Goal: Task Accomplishment & Management: Manage account settings

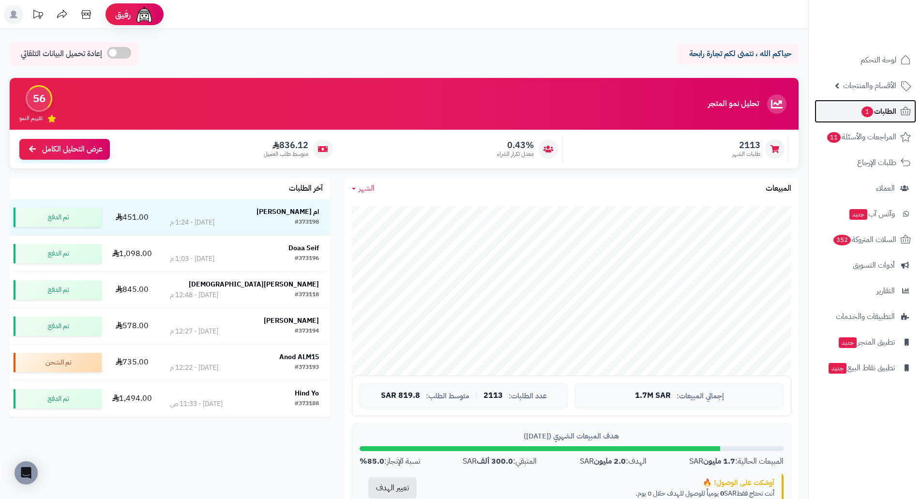
click at [878, 107] on span "الطلبات 1" at bounding box center [878, 112] width 36 height 14
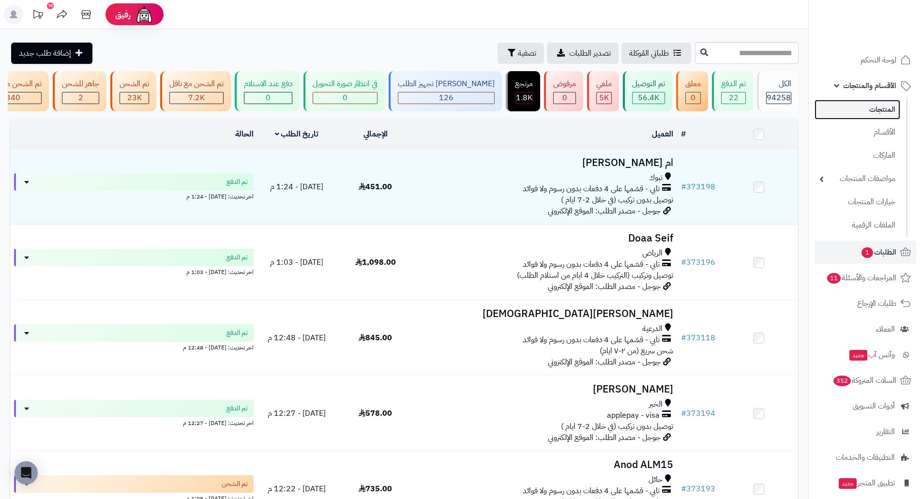
click at [876, 114] on link "المنتجات" at bounding box center [857, 110] width 86 height 20
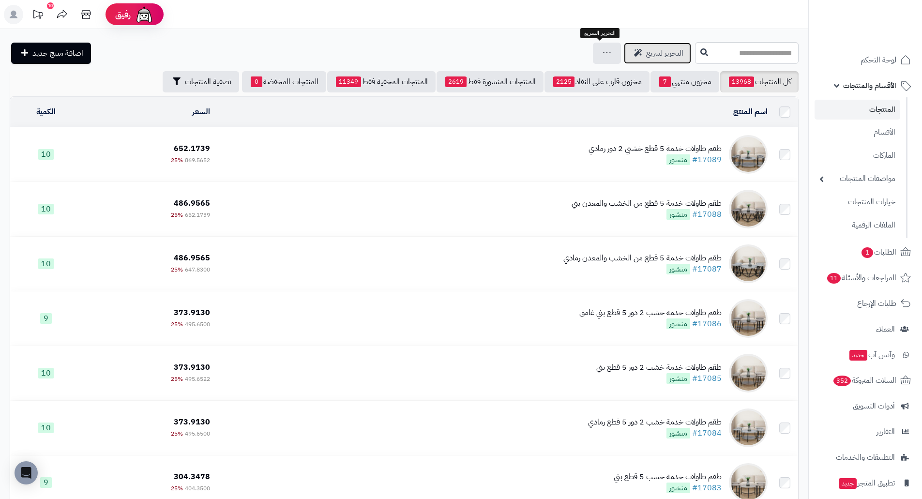
click at [646, 50] on span "التحرير لسريع" at bounding box center [664, 53] width 37 height 12
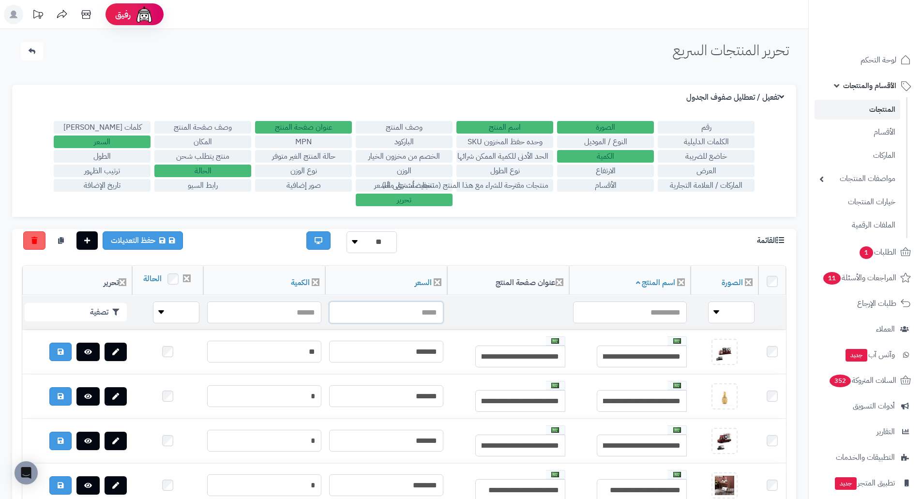
click at [370, 323] on input "text" at bounding box center [386, 312] width 114 height 22
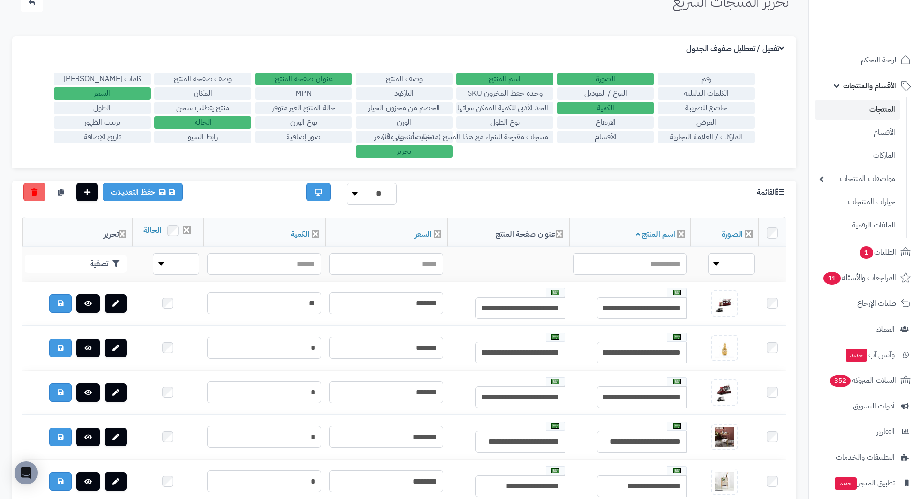
click at [406, 91] on label "الباركود" at bounding box center [404, 93] width 97 height 13
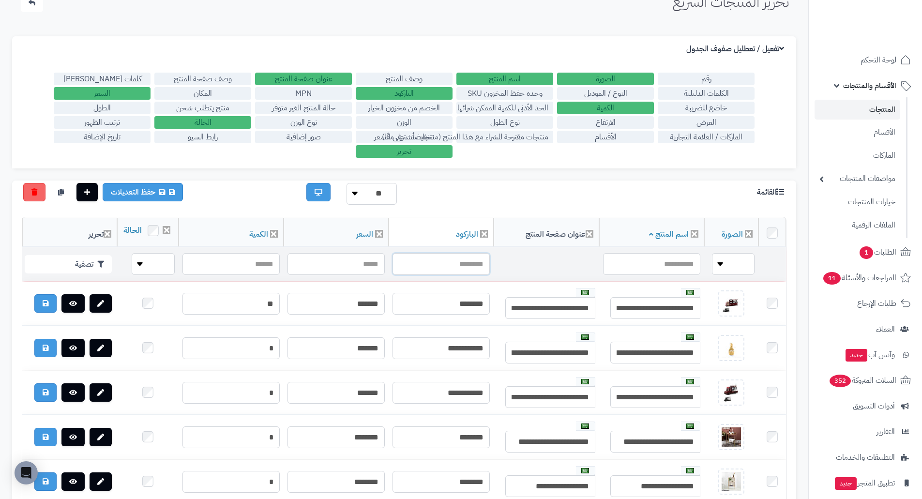
click at [422, 275] on input "text" at bounding box center [440, 264] width 97 height 22
click at [469, 275] on input "text" at bounding box center [440, 264] width 97 height 22
paste input "**********"
type input "**********"
click at [80, 271] on button "تصفية" at bounding box center [68, 264] width 87 height 18
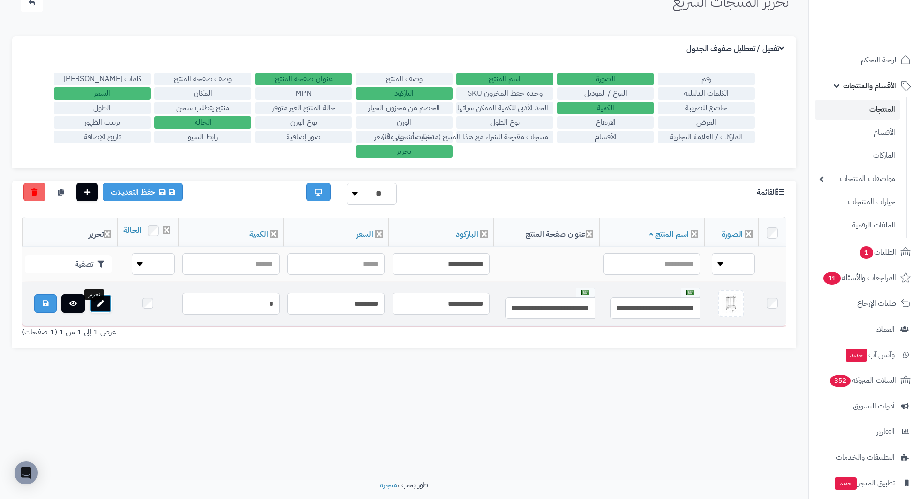
click at [98, 313] on link at bounding box center [101, 303] width 22 height 18
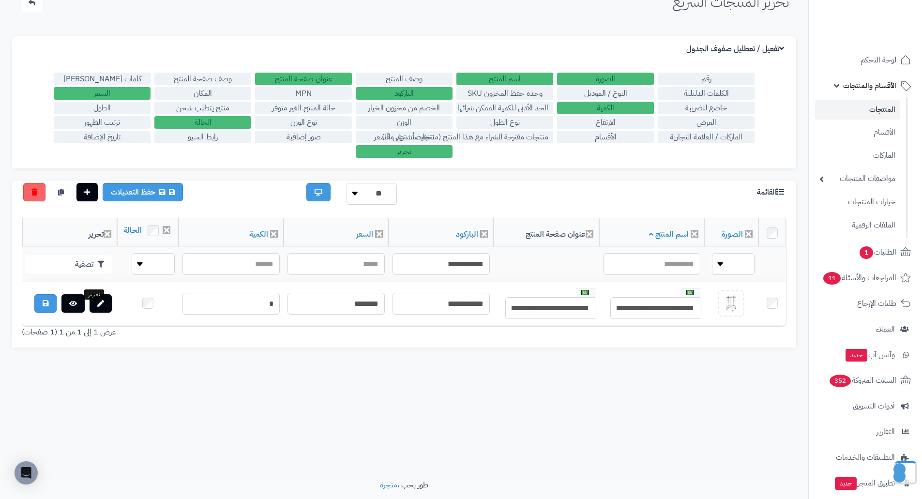
click at [629, 92] on label "النوع / الموديل" at bounding box center [605, 93] width 97 height 13
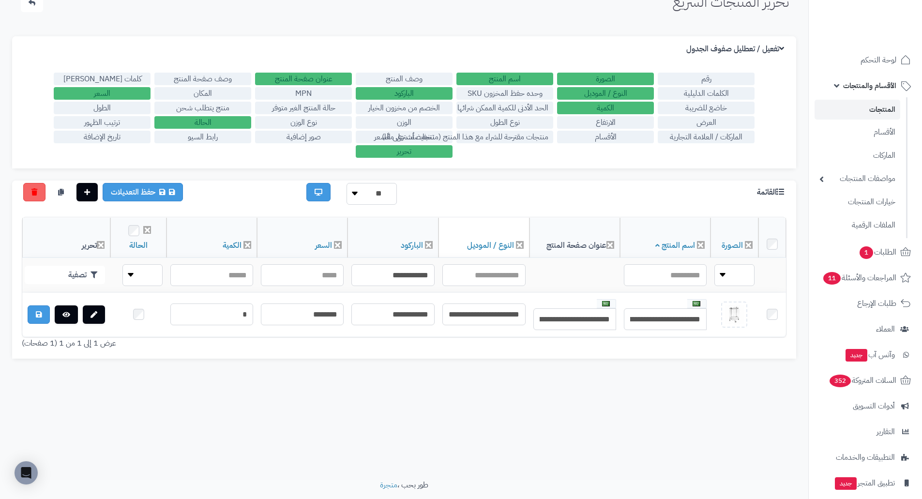
click at [629, 92] on label "النوع / الموديل" at bounding box center [605, 93] width 97 height 13
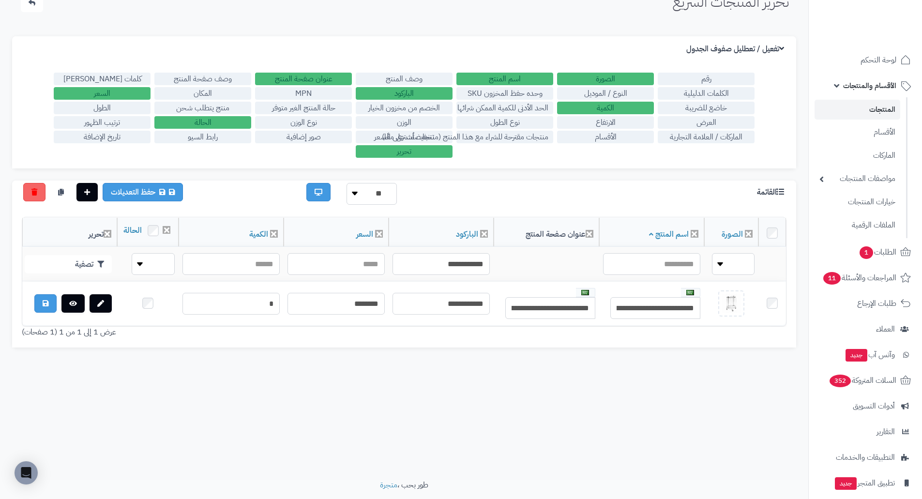
click at [510, 93] on label "وحده حفظ المخزون SKU" at bounding box center [504, 93] width 97 height 13
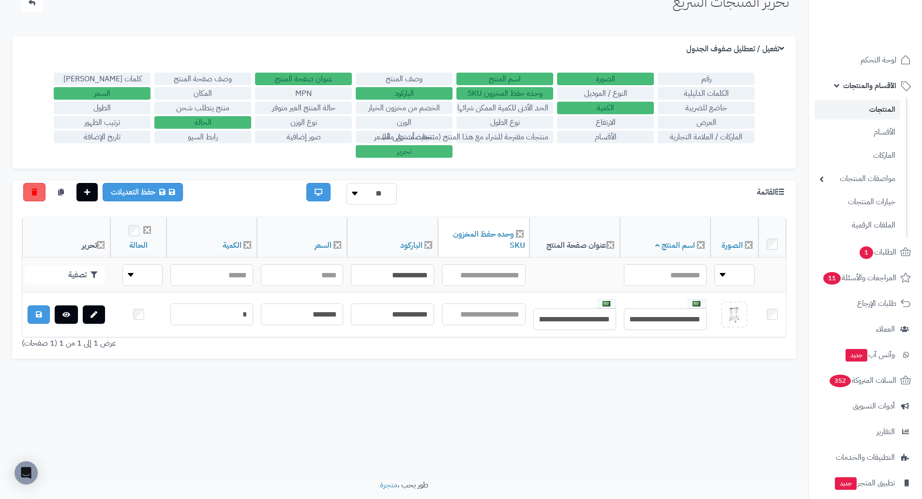
click at [510, 93] on label "وحده حفظ المخزون SKU" at bounding box center [504, 93] width 97 height 13
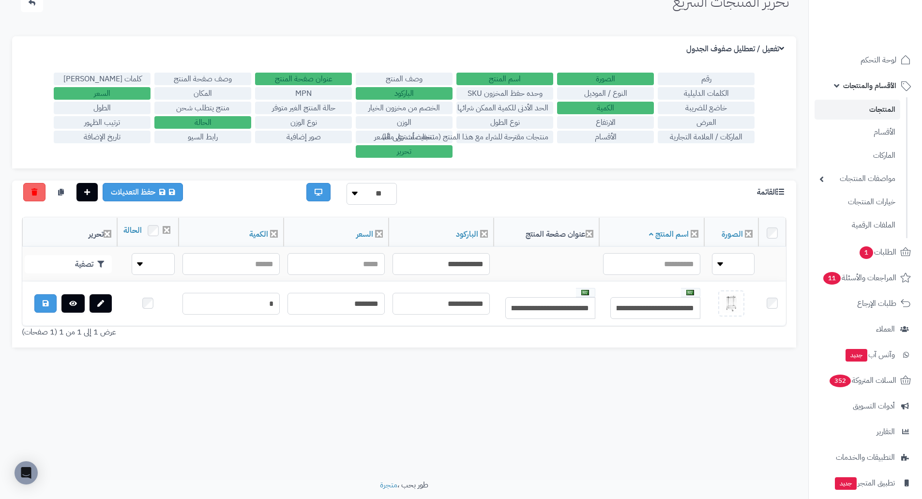
click at [511, 110] on label "الحد الأدنى للكمية الممكن شرائها" at bounding box center [504, 108] width 97 height 13
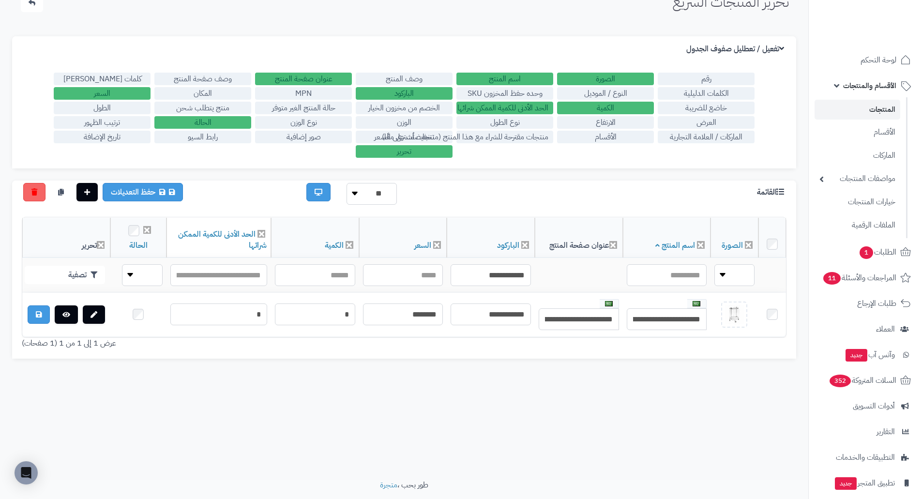
click at [511, 110] on label "الحد الأدنى للكمية الممكن شرائها" at bounding box center [504, 108] width 97 height 13
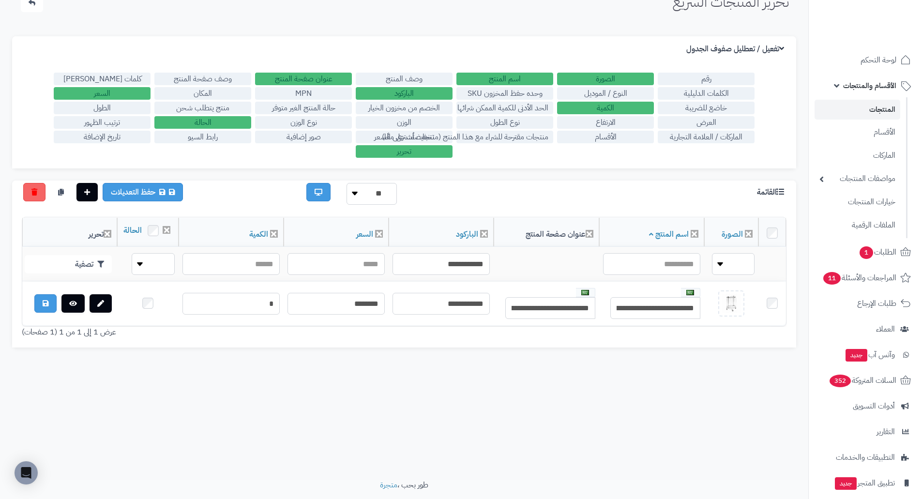
click at [512, 121] on label "نوع الطول" at bounding box center [504, 122] width 97 height 13
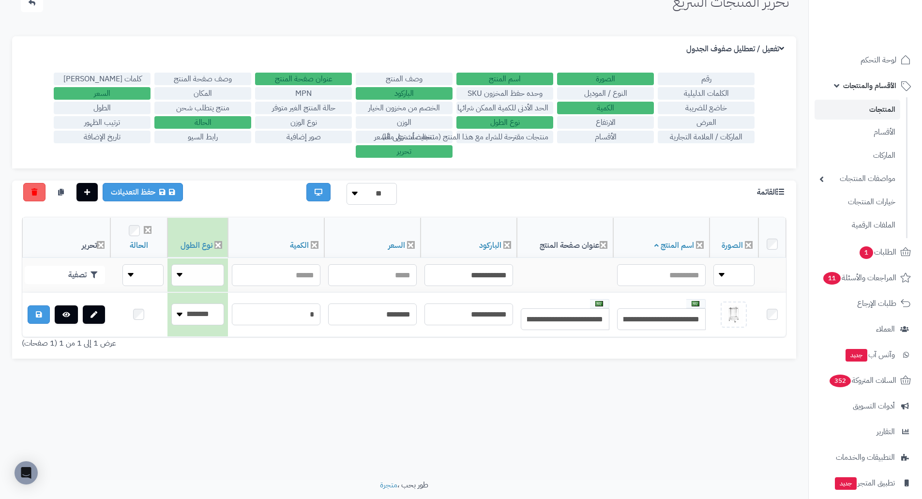
click at [512, 121] on label "نوع الطول" at bounding box center [504, 122] width 97 height 13
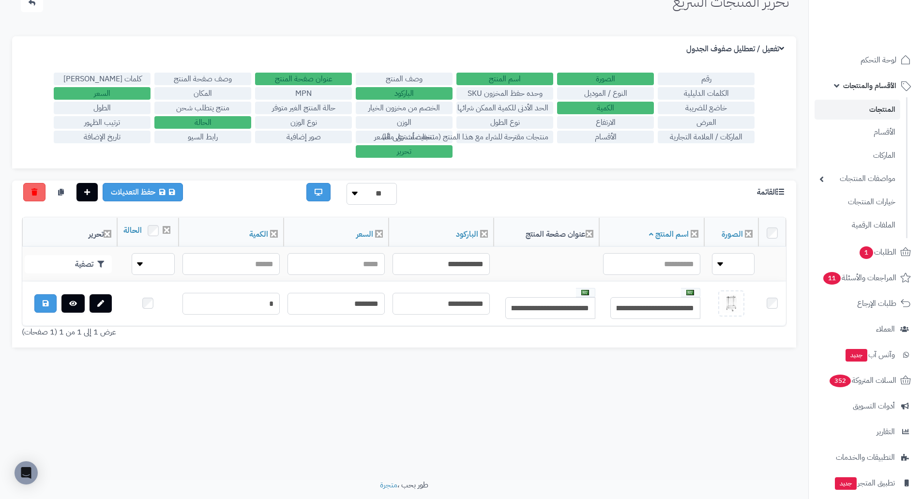
click at [316, 95] on label "MPN" at bounding box center [303, 93] width 97 height 13
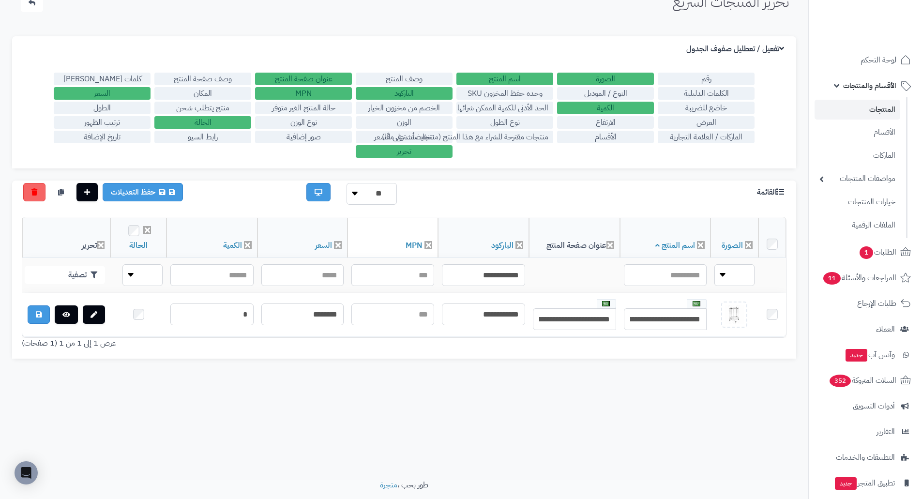
click at [316, 95] on label "MPN" at bounding box center [303, 93] width 97 height 13
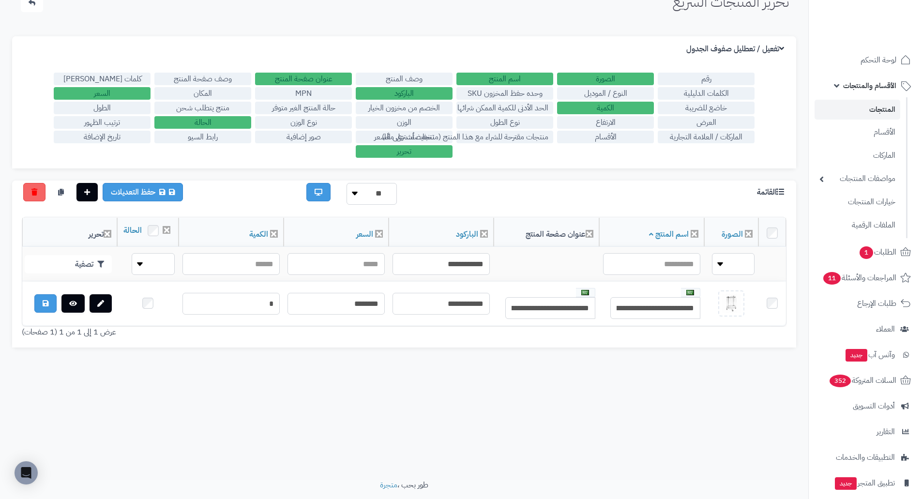
click at [316, 104] on label "حالة المنتج الغير متوفر" at bounding box center [303, 108] width 97 height 13
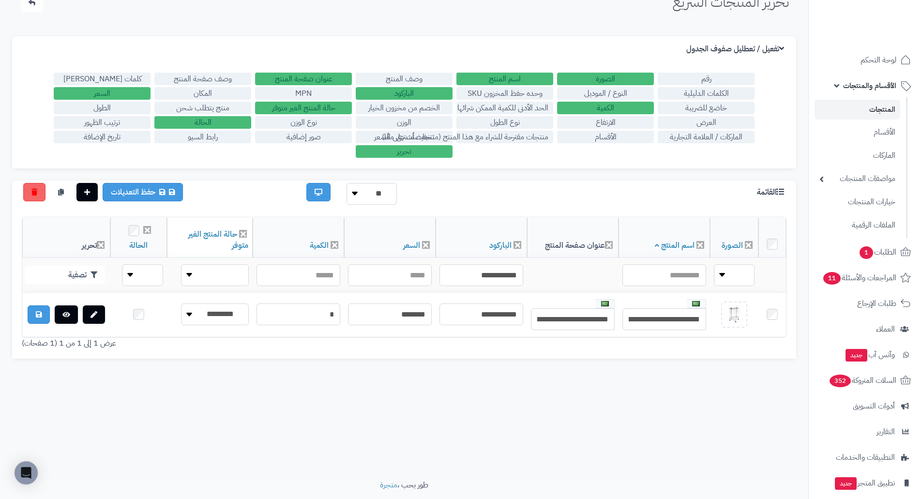
click at [316, 104] on label "حالة المنتج الغير متوفر" at bounding box center [303, 108] width 97 height 13
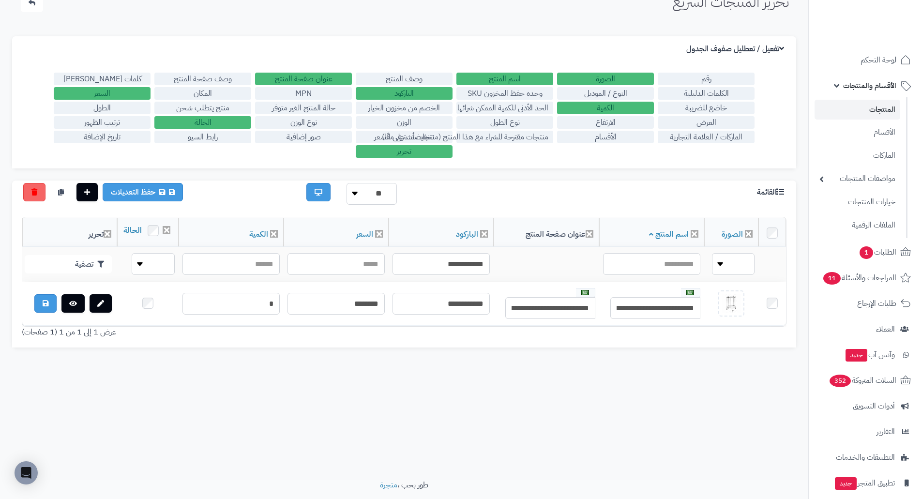
click at [309, 122] on label "نوع الوزن" at bounding box center [303, 122] width 97 height 13
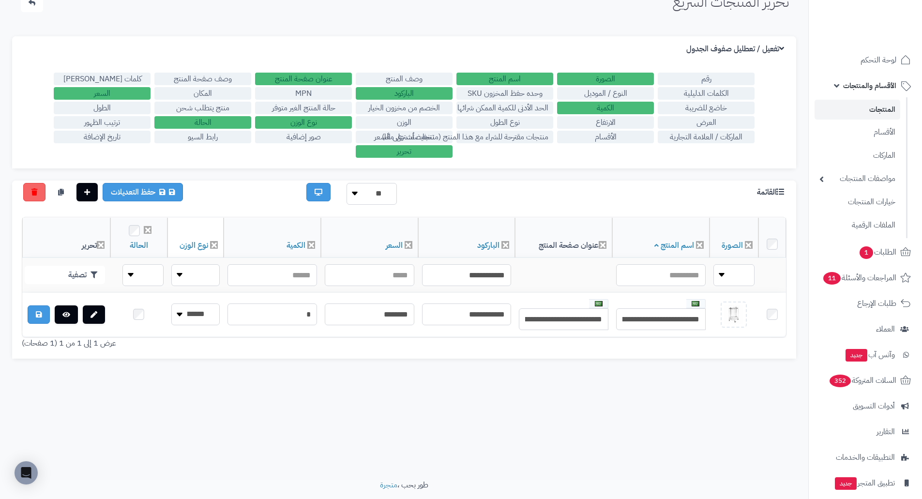
click at [309, 122] on label "نوع الوزن" at bounding box center [303, 122] width 97 height 13
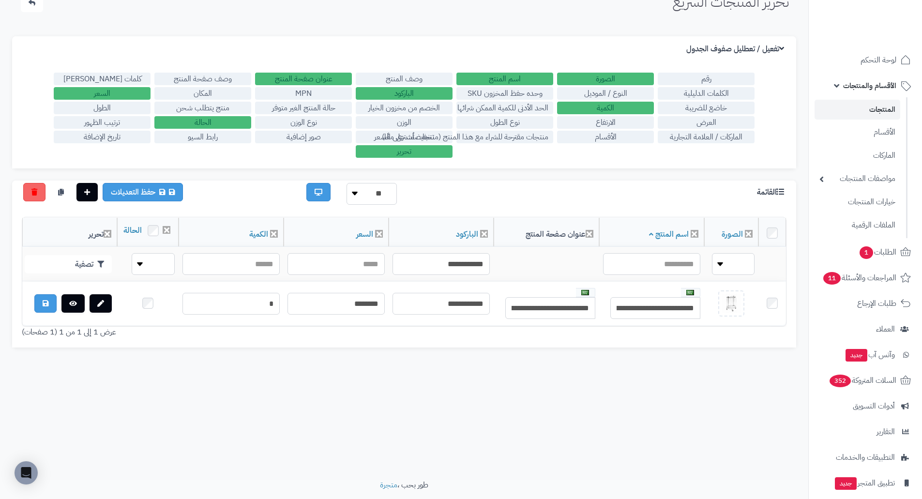
click at [191, 135] on label "رابط السيو" at bounding box center [202, 137] width 97 height 13
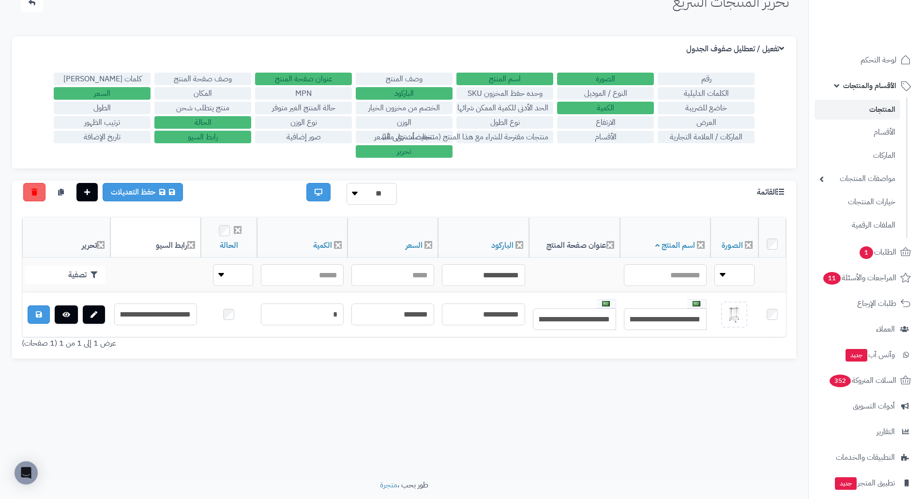
click at [191, 135] on label "رابط السيو" at bounding box center [202, 137] width 97 height 13
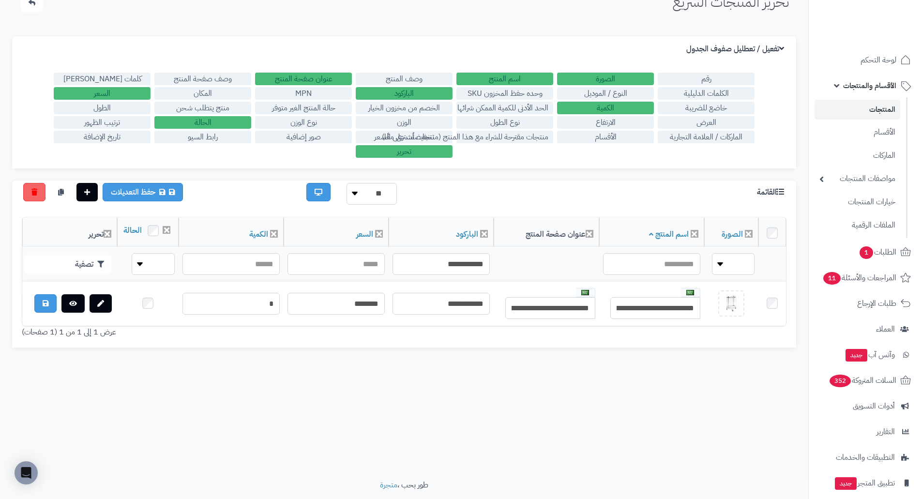
click at [119, 124] on label "ترتيب الظهور" at bounding box center [102, 122] width 97 height 13
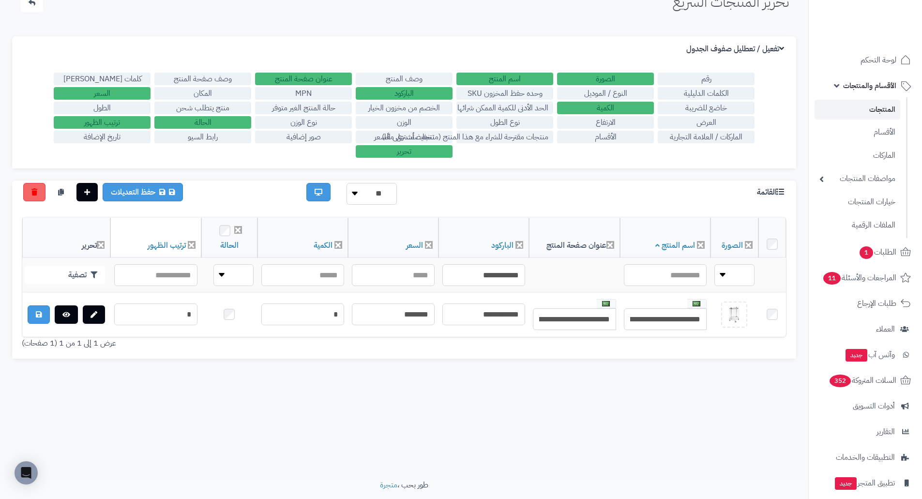
click at [119, 124] on label "ترتيب الظهور" at bounding box center [102, 122] width 97 height 13
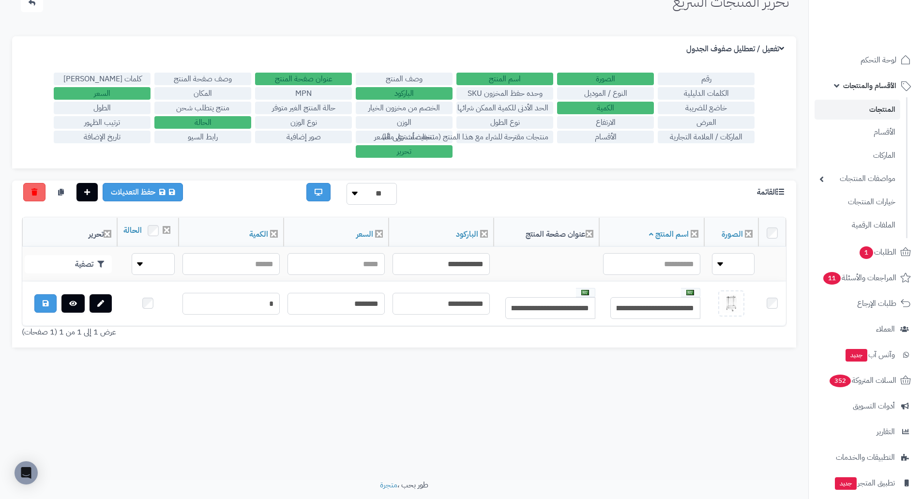
click at [119, 134] on label "تاريخ الإضافة" at bounding box center [102, 137] width 97 height 13
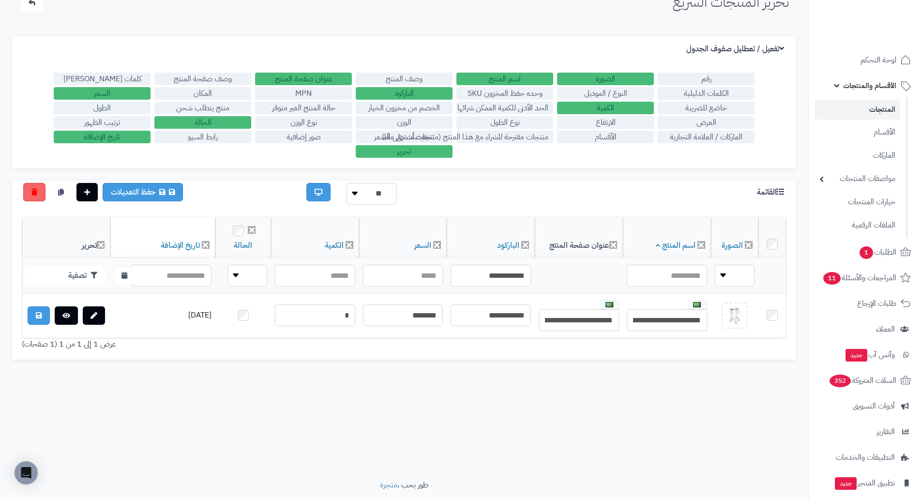
click at [119, 134] on label "تاريخ الإضافة" at bounding box center [102, 137] width 97 height 13
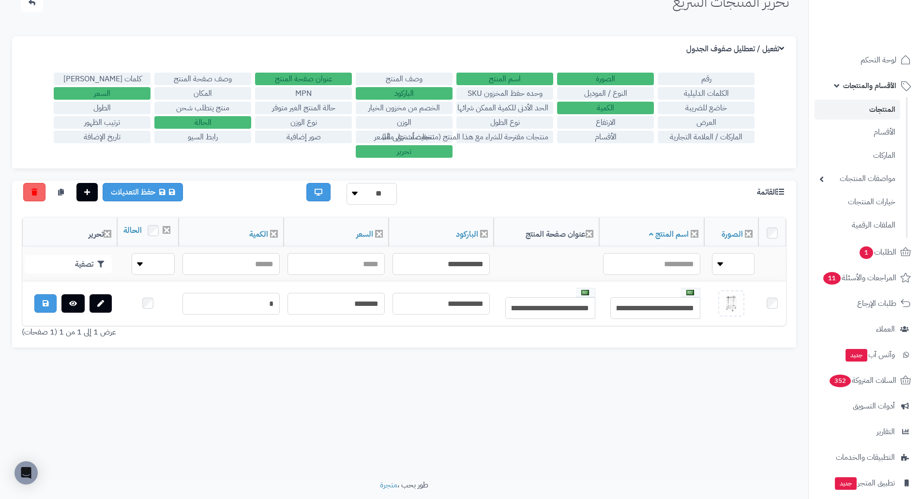
click at [683, 76] on label "رقم" at bounding box center [706, 79] width 97 height 13
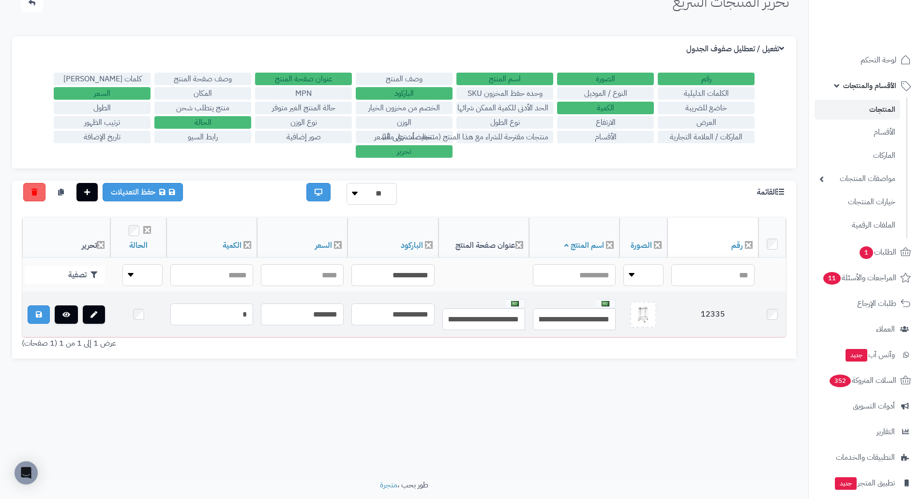
click at [705, 311] on td "12335" at bounding box center [712, 315] width 91 height 44
click at [719, 306] on td "12335" at bounding box center [712, 315] width 91 height 44
copy td "12335"
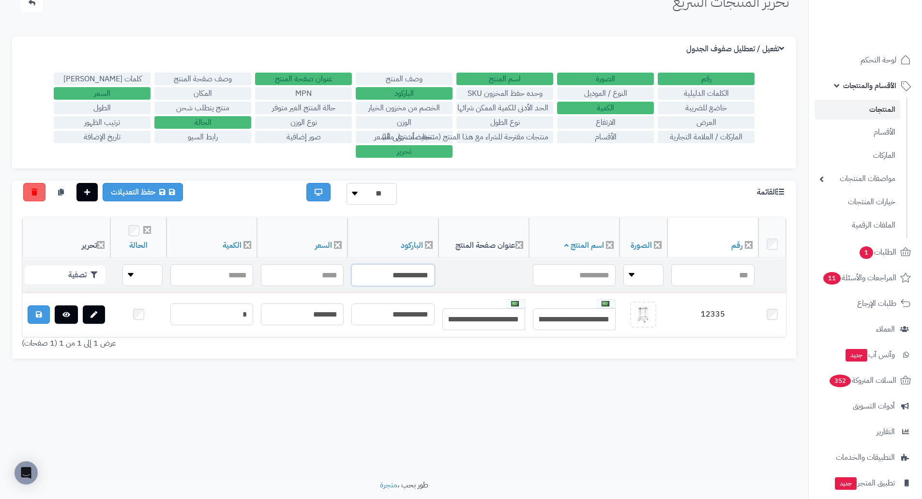
click at [375, 274] on input "**********" at bounding box center [392, 275] width 83 height 22
paste input "text"
type input "**********"
click at [64, 273] on button "تصفية" at bounding box center [65, 274] width 80 height 18
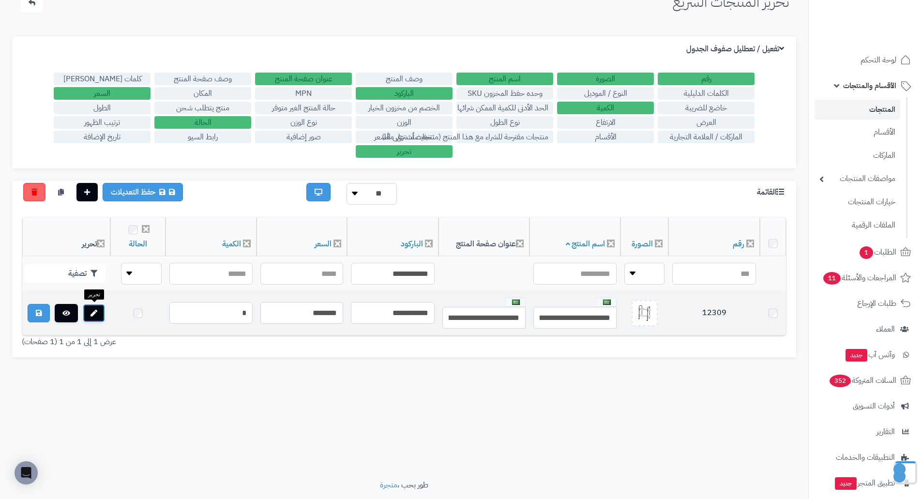
click at [99, 312] on link at bounding box center [94, 313] width 22 height 18
click at [701, 307] on td "12309" at bounding box center [712, 315] width 91 height 44
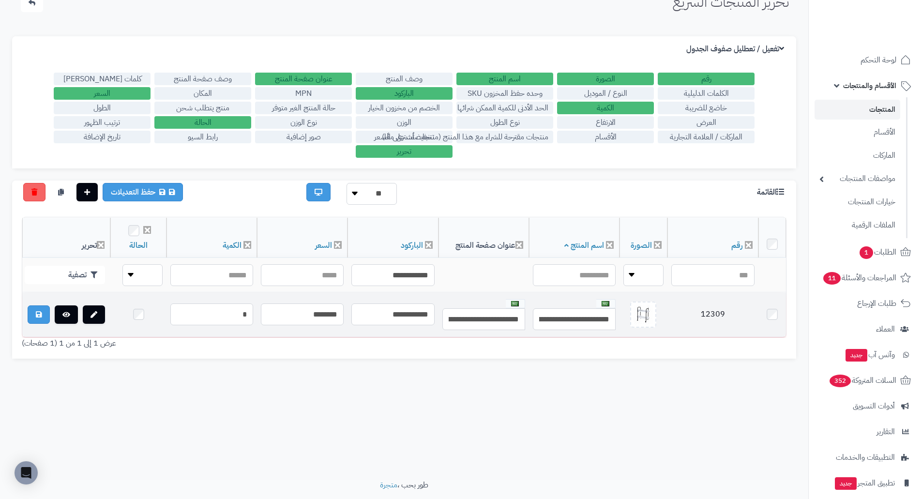
click at [700, 307] on td "12309" at bounding box center [712, 315] width 91 height 44
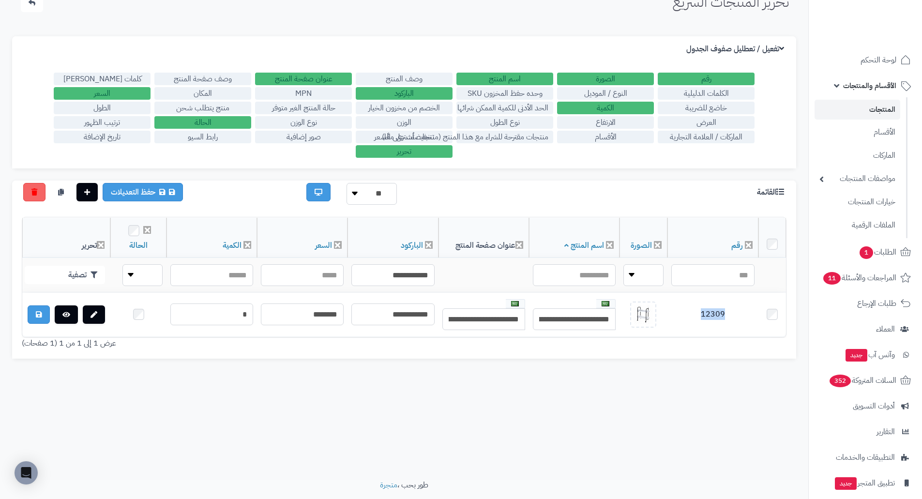
copy td "12309"
click at [397, 279] on input "**********" at bounding box center [392, 275] width 83 height 22
paste input "text"
type input "**********"
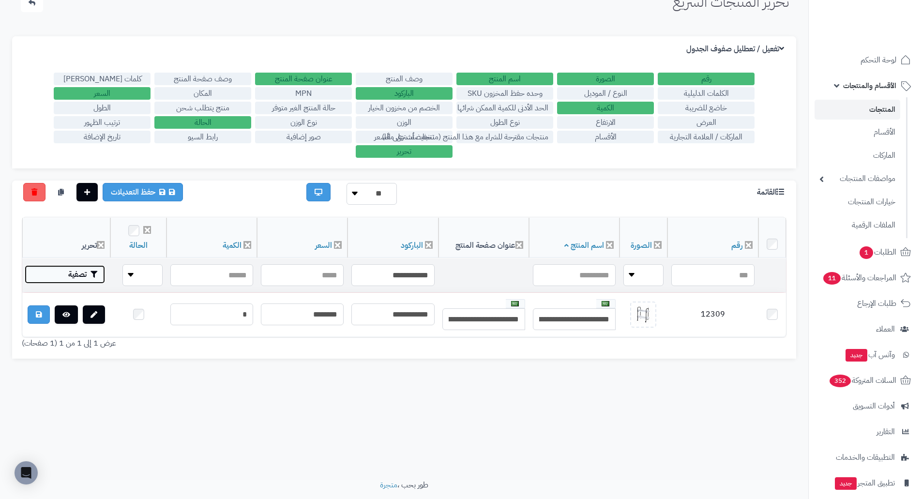
click at [74, 269] on button "تصفية" at bounding box center [65, 274] width 80 height 18
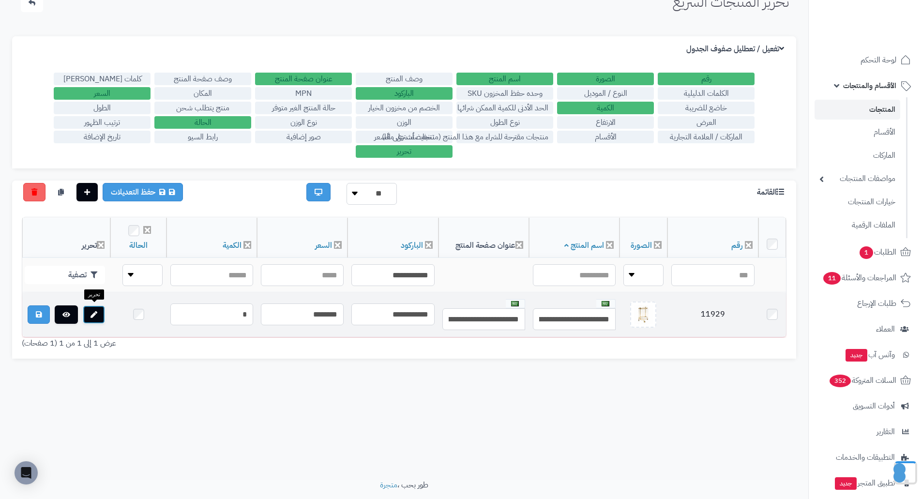
click at [98, 312] on link at bounding box center [94, 314] width 22 height 18
click at [721, 314] on td "11929" at bounding box center [712, 315] width 91 height 44
copy td "11929"
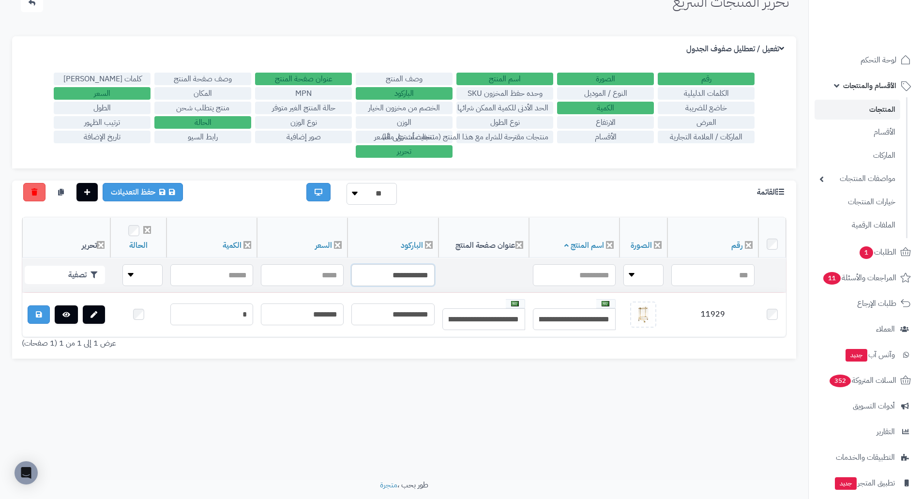
click at [362, 275] on input "**********" at bounding box center [392, 275] width 83 height 22
click at [381, 278] on input "**********" at bounding box center [392, 275] width 83 height 22
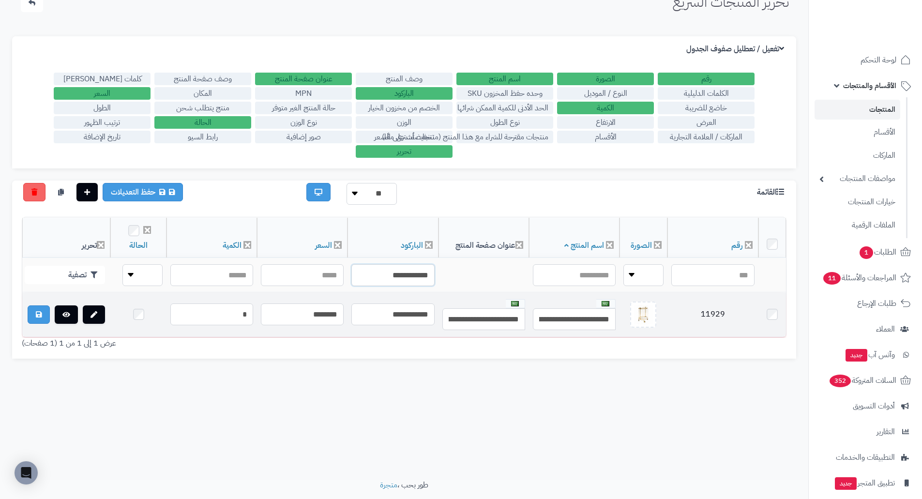
paste input "text"
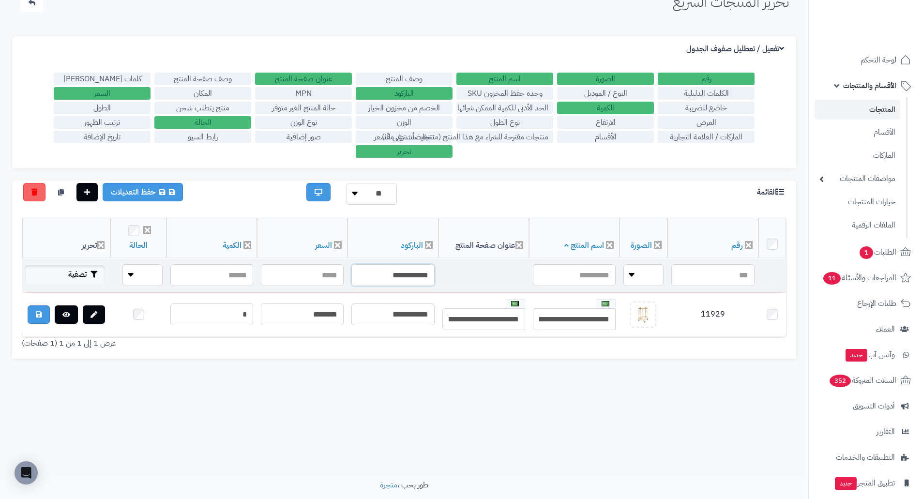
type input "**********"
click at [71, 267] on button "تصفية" at bounding box center [65, 274] width 80 height 18
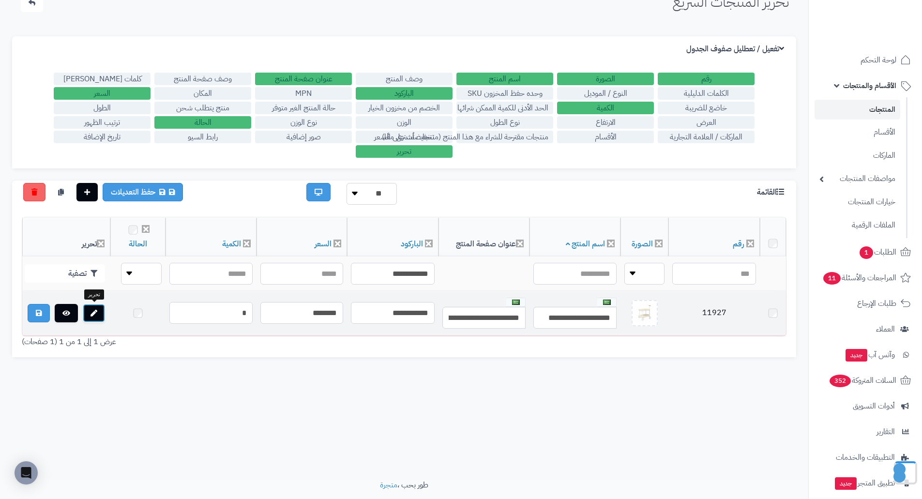
drag, startPoint x: 77, startPoint y: 294, endPoint x: 91, endPoint y: 306, distance: 18.6
click at [91, 306] on link at bounding box center [94, 313] width 22 height 18
click at [719, 311] on td "11927" at bounding box center [712, 315] width 91 height 44
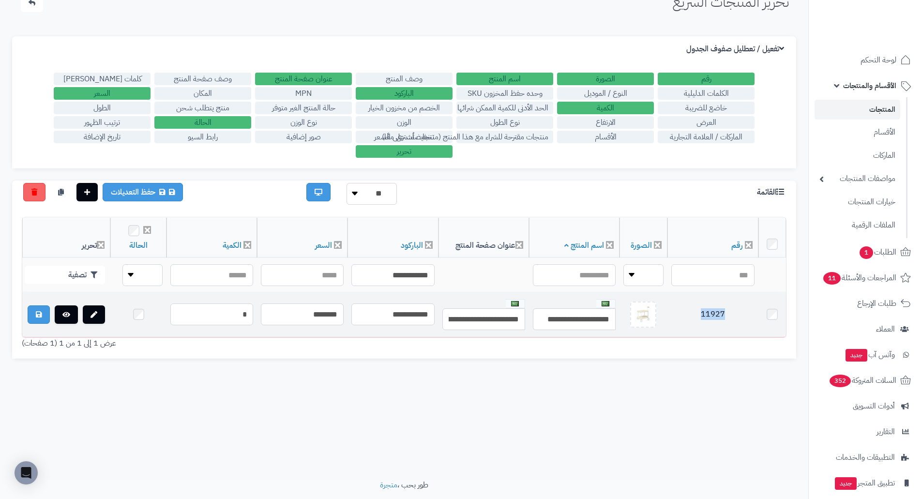
click at [719, 311] on td "11927" at bounding box center [712, 315] width 91 height 44
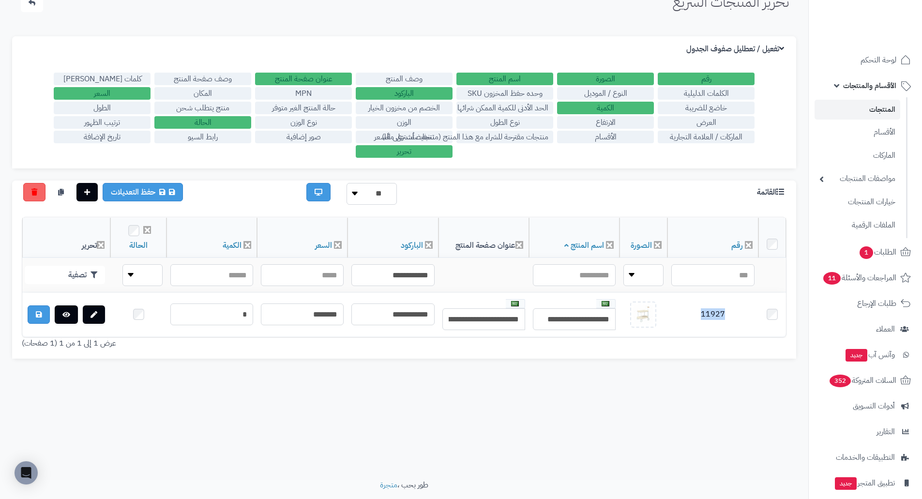
copy td "11927"
click at [414, 269] on input "**********" at bounding box center [392, 275] width 83 height 22
click at [413, 269] on input "**********" at bounding box center [392, 275] width 83 height 22
paste input "text"
type input "**********"
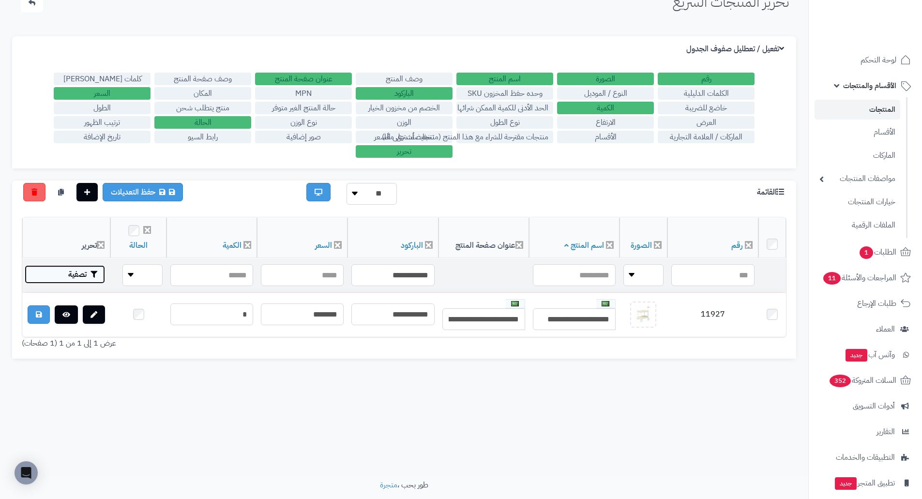
click at [94, 269] on button "تصفية" at bounding box center [65, 274] width 80 height 18
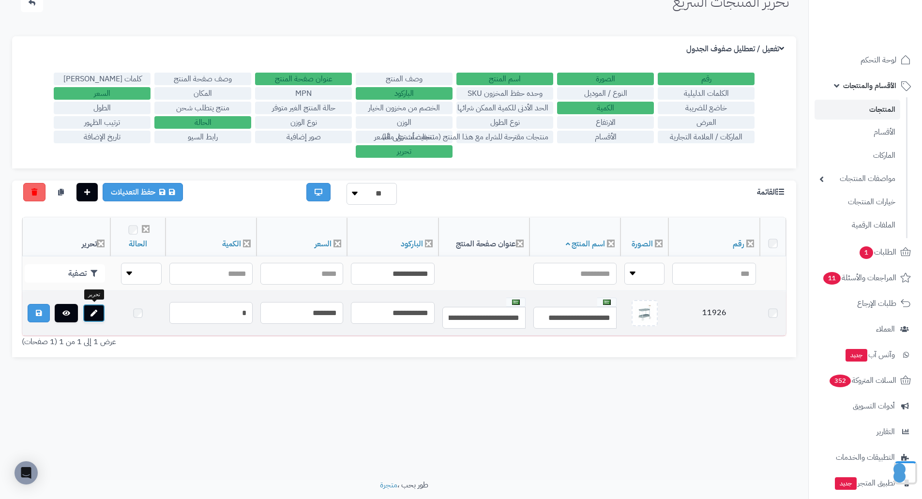
drag, startPoint x: 93, startPoint y: 301, endPoint x: 91, endPoint y: 307, distance: 6.6
click at [91, 307] on link at bounding box center [94, 313] width 22 height 18
click at [722, 308] on td "11926" at bounding box center [712, 315] width 91 height 44
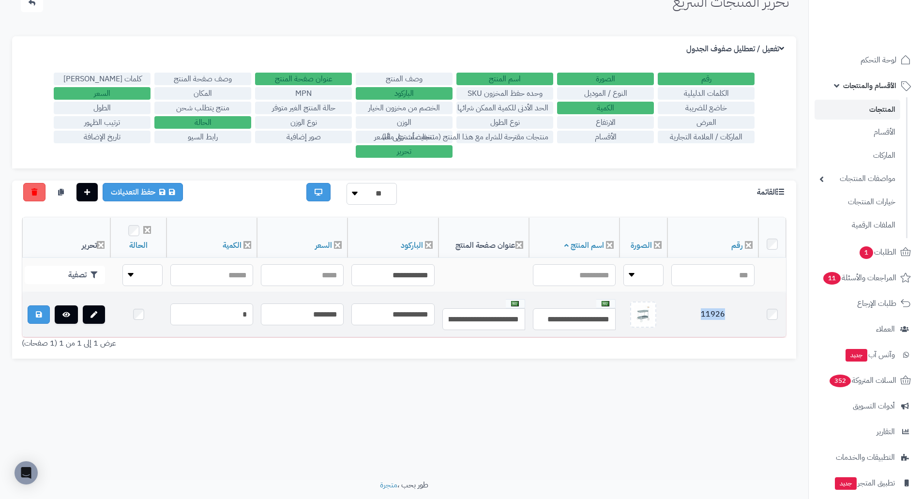
click at [722, 308] on td "11926" at bounding box center [712, 315] width 91 height 44
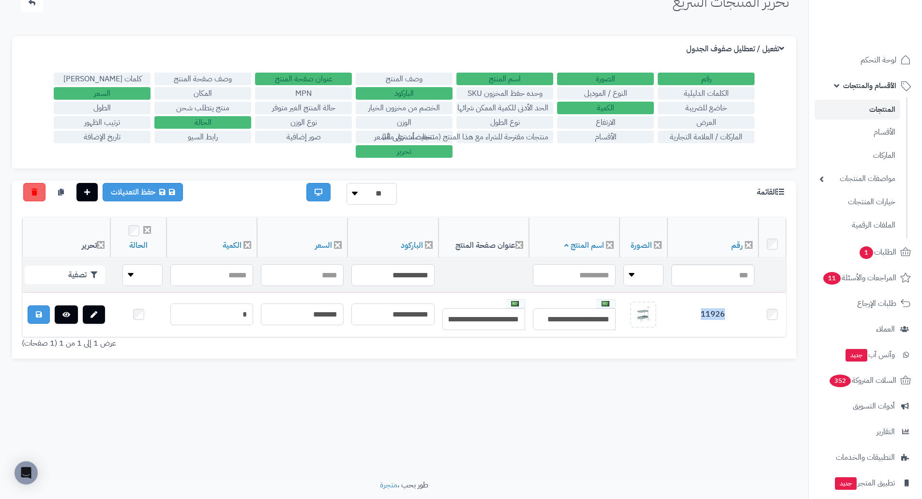
copy td "11926"
click at [402, 282] on input "**********" at bounding box center [392, 275] width 83 height 22
click at [404, 277] on input "**********" at bounding box center [392, 275] width 83 height 22
paste input "text"
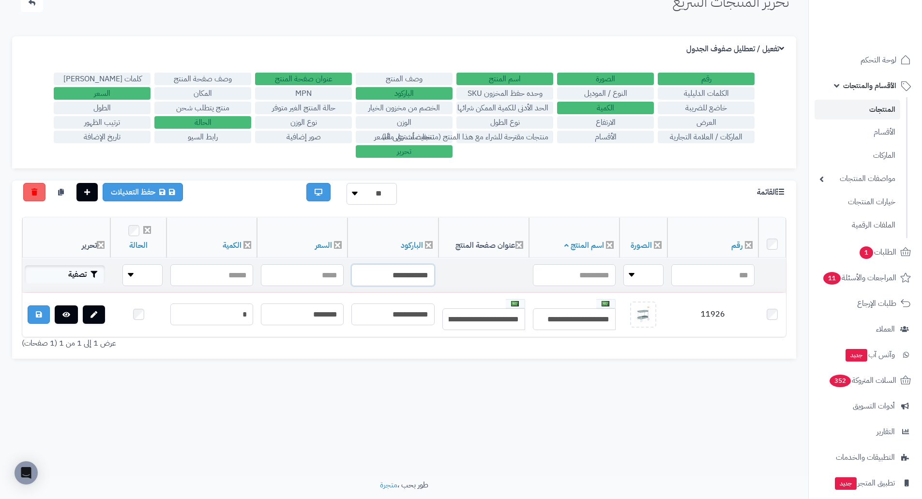
type input "**********"
click at [90, 273] on button "تصفية" at bounding box center [65, 274] width 80 height 18
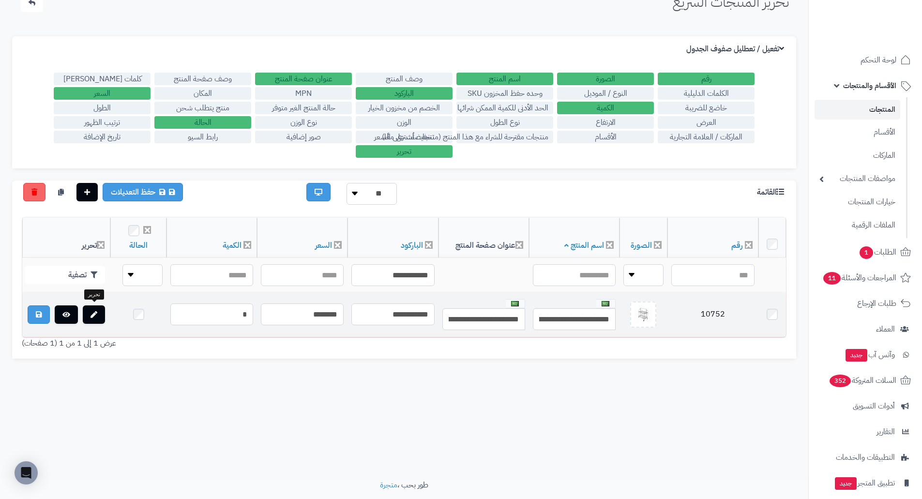
click at [731, 314] on td "10752" at bounding box center [712, 315] width 91 height 44
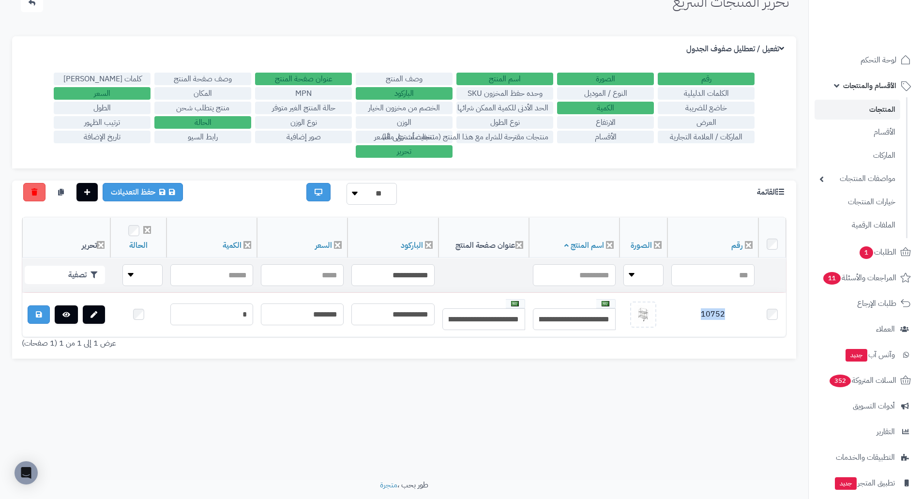
copy td "10752"
click at [388, 274] on input "**********" at bounding box center [392, 275] width 83 height 22
paste input "text"
type input "**********"
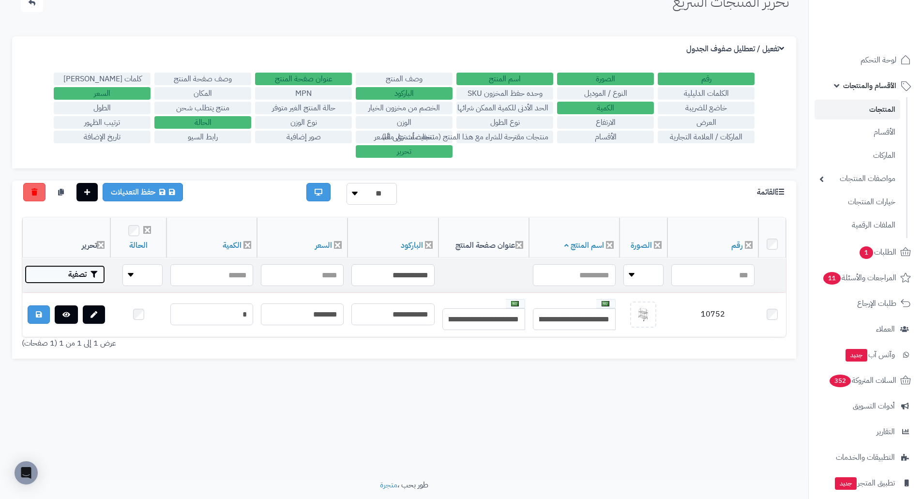
click at [69, 275] on button "تصفية" at bounding box center [65, 274] width 80 height 18
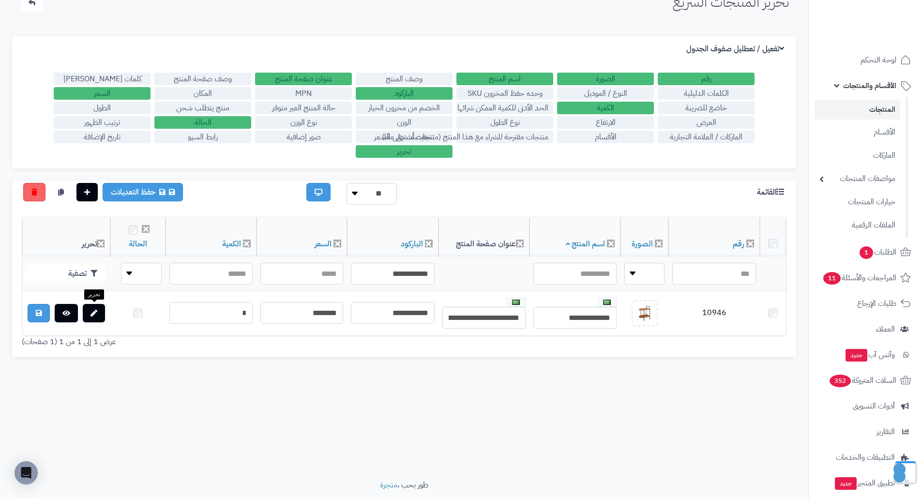
click at [87, 305] on link at bounding box center [94, 313] width 22 height 18
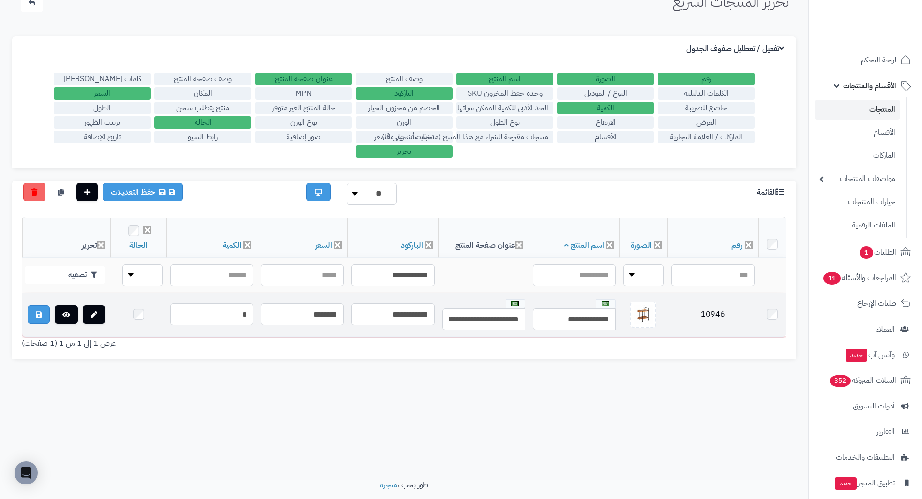
click at [715, 314] on td "10946" at bounding box center [712, 315] width 91 height 44
copy td "10946"
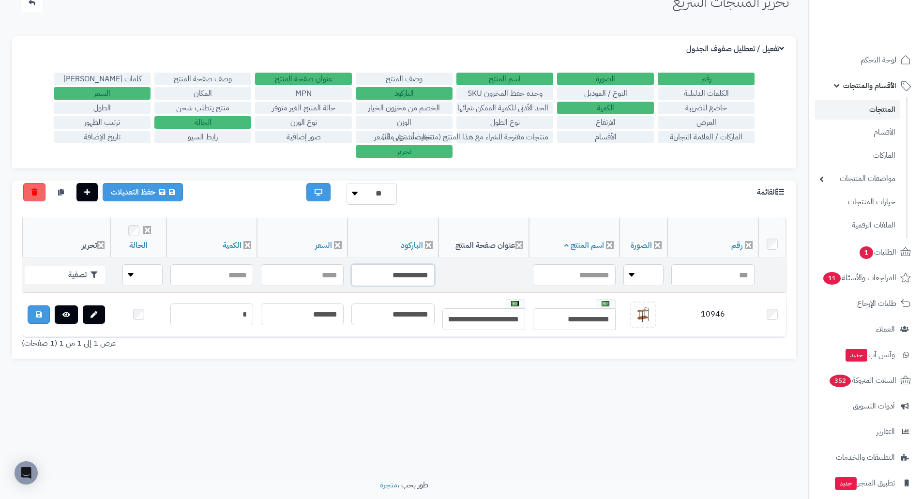
click at [406, 267] on input "**********" at bounding box center [392, 275] width 83 height 22
click at [412, 274] on input "**********" at bounding box center [392, 275] width 83 height 22
paste input "text"
type input "**********"
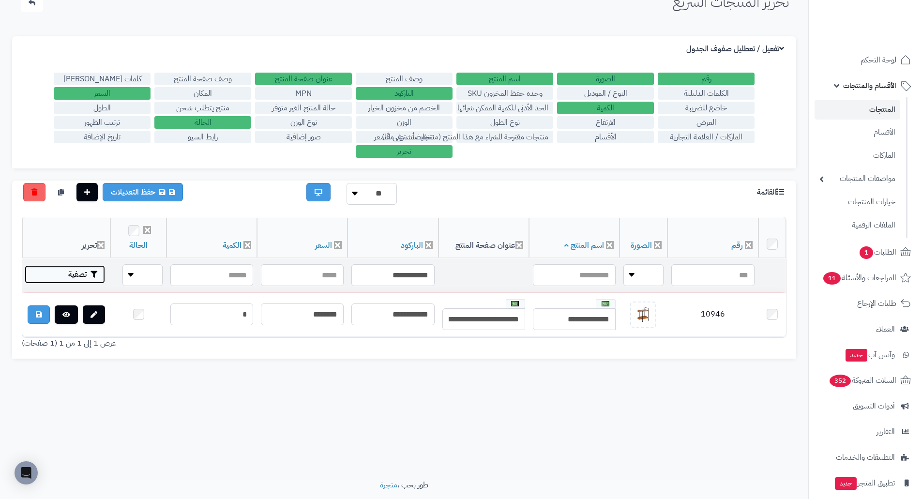
click at [68, 274] on button "تصفية" at bounding box center [65, 274] width 80 height 18
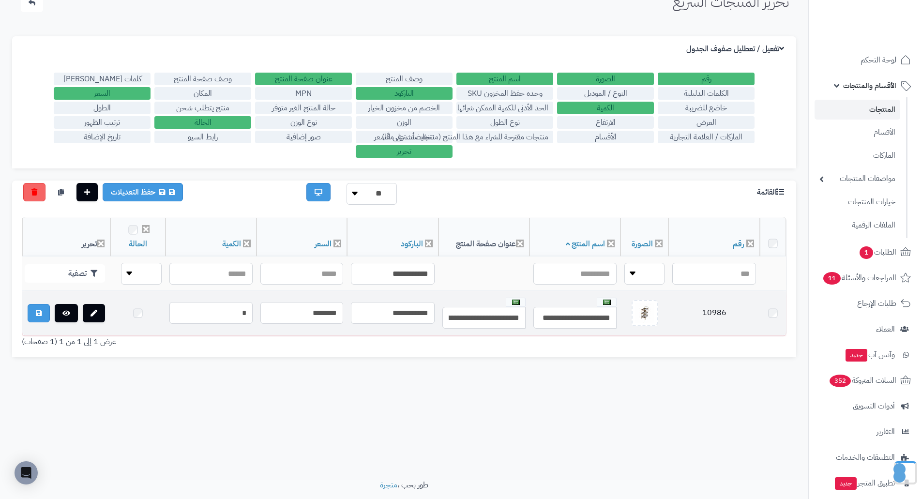
click at [95, 302] on td at bounding box center [66, 313] width 88 height 44
click at [99, 312] on link at bounding box center [94, 314] width 22 height 18
click at [711, 312] on td "10986" at bounding box center [712, 315] width 91 height 44
copy td "10986"
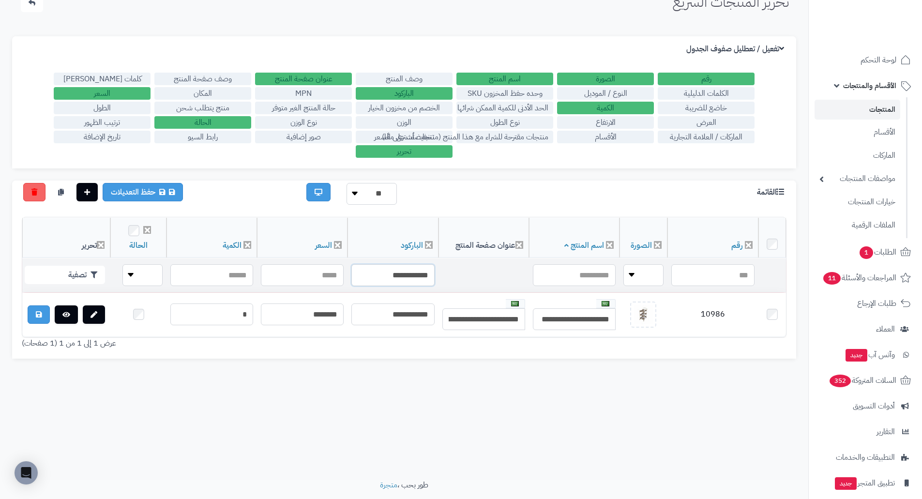
click at [393, 275] on input "**********" at bounding box center [392, 275] width 83 height 22
paste input "text"
type input "**********"
click at [79, 275] on button "تصفية" at bounding box center [65, 274] width 80 height 18
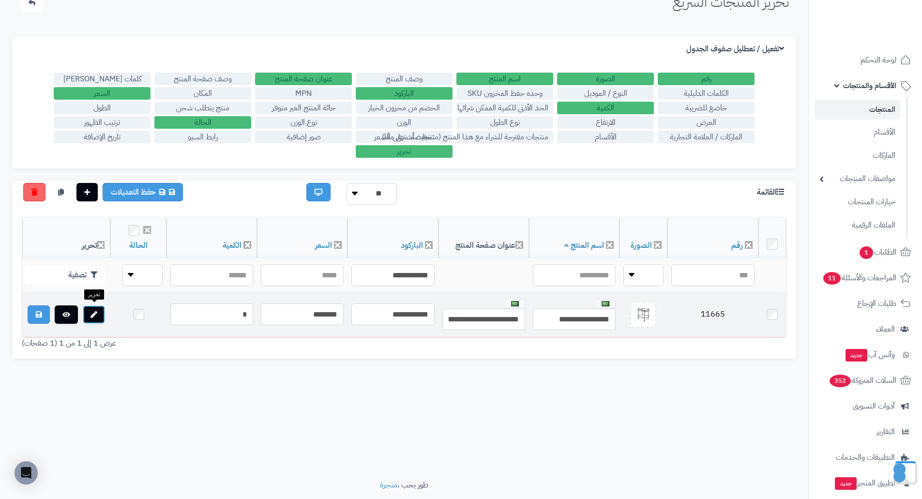
click at [94, 308] on link at bounding box center [94, 314] width 22 height 18
click at [715, 315] on td "11665" at bounding box center [712, 315] width 91 height 44
copy td "11665"
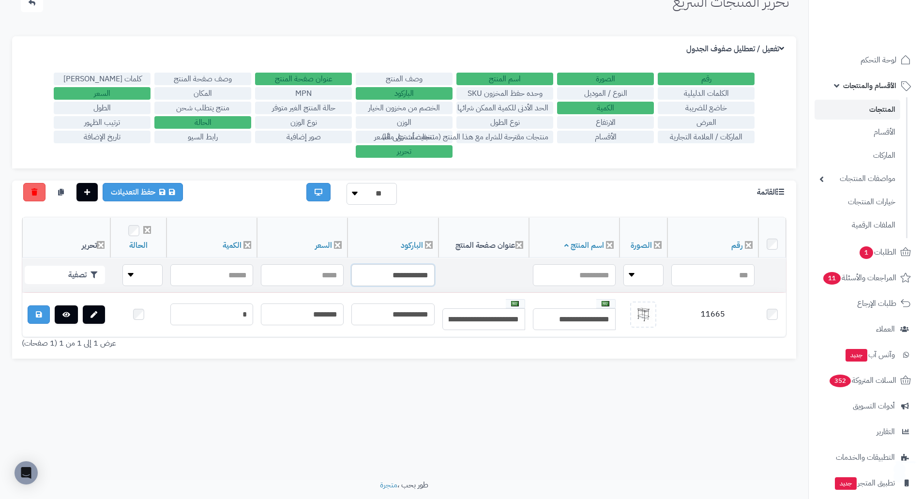
click at [415, 269] on input "**********" at bounding box center [392, 275] width 83 height 22
paste input "text"
type input "**********"
click at [71, 271] on button "تصفية" at bounding box center [65, 274] width 80 height 18
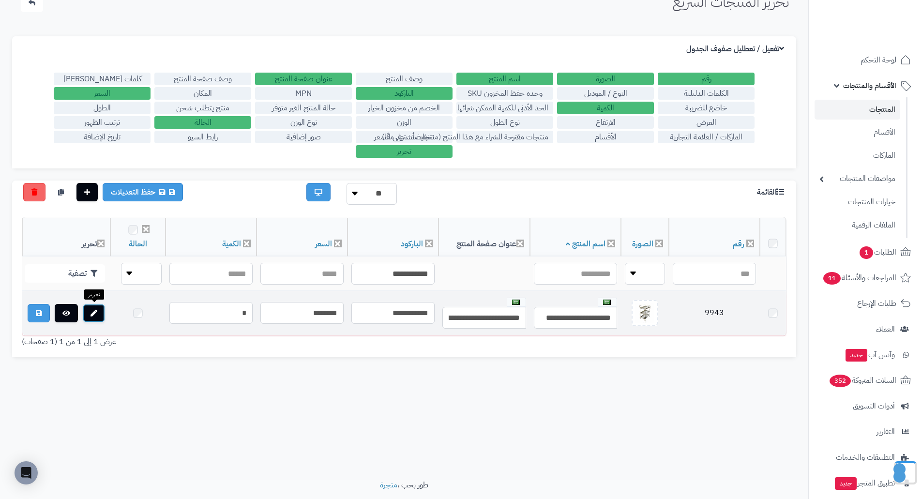
click at [93, 307] on link at bounding box center [94, 313] width 22 height 18
click at [718, 317] on td "9943" at bounding box center [713, 315] width 90 height 44
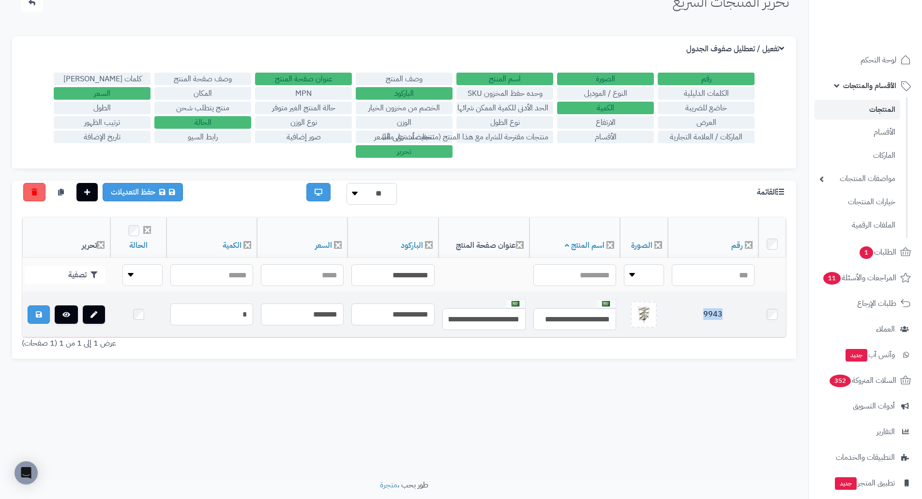
click at [718, 317] on td "9943" at bounding box center [713, 315] width 90 height 44
copy td "9943"
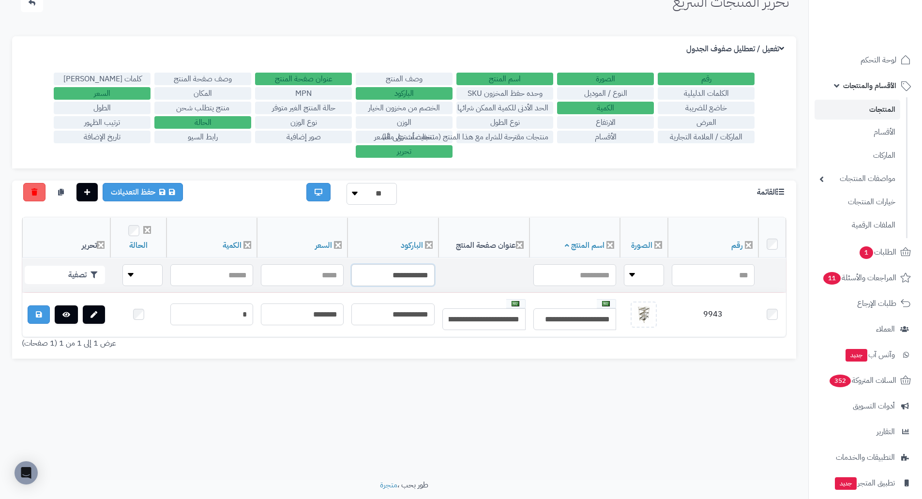
click at [373, 267] on input "**********" at bounding box center [392, 275] width 83 height 22
paste input "text"
type input "**********"
click at [64, 262] on td "تصفية" at bounding box center [66, 275] width 88 height 34
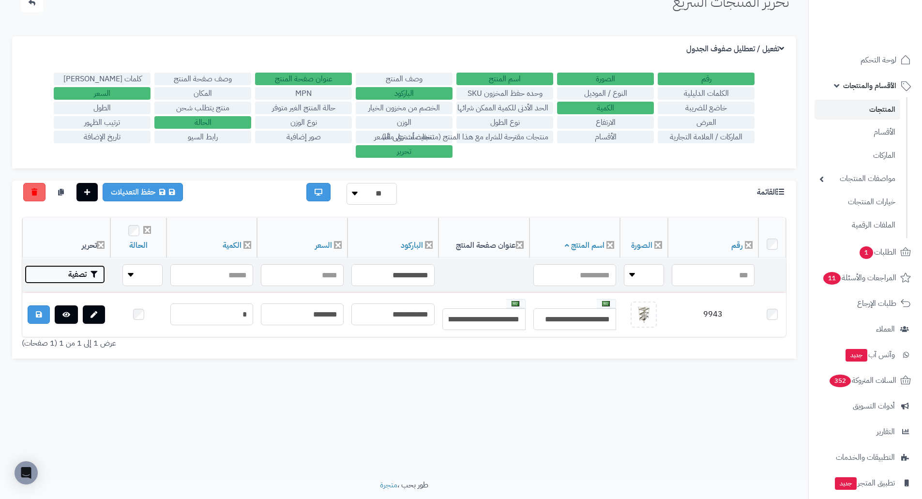
click at [73, 269] on button "تصفية" at bounding box center [65, 274] width 80 height 18
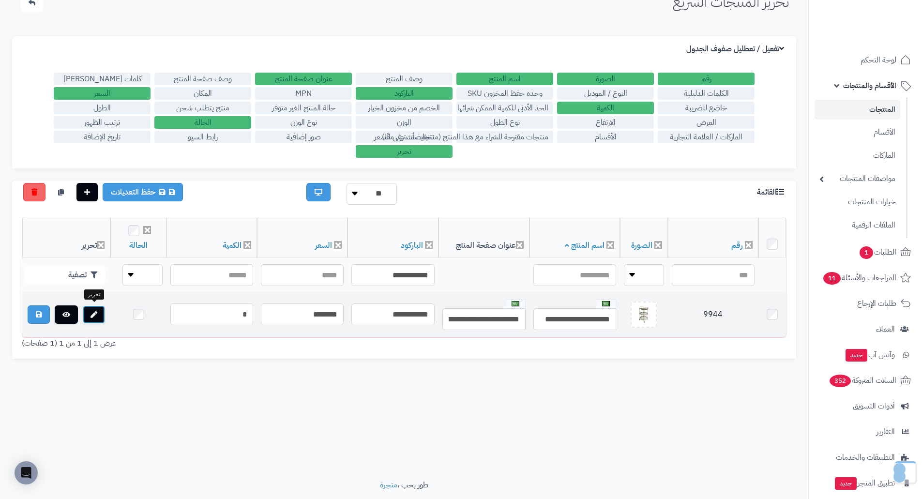
click at [98, 305] on link at bounding box center [94, 314] width 22 height 18
click at [710, 313] on td "9944" at bounding box center [713, 315] width 90 height 44
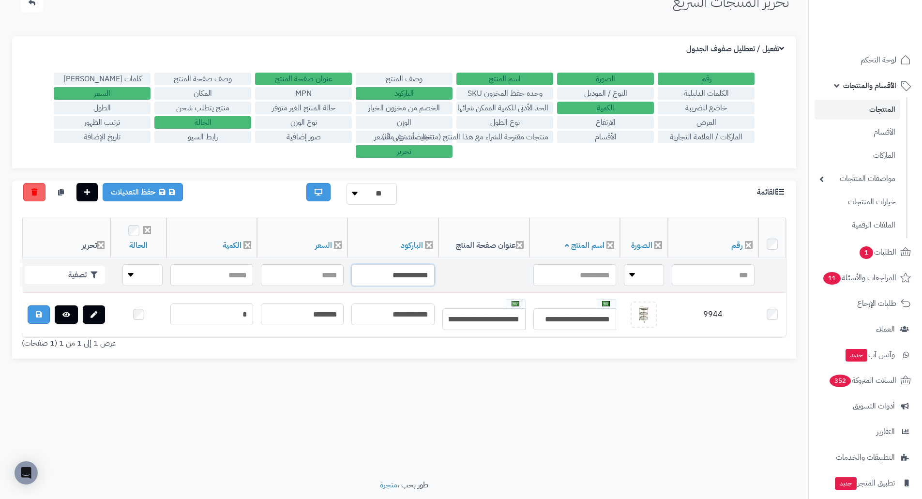
click at [385, 269] on input "**********" at bounding box center [392, 275] width 83 height 22
paste input "text"
type input "**********"
click at [96, 271] on button "تصفية" at bounding box center [65, 274] width 80 height 18
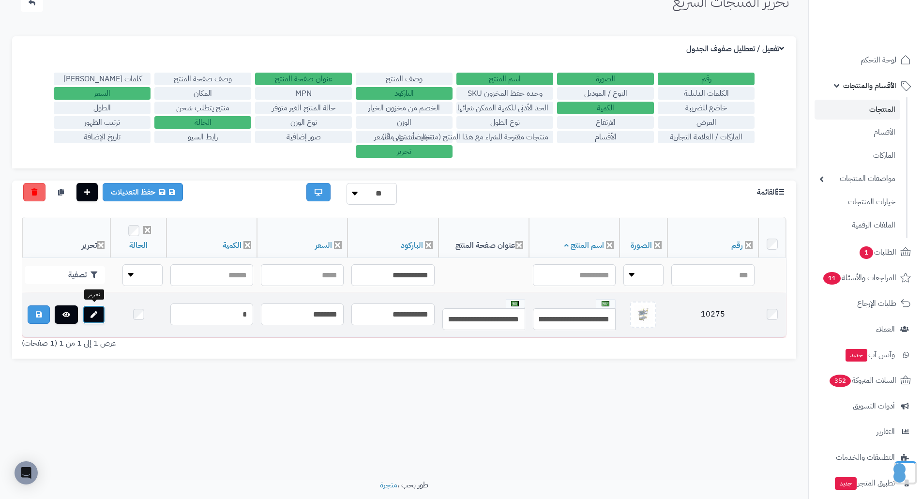
click at [93, 315] on icon at bounding box center [93, 314] width 7 height 7
click at [710, 302] on td "10275" at bounding box center [712, 315] width 91 height 44
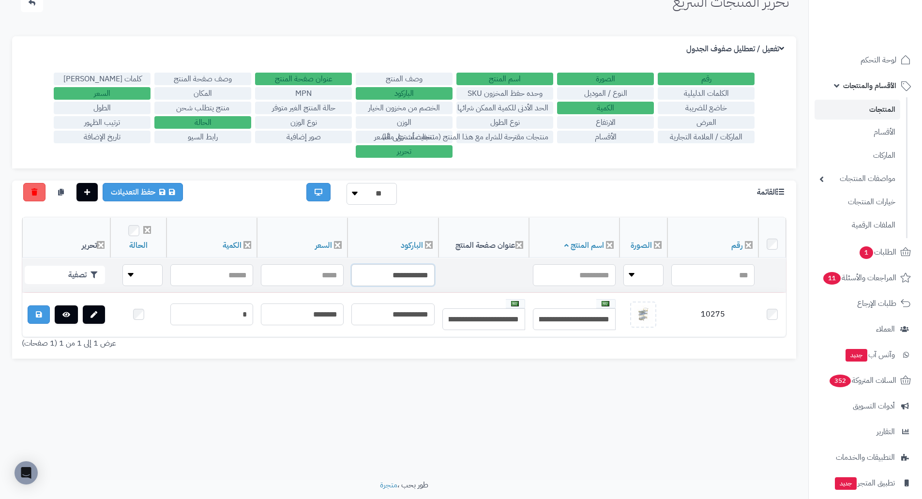
click at [413, 277] on input "**********" at bounding box center [392, 275] width 83 height 22
click at [403, 271] on input "**********" at bounding box center [392, 275] width 83 height 22
paste input "text"
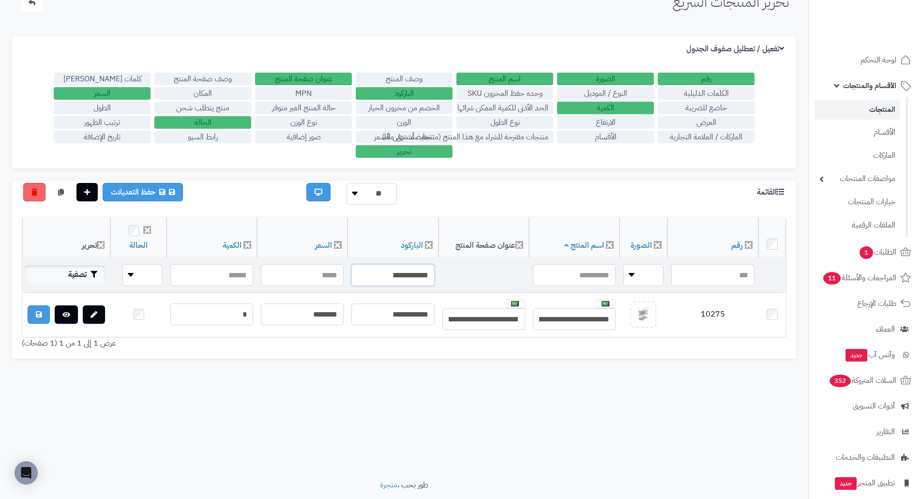
type input "**********"
click at [77, 269] on button "تصفية" at bounding box center [65, 274] width 80 height 18
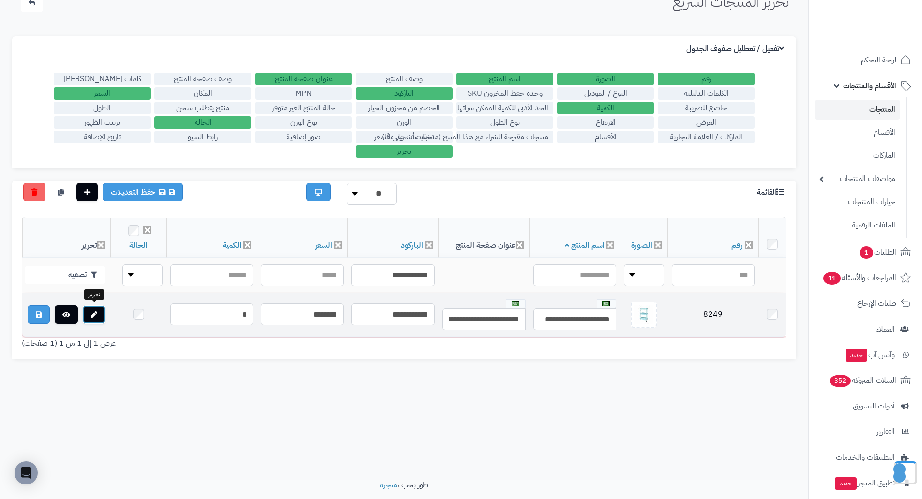
click at [97, 313] on icon at bounding box center [93, 314] width 7 height 7
click at [729, 306] on td "8249" at bounding box center [713, 315] width 90 height 44
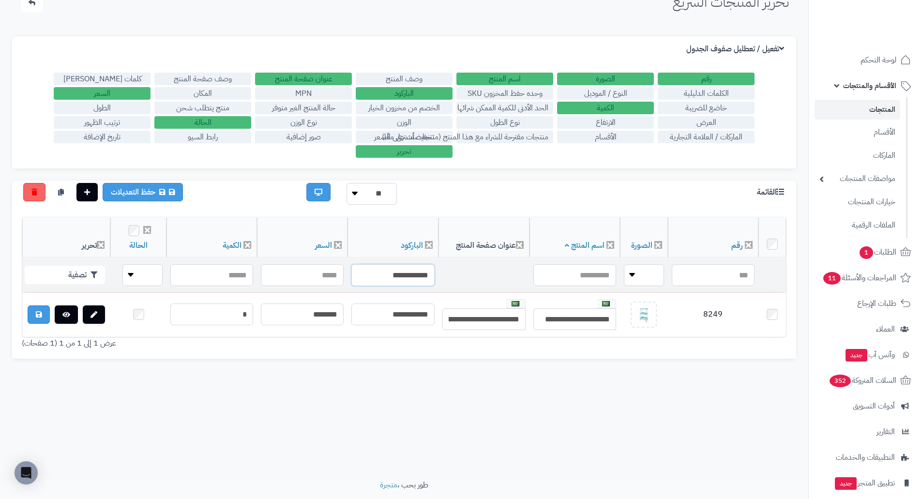
click at [419, 276] on input "**********" at bounding box center [392, 275] width 83 height 22
paste input "text"
type input "**********"
click at [87, 275] on button "تصفية" at bounding box center [65, 274] width 80 height 18
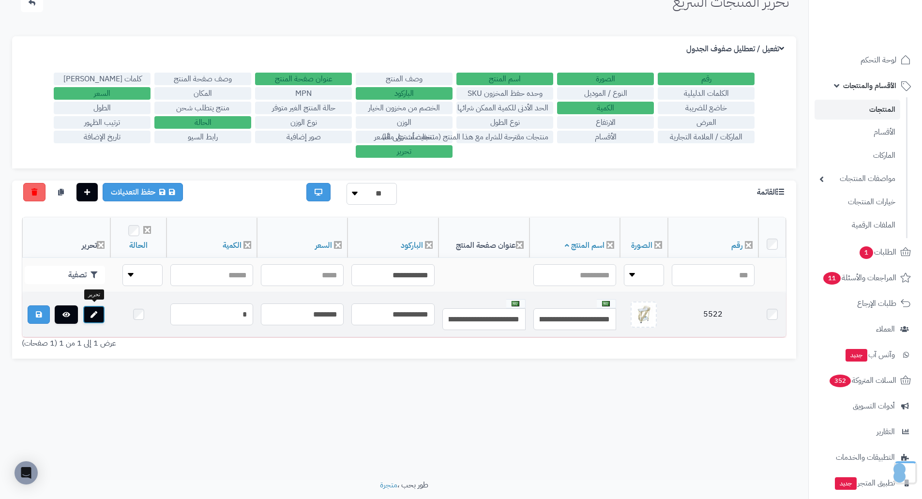
click at [90, 312] on icon at bounding box center [93, 314] width 7 height 7
click at [723, 314] on td "5522" at bounding box center [713, 315] width 90 height 44
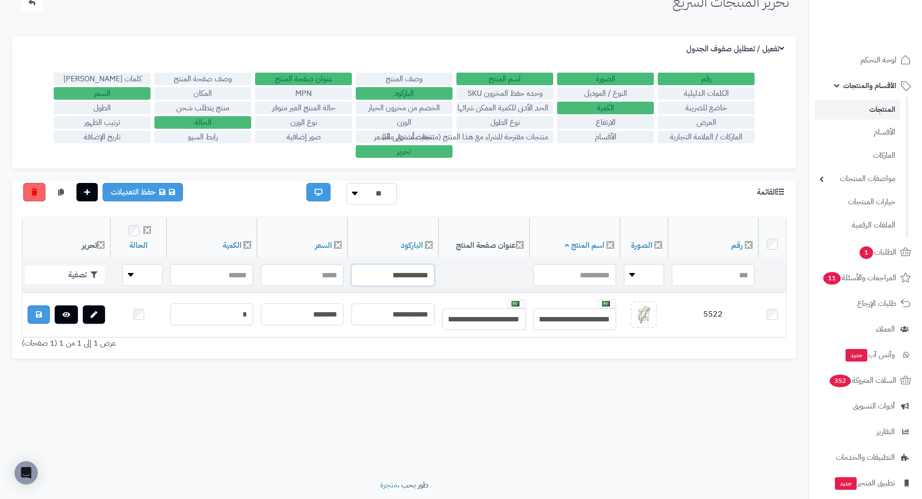
click at [402, 268] on input "**********" at bounding box center [392, 275] width 83 height 22
paste input "text"
type input "**********"
click at [89, 276] on button "تصفية" at bounding box center [65, 274] width 80 height 18
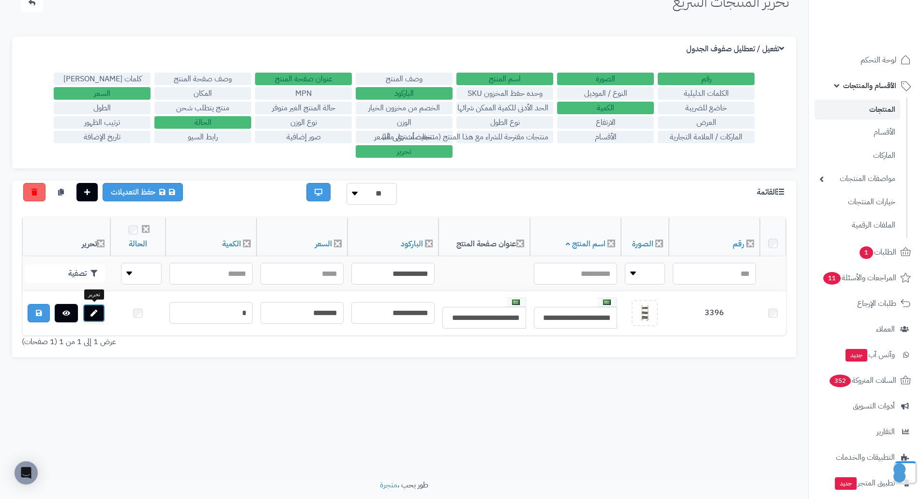
click at [101, 313] on link at bounding box center [94, 313] width 22 height 18
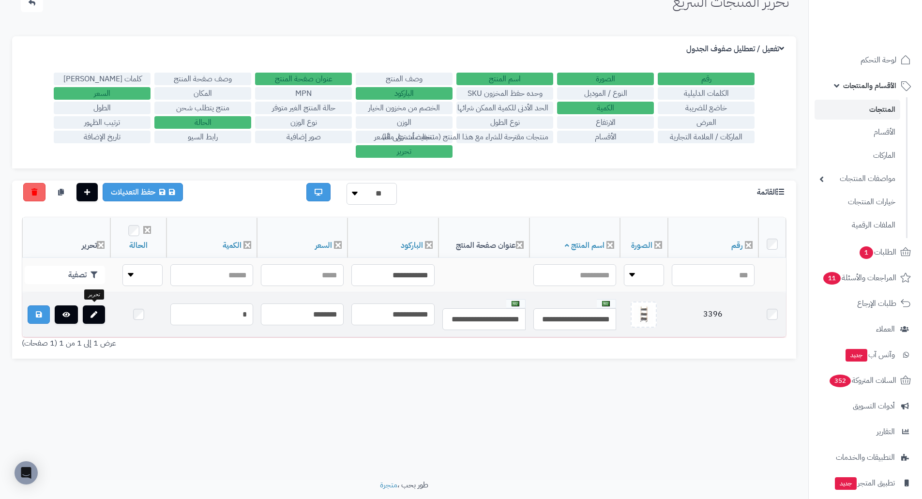
click at [723, 311] on td "3396" at bounding box center [713, 315] width 90 height 44
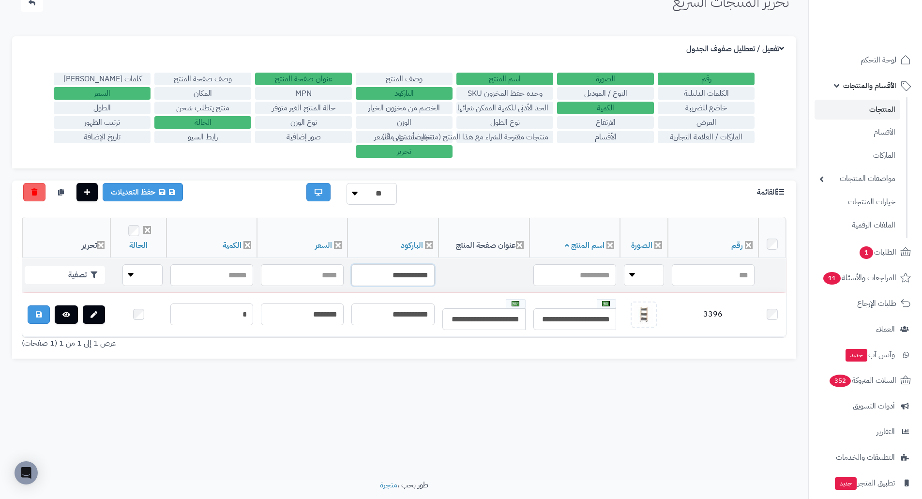
click at [406, 274] on input "**********" at bounding box center [392, 275] width 83 height 22
paste input "text"
type input "**********"
click at [67, 273] on button "تصفية" at bounding box center [65, 274] width 80 height 18
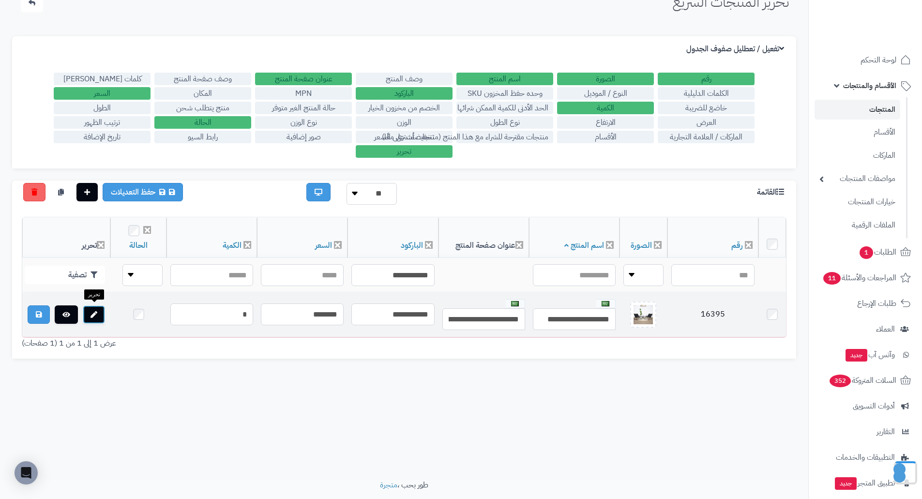
click at [100, 316] on link at bounding box center [94, 314] width 22 height 18
click at [707, 311] on td "16395" at bounding box center [712, 315] width 91 height 44
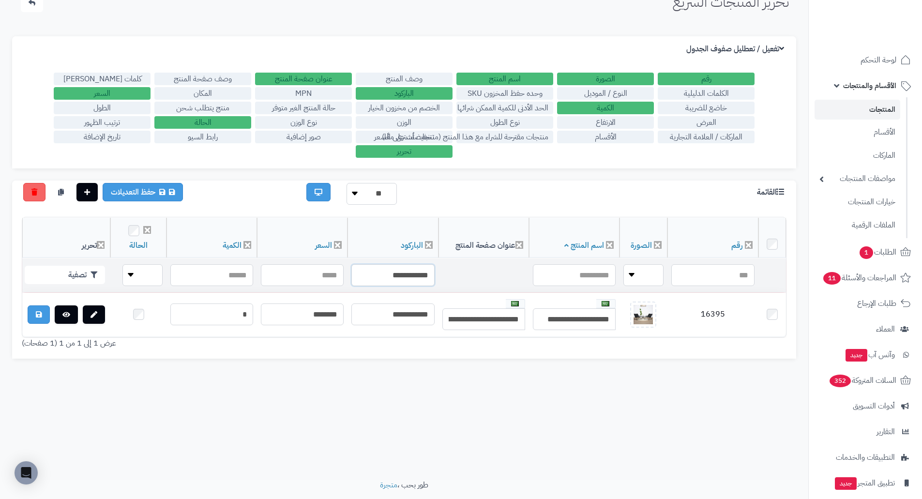
click at [383, 273] on input "**********" at bounding box center [392, 275] width 83 height 22
paste input "text"
type input "**********"
click at [81, 274] on button "تصفية" at bounding box center [65, 274] width 80 height 18
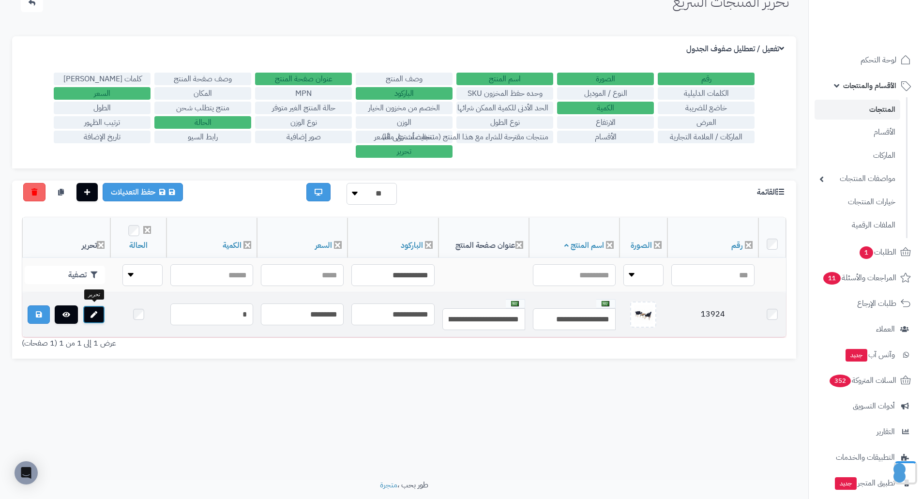
click at [99, 314] on link at bounding box center [94, 314] width 22 height 18
click at [716, 309] on td "13924" at bounding box center [712, 315] width 91 height 44
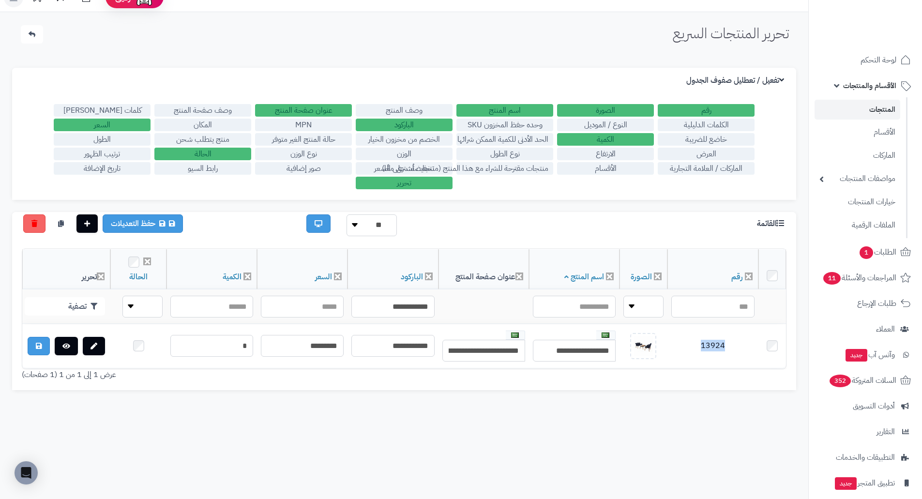
scroll to position [0, 0]
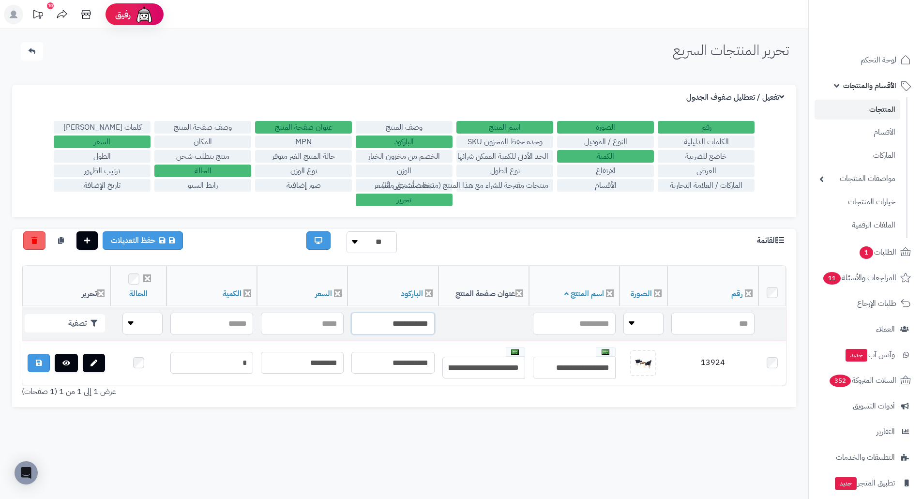
click at [392, 324] on input "**********" at bounding box center [392, 324] width 83 height 22
paste input "text"
type input "**********"
click at [70, 323] on button "تصفية" at bounding box center [65, 323] width 80 height 18
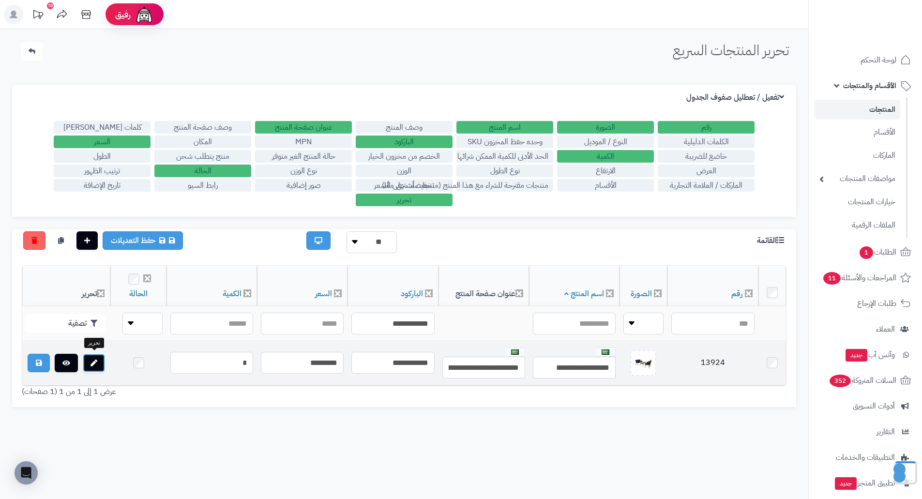
click at [97, 362] on icon at bounding box center [93, 363] width 7 height 7
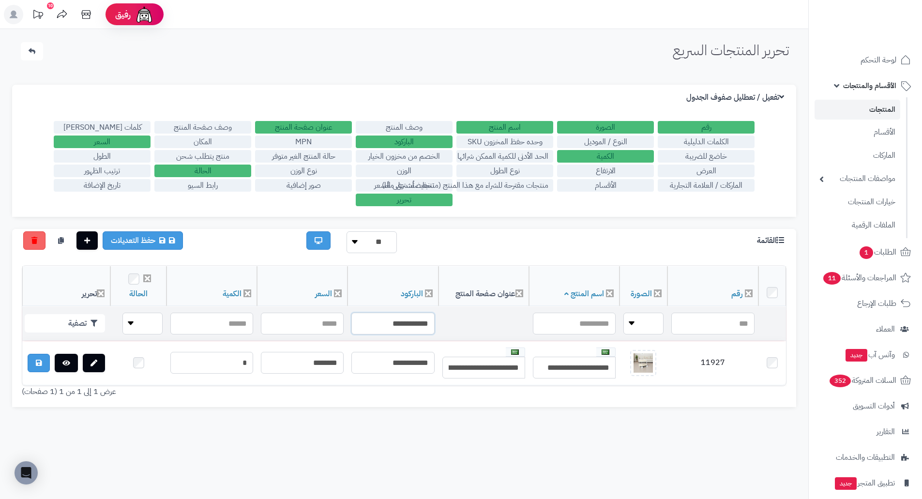
click at [415, 319] on input "**********" at bounding box center [392, 324] width 83 height 22
click at [79, 324] on button "تصفية" at bounding box center [65, 323] width 80 height 18
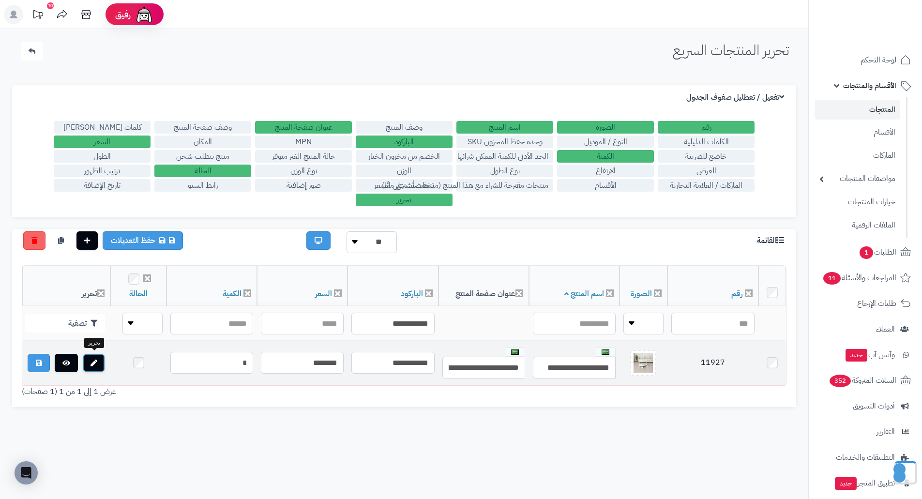
click at [97, 357] on link at bounding box center [94, 363] width 22 height 18
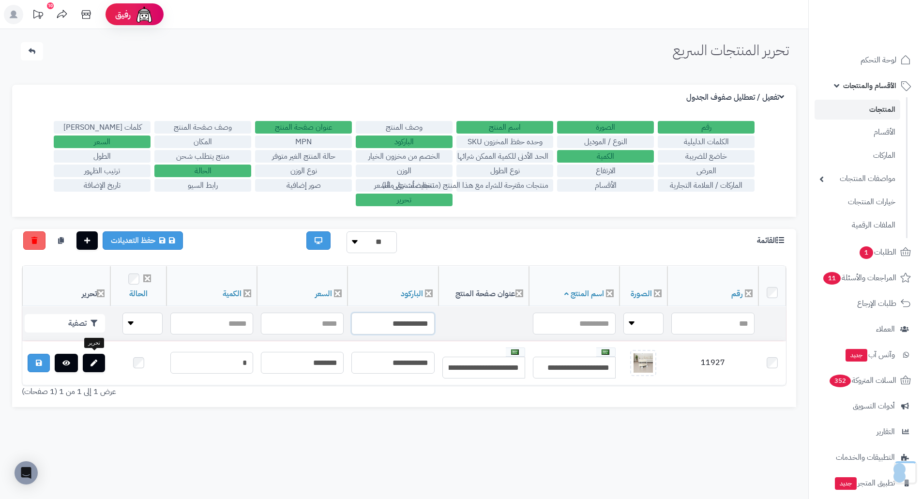
click at [411, 315] on input "**********" at bounding box center [392, 324] width 83 height 22
paste input "text"
type input "**********"
click at [78, 322] on button "تصفية" at bounding box center [65, 323] width 80 height 18
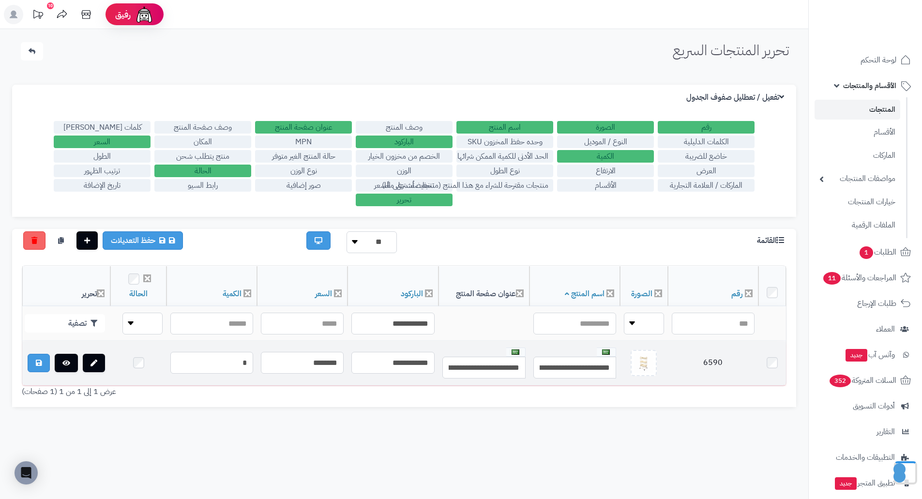
click at [94, 351] on td at bounding box center [66, 363] width 88 height 44
click at [95, 360] on icon at bounding box center [93, 363] width 7 height 7
click at [701, 356] on td "6590" at bounding box center [713, 363] width 90 height 44
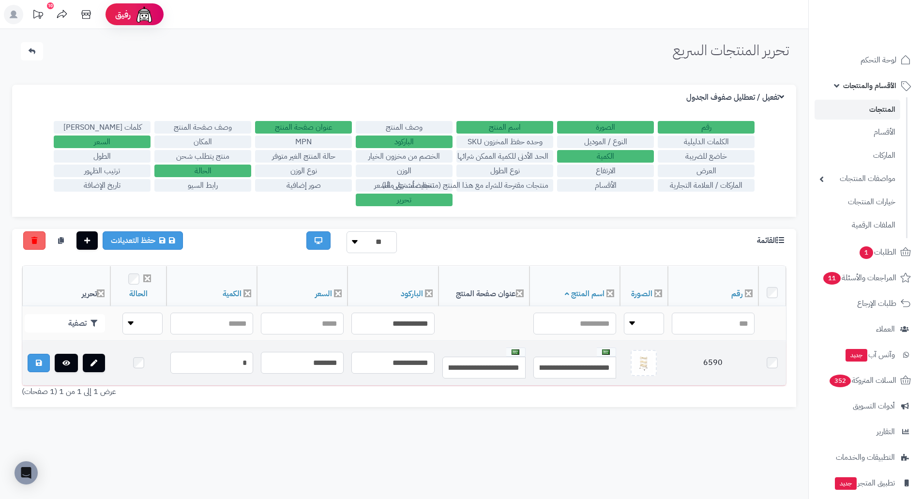
click at [701, 356] on td "6590" at bounding box center [713, 363] width 90 height 44
click at [705, 354] on td "6590" at bounding box center [713, 363] width 90 height 44
click at [725, 361] on td "6590" at bounding box center [713, 363] width 90 height 44
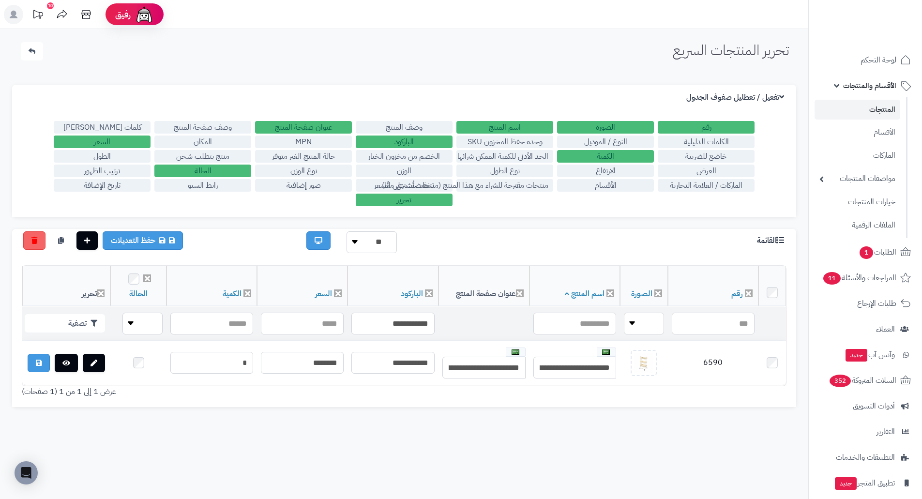
click at [375, 307] on td "**********" at bounding box center [392, 324] width 91 height 34
click at [377, 310] on td "**********" at bounding box center [392, 324] width 91 height 34
click at [402, 327] on input "**********" at bounding box center [392, 324] width 83 height 22
paste input "**********"
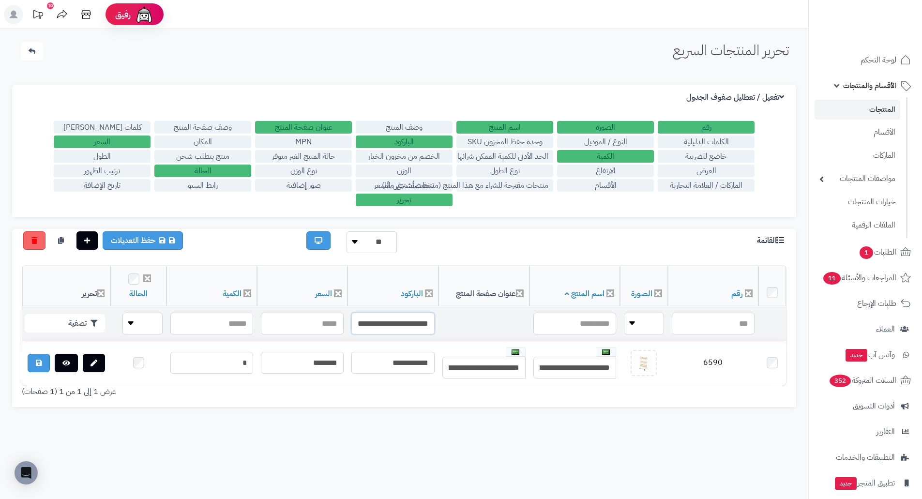
click at [403, 324] on input "**********" at bounding box center [392, 324] width 83 height 22
paste input "text"
type input "**********"
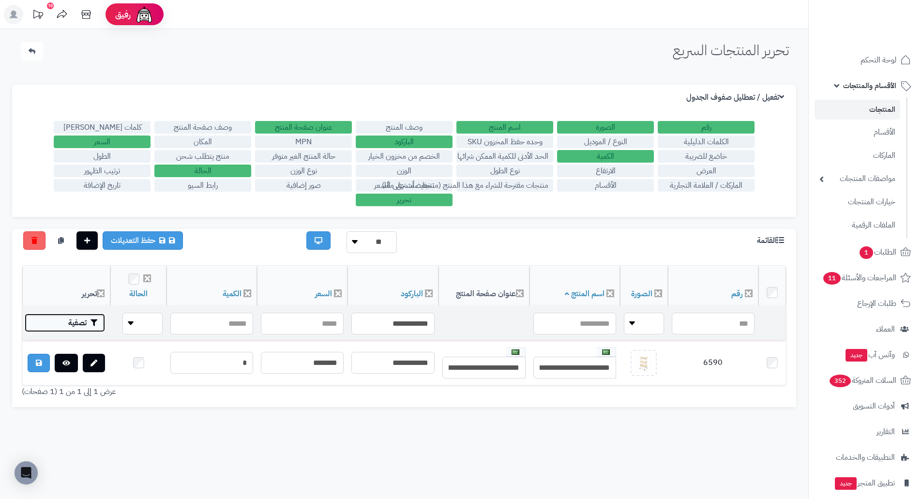
click at [76, 316] on button "تصفية" at bounding box center [65, 323] width 80 height 18
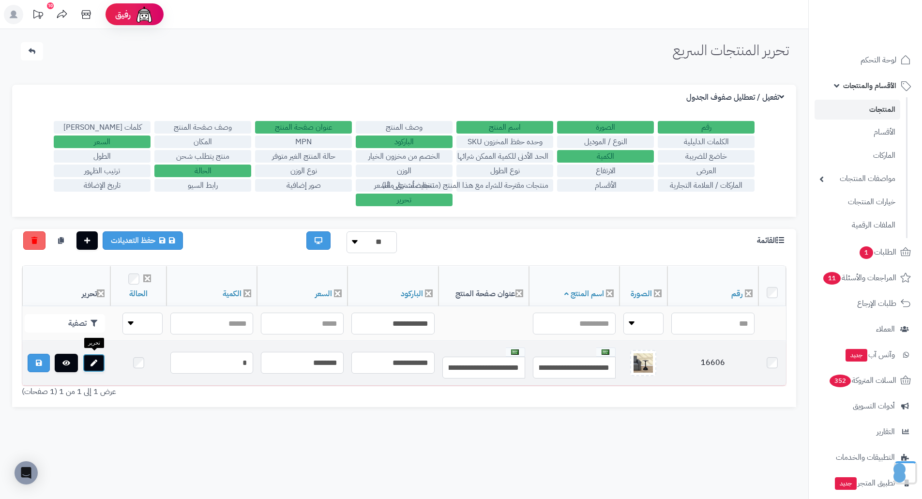
click at [95, 361] on icon at bounding box center [93, 363] width 7 height 7
click at [708, 362] on td "16606" at bounding box center [712, 363] width 91 height 44
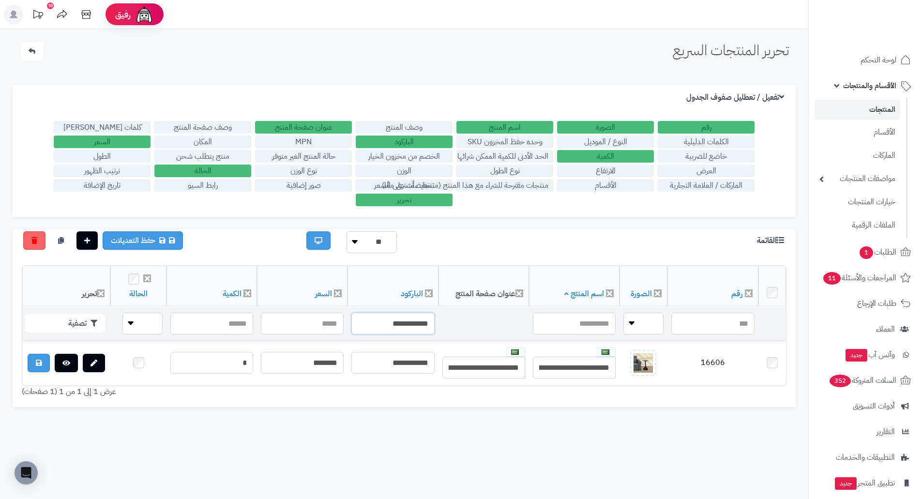
click at [405, 313] on input "**********" at bounding box center [392, 324] width 83 height 22
paste input "text"
type input "**********"
click at [79, 317] on button "تصفية" at bounding box center [65, 323] width 80 height 18
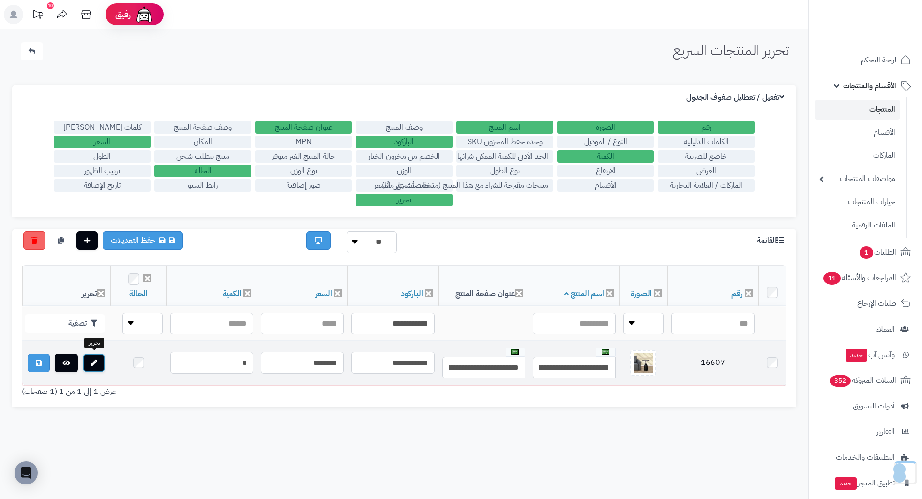
click at [95, 362] on icon at bounding box center [93, 363] width 7 height 7
click at [701, 363] on td "16607" at bounding box center [712, 363] width 91 height 44
click at [706, 363] on td "16607" at bounding box center [712, 363] width 91 height 44
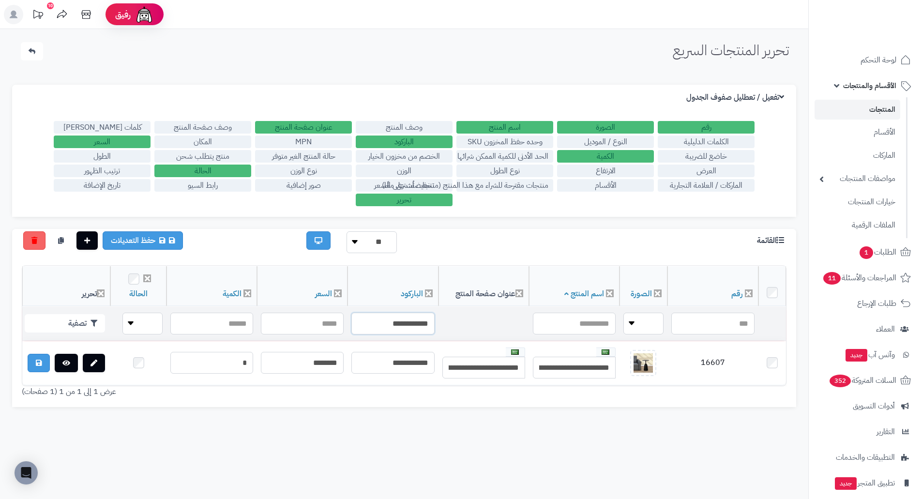
click at [415, 329] on input "**********" at bounding box center [392, 324] width 83 height 22
paste input "text"
type input "**********"
click at [82, 317] on button "تصفية" at bounding box center [65, 323] width 80 height 18
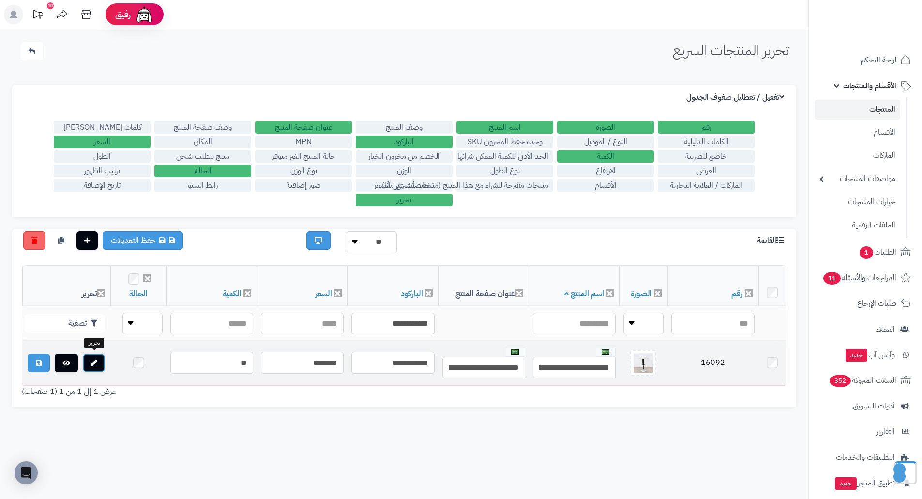
click at [96, 360] on icon at bounding box center [93, 363] width 7 height 7
click at [715, 362] on td "16092" at bounding box center [712, 363] width 91 height 44
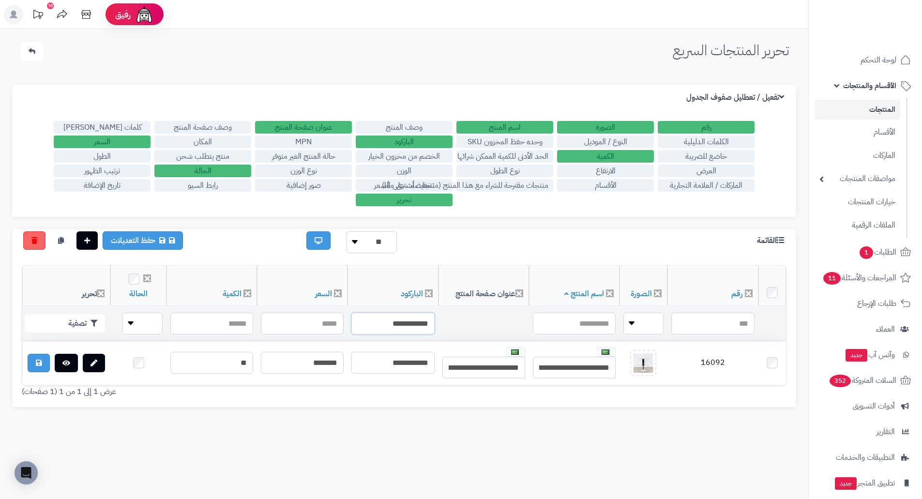
click at [420, 318] on input "**********" at bounding box center [392, 324] width 83 height 22
click at [419, 318] on input "**********" at bounding box center [392, 324] width 83 height 22
click at [403, 327] on input "**********" at bounding box center [392, 324] width 83 height 22
paste input "text"
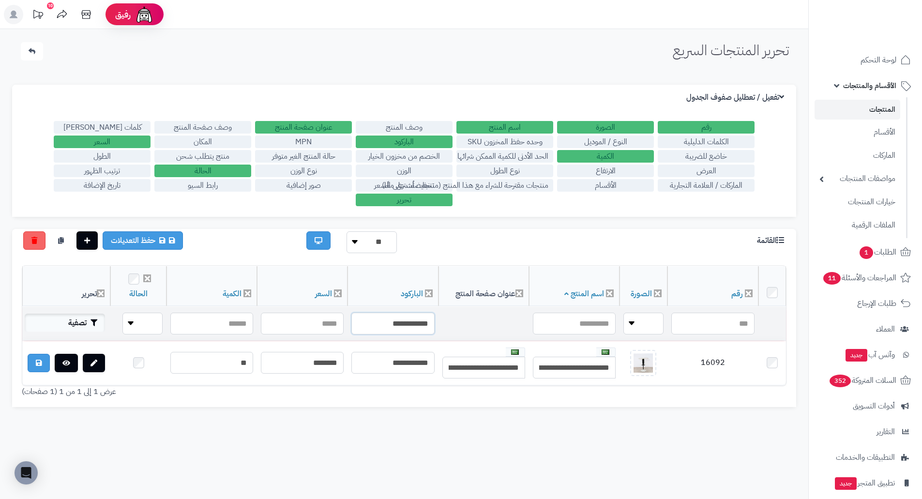
type input "**********"
click at [80, 324] on button "تصفية" at bounding box center [65, 323] width 80 height 18
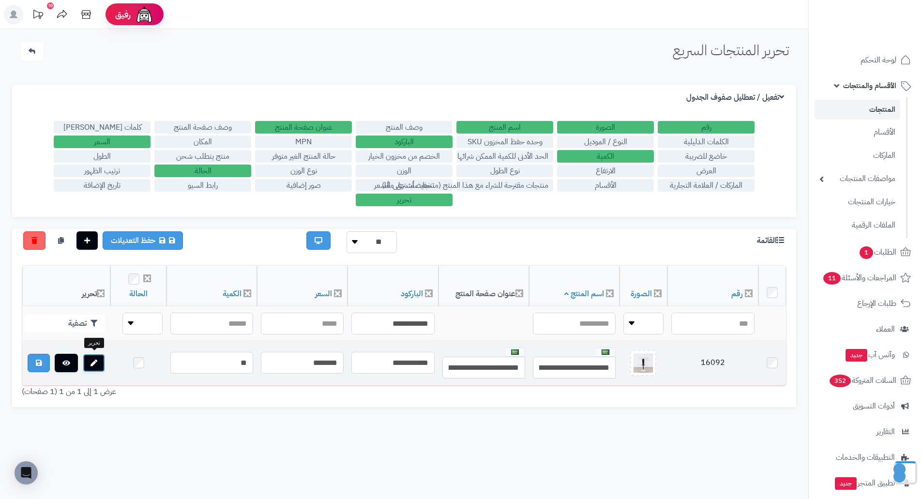
click at [94, 360] on icon at bounding box center [93, 363] width 7 height 7
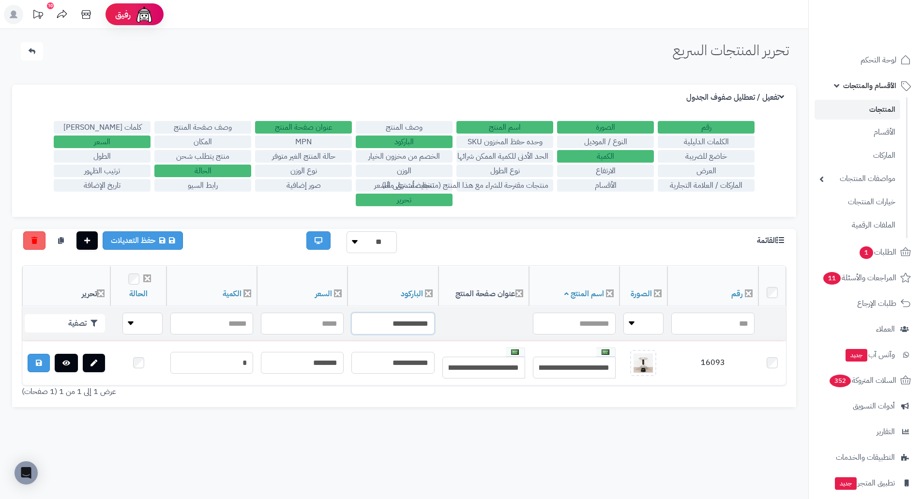
click at [390, 318] on input "**********" at bounding box center [392, 324] width 83 height 22
paste input "text"
type input "**********"
click at [72, 322] on button "تصفية" at bounding box center [65, 323] width 80 height 18
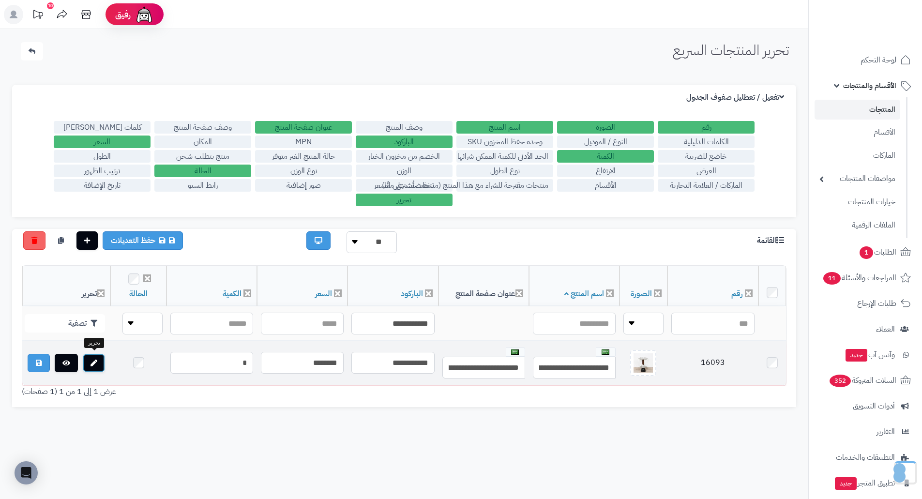
click at [102, 363] on link at bounding box center [94, 363] width 22 height 18
click at [715, 363] on td "16041" at bounding box center [712, 363] width 91 height 44
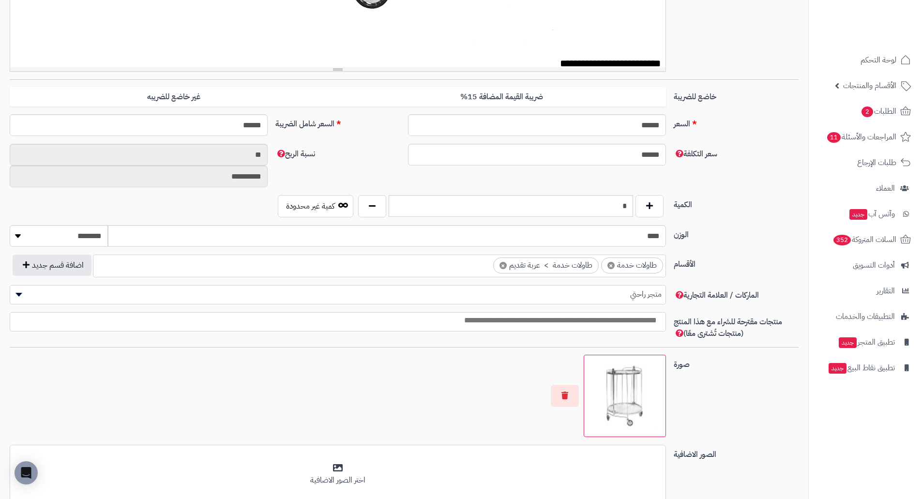
scroll to position [457, 0]
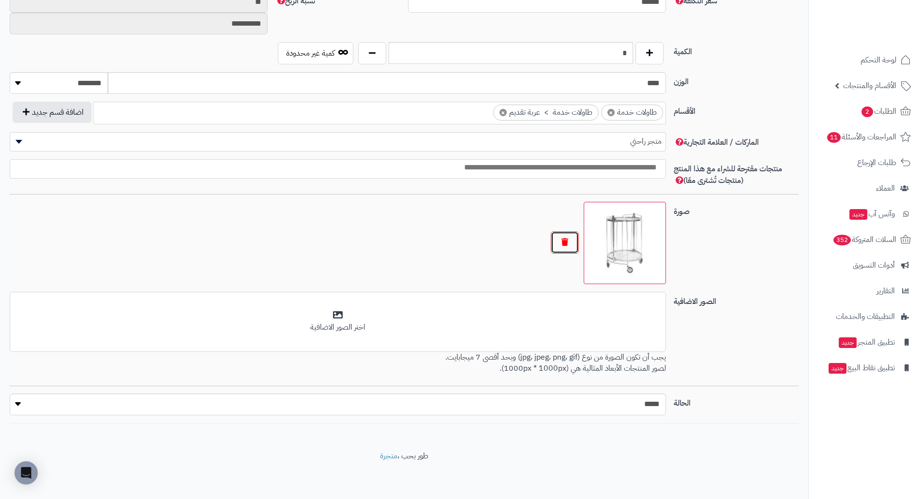
click at [562, 245] on button "button" at bounding box center [565, 242] width 28 height 22
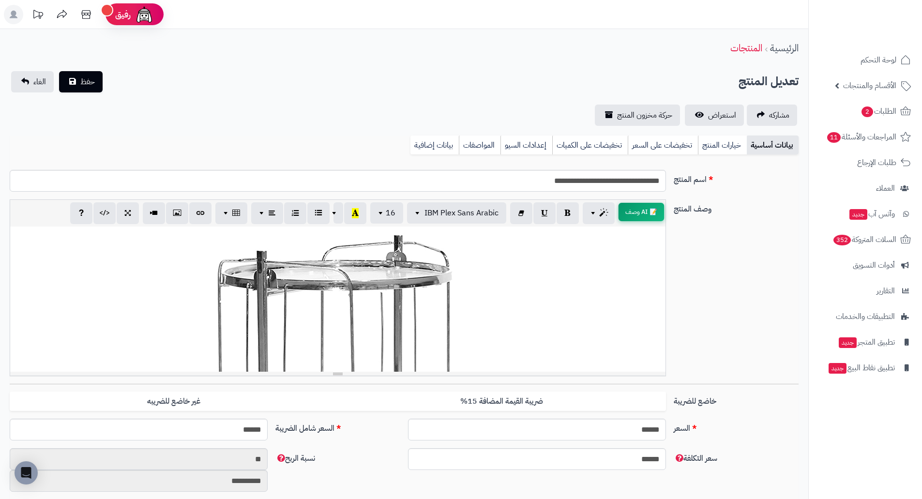
scroll to position [0, 0]
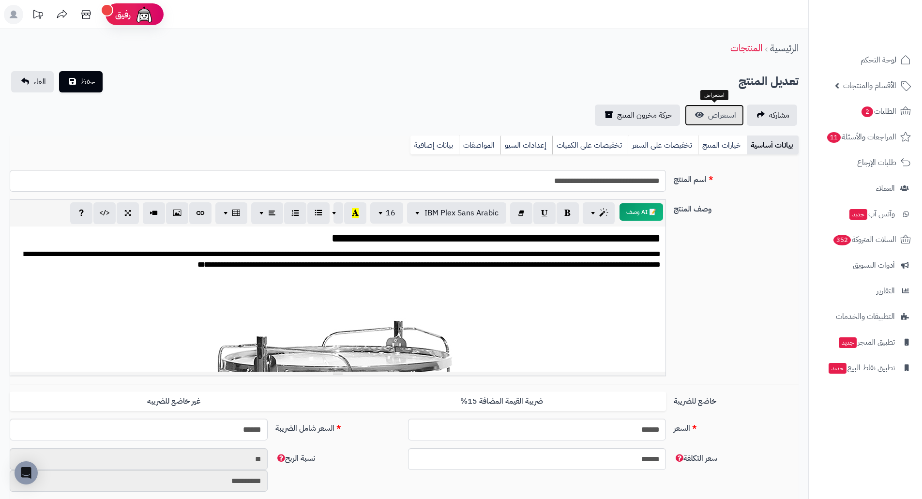
click at [705, 125] on link "استعراض" at bounding box center [714, 115] width 59 height 21
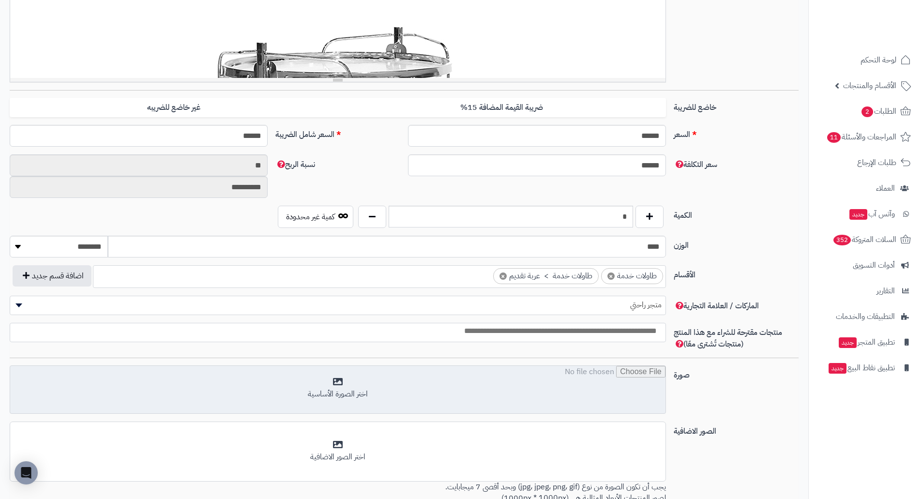
scroll to position [423, 0]
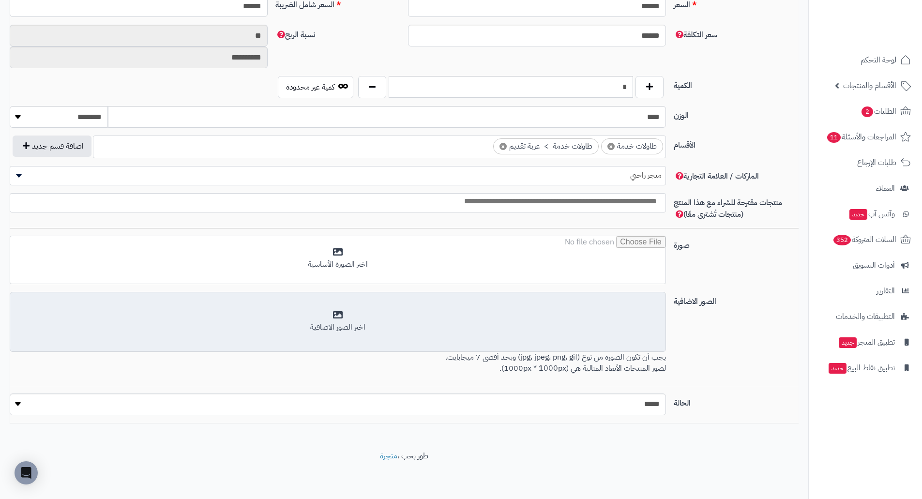
click at [499, 325] on div "اختر الصور الاضافية" at bounding box center [338, 327] width 644 height 11
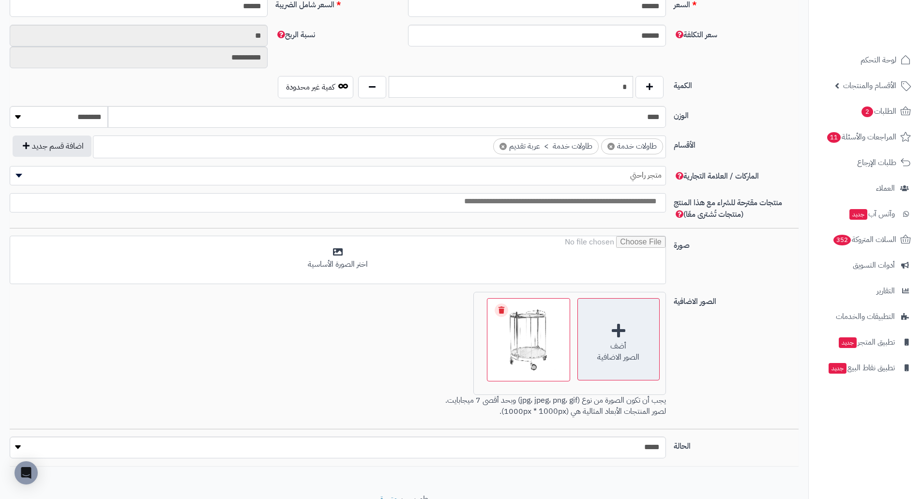
click at [612, 334] on div "أضف الصور الاضافية" at bounding box center [618, 339] width 82 height 82
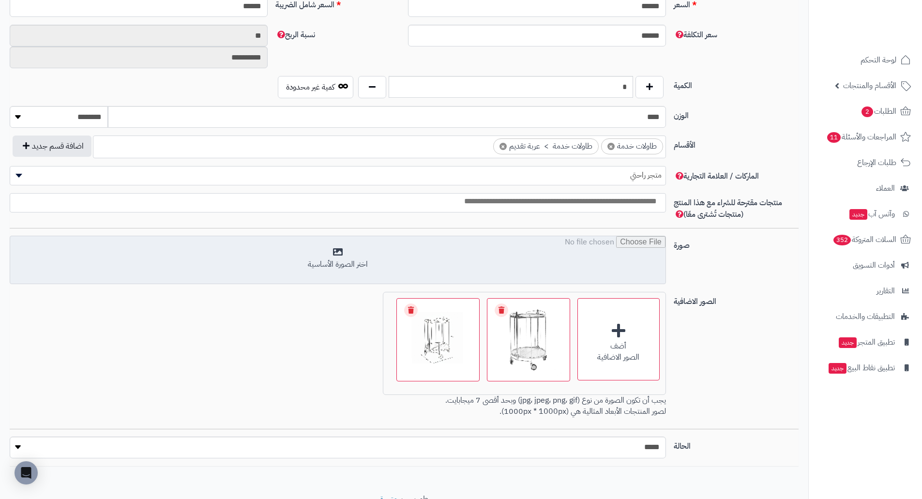
click at [627, 270] on input "file" at bounding box center [337, 260] width 655 height 48
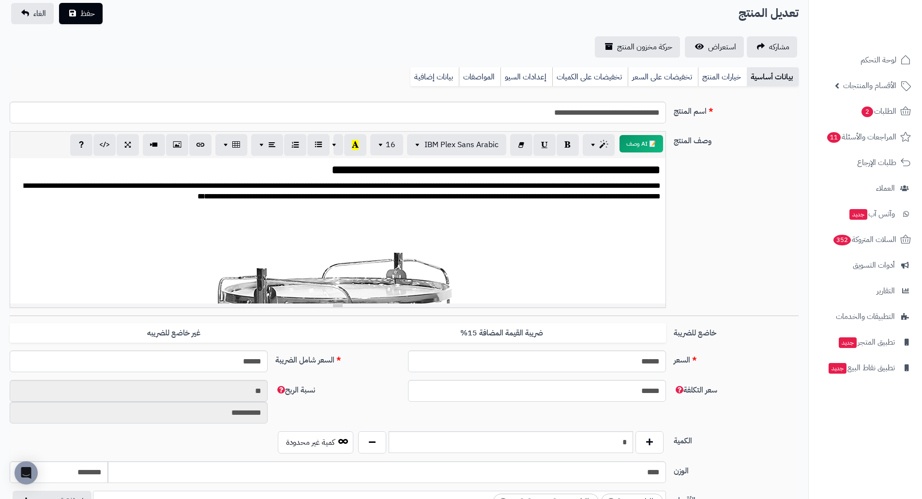
scroll to position [0, 0]
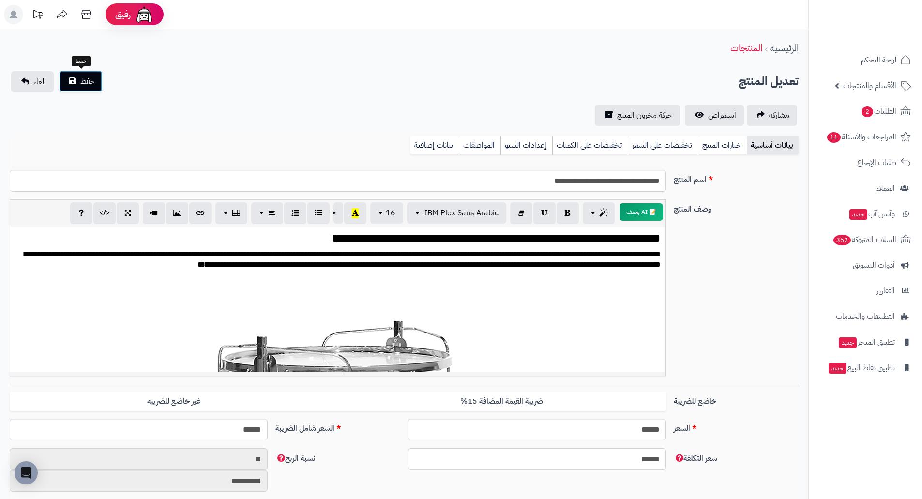
click at [89, 80] on span "حفظ" at bounding box center [87, 81] width 15 height 12
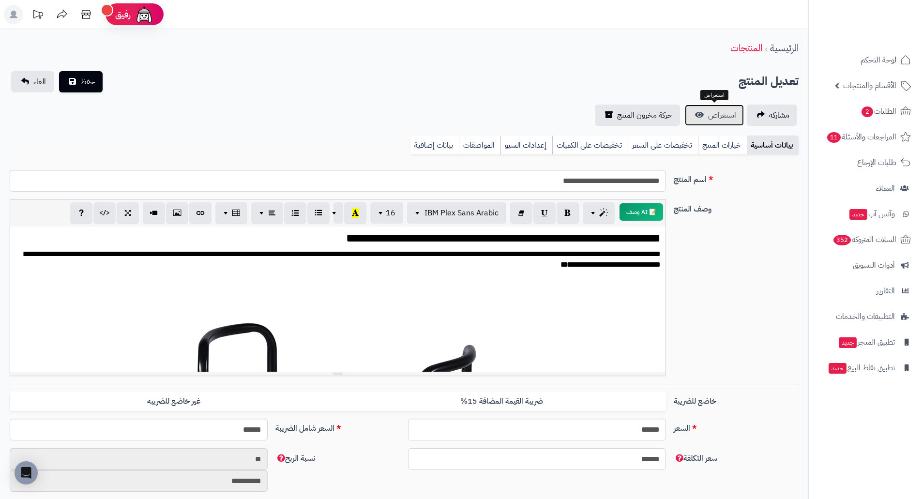
click at [709, 121] on link "استعراض" at bounding box center [714, 115] width 59 height 21
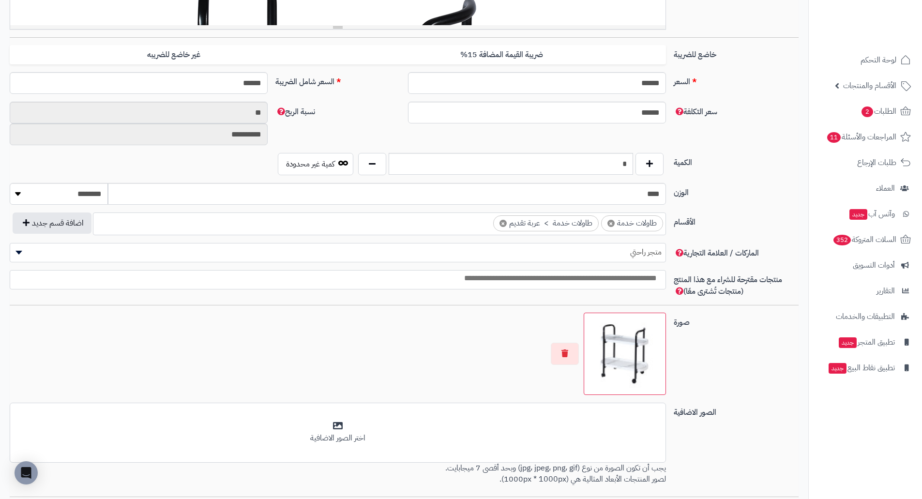
scroll to position [457, 0]
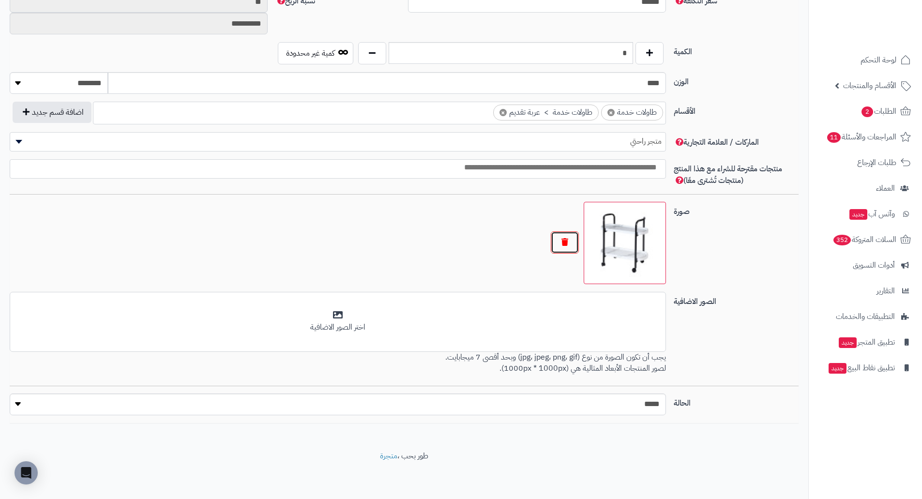
click at [568, 245] on button "button" at bounding box center [565, 242] width 28 height 22
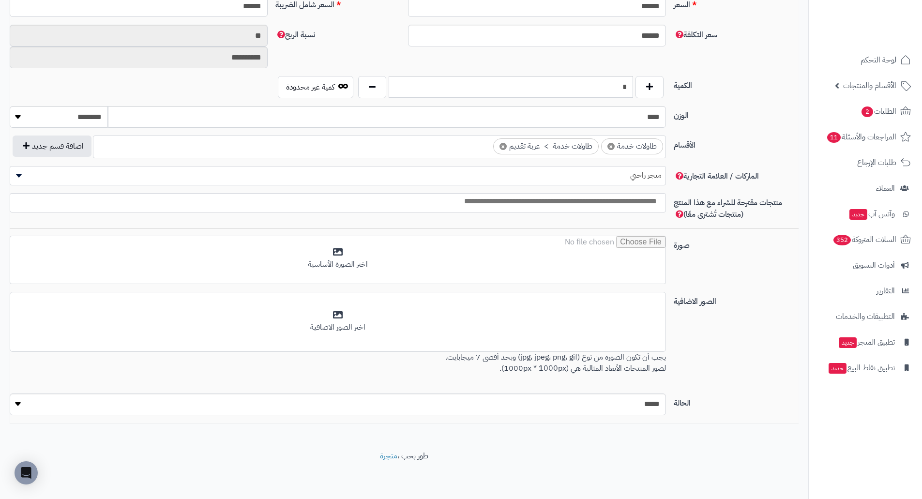
scroll to position [423, 0]
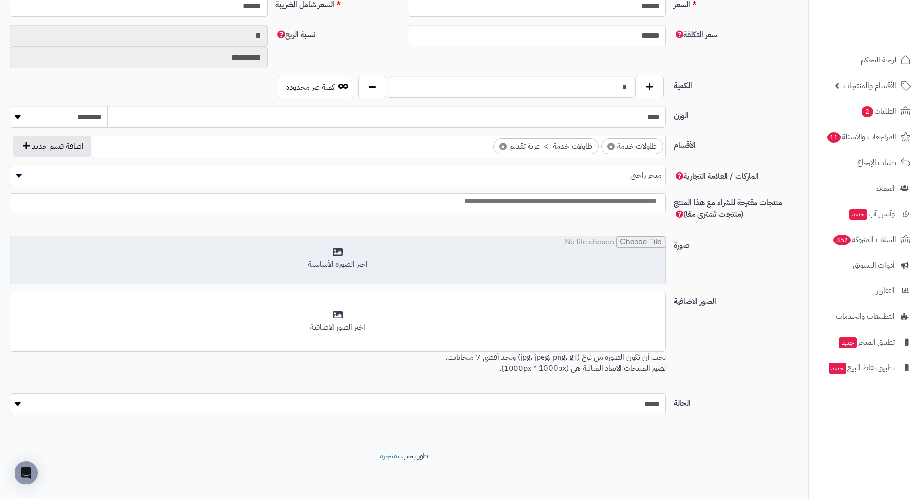
click at [619, 258] on input "file" at bounding box center [337, 260] width 655 height 48
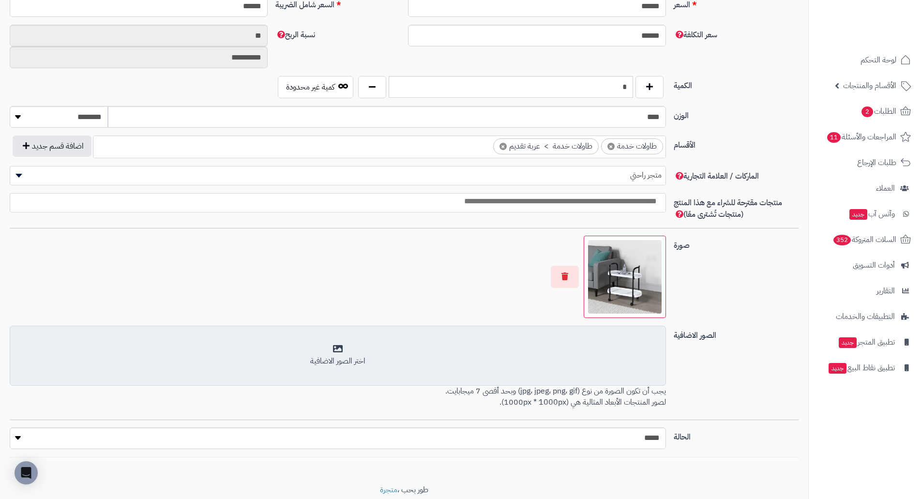
click at [607, 368] on div "أضف الصور الاضافية اختر الصور الاضافية" at bounding box center [338, 356] width 656 height 60
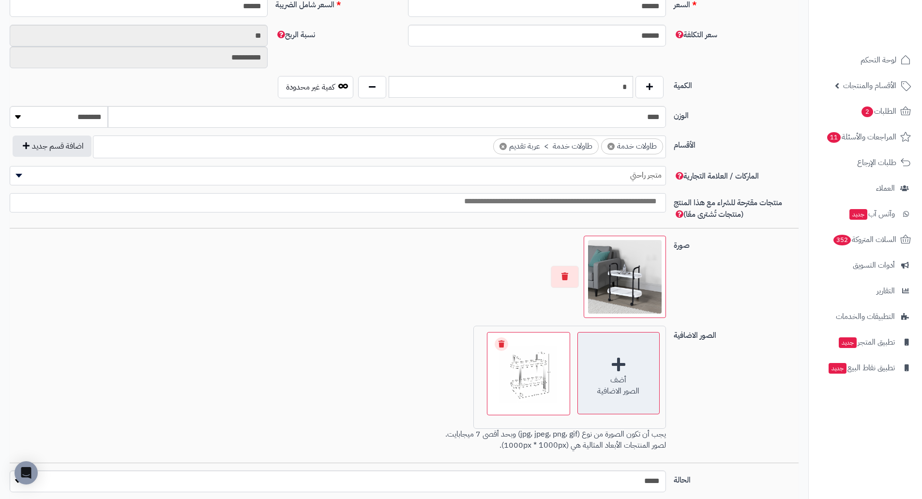
click at [635, 370] on div "أضف الصور الاضافية" at bounding box center [618, 373] width 82 height 82
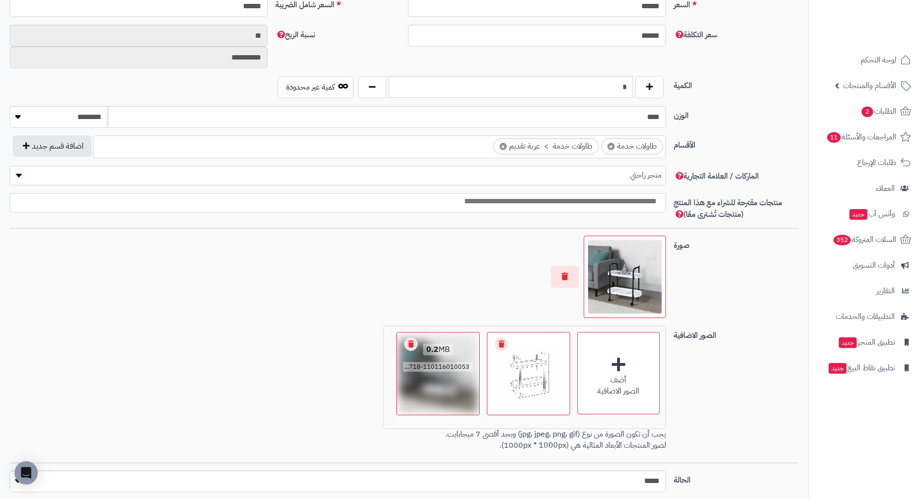
click at [407, 344] on link "Remove file" at bounding box center [411, 344] width 14 height 14
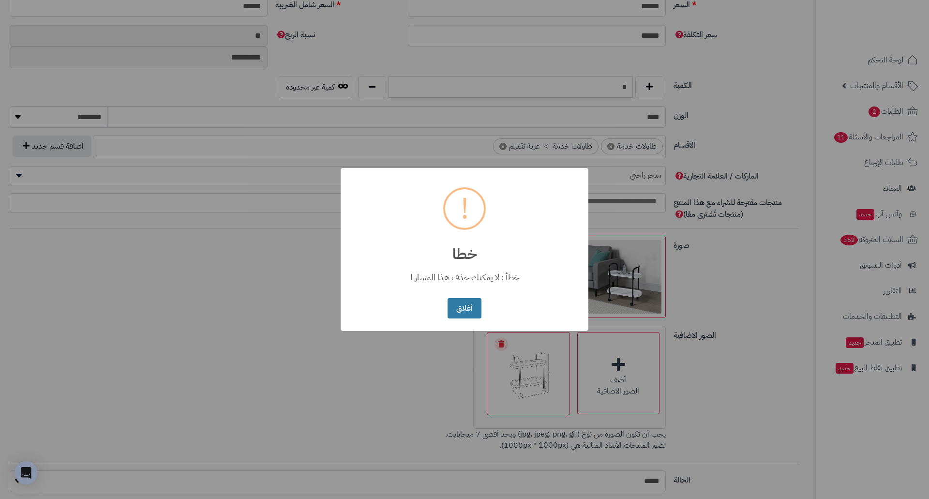
click at [472, 308] on button "أغلاق" at bounding box center [464, 308] width 33 height 21
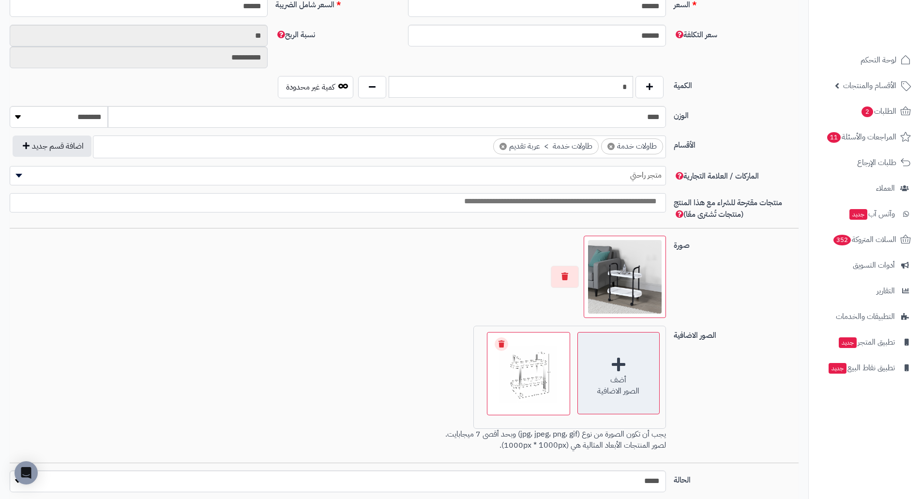
click at [598, 369] on div "أضف الصور الاضافية" at bounding box center [618, 373] width 82 height 82
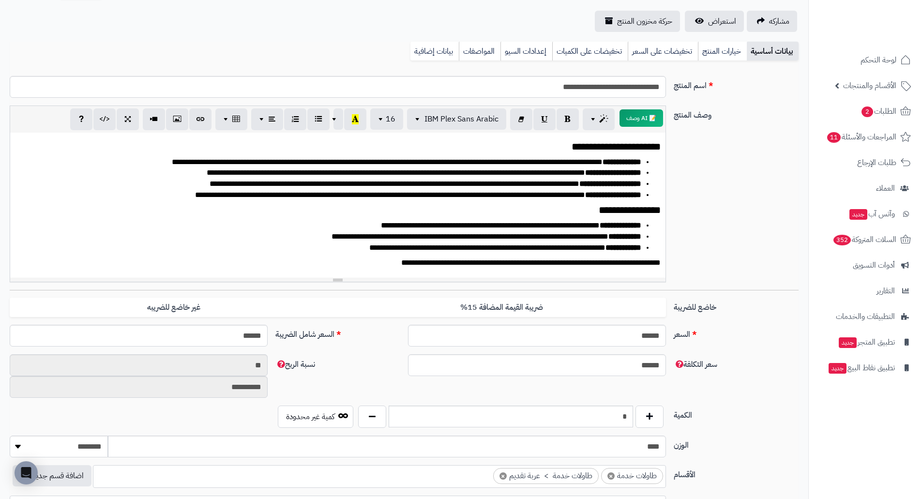
scroll to position [387, 0]
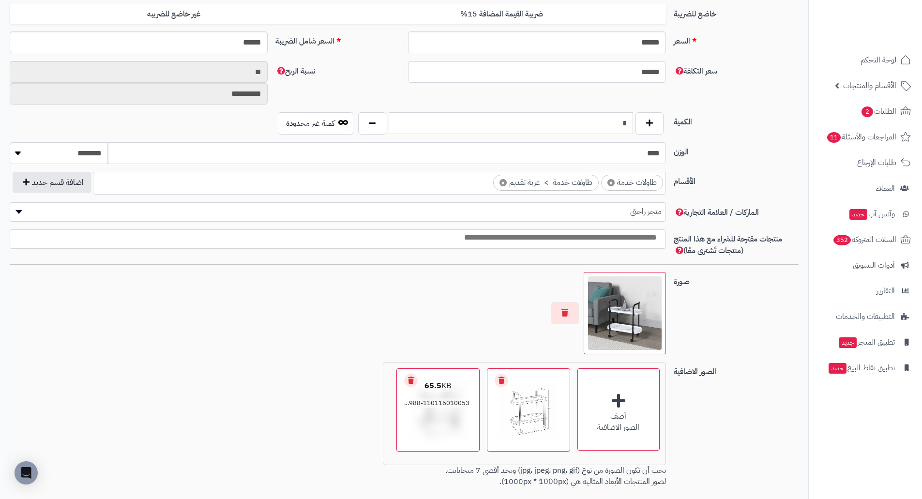
click at [411, 379] on link "Remove file" at bounding box center [411, 381] width 14 height 14
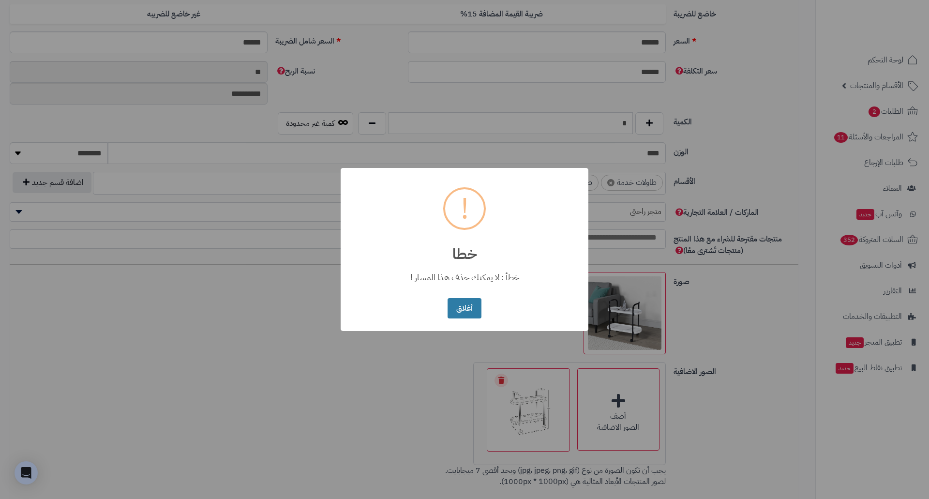
click at [480, 309] on button "أغلاق" at bounding box center [464, 308] width 33 height 21
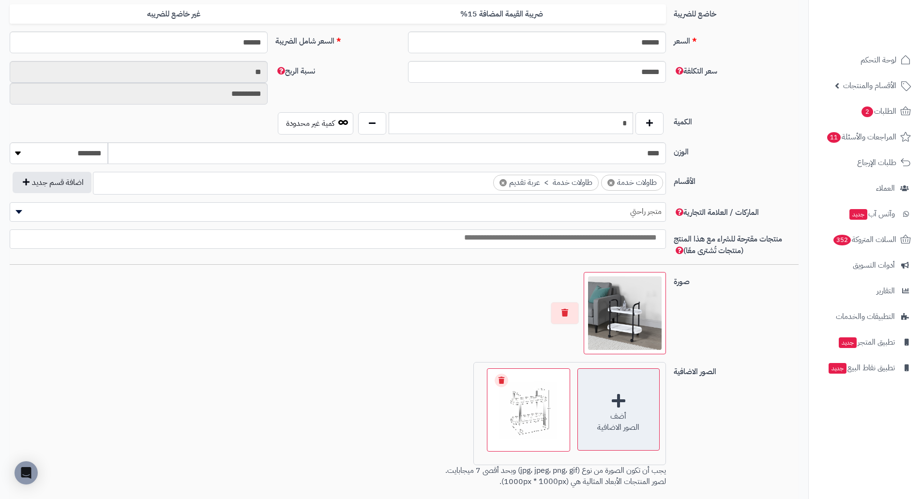
click at [613, 400] on div "أضف الصور الاضافية" at bounding box center [618, 409] width 82 height 82
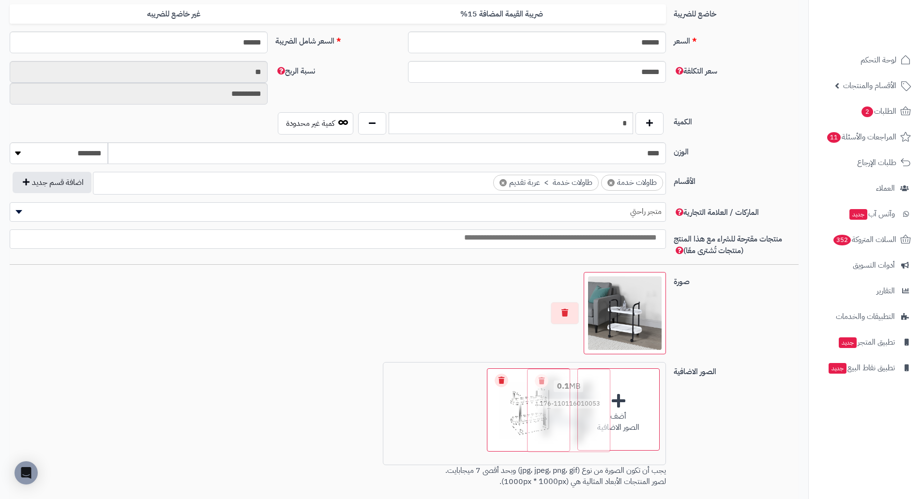
drag, startPoint x: 452, startPoint y: 441, endPoint x: 582, endPoint y: 441, distance: 130.7
drag, startPoint x: 455, startPoint y: 425, endPoint x: 565, endPoint y: 427, distance: 109.9
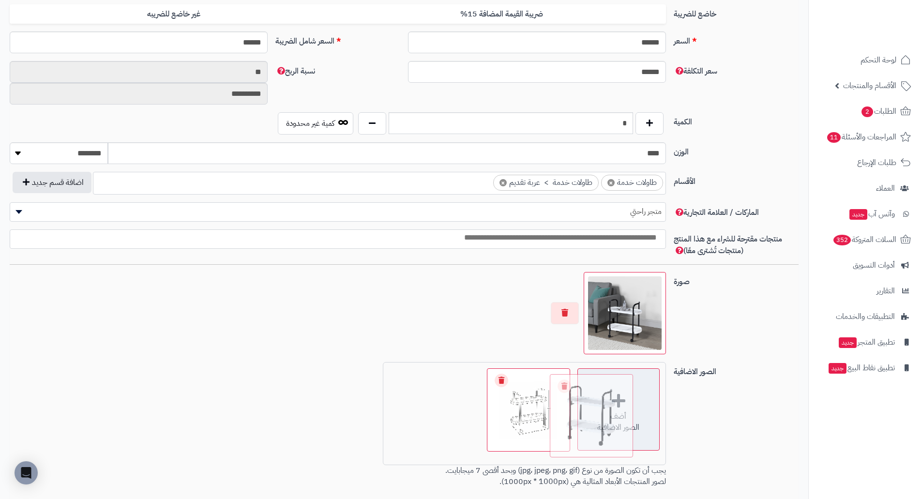
drag, startPoint x: 447, startPoint y: 419, endPoint x: 601, endPoint y: 425, distance: 154.0
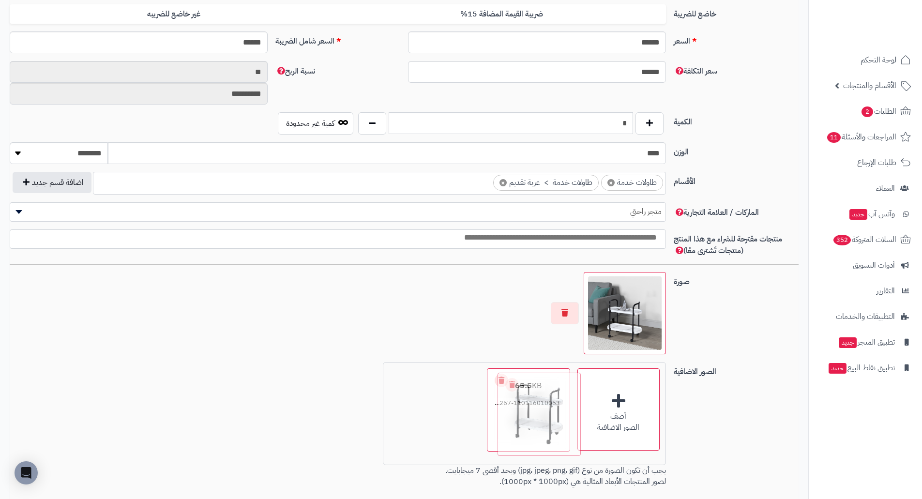
drag, startPoint x: 451, startPoint y: 415, endPoint x: 553, endPoint y: 420, distance: 101.7
drag, startPoint x: 437, startPoint y: 395, endPoint x: 533, endPoint y: 392, distance: 95.9
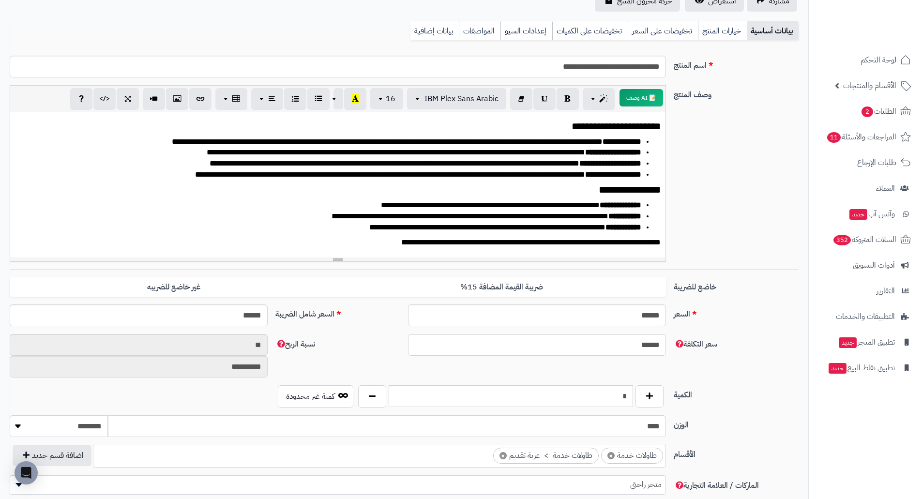
scroll to position [0, 0]
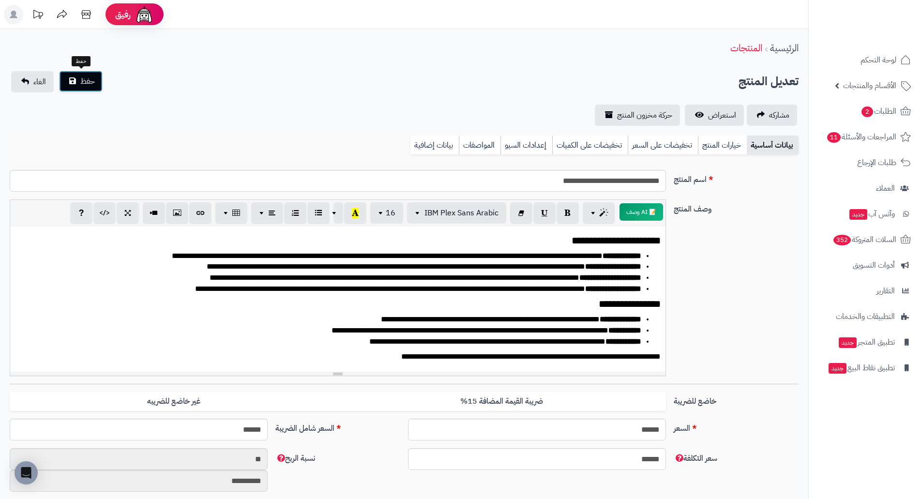
click at [76, 79] on button "حفظ" at bounding box center [81, 81] width 44 height 21
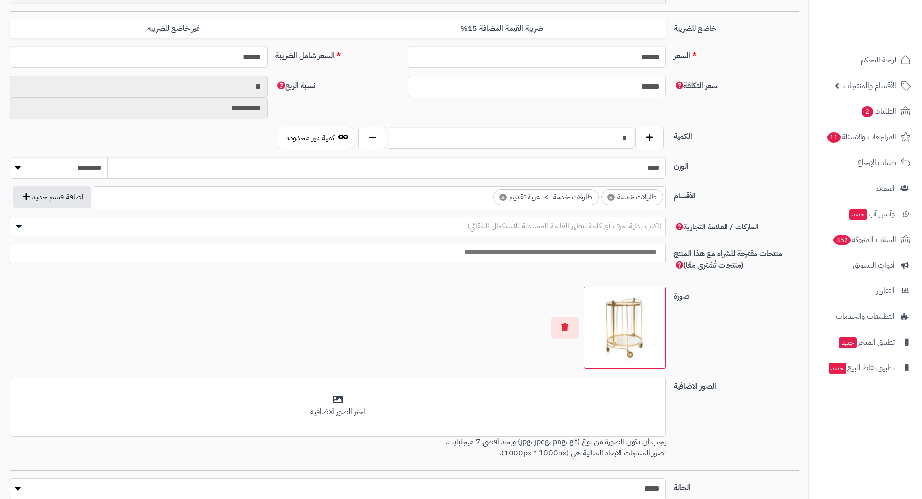
scroll to position [457, 0]
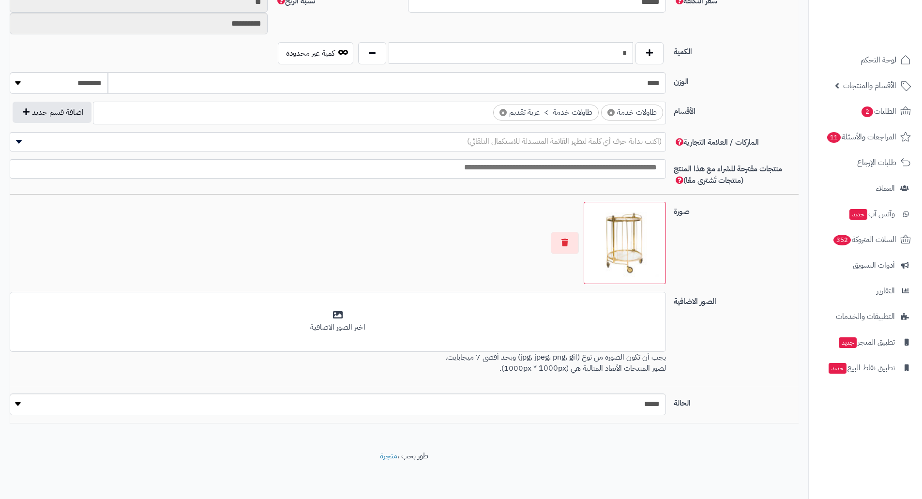
click at [618, 248] on img at bounding box center [625, 243] width 74 height 74
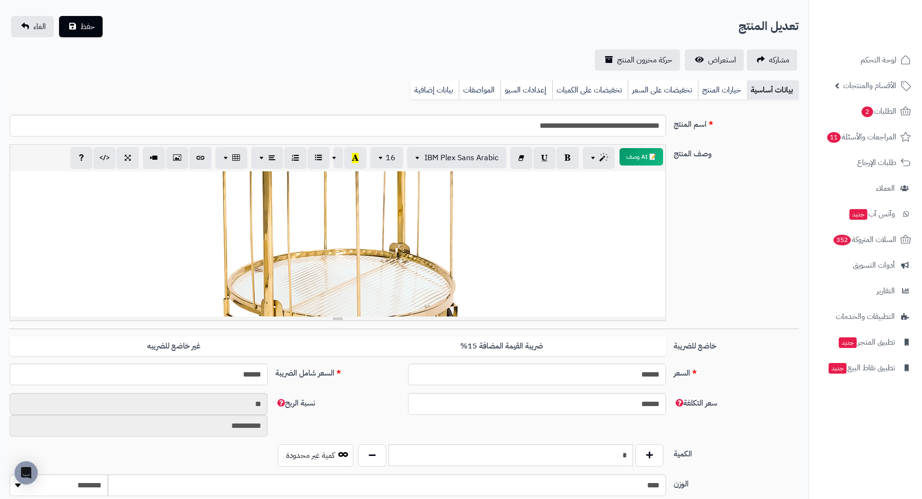
scroll to position [0, 0]
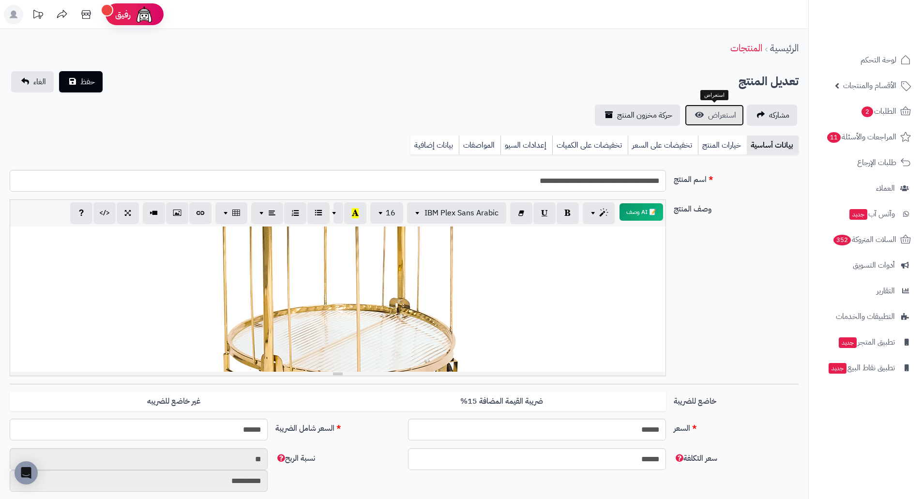
click at [720, 112] on span "استعراض" at bounding box center [722, 115] width 28 height 12
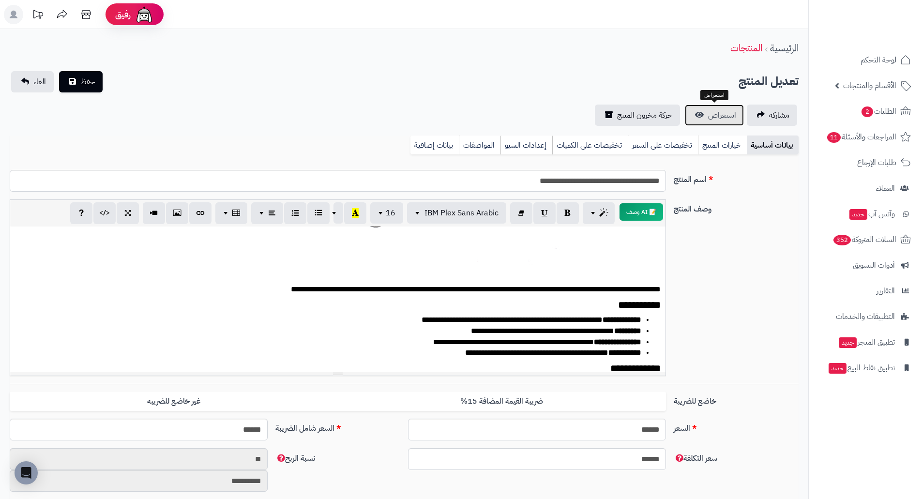
scroll to position [512, 0]
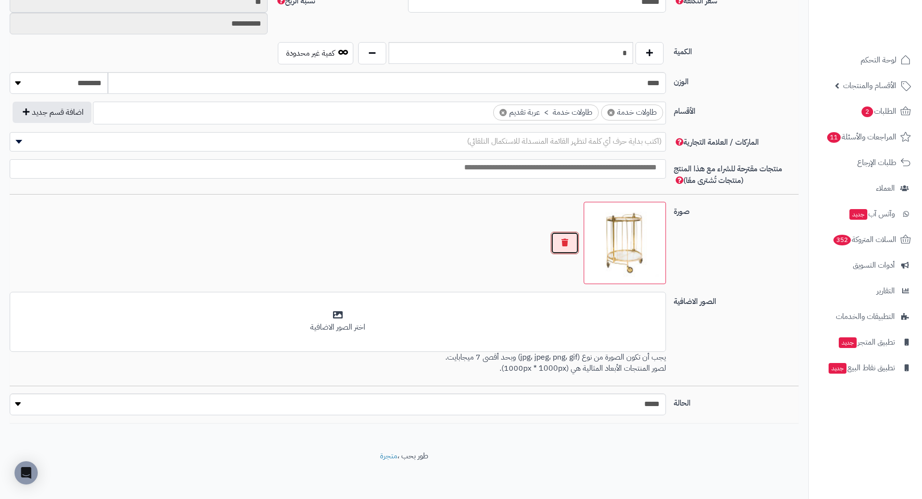
click at [566, 237] on button "button" at bounding box center [565, 243] width 28 height 22
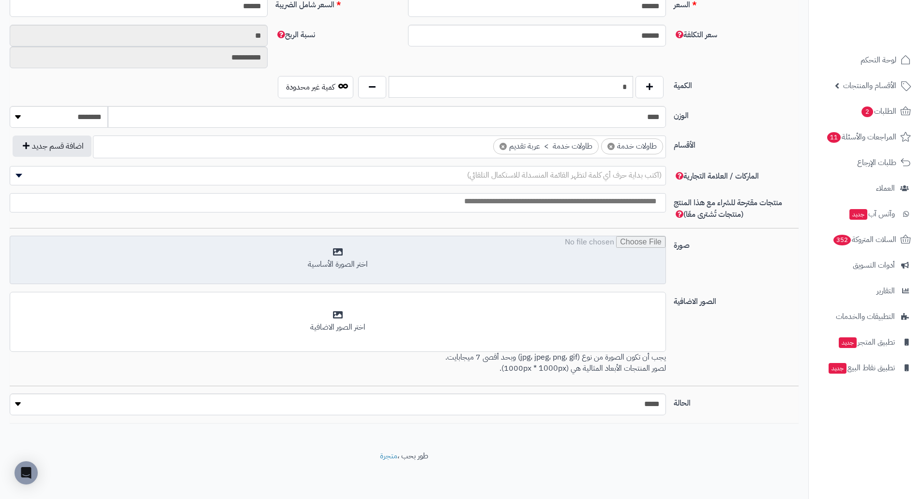
click at [617, 241] on input "file" at bounding box center [337, 260] width 655 height 48
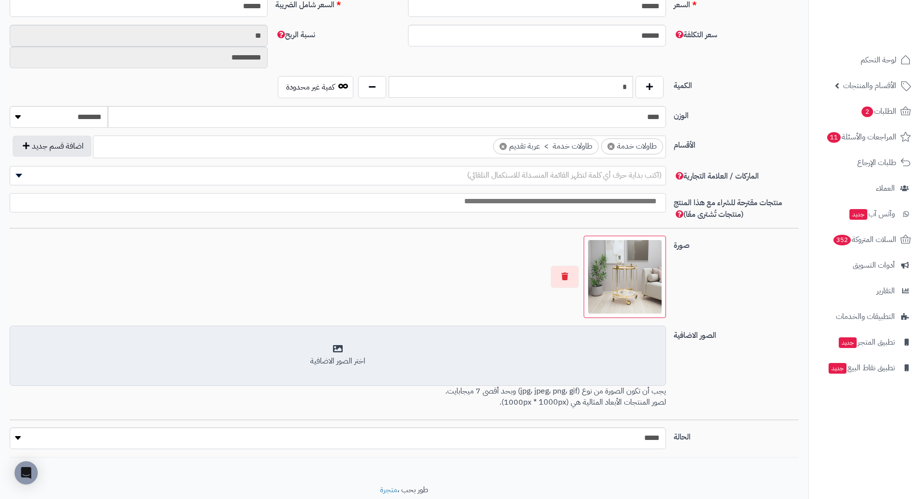
click at [605, 370] on div "أضف الصور الاضافية اختر الصور الاضافية" at bounding box center [338, 356] width 656 height 60
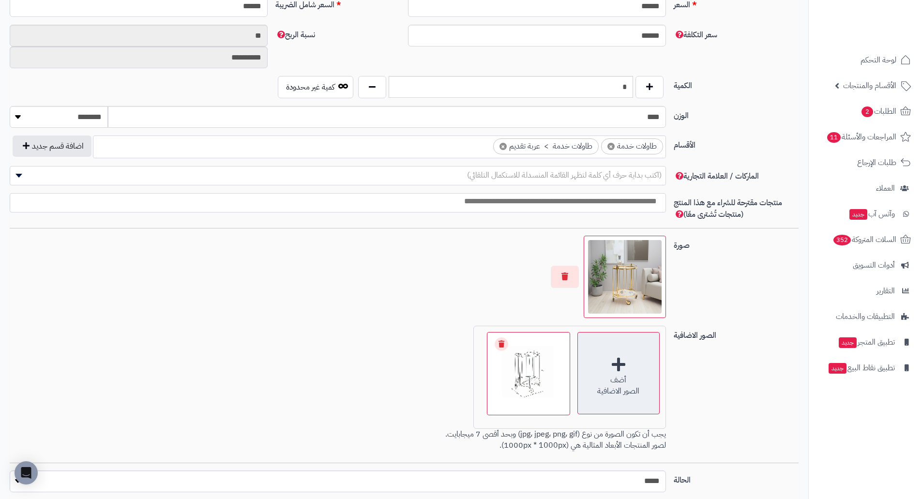
click at [628, 389] on div "الصور الاضافية" at bounding box center [618, 391] width 81 height 11
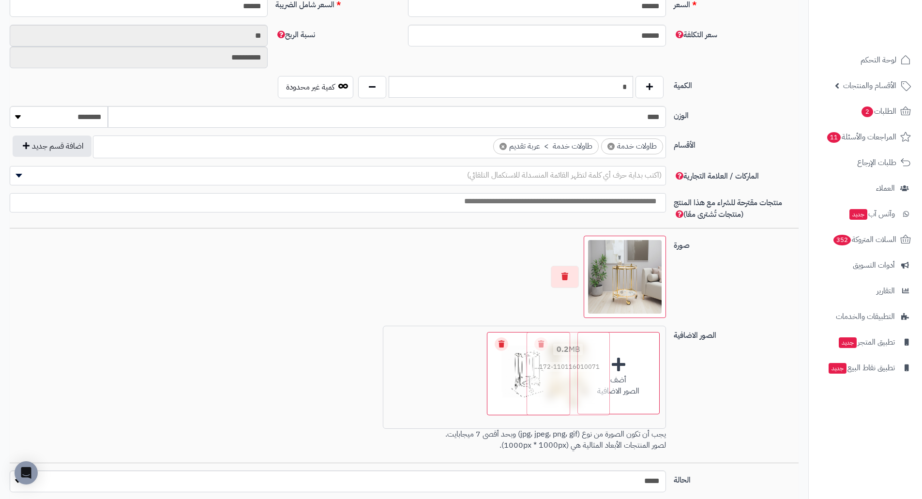
drag, startPoint x: 445, startPoint y: 403, endPoint x: 575, endPoint y: 398, distance: 130.3
drag, startPoint x: 432, startPoint y: 381, endPoint x: 554, endPoint y: 379, distance: 122.5
drag, startPoint x: 437, startPoint y: 383, endPoint x: 531, endPoint y: 371, distance: 94.7
click at [306, 377] on div "أضف الصور الاضافية اختر الصور الاضافية 0.2 MB 1756636797172-110116010071.jpg Ch…" at bounding box center [338, 390] width 664 height 129
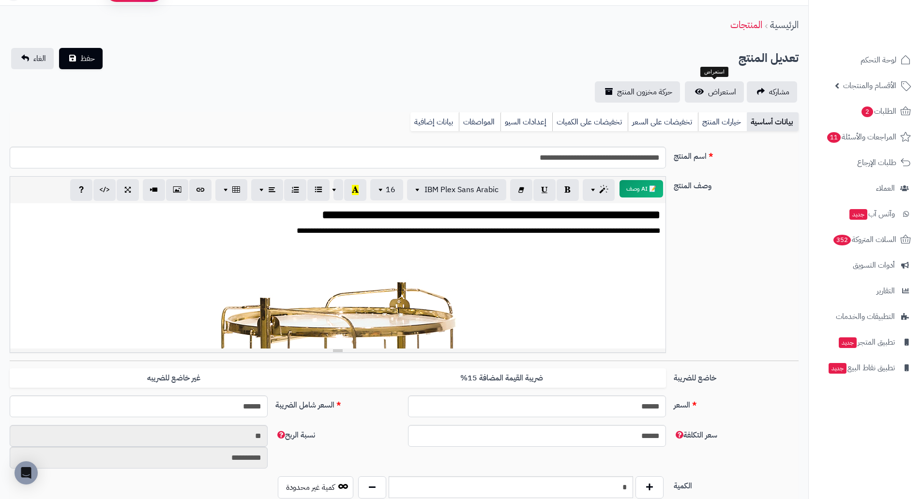
scroll to position [0, 0]
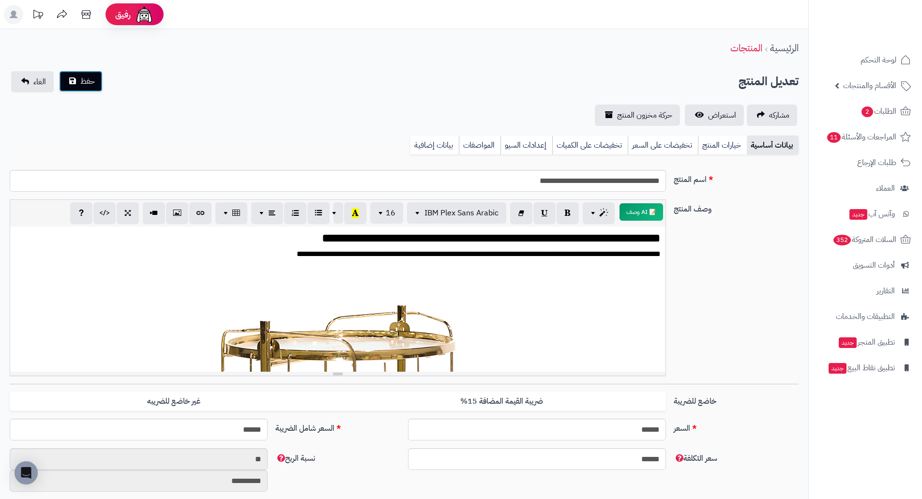
click at [87, 83] on span "حفظ" at bounding box center [87, 81] width 15 height 12
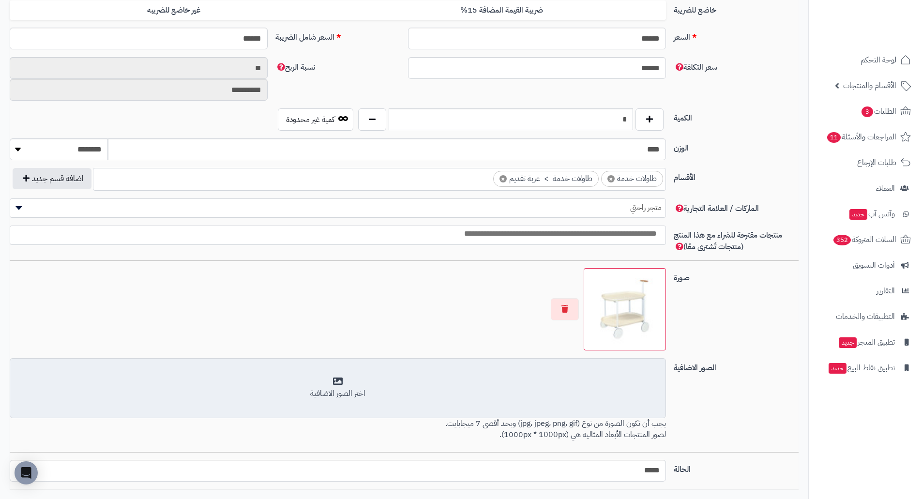
scroll to position [457, 0]
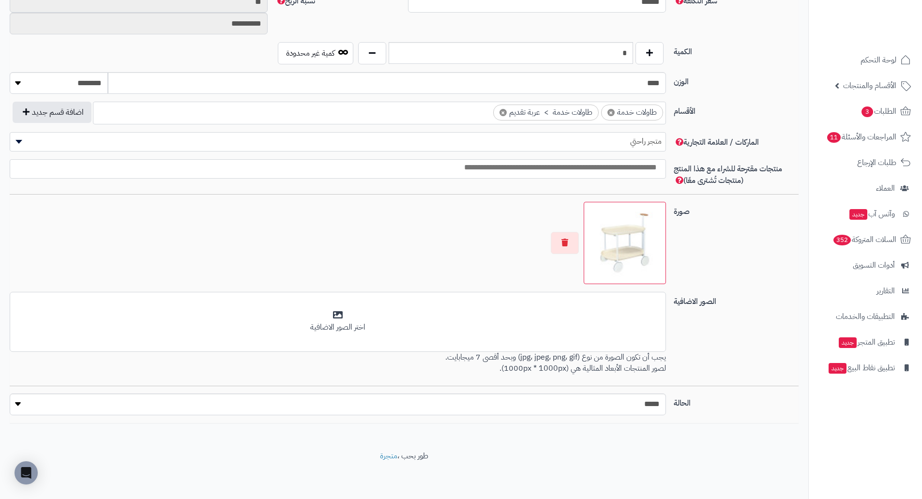
click at [619, 244] on img at bounding box center [625, 243] width 74 height 74
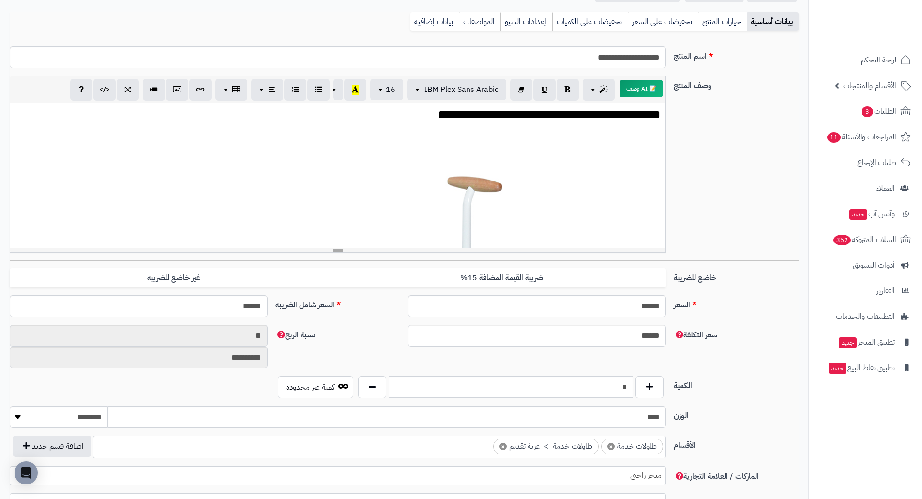
scroll to position [0, 0]
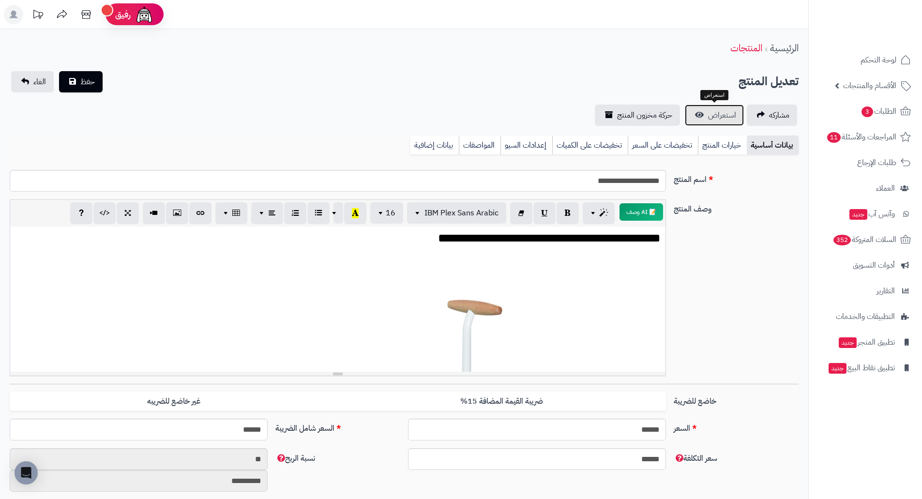
click at [716, 110] on span "استعراض" at bounding box center [722, 115] width 28 height 12
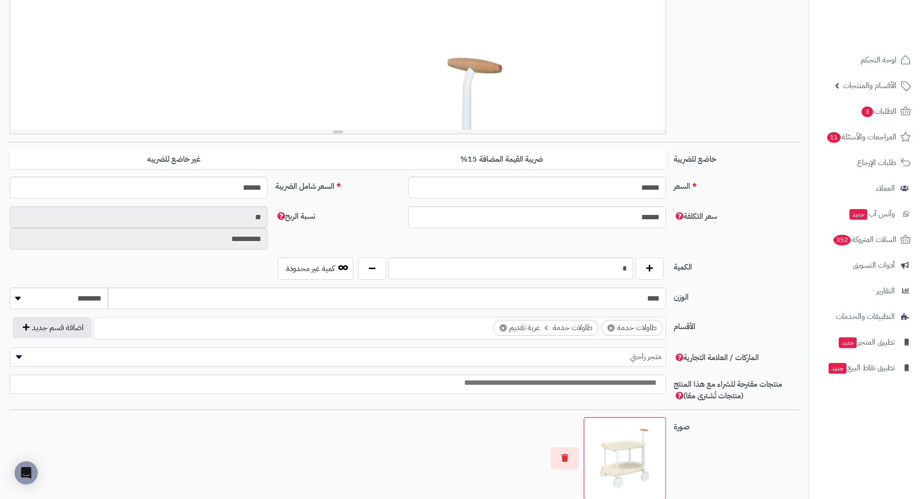
scroll to position [457, 0]
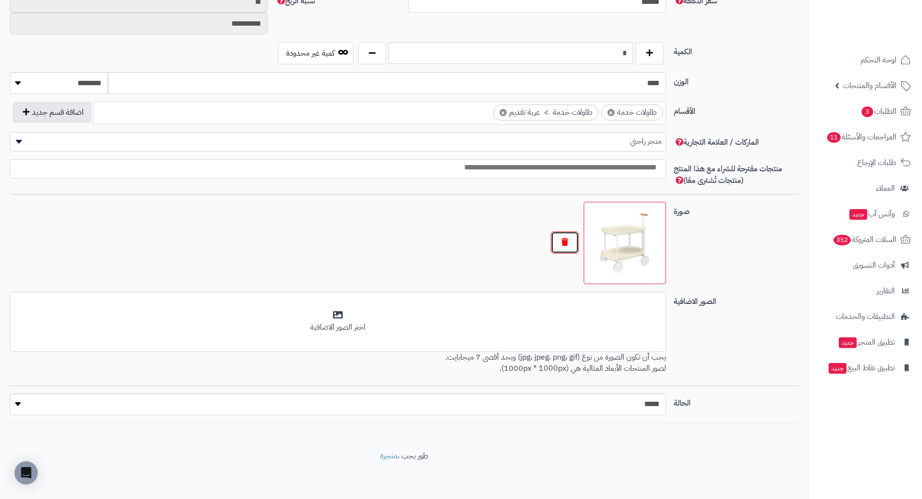
click at [563, 243] on button "button" at bounding box center [565, 242] width 28 height 22
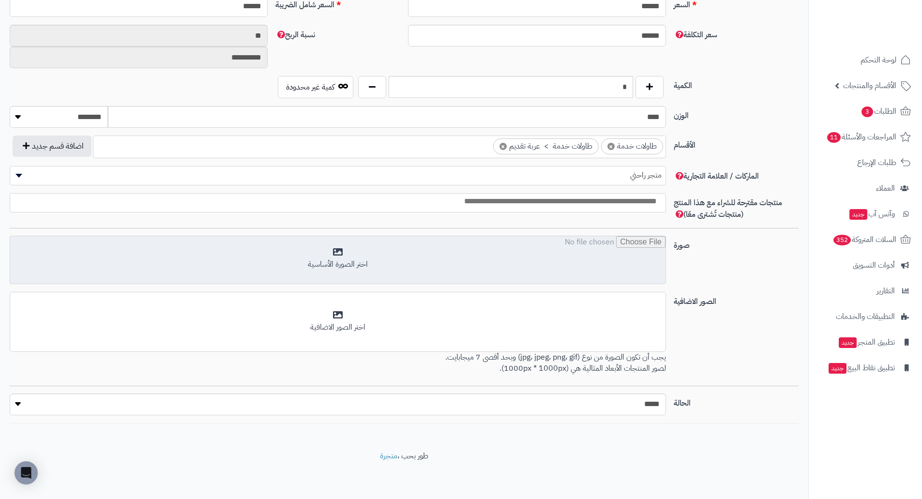
scroll to position [423, 0]
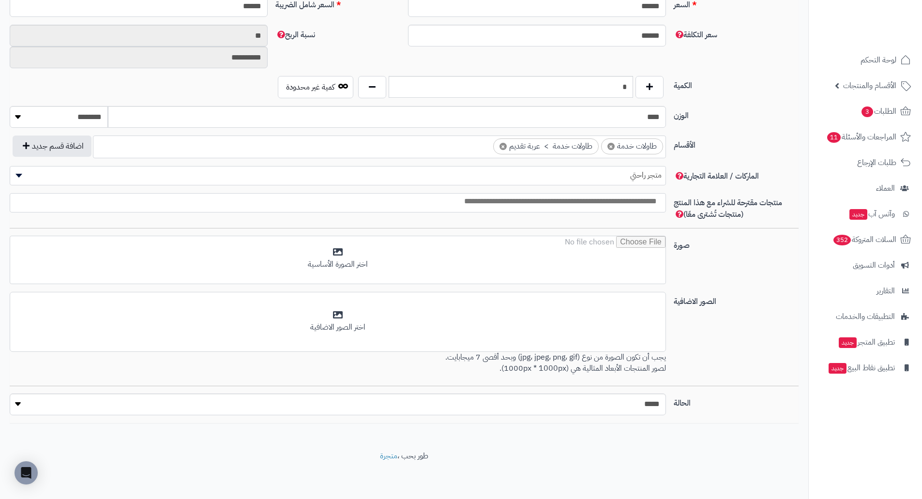
click at [601, 233] on div "**********" at bounding box center [404, 81] width 789 height 684
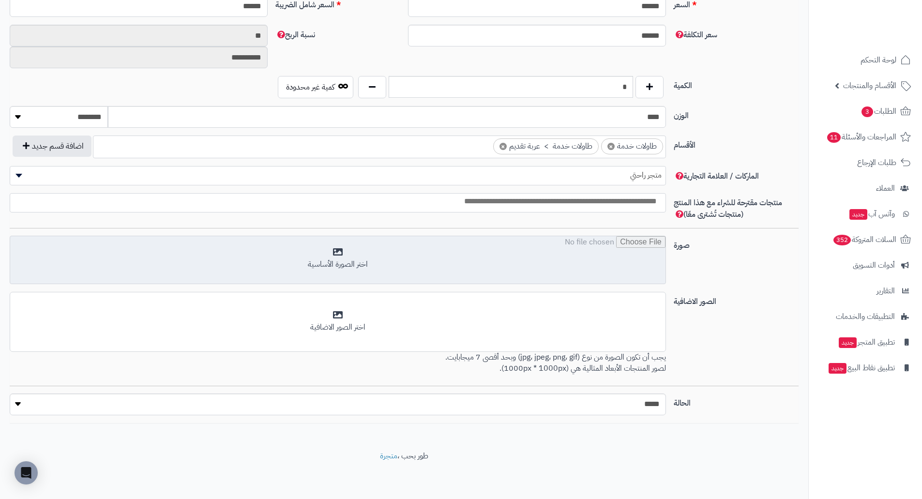
click at [534, 252] on input "file" at bounding box center [337, 260] width 655 height 48
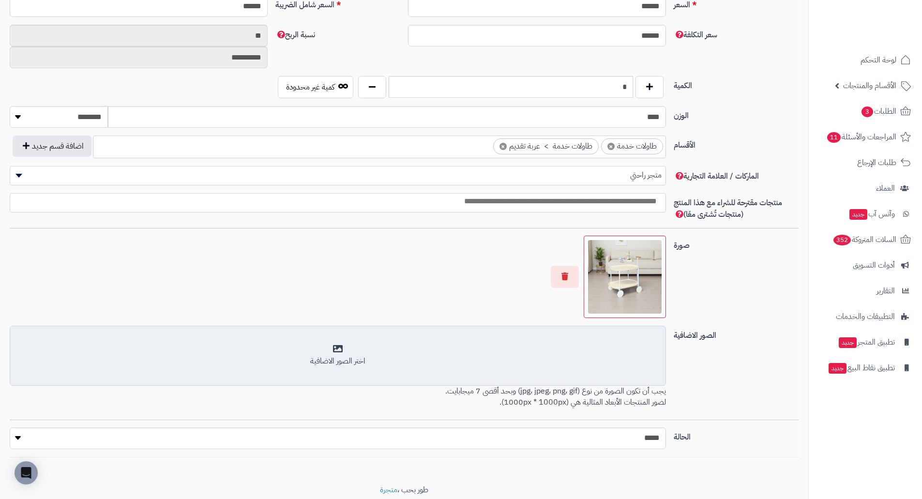
click at [602, 348] on div "اختر الصور الاضافية" at bounding box center [338, 355] width 644 height 23
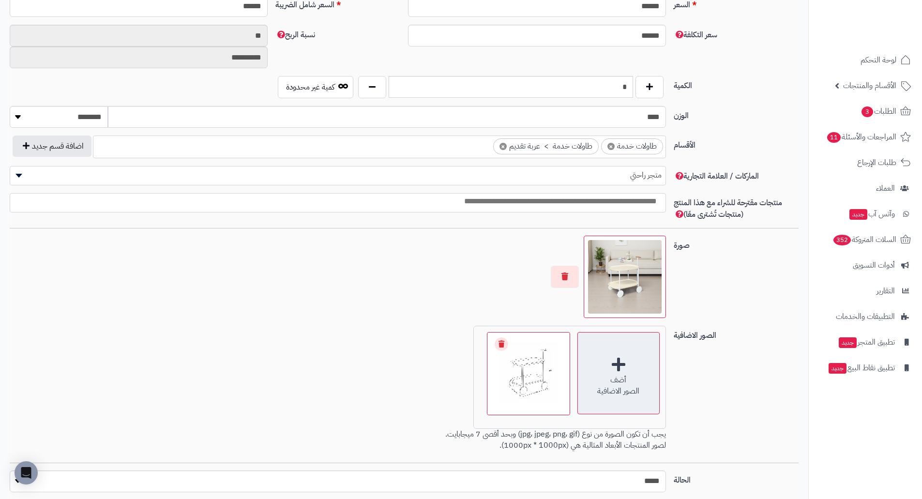
click at [597, 384] on div "أضف" at bounding box center [618, 380] width 81 height 11
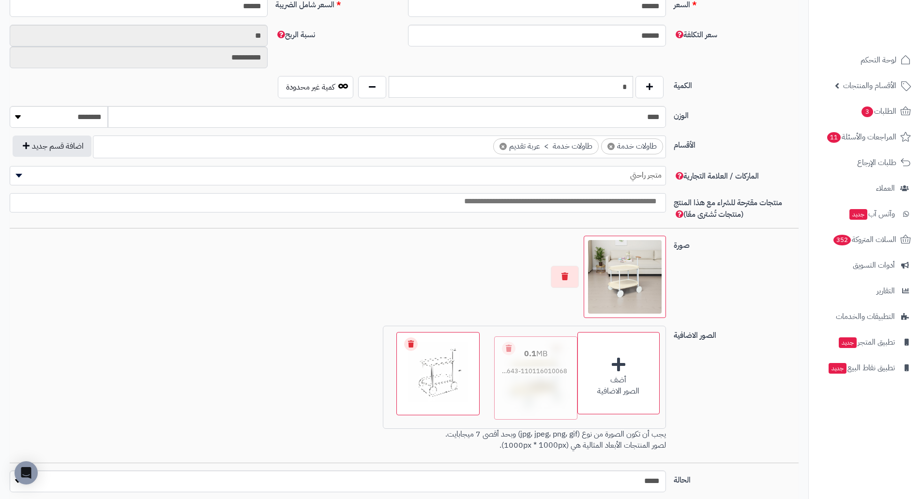
drag, startPoint x: 441, startPoint y: 381, endPoint x: 539, endPoint y: 385, distance: 97.9
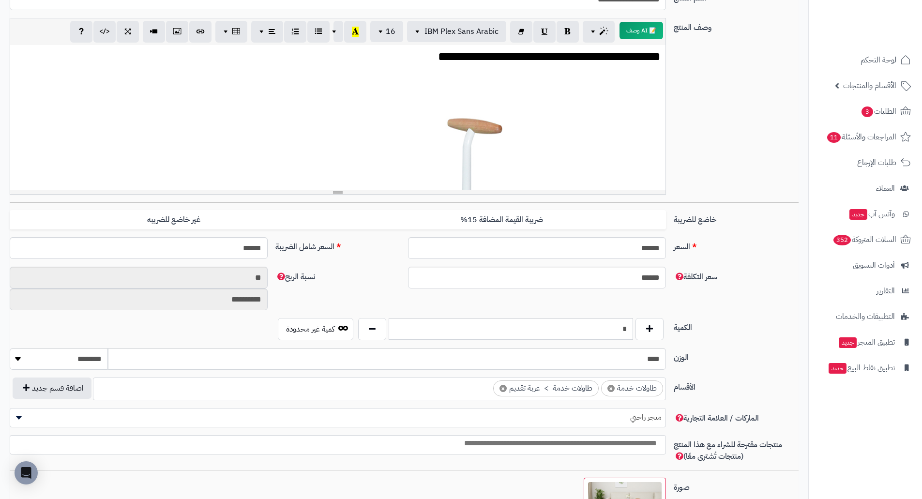
scroll to position [0, 0]
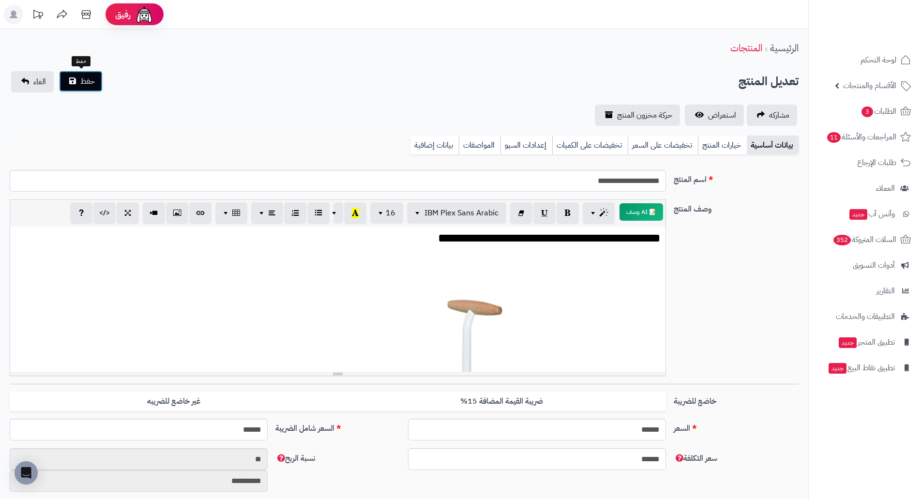
click at [88, 83] on span "حفظ" at bounding box center [87, 81] width 15 height 12
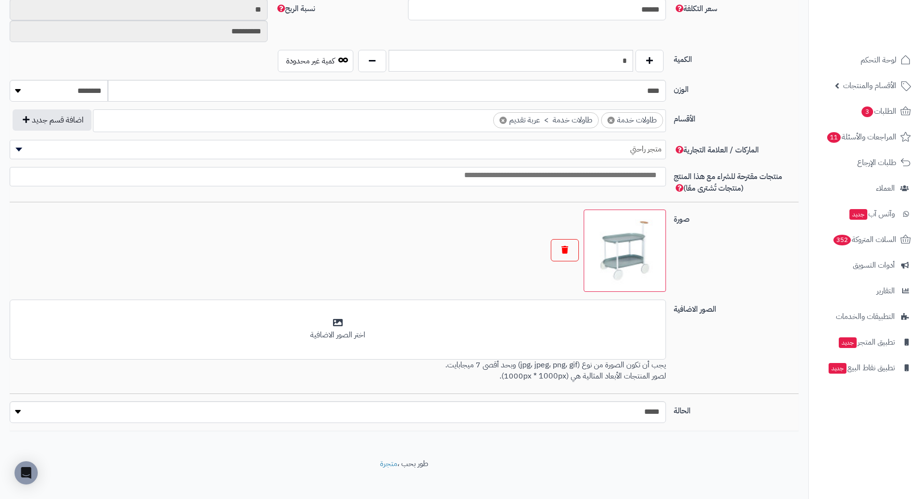
scroll to position [457, 0]
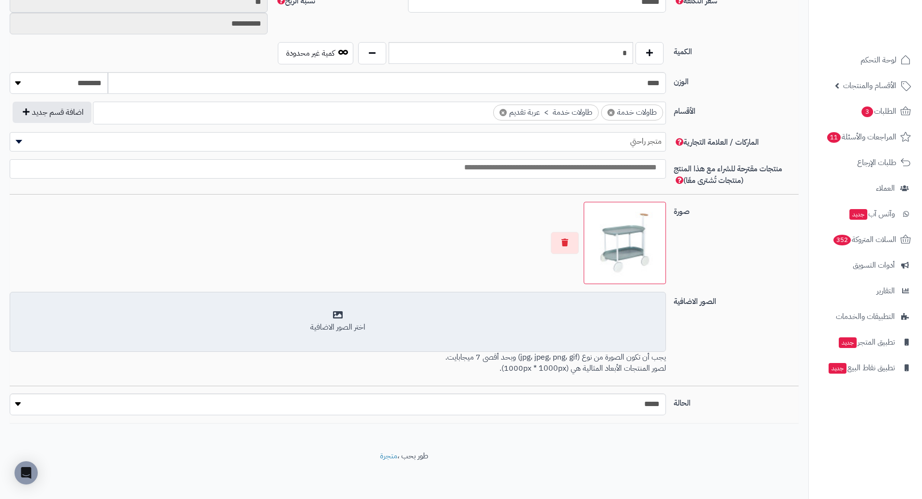
click at [542, 304] on div "أضف الصور الاضافية اختر الصور الاضافية" at bounding box center [338, 322] width 656 height 60
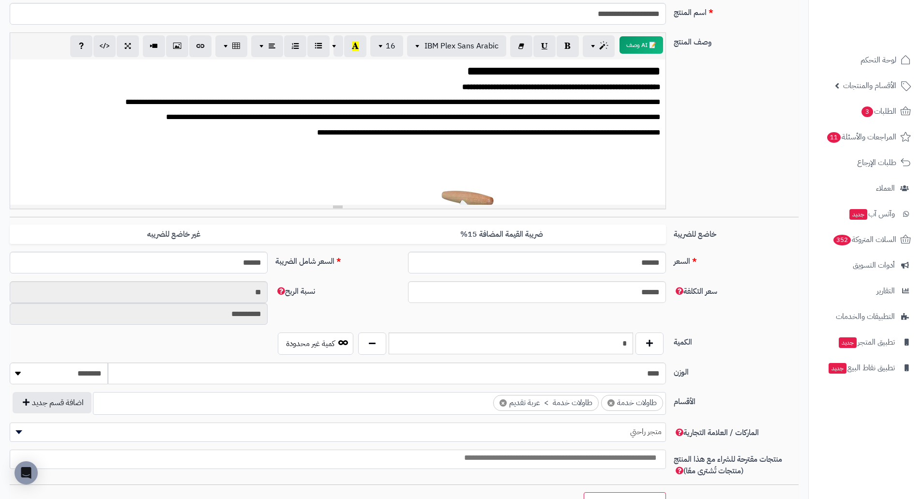
scroll to position [0, 0]
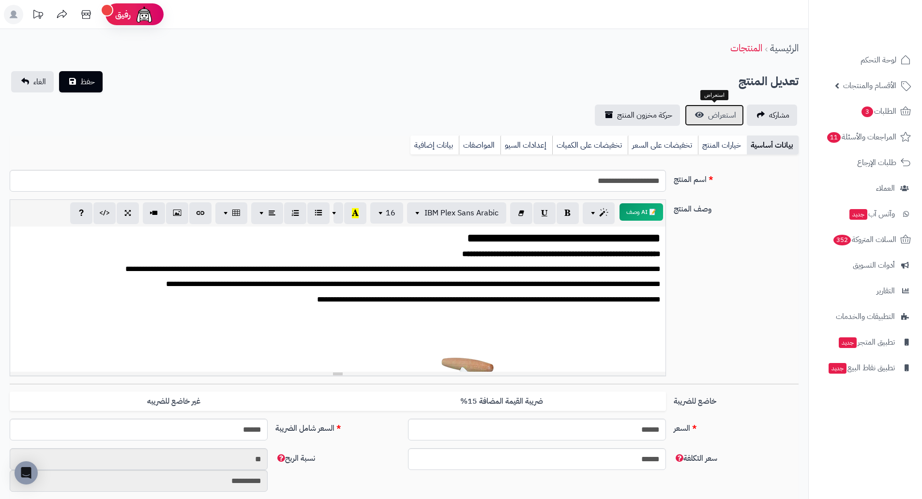
click at [707, 115] on link "استعراض" at bounding box center [714, 115] width 59 height 21
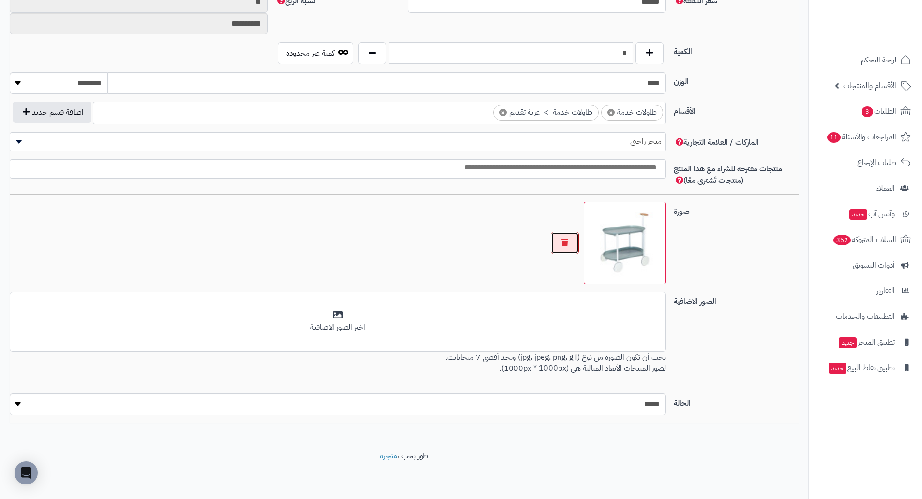
click at [559, 241] on button "button" at bounding box center [565, 243] width 28 height 22
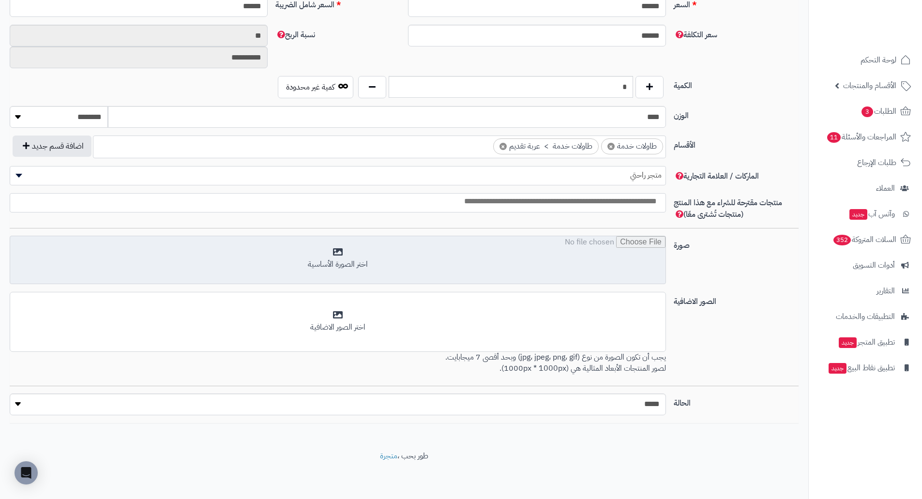
click at [599, 241] on input "file" at bounding box center [337, 260] width 655 height 48
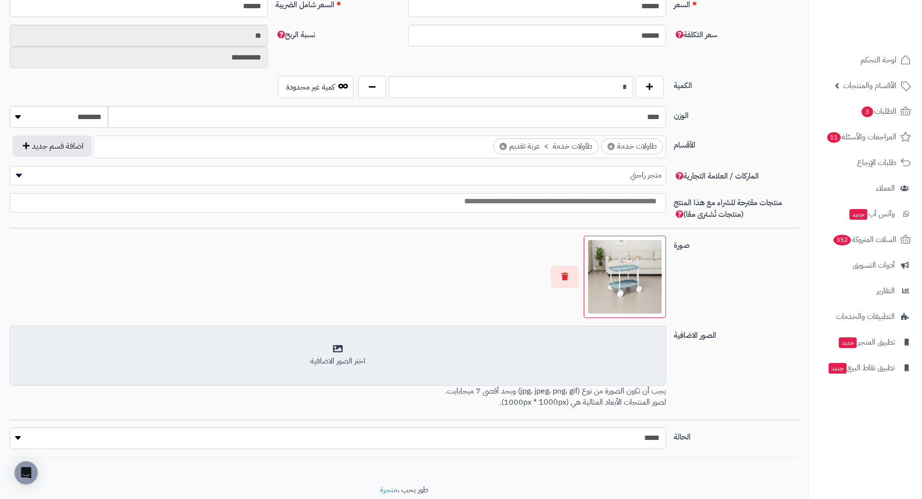
click at [508, 367] on div "اختر الصور الاضافية" at bounding box center [338, 361] width 644 height 11
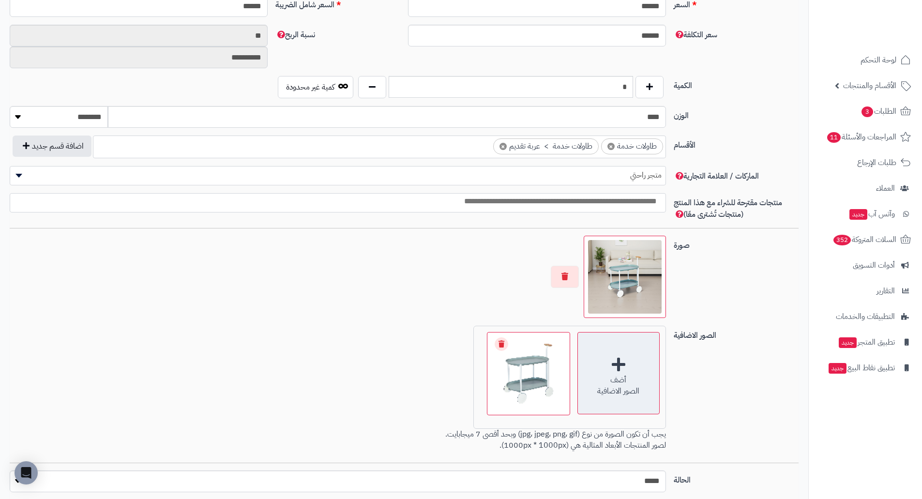
click at [617, 372] on div "أضف الصور الاضافية" at bounding box center [618, 373] width 82 height 82
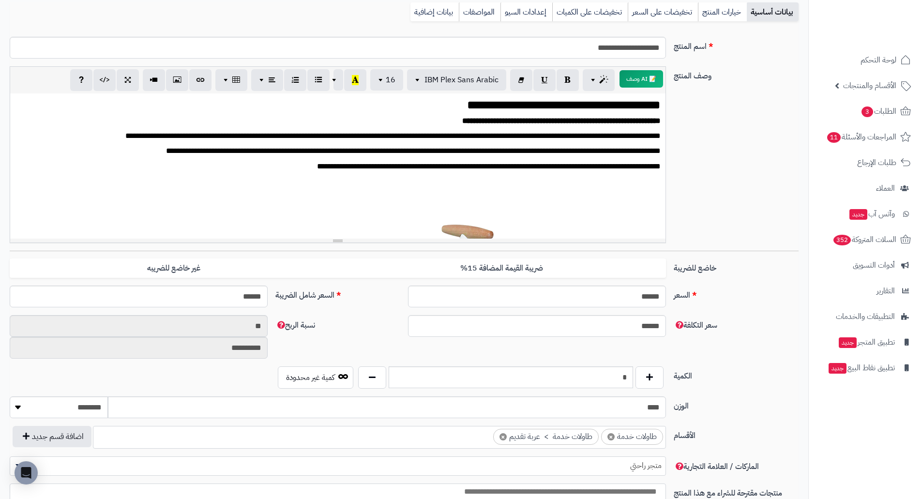
scroll to position [0, 0]
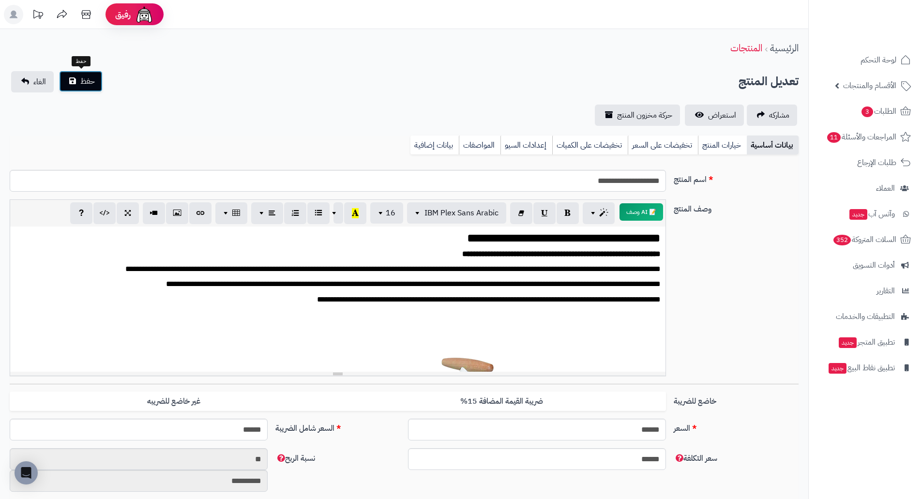
click at [86, 82] on span "حفظ" at bounding box center [87, 81] width 15 height 12
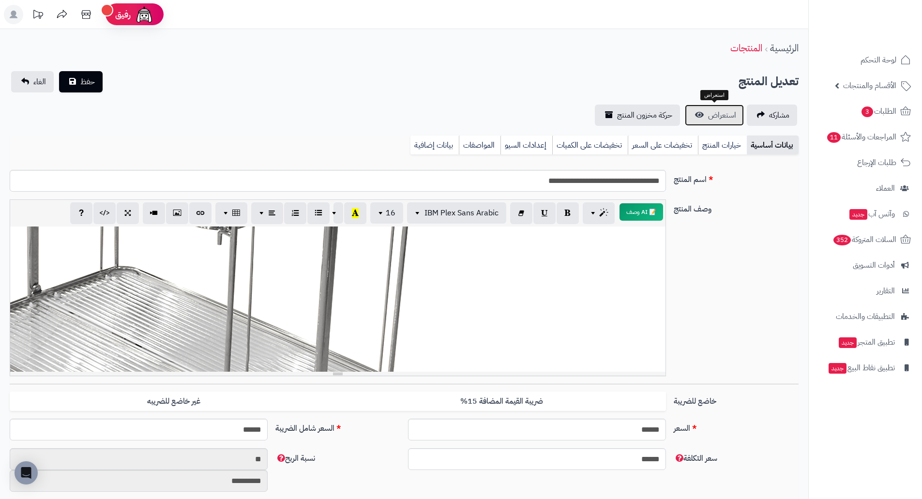
click at [712, 116] on span "استعراض" at bounding box center [722, 115] width 28 height 12
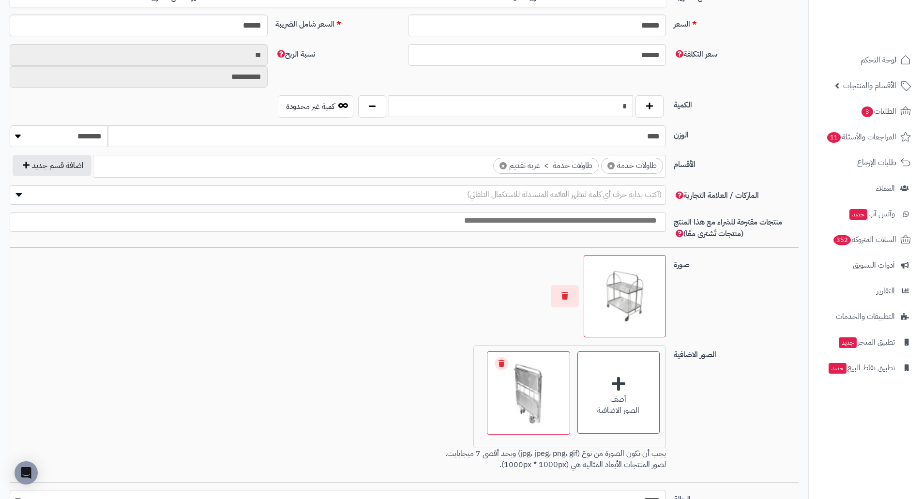
scroll to position [500, 0]
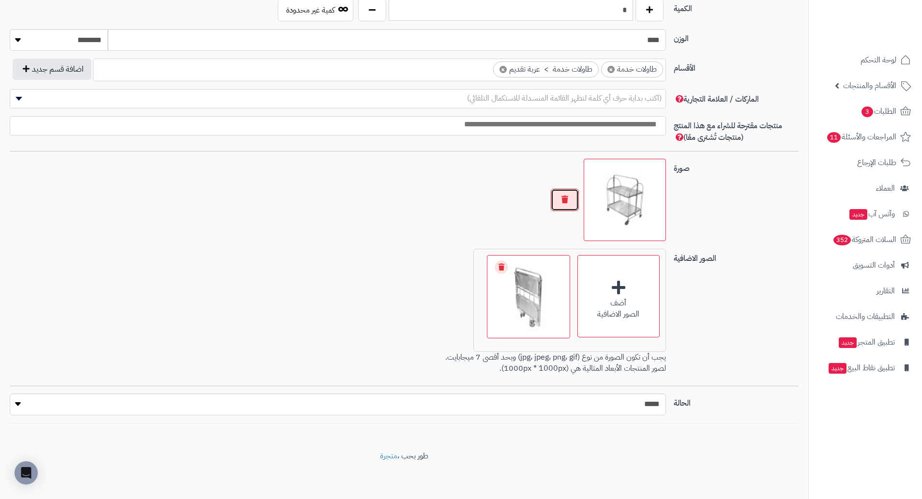
click at [565, 196] on button "button" at bounding box center [565, 200] width 28 height 22
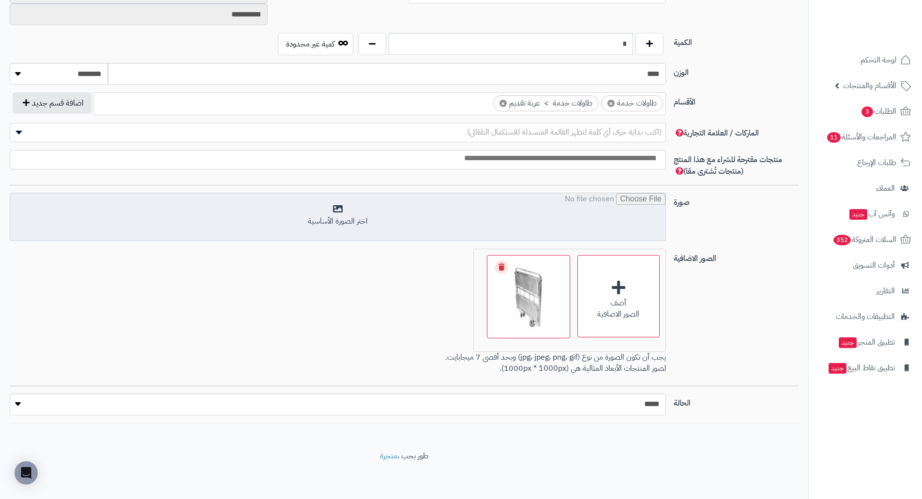
click at [484, 210] on input "file" at bounding box center [337, 217] width 655 height 48
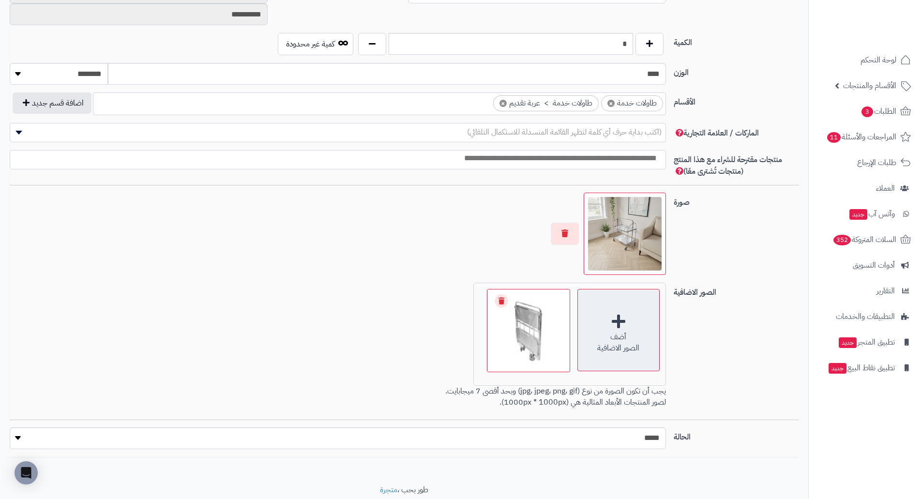
click at [588, 317] on div "أضف الصور الاضافية" at bounding box center [618, 330] width 82 height 82
click at [601, 356] on div "أضف الصور الاضافية" at bounding box center [618, 330] width 82 height 82
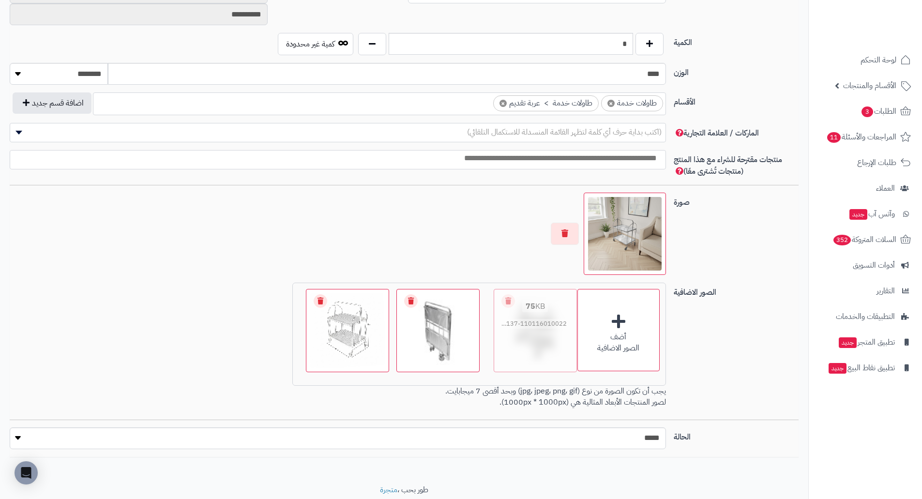
drag, startPoint x: 428, startPoint y: 342, endPoint x: 523, endPoint y: 339, distance: 94.4
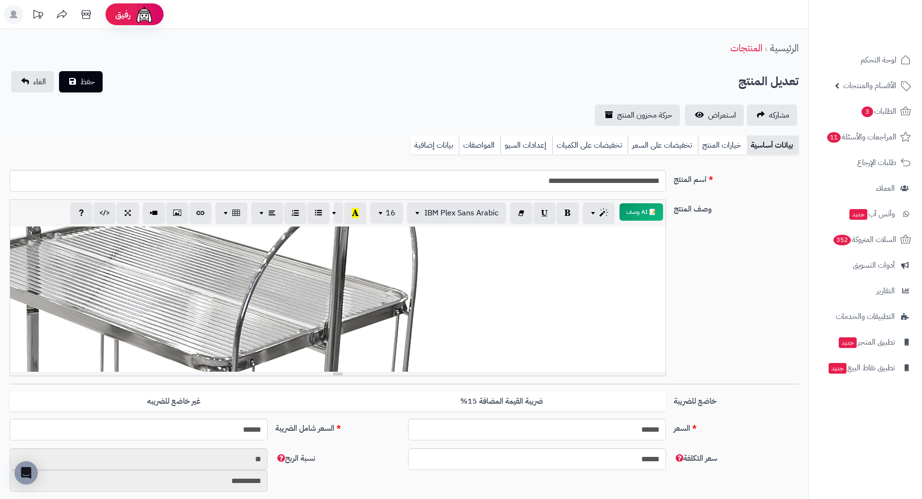
scroll to position [242, 0]
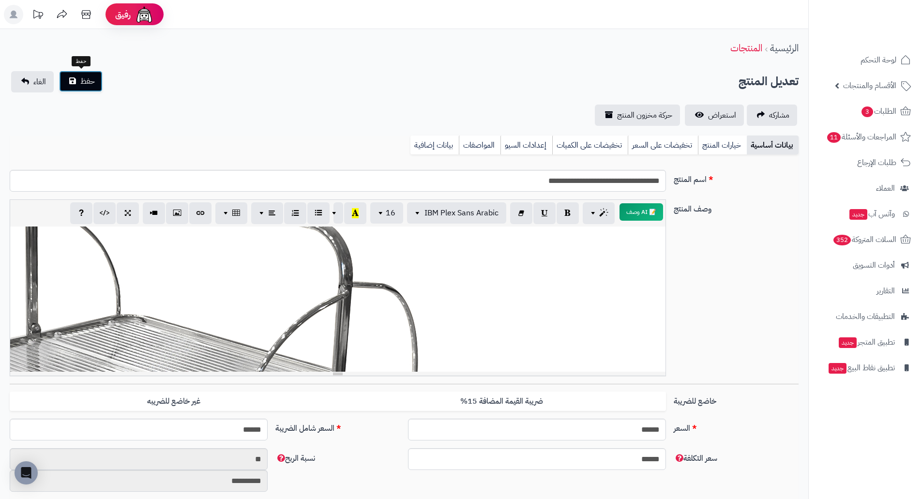
click at [90, 79] on span "حفظ" at bounding box center [87, 81] width 15 height 12
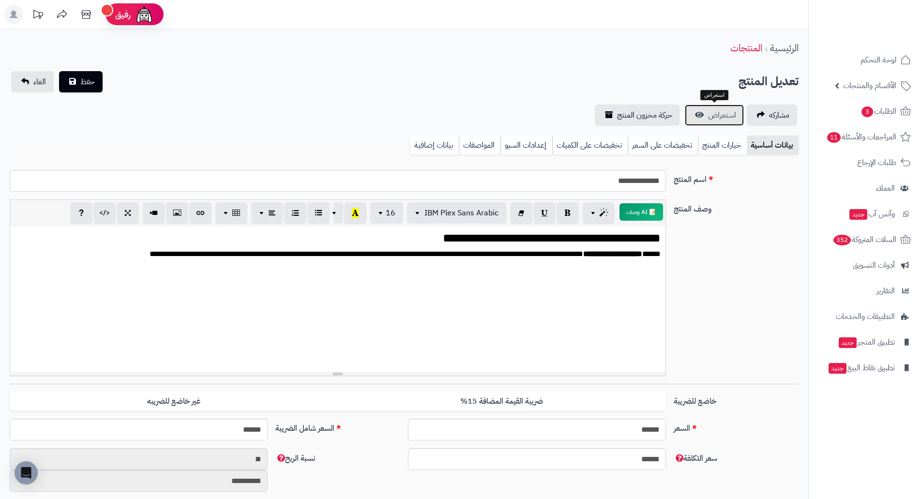
click at [701, 108] on link "استعراض" at bounding box center [714, 115] width 59 height 21
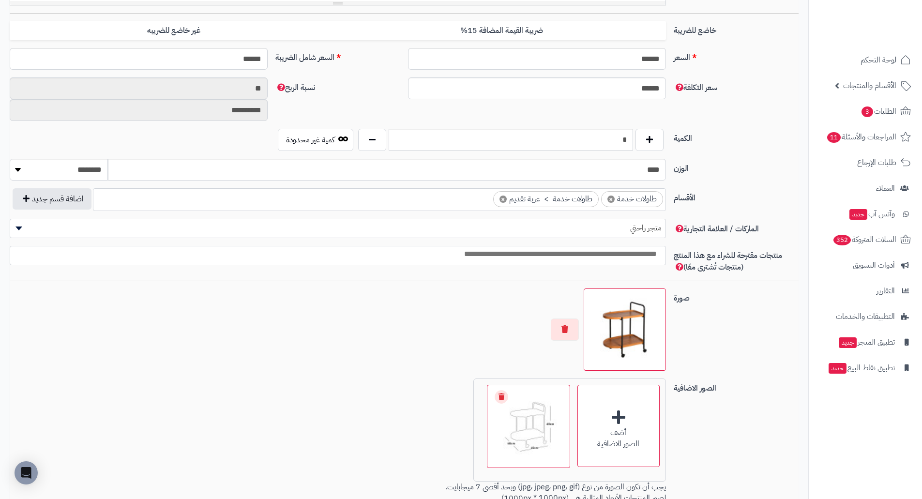
scroll to position [500, 0]
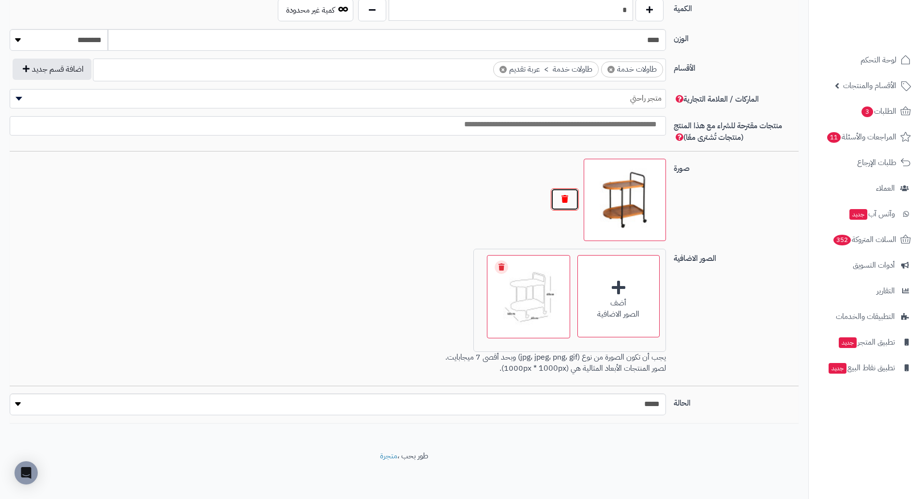
click at [569, 197] on button "button" at bounding box center [565, 199] width 28 height 22
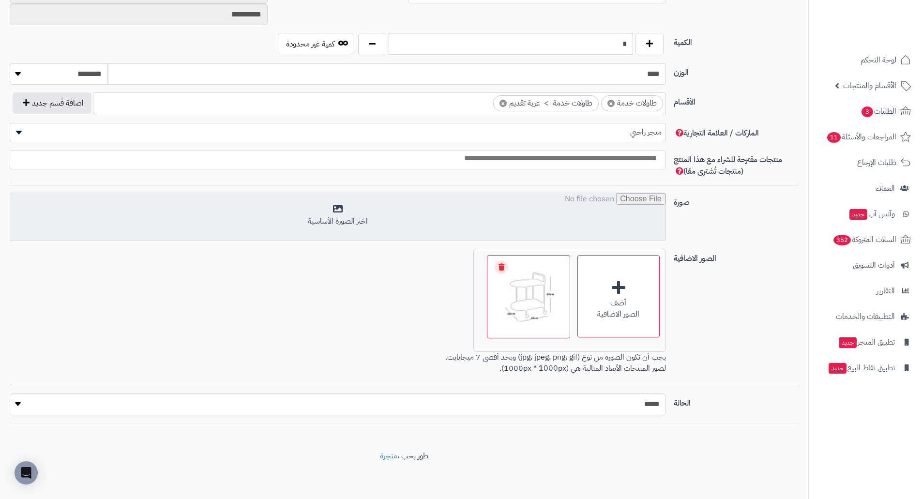
click at [604, 207] on input "file" at bounding box center [337, 217] width 655 height 48
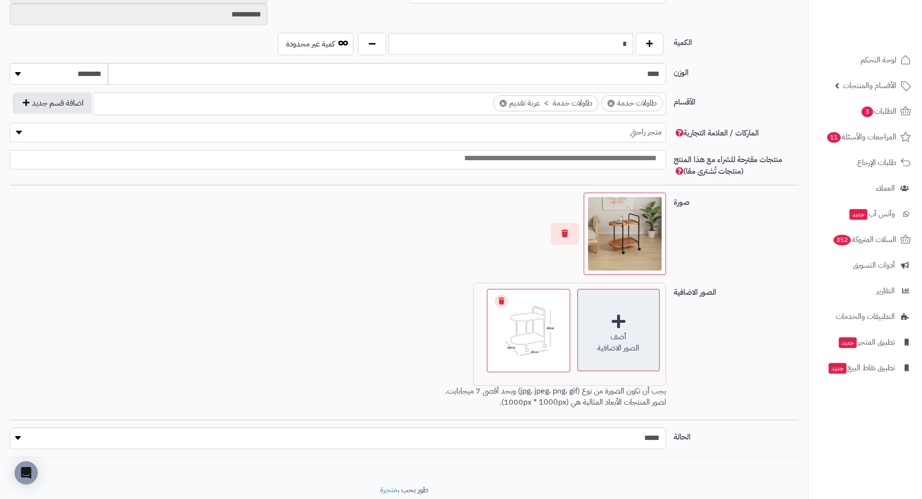
click at [617, 352] on div "الصور الاضافية" at bounding box center [618, 348] width 81 height 11
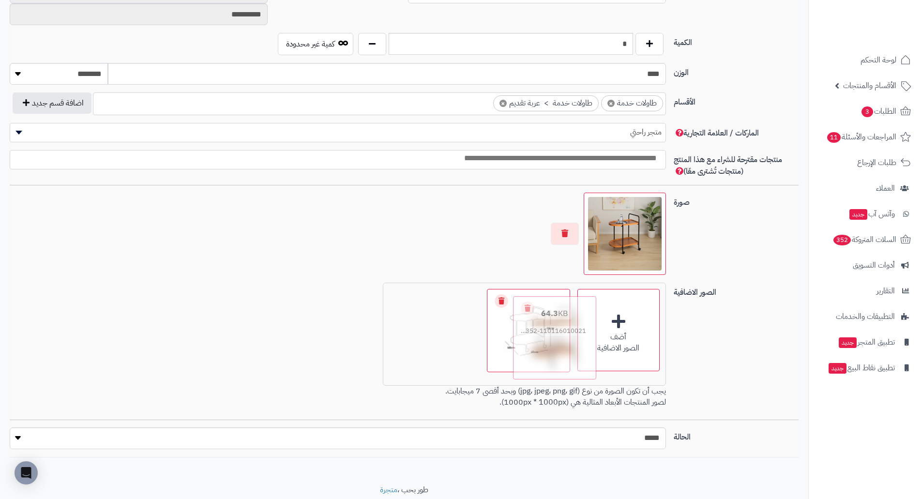
drag, startPoint x: 430, startPoint y: 340, endPoint x: 538, endPoint y: 347, distance: 108.6
click at [535, 347] on img at bounding box center [528, 330] width 78 height 78
click at [336, 285] on div "أضف الصور الاضافية اختر الصور الاضافية 64.3 KB 1756637174352-110116010021.jpg C…" at bounding box center [338, 347] width 664 height 129
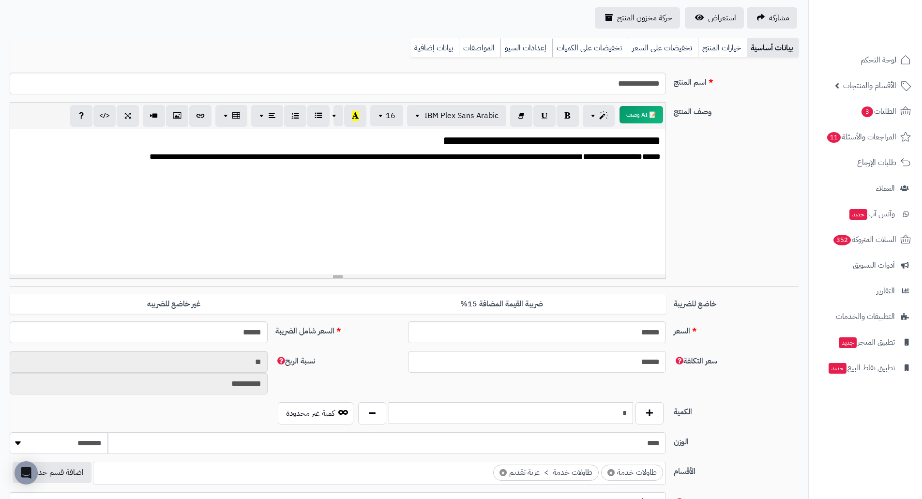
scroll to position [0, 0]
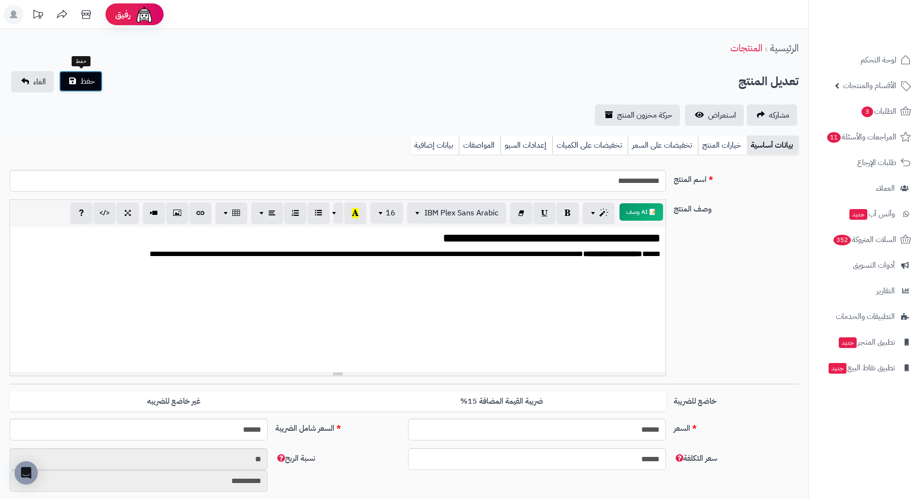
drag, startPoint x: 80, startPoint y: 83, endPoint x: 85, endPoint y: 86, distance: 5.5
click at [80, 83] on span "حفظ" at bounding box center [87, 81] width 15 height 12
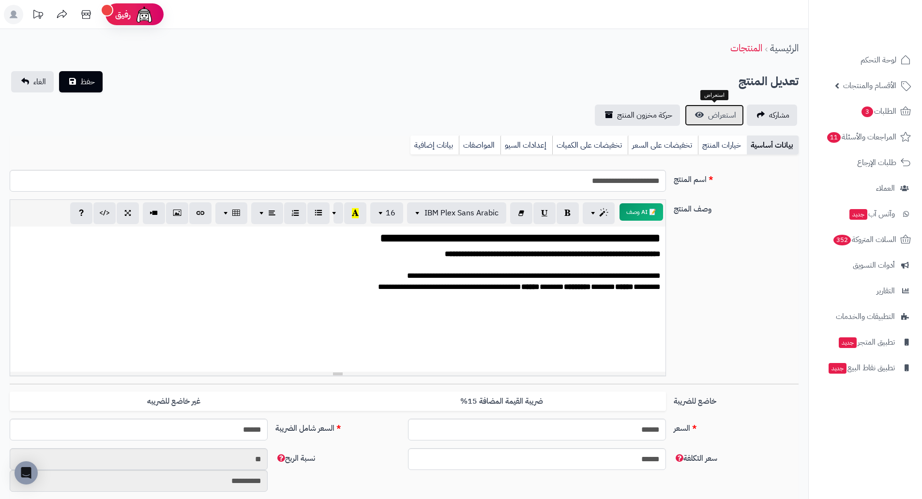
click at [692, 110] on link "استعراض" at bounding box center [714, 115] width 59 height 21
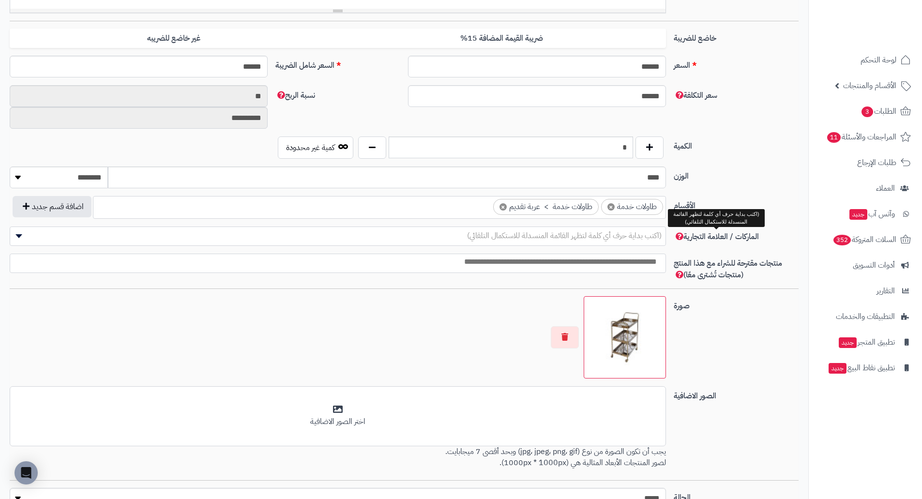
scroll to position [457, 0]
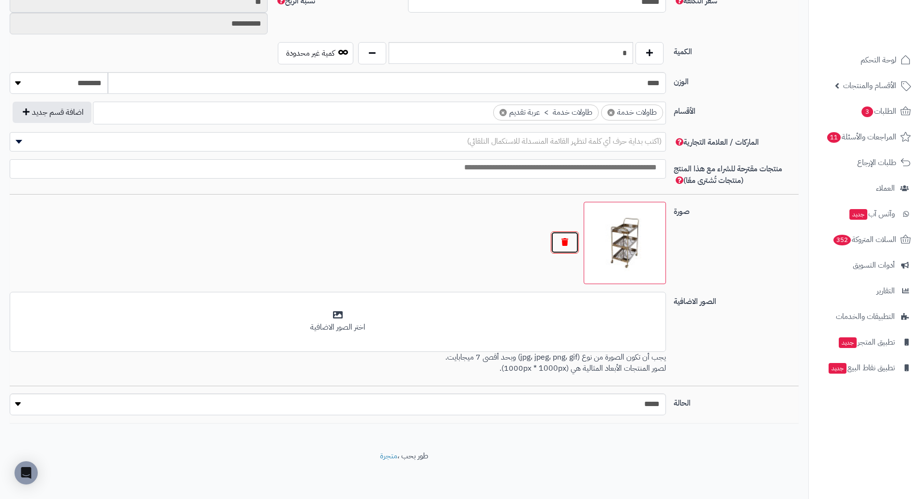
click at [566, 248] on button "button" at bounding box center [565, 242] width 28 height 22
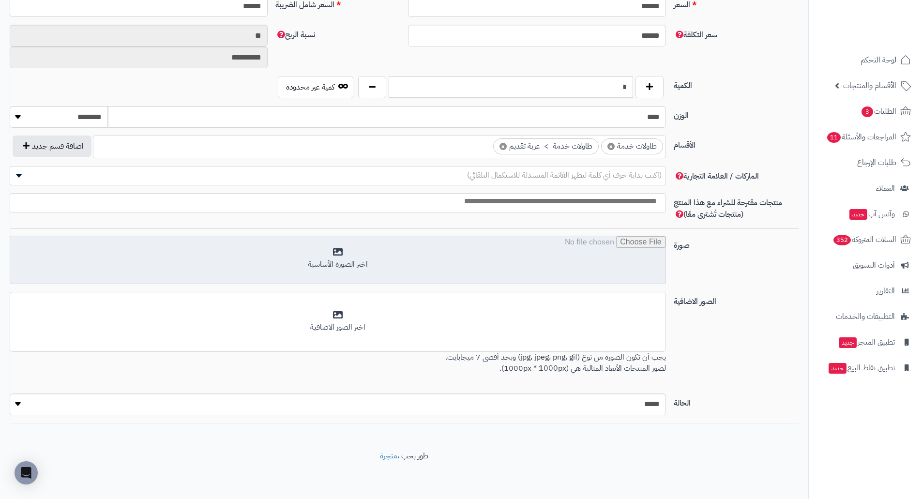
click at [598, 241] on input "file" at bounding box center [337, 260] width 655 height 48
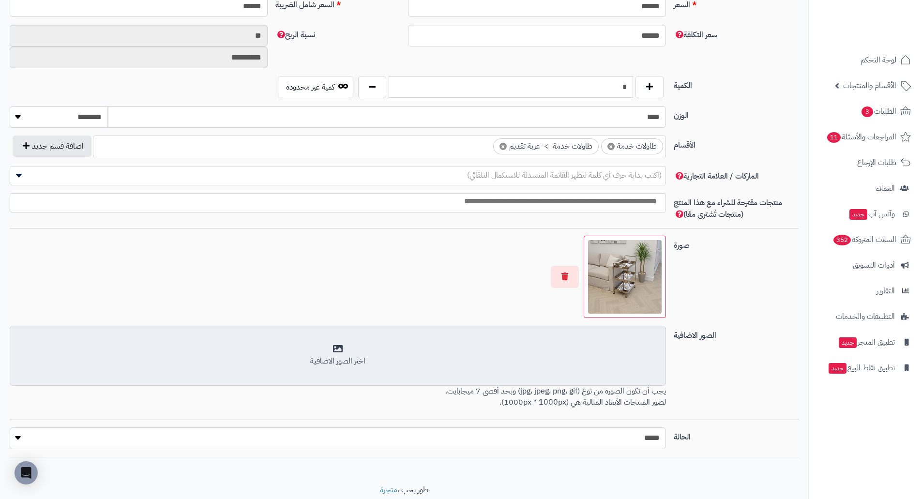
click at [566, 357] on div "اختر الصور الاضافية" at bounding box center [338, 361] width 644 height 11
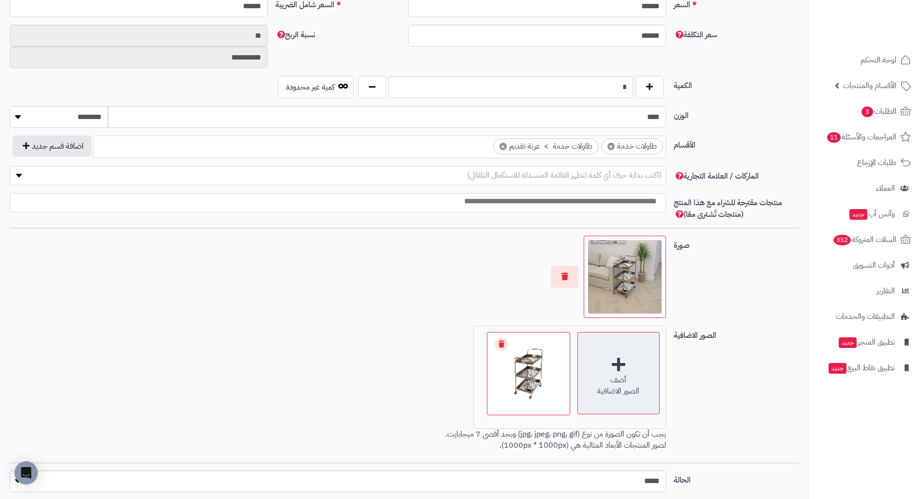
click at [616, 352] on div "أضف الصور الاضافية" at bounding box center [618, 373] width 82 height 82
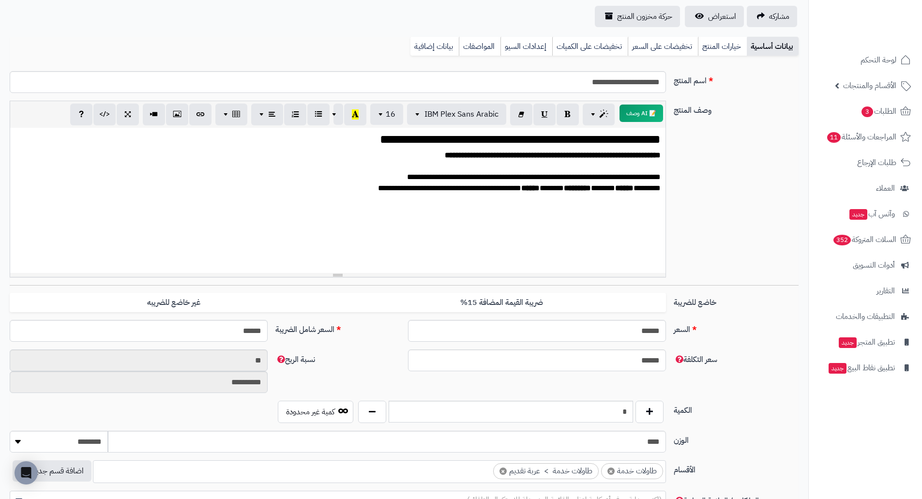
scroll to position [0, 0]
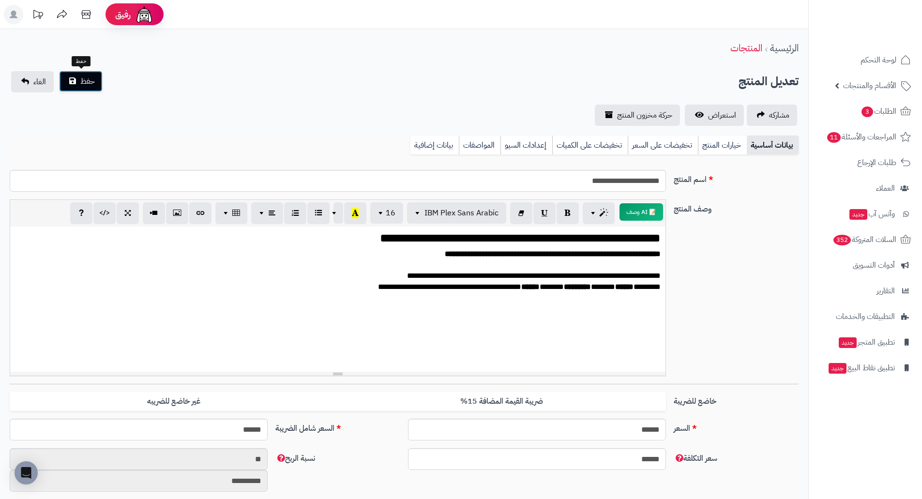
click at [68, 84] on button "حفظ" at bounding box center [81, 81] width 44 height 21
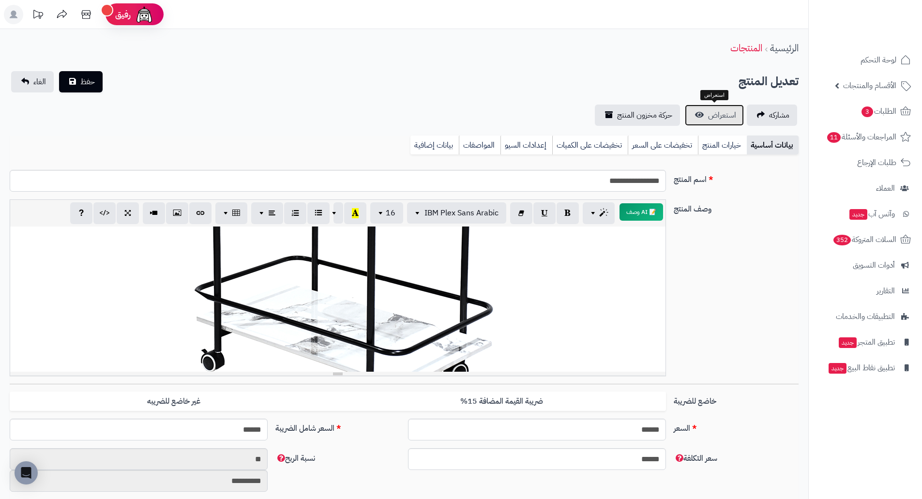
click at [708, 116] on span "استعراض" at bounding box center [722, 115] width 28 height 12
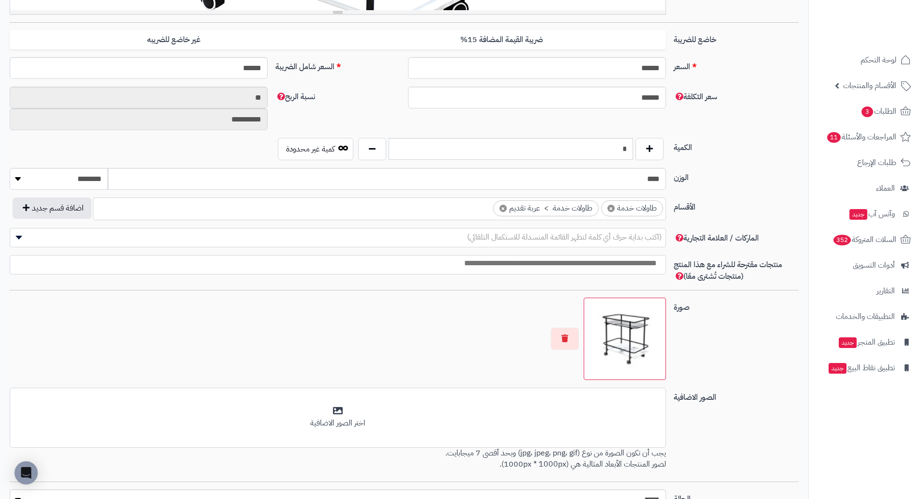
scroll to position [457, 0]
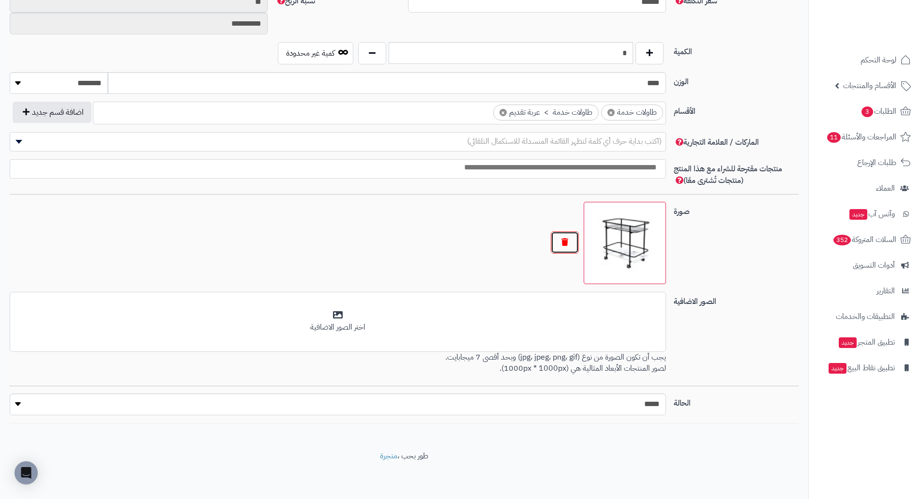
click at [564, 241] on button "button" at bounding box center [565, 242] width 28 height 22
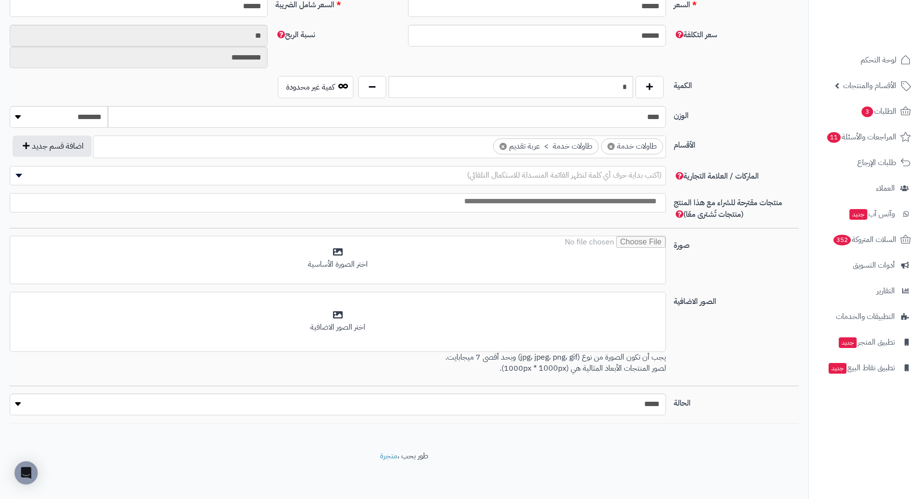
scroll to position [423, 0]
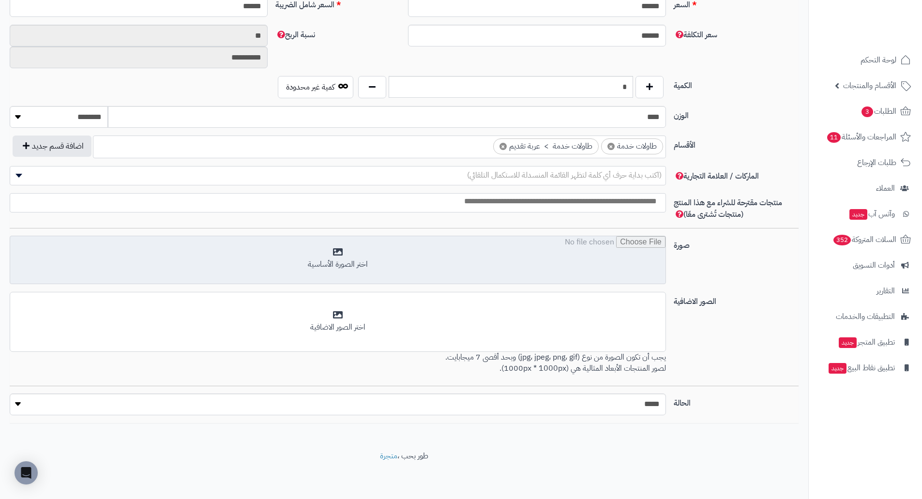
click at [475, 254] on input "file" at bounding box center [337, 260] width 655 height 48
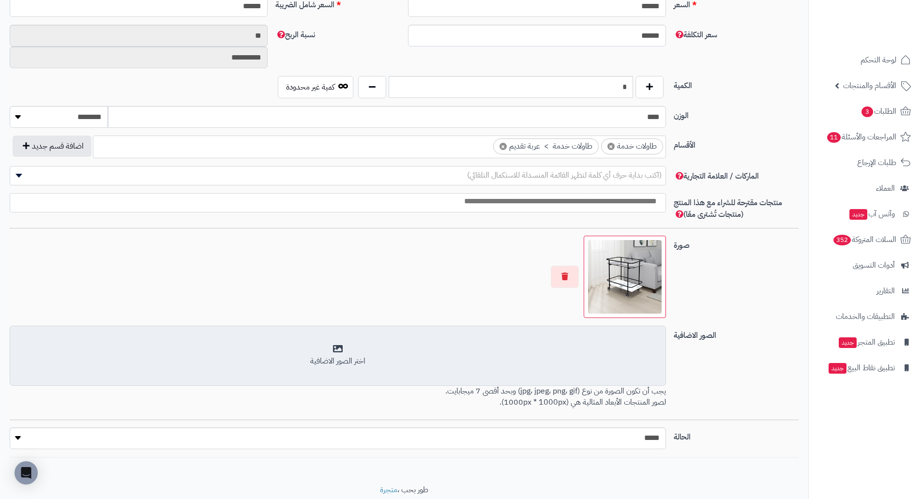
click at [590, 359] on div "اختر الصور الاضافية" at bounding box center [338, 361] width 644 height 11
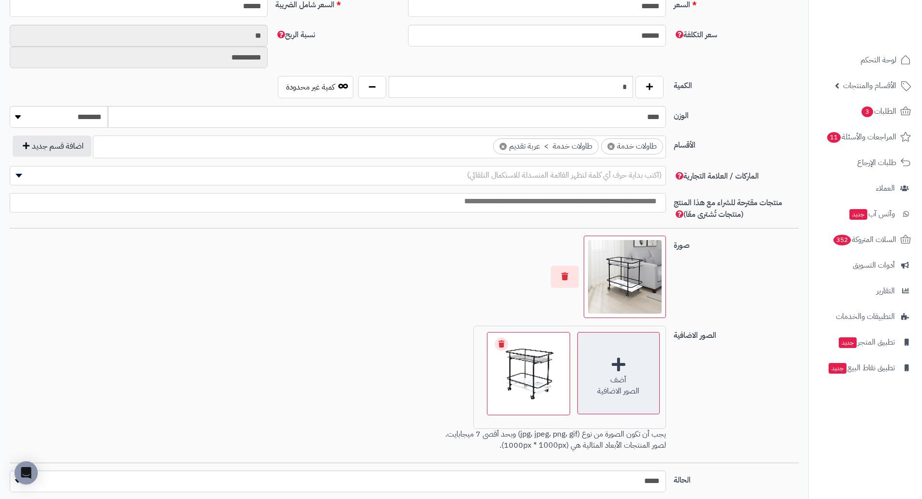
click at [628, 352] on div "أضف الصور الاضافية" at bounding box center [618, 373] width 82 height 82
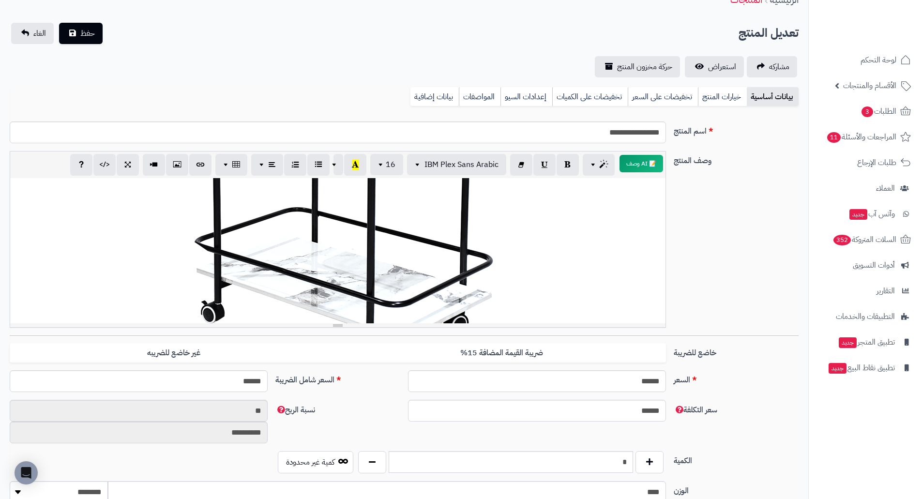
scroll to position [0, 0]
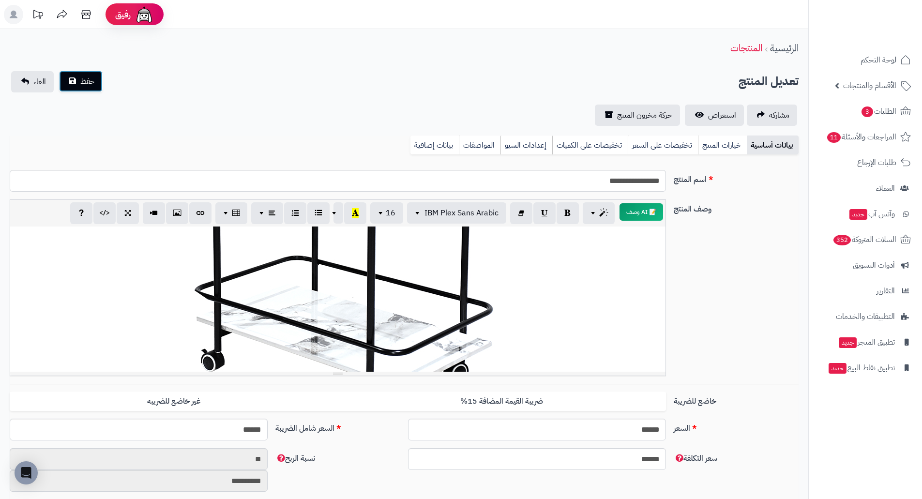
click at [80, 80] on span "حفظ" at bounding box center [87, 81] width 15 height 12
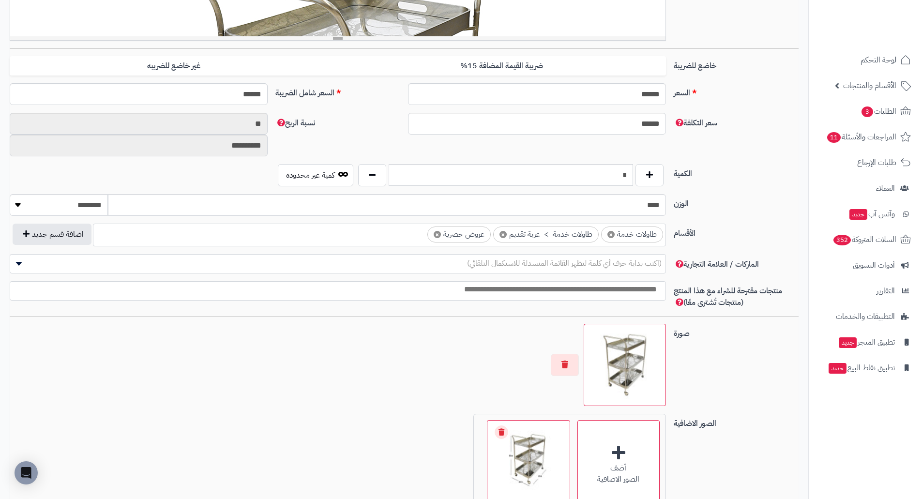
scroll to position [500, 0]
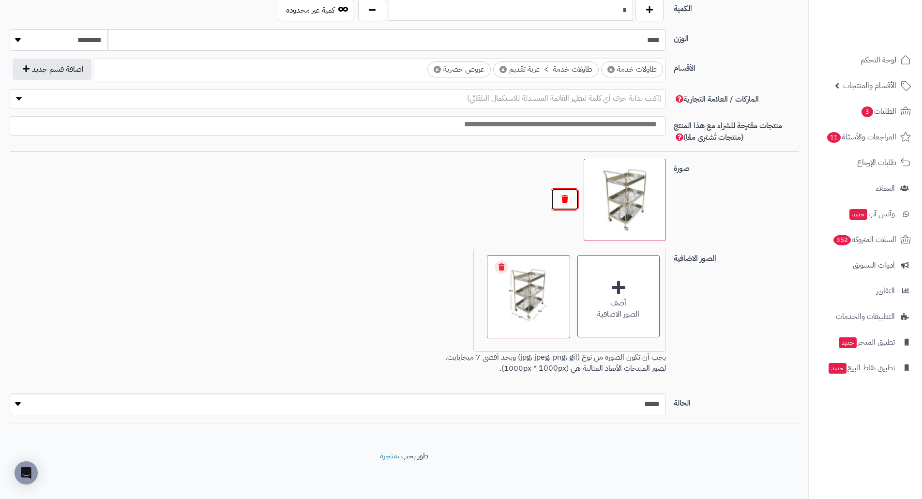
click at [561, 203] on button "button" at bounding box center [565, 199] width 28 height 22
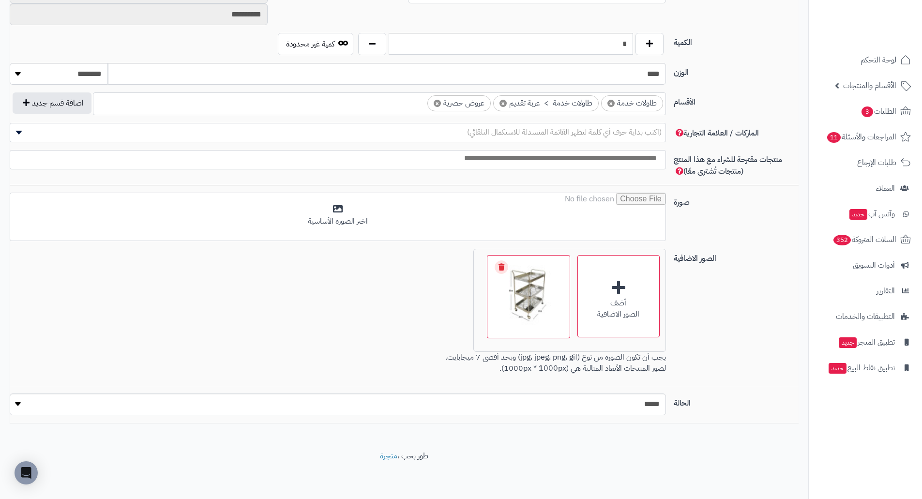
scroll to position [467, 0]
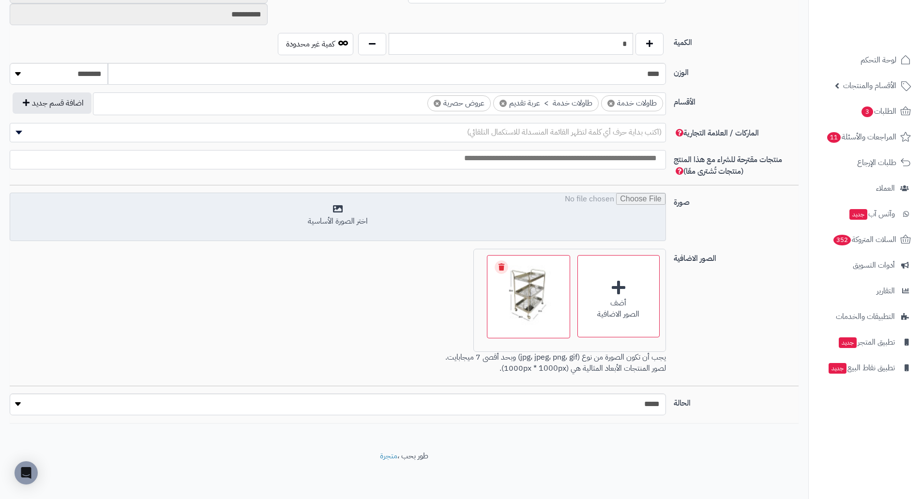
click at [338, 198] on input "file" at bounding box center [337, 217] width 655 height 48
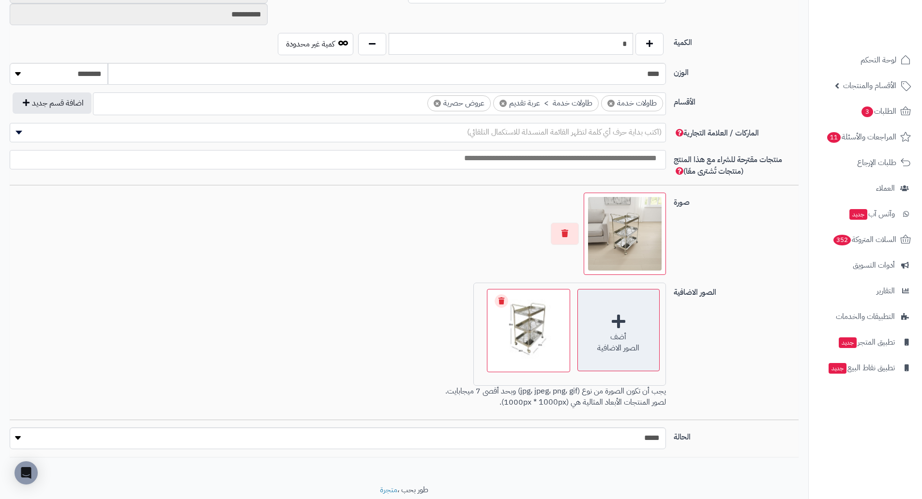
click at [612, 332] on div "أضف" at bounding box center [618, 337] width 81 height 11
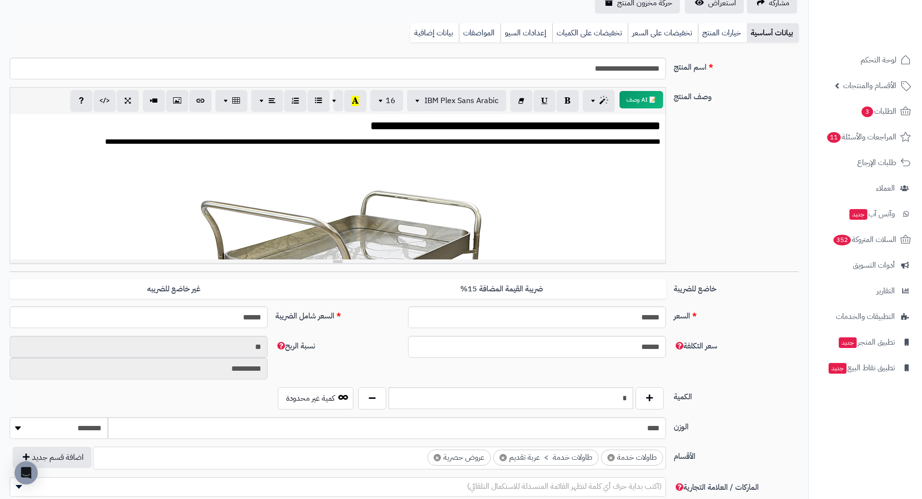
scroll to position [0, 0]
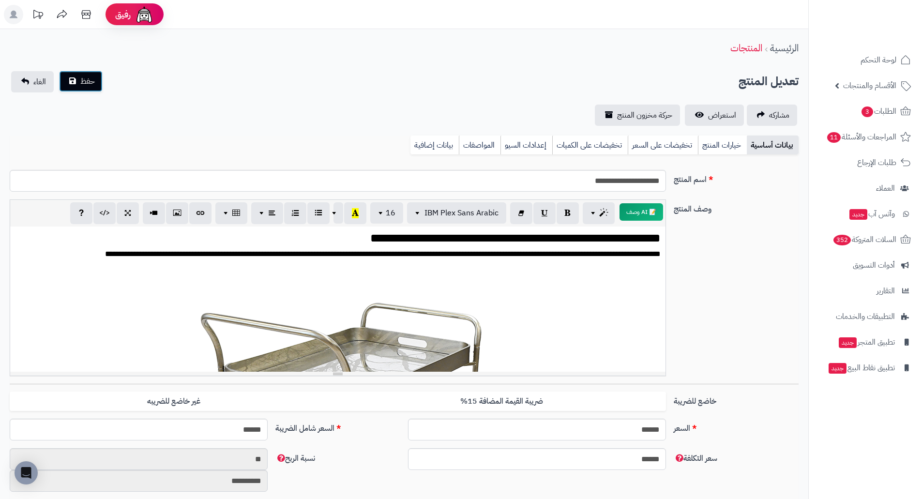
click at [76, 82] on button "حفظ" at bounding box center [81, 81] width 44 height 21
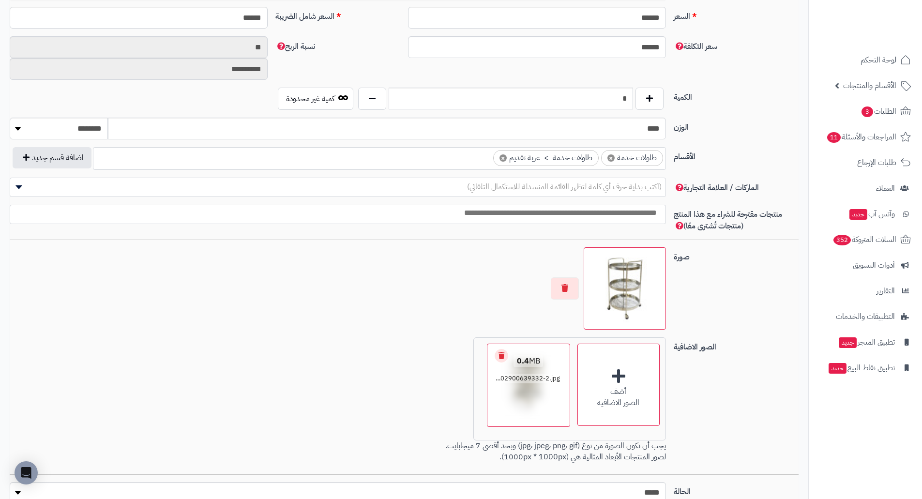
scroll to position [500, 0]
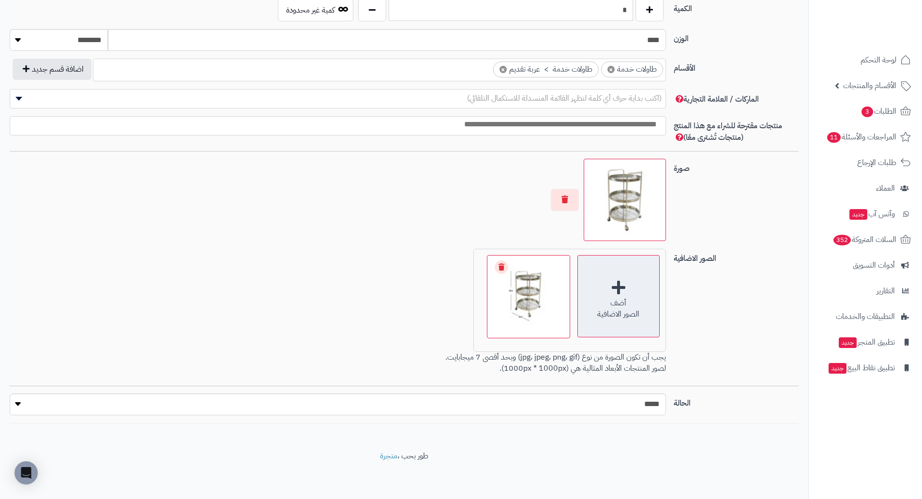
click at [612, 301] on div "أضف" at bounding box center [618, 303] width 81 height 11
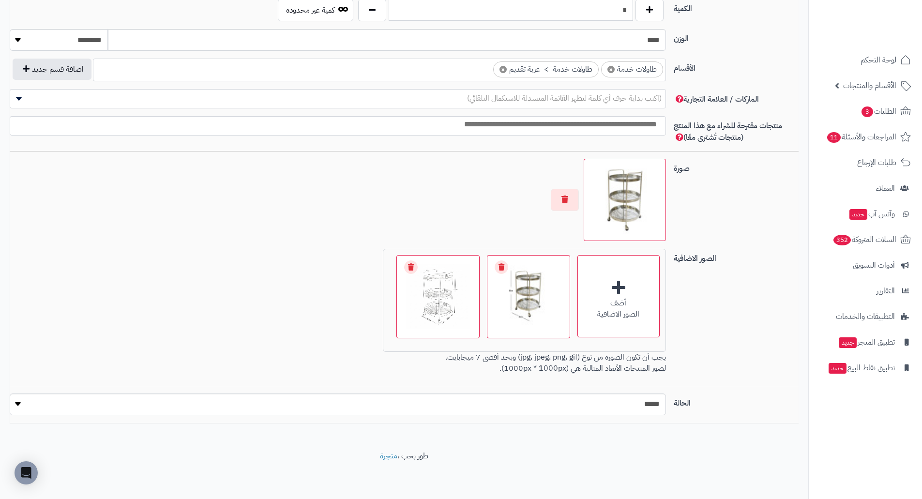
click at [613, 213] on img at bounding box center [625, 200] width 74 height 74
click at [558, 197] on button "button" at bounding box center [565, 199] width 28 height 22
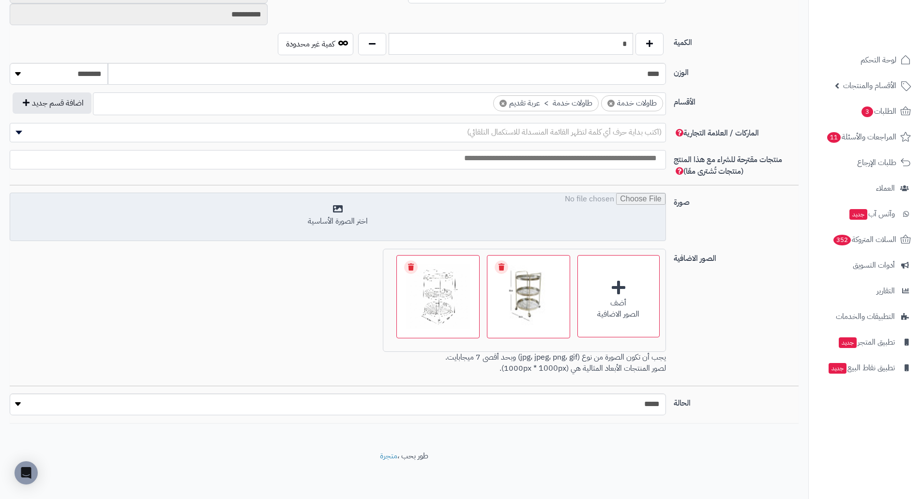
click at [496, 221] on input "file" at bounding box center [337, 217] width 655 height 48
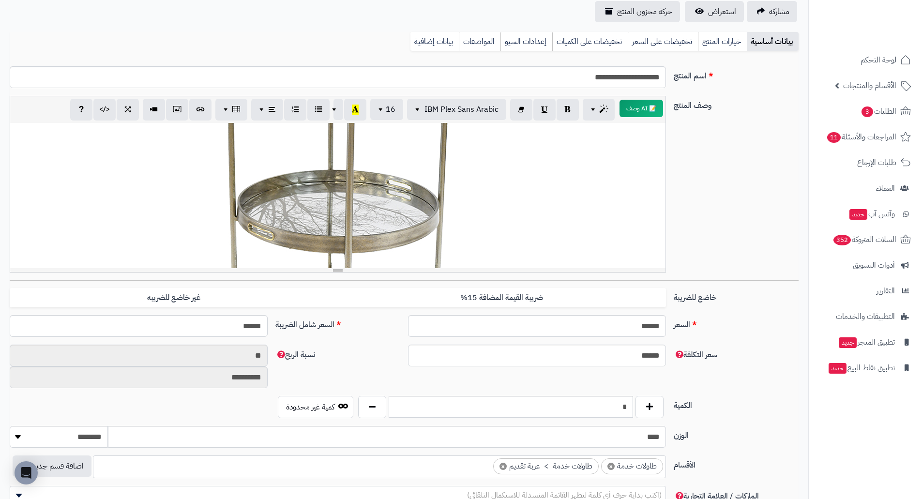
scroll to position [0, 0]
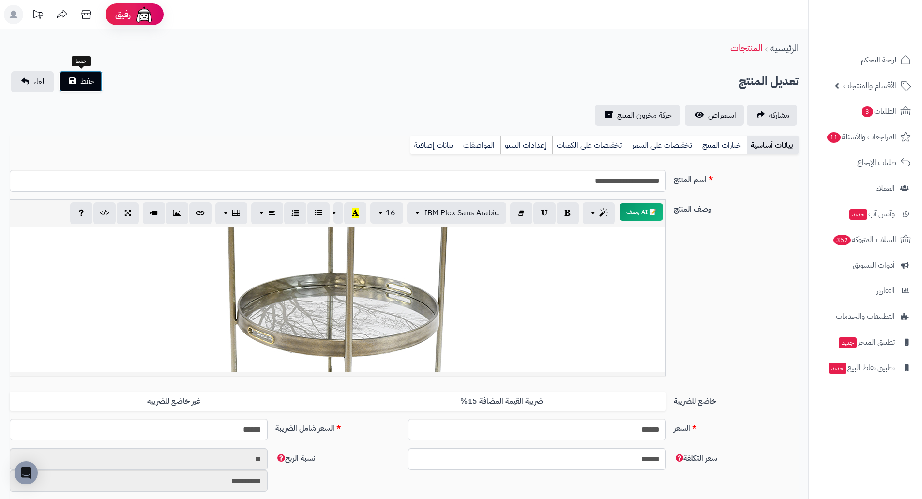
click at [79, 82] on button "حفظ" at bounding box center [81, 81] width 44 height 21
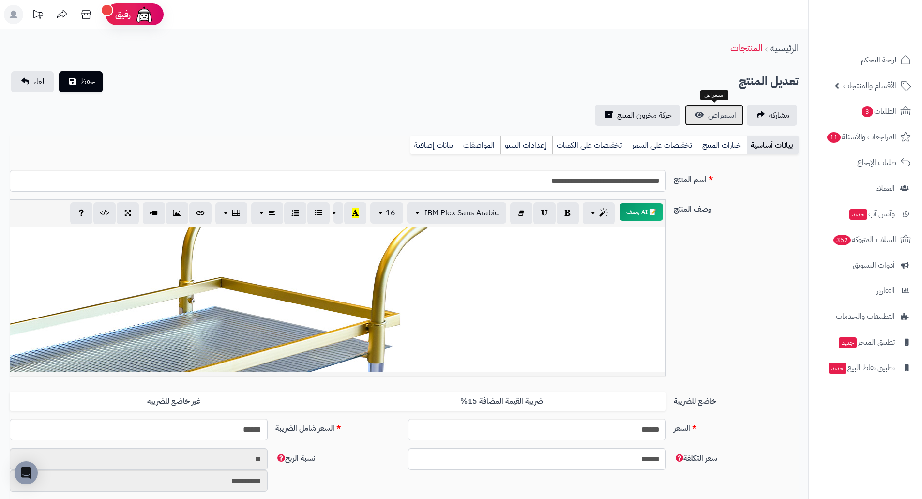
click at [723, 107] on link "استعراض" at bounding box center [714, 115] width 59 height 21
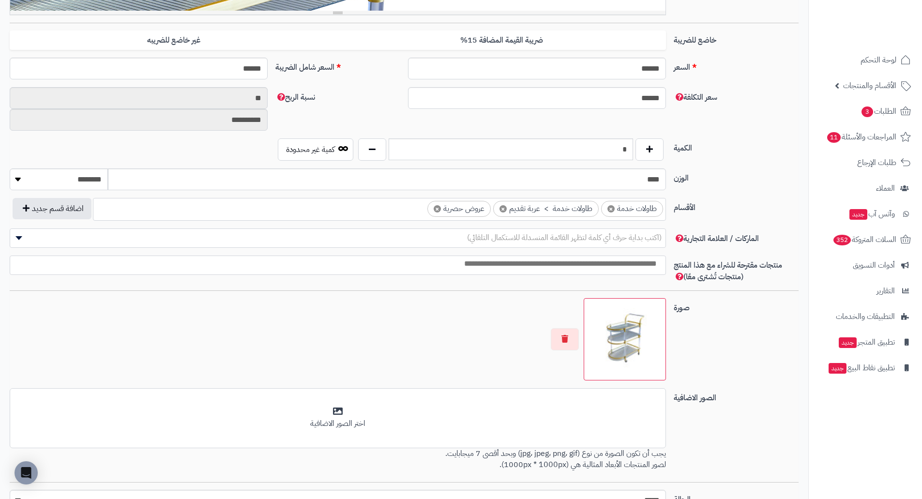
scroll to position [457, 0]
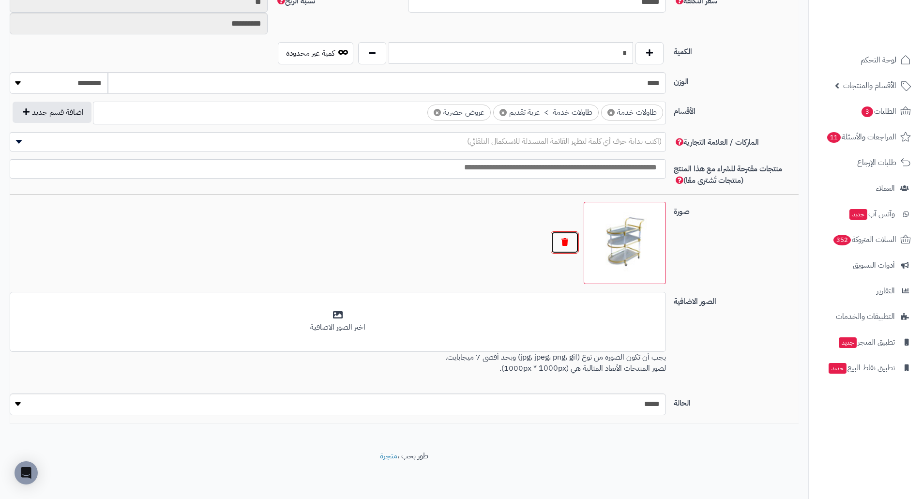
click at [558, 241] on button "button" at bounding box center [565, 242] width 28 height 22
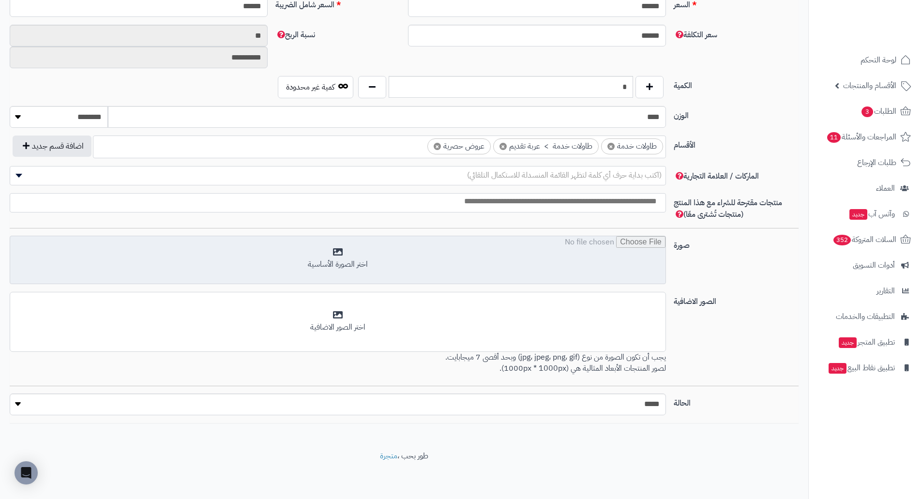
click at [605, 243] on input "file" at bounding box center [337, 260] width 655 height 48
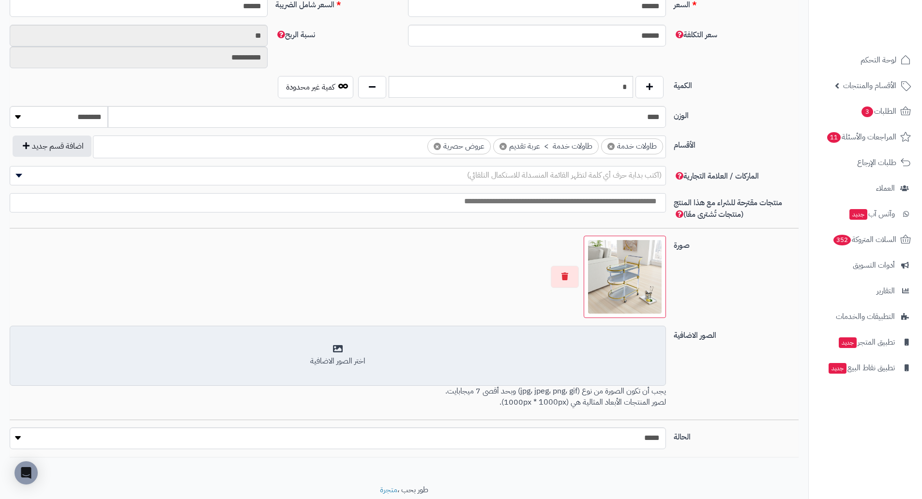
click at [588, 363] on div "اختر الصور الاضافية" at bounding box center [338, 361] width 644 height 11
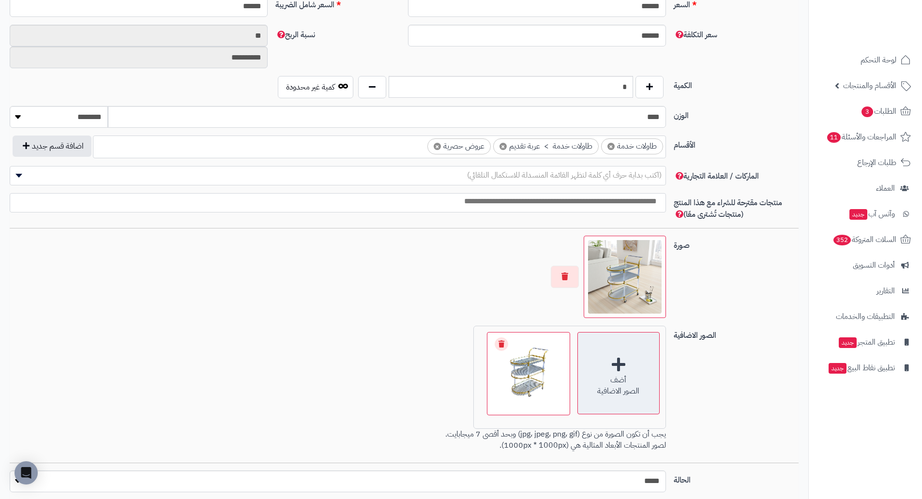
click at [629, 377] on div "أضف" at bounding box center [618, 380] width 81 height 11
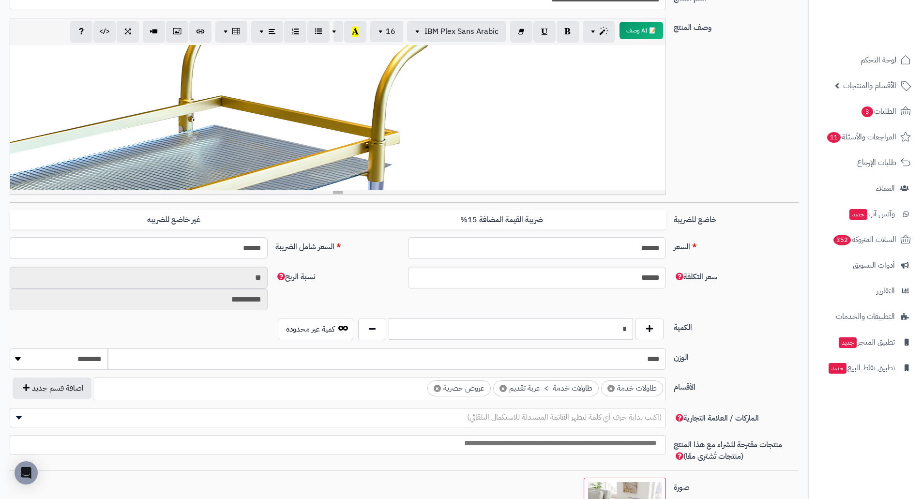
scroll to position [0, 0]
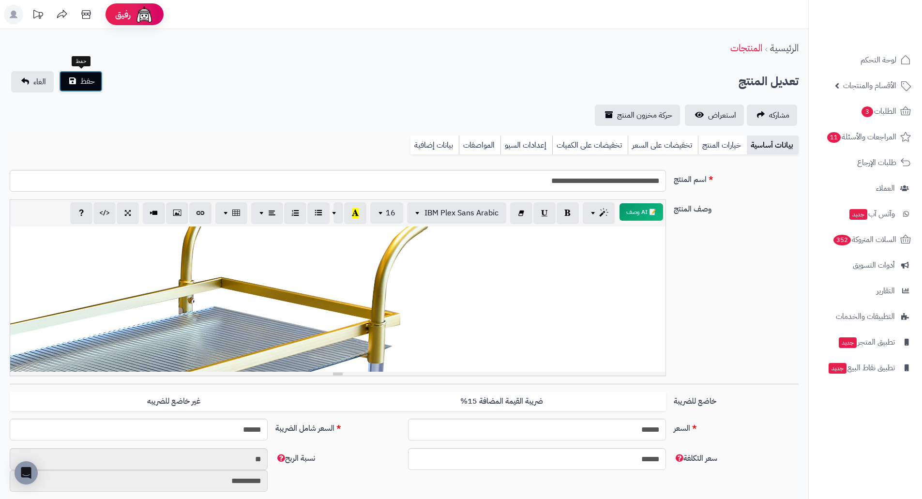
click at [85, 79] on span "حفظ" at bounding box center [87, 81] width 15 height 12
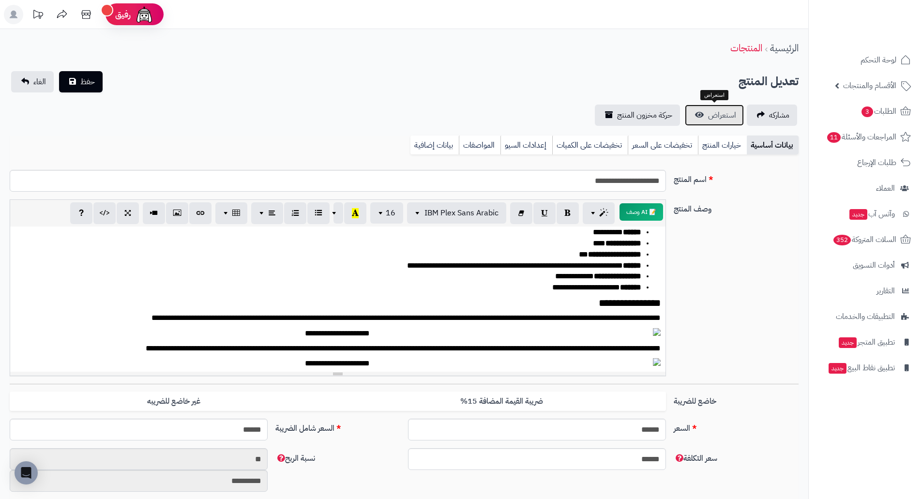
click at [714, 111] on span "استعراض" at bounding box center [722, 115] width 28 height 12
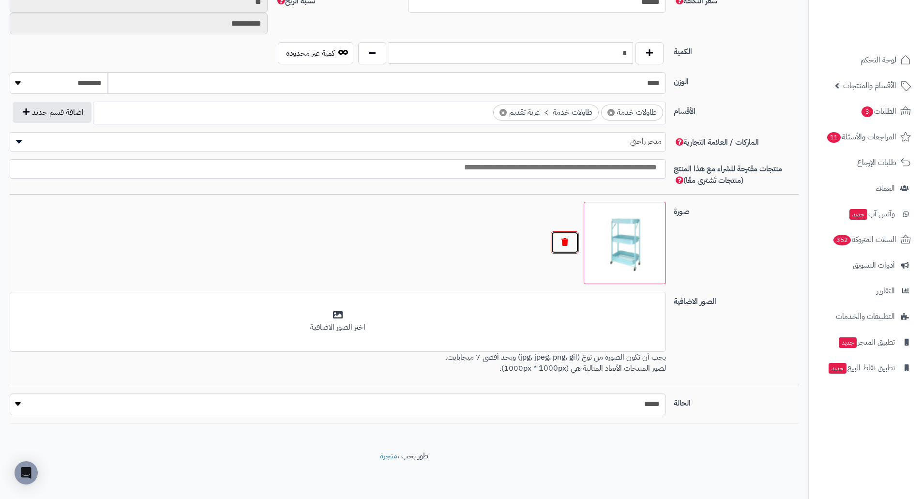
click at [567, 243] on button "button" at bounding box center [565, 242] width 28 height 22
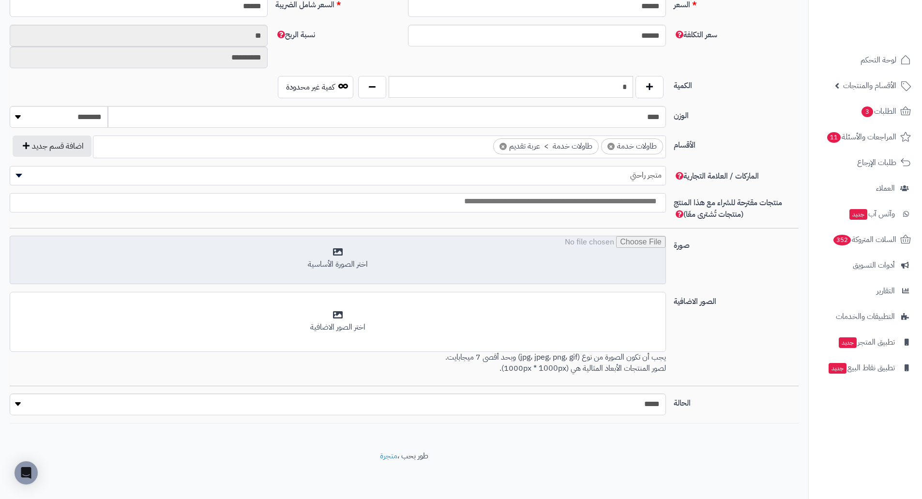
click at [598, 240] on input "file" at bounding box center [337, 260] width 655 height 48
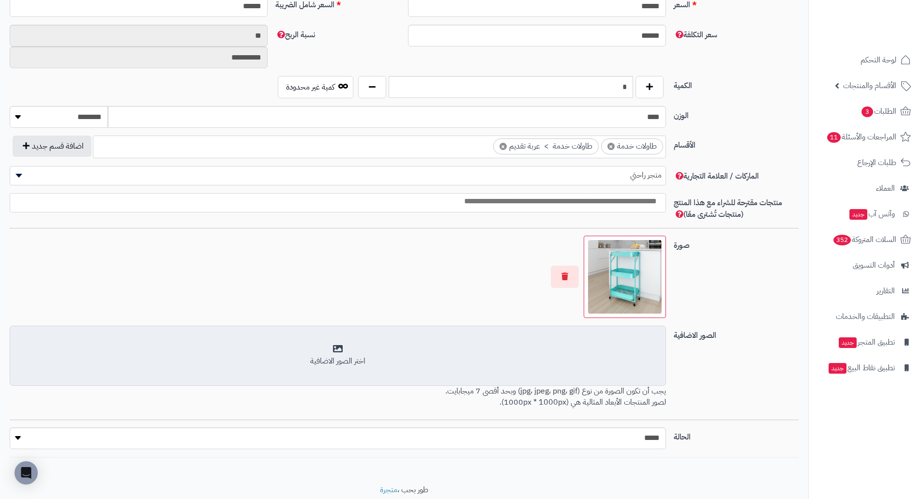
click at [659, 365] on div "اختر الصور الاضافية" at bounding box center [338, 361] width 644 height 11
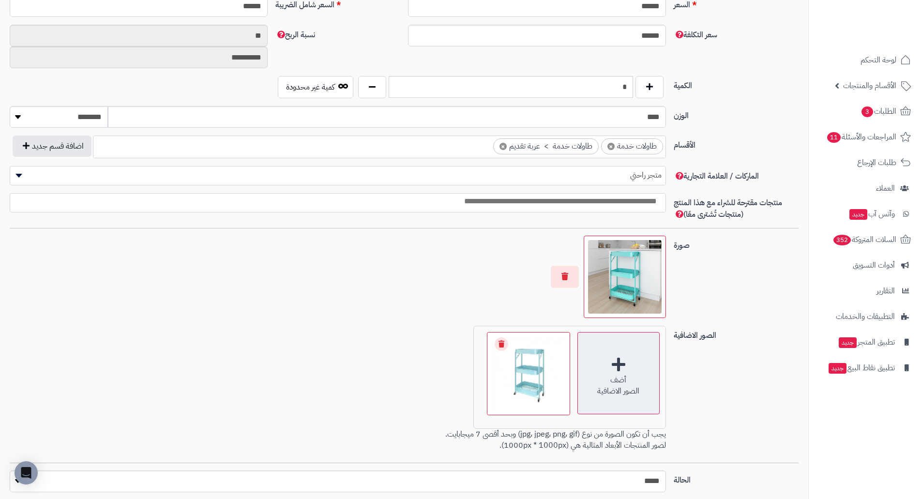
click at [623, 384] on div "أضف" at bounding box center [618, 380] width 81 height 11
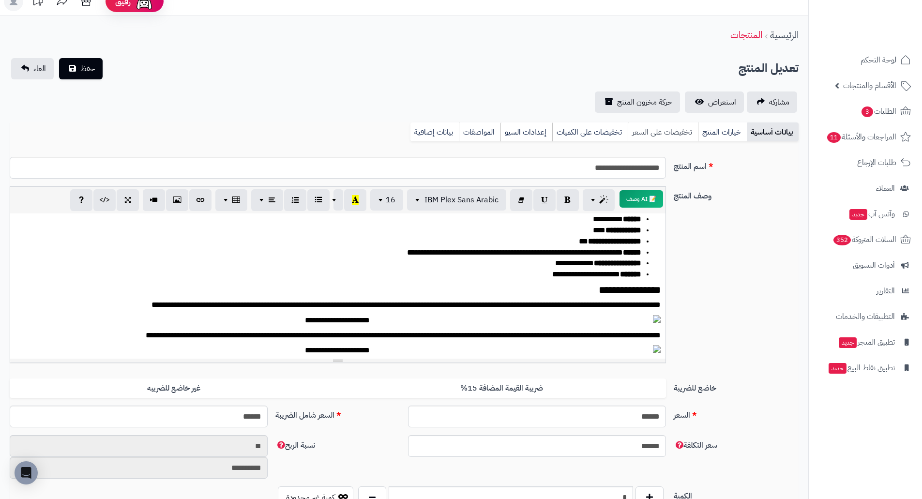
scroll to position [0, 0]
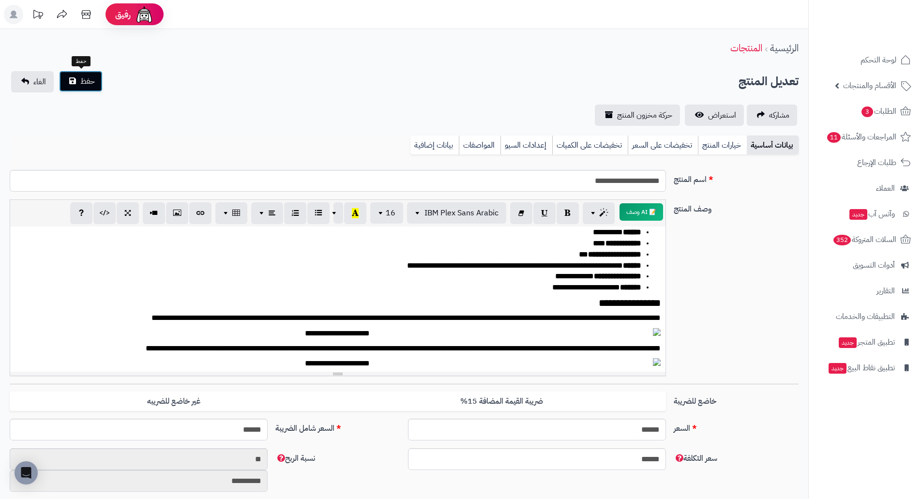
click at [75, 80] on button "حفظ" at bounding box center [81, 81] width 44 height 21
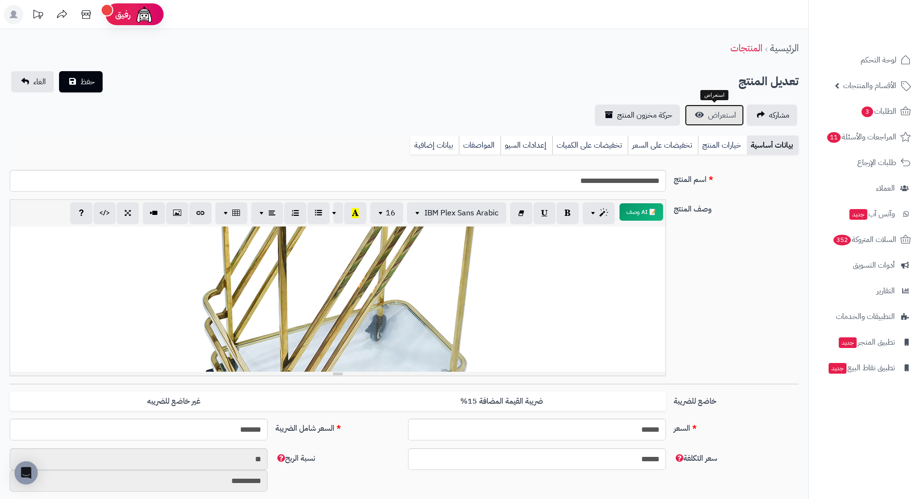
click at [710, 113] on span "استعراض" at bounding box center [722, 115] width 28 height 12
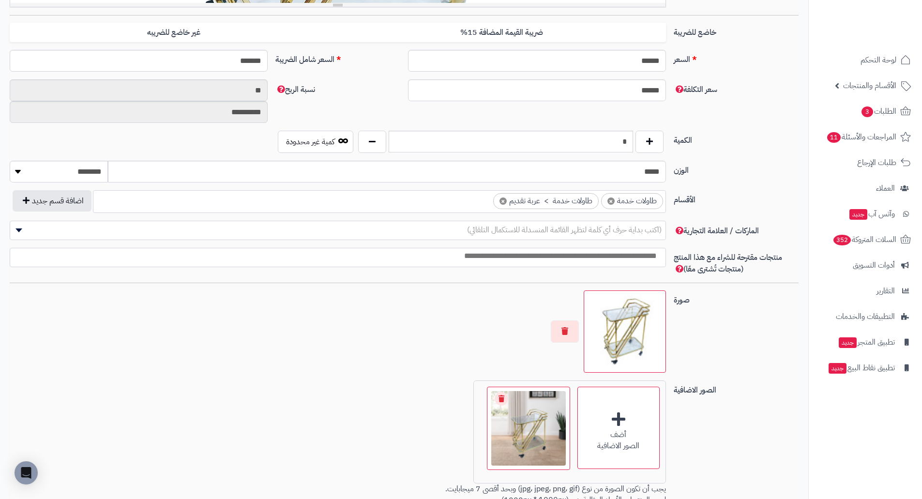
scroll to position [500, 0]
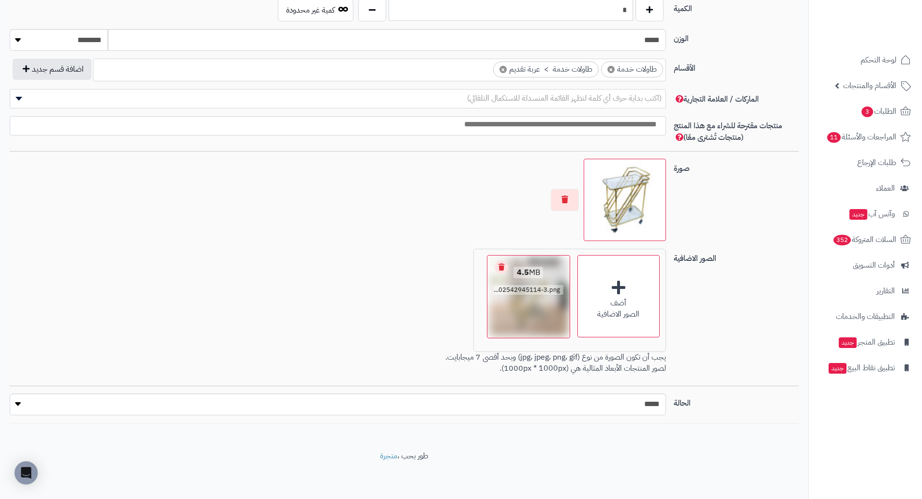
click at [497, 266] on link "Remove file" at bounding box center [502, 267] width 14 height 14
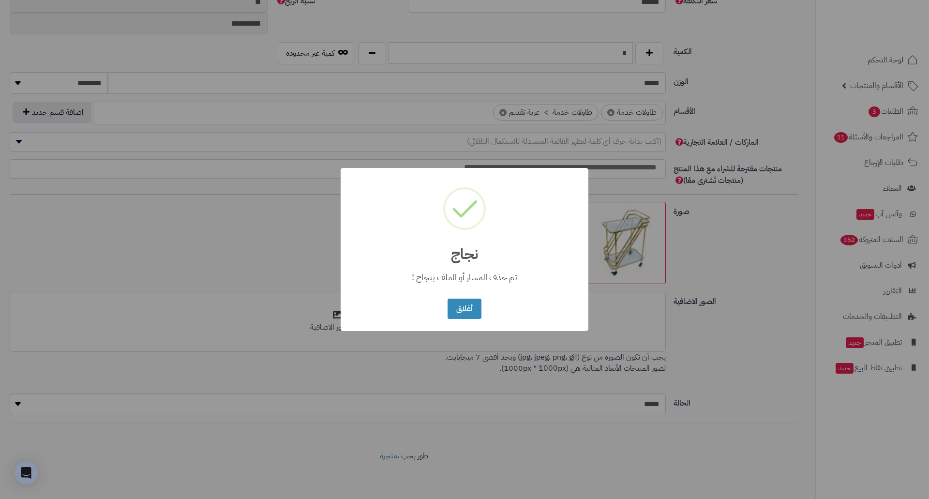
click at [246, 247] on div "× نجاج تم حذف المسار أو الملف بنجاح ! أغلاق No Cancel" at bounding box center [464, 249] width 929 height 499
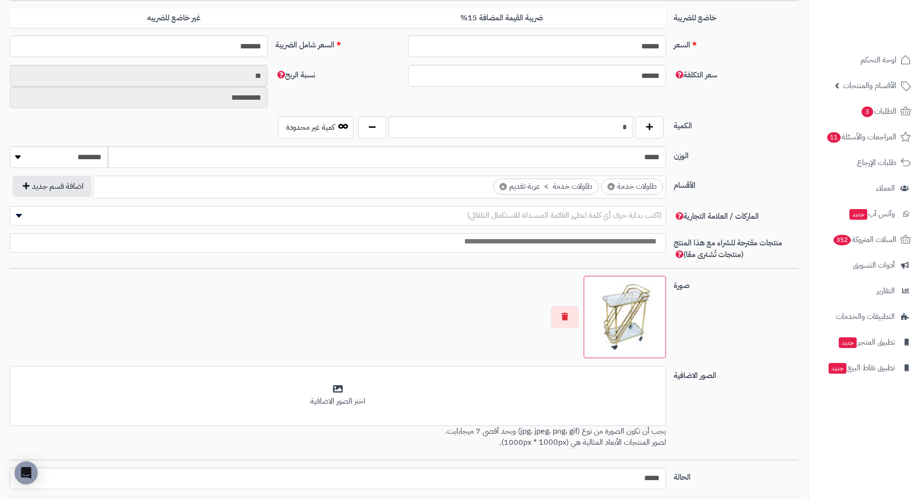
scroll to position [387, 0]
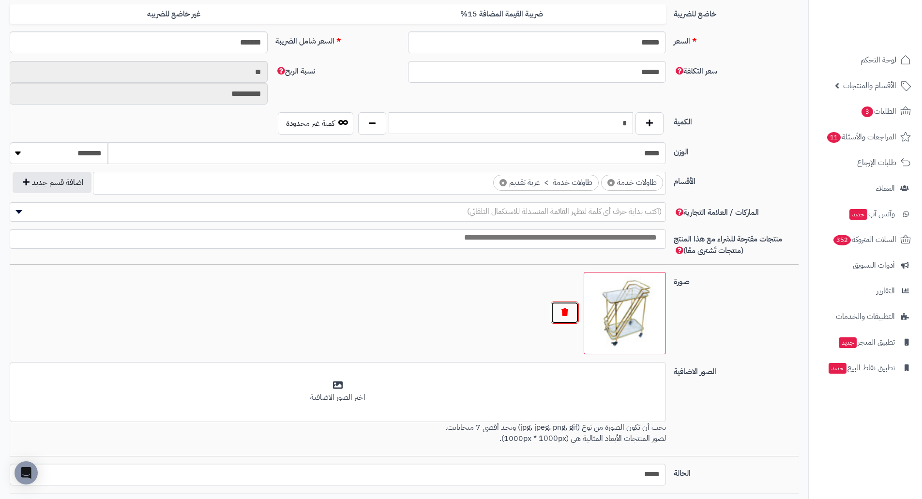
click at [570, 319] on button "button" at bounding box center [565, 312] width 28 height 22
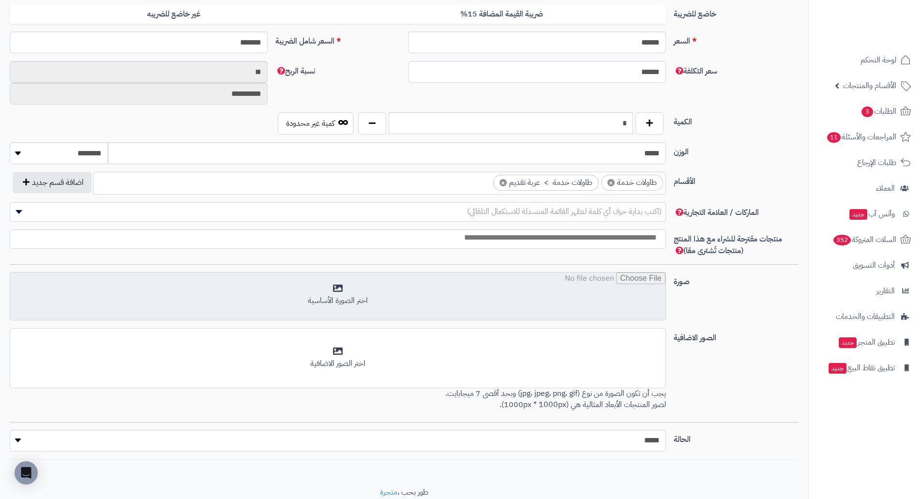
click at [626, 313] on input "file" at bounding box center [337, 296] width 655 height 48
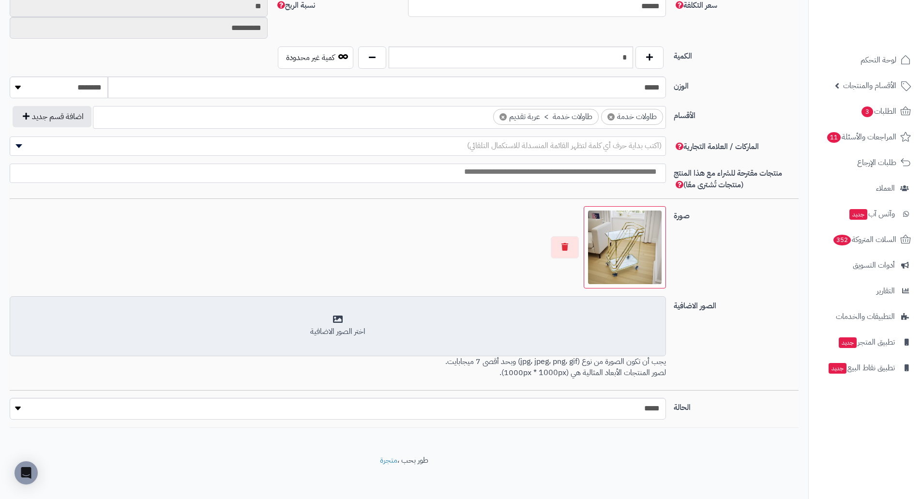
scroll to position [457, 0]
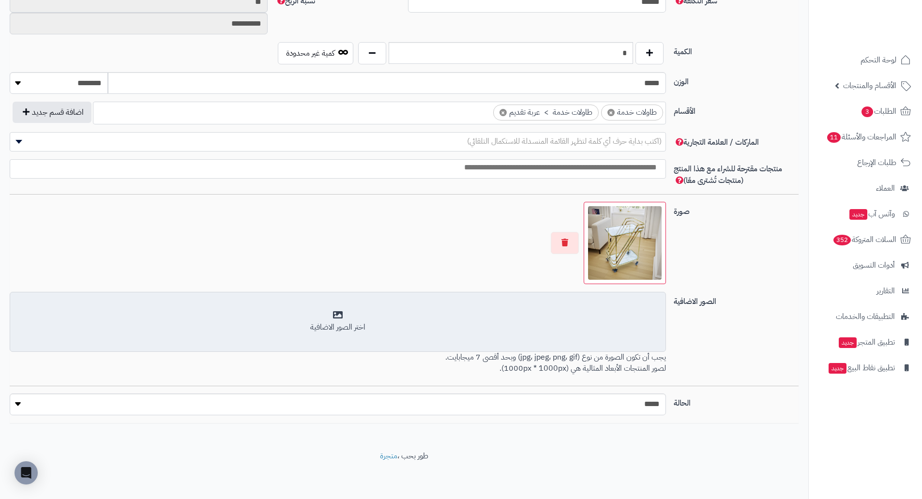
click at [613, 333] on div "اختر الصور الاضافية" at bounding box center [338, 327] width 644 height 11
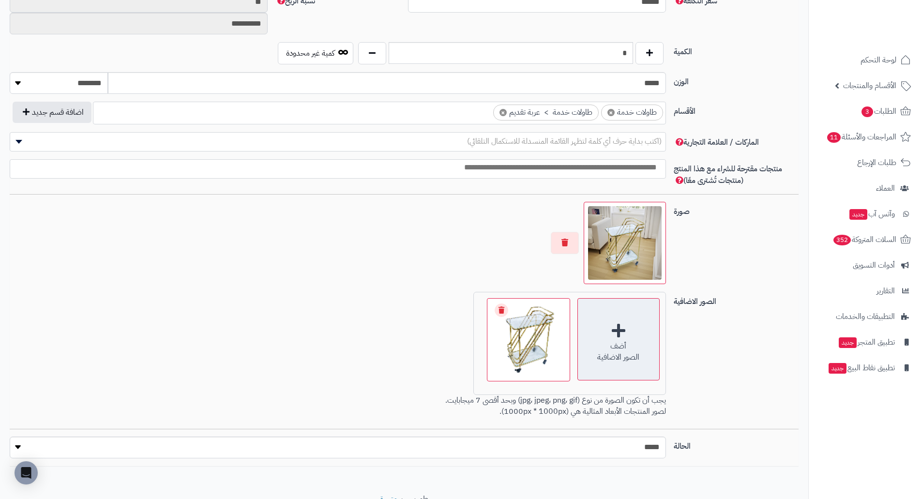
click at [636, 352] on div "الصور الاضافية" at bounding box center [618, 357] width 81 height 11
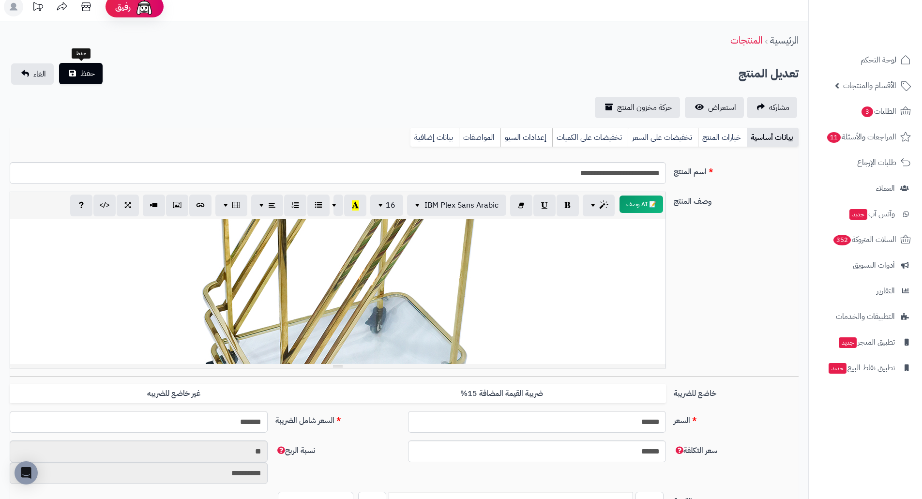
scroll to position [0, 0]
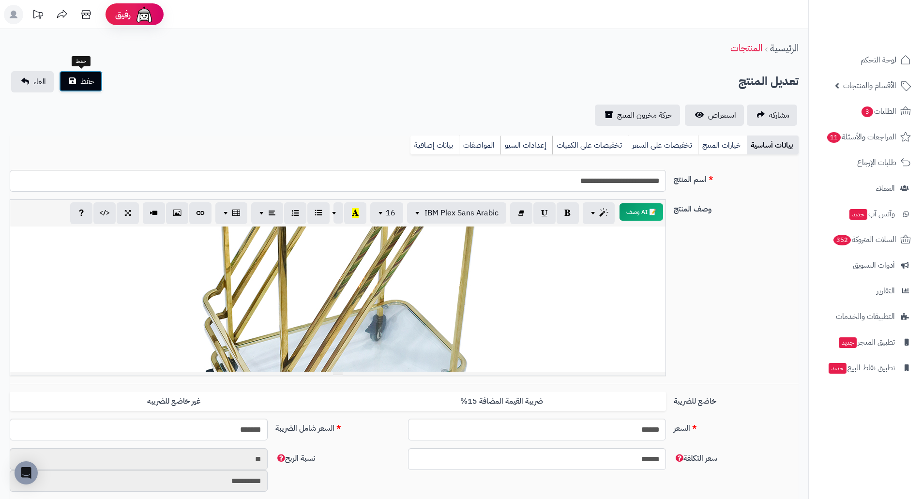
click at [77, 85] on button "حفظ" at bounding box center [81, 81] width 44 height 21
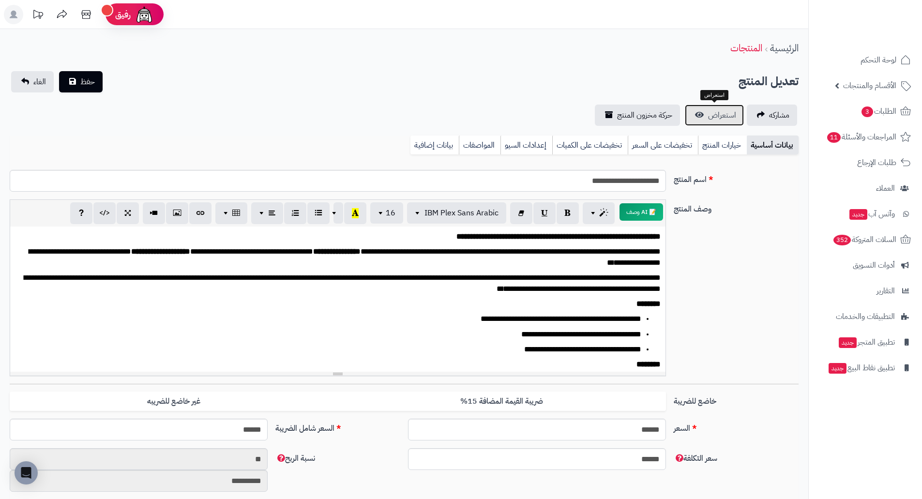
click at [721, 121] on link "استعراض" at bounding box center [714, 115] width 59 height 21
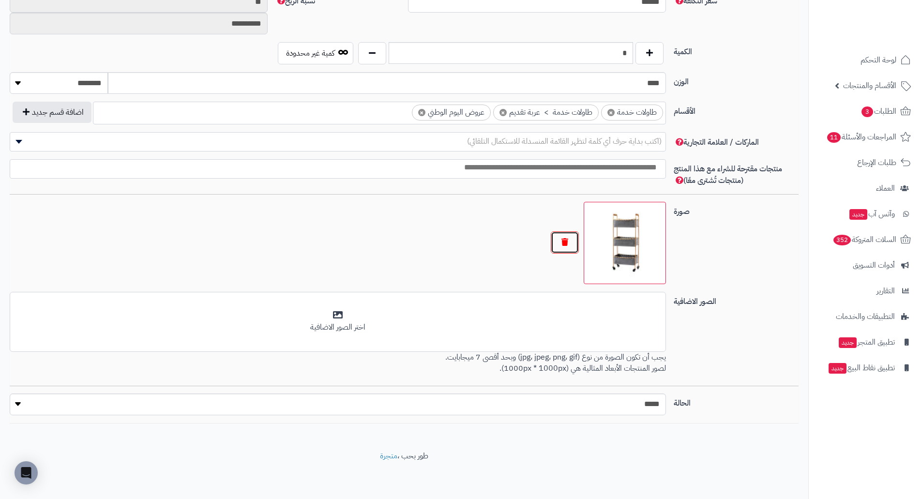
click at [561, 240] on button "button" at bounding box center [565, 242] width 28 height 22
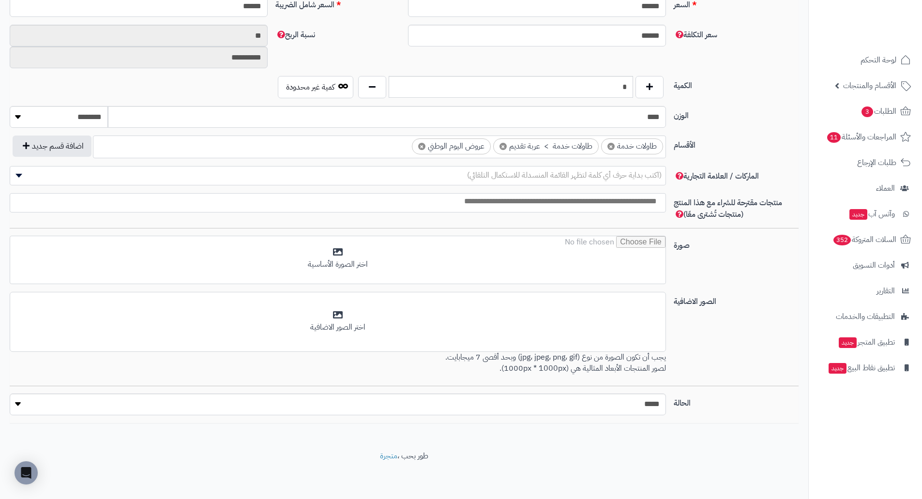
scroll to position [423, 0]
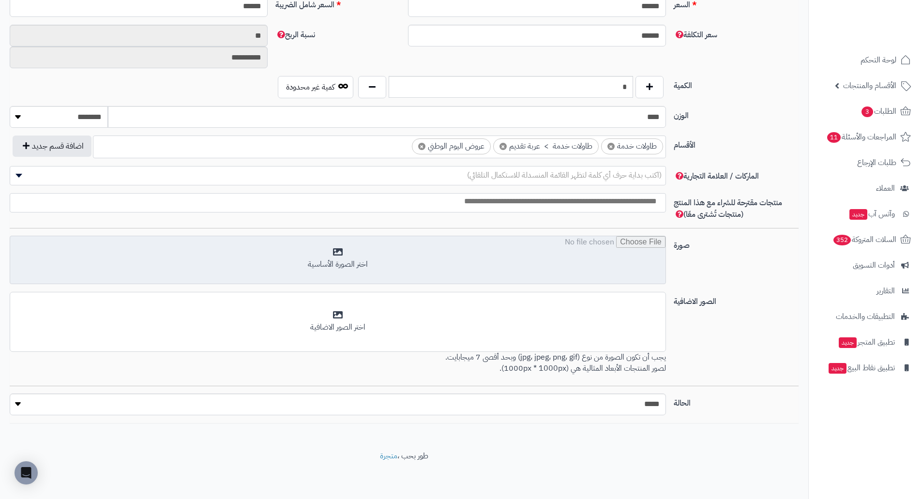
click at [584, 249] on input "file" at bounding box center [337, 260] width 655 height 48
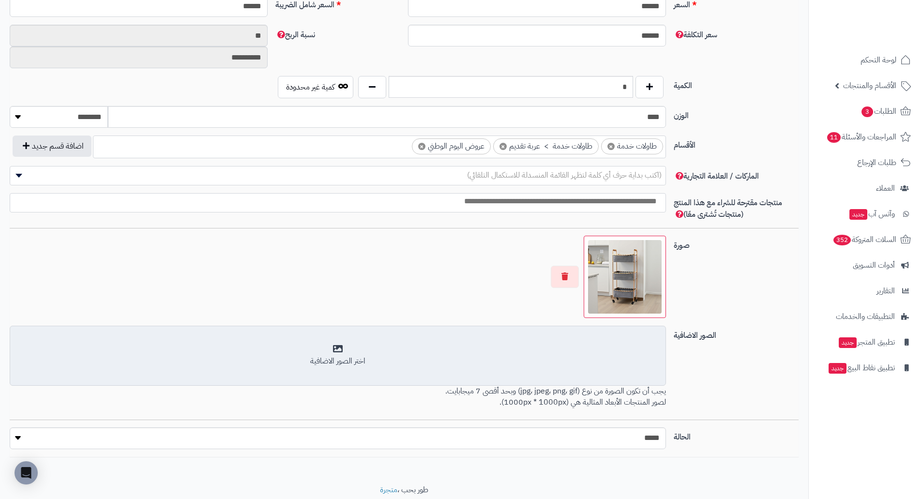
click at [608, 350] on div "اختر الصور الاضافية" at bounding box center [338, 355] width 644 height 23
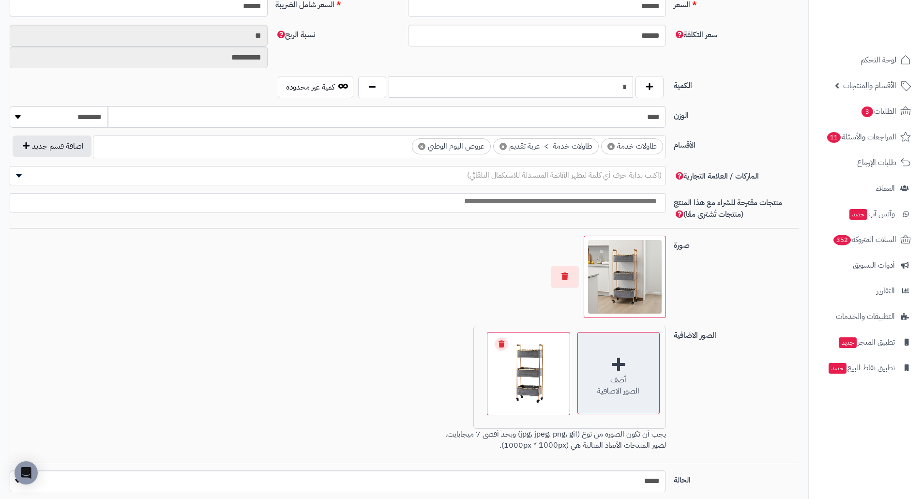
click at [606, 350] on div "أضف الصور الاضافية" at bounding box center [618, 373] width 82 height 82
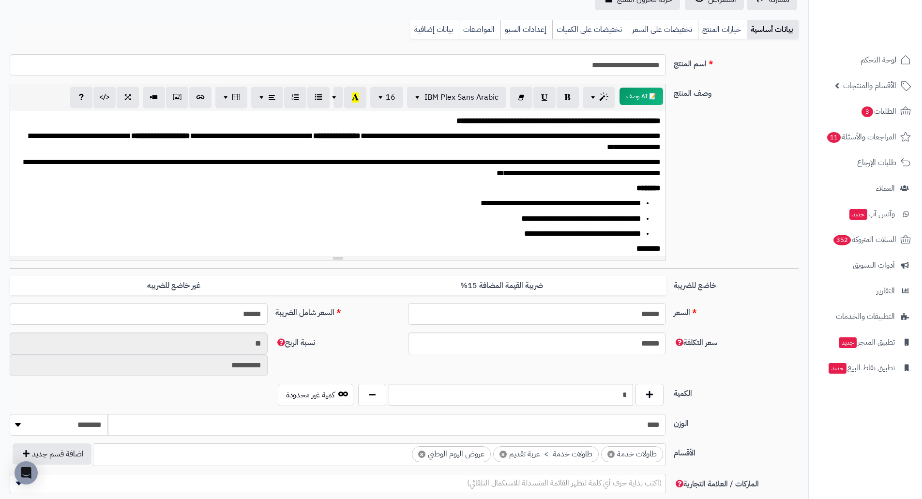
scroll to position [0, 0]
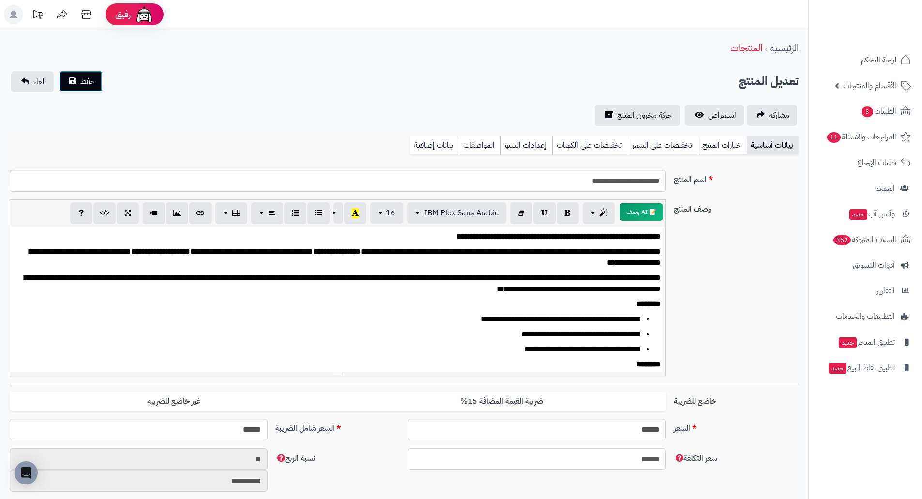
click at [85, 74] on button "حفظ" at bounding box center [81, 81] width 44 height 21
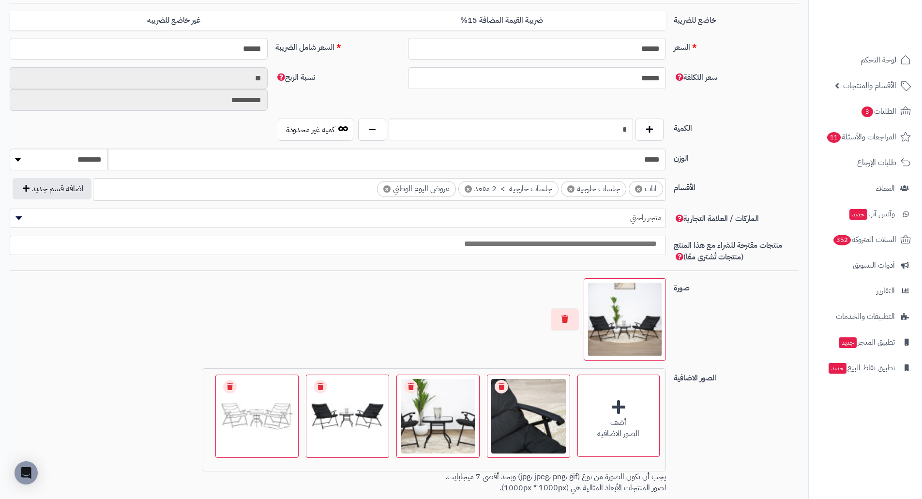
scroll to position [500, 0]
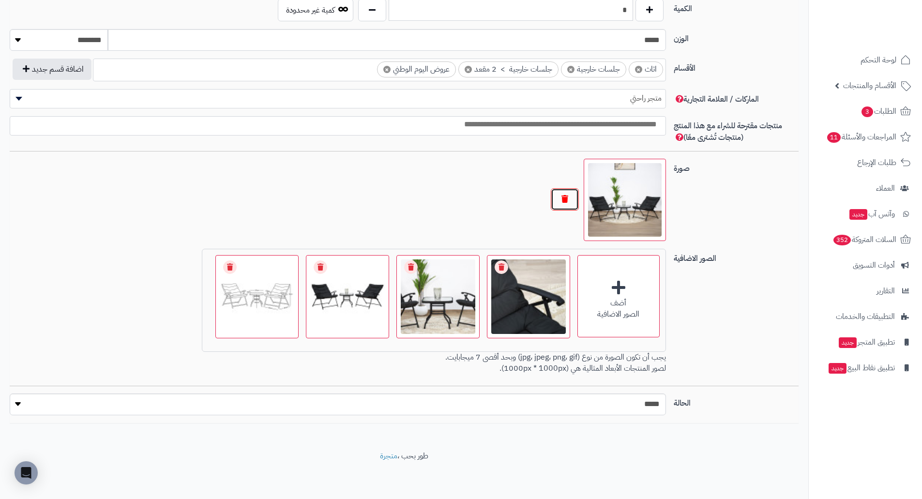
click at [575, 200] on button "button" at bounding box center [565, 199] width 28 height 22
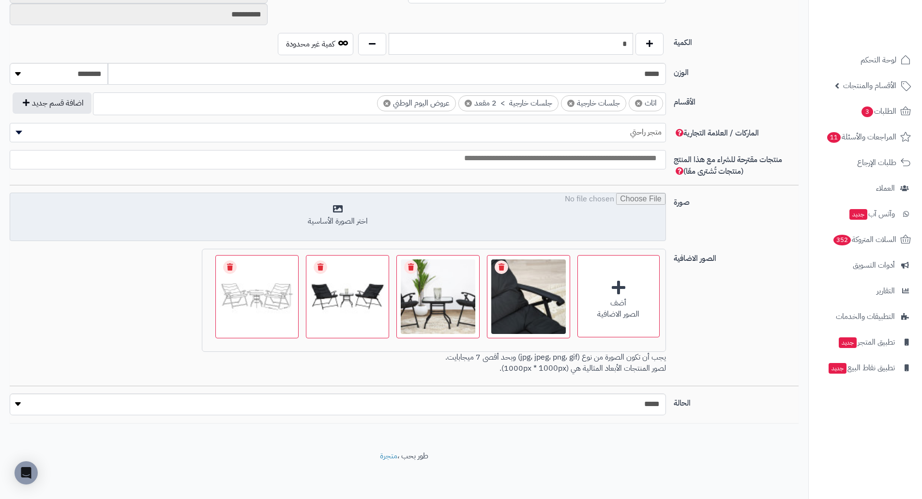
click at [368, 220] on input "file" at bounding box center [337, 217] width 655 height 48
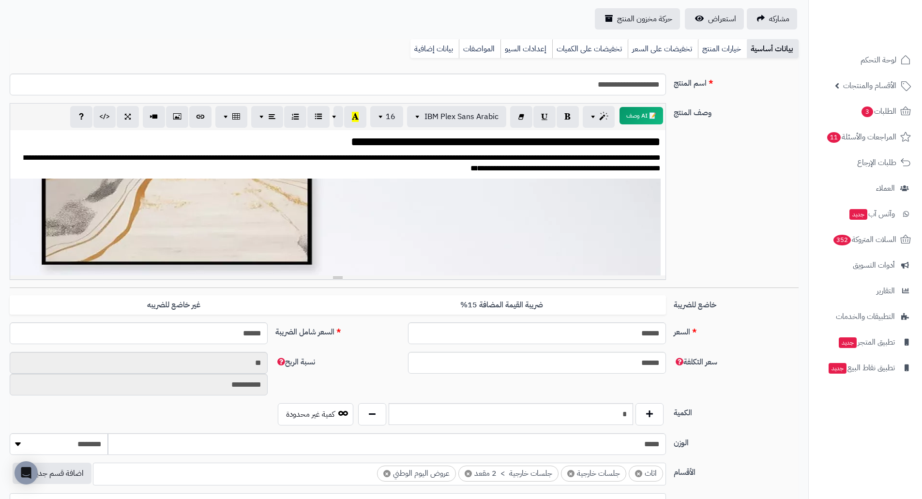
scroll to position [0, 0]
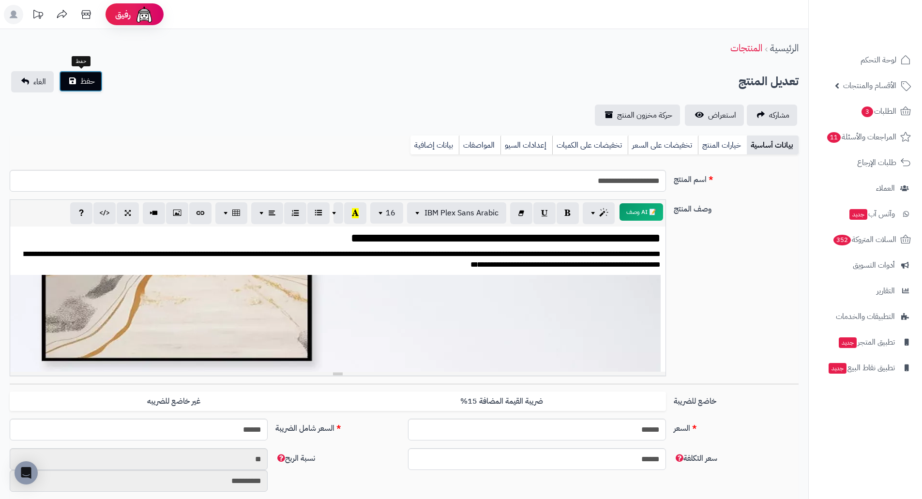
click at [78, 79] on button "حفظ" at bounding box center [81, 81] width 44 height 21
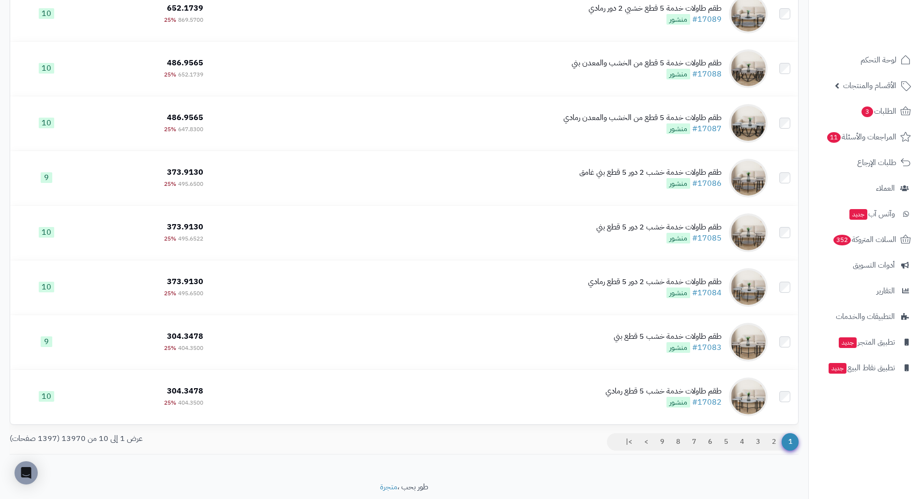
scroll to position [166, 0]
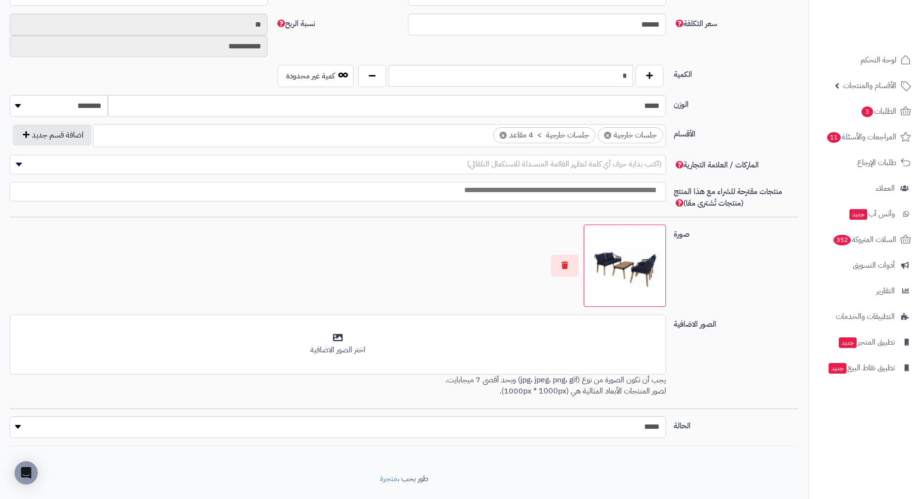
scroll to position [457, 0]
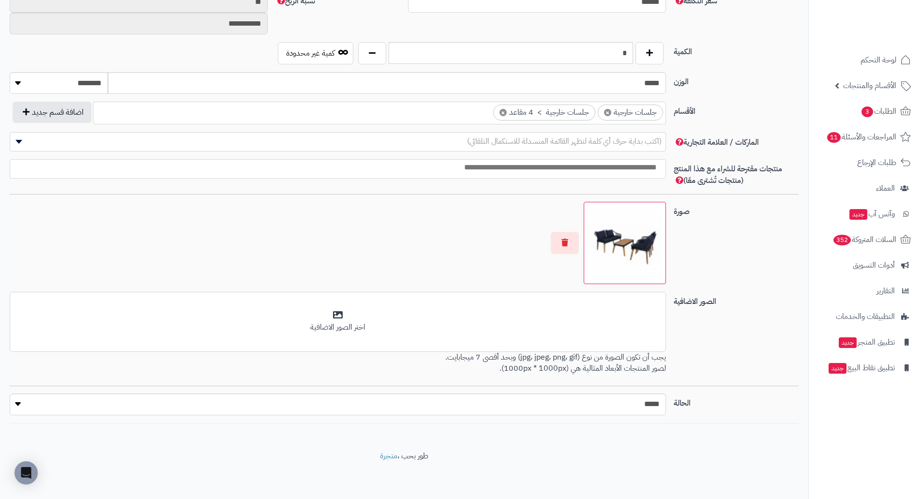
click at [630, 246] on img at bounding box center [625, 243] width 74 height 74
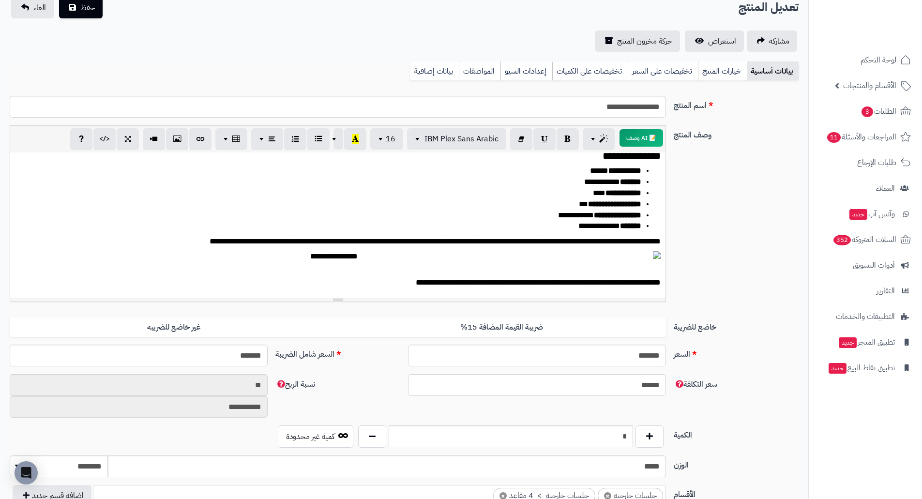
scroll to position [0, 0]
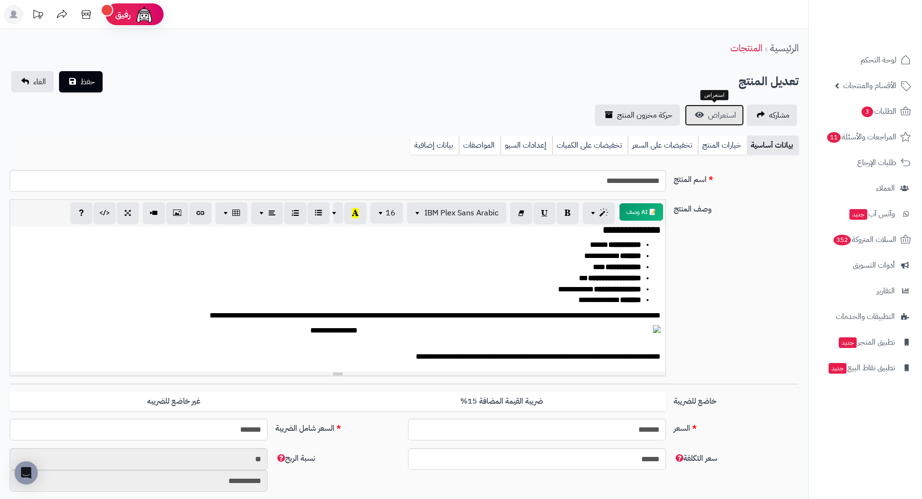
click at [713, 116] on span "استعراض" at bounding box center [722, 115] width 28 height 12
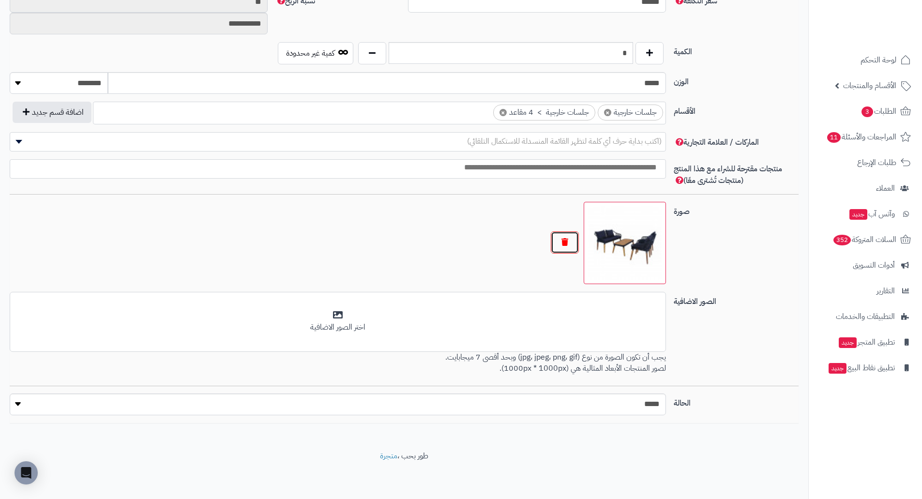
click at [567, 242] on button "button" at bounding box center [565, 242] width 28 height 22
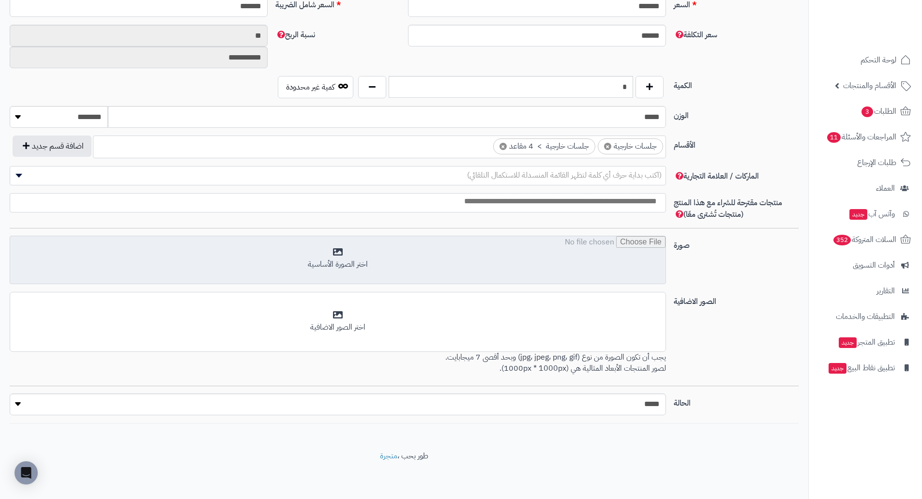
click at [589, 243] on input "file" at bounding box center [337, 260] width 655 height 48
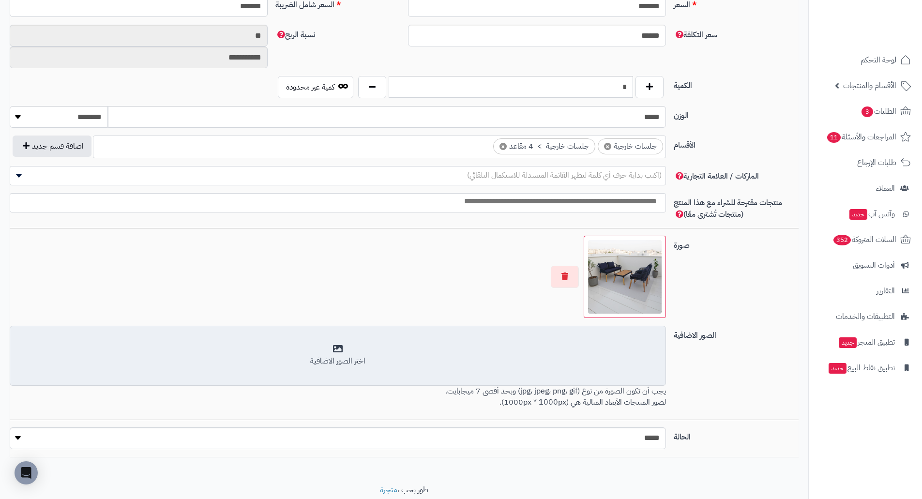
click at [634, 345] on div "اختر الصور الاضافية" at bounding box center [338, 355] width 644 height 23
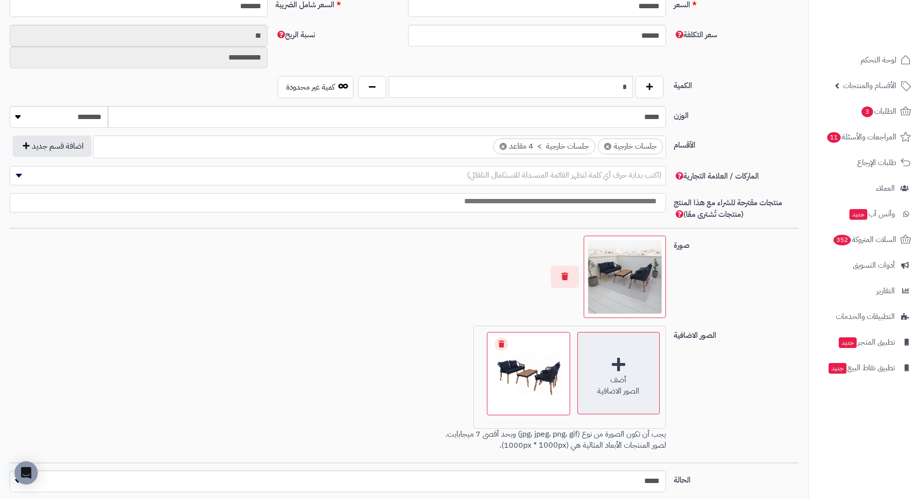
click at [618, 363] on div "أضف الصور الاضافية" at bounding box center [618, 373] width 82 height 82
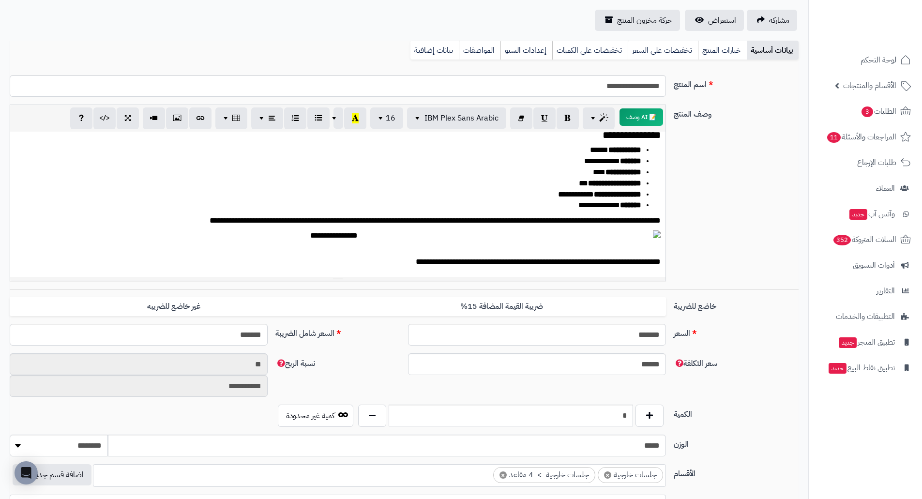
scroll to position [0, 0]
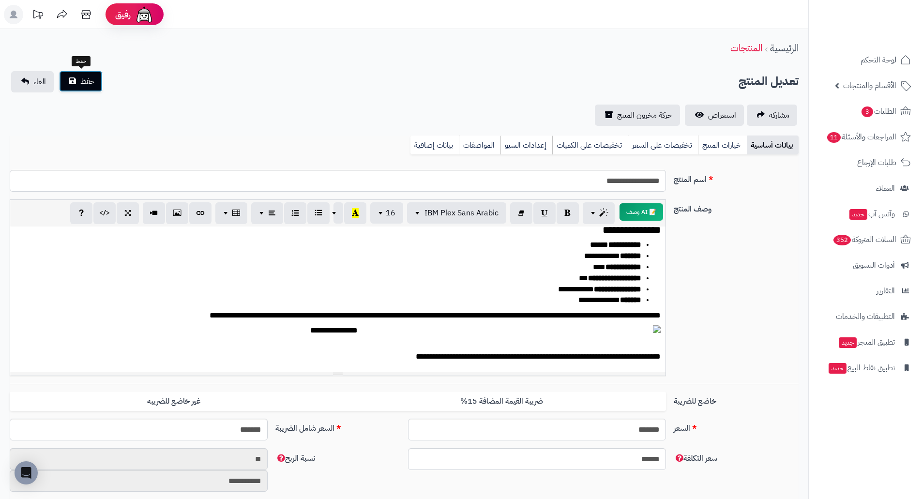
click at [89, 76] on span "حفظ" at bounding box center [87, 81] width 15 height 12
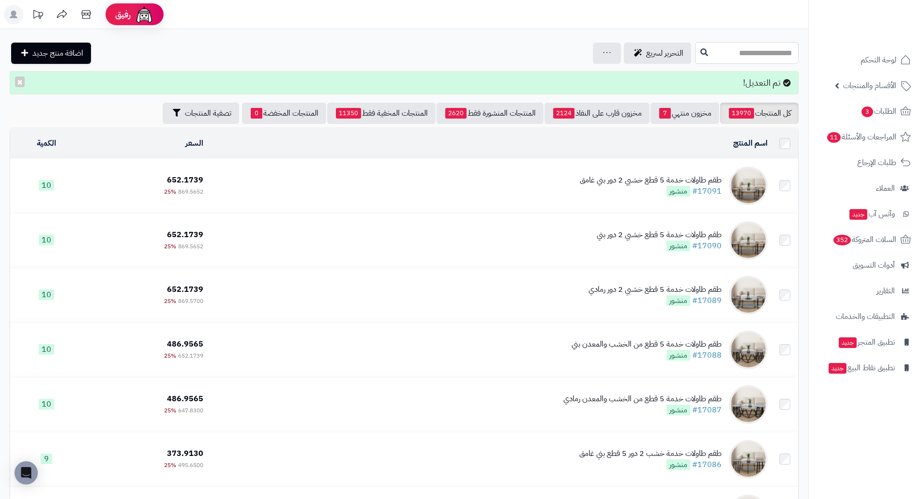
click at [729, 55] on input "text" at bounding box center [747, 53] width 104 height 22
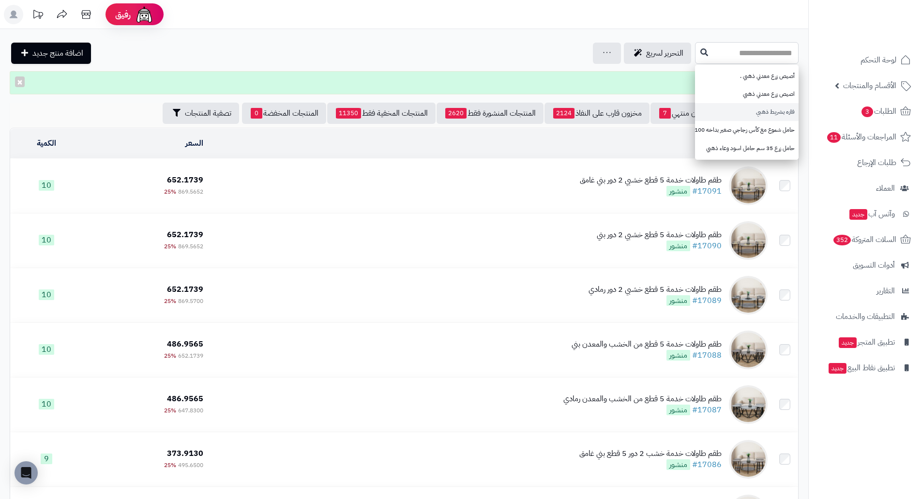
paste input "**********"
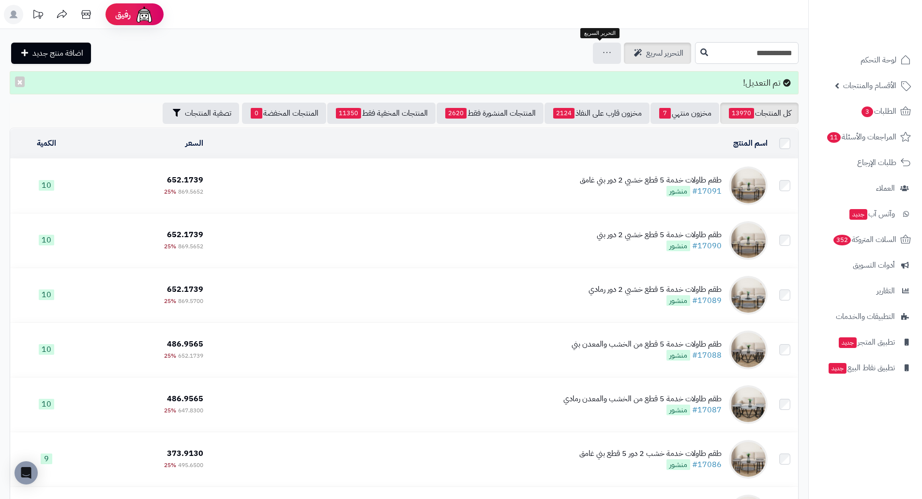
type input "**********"
click at [646, 51] on span "التحرير لسريع" at bounding box center [664, 53] width 37 height 12
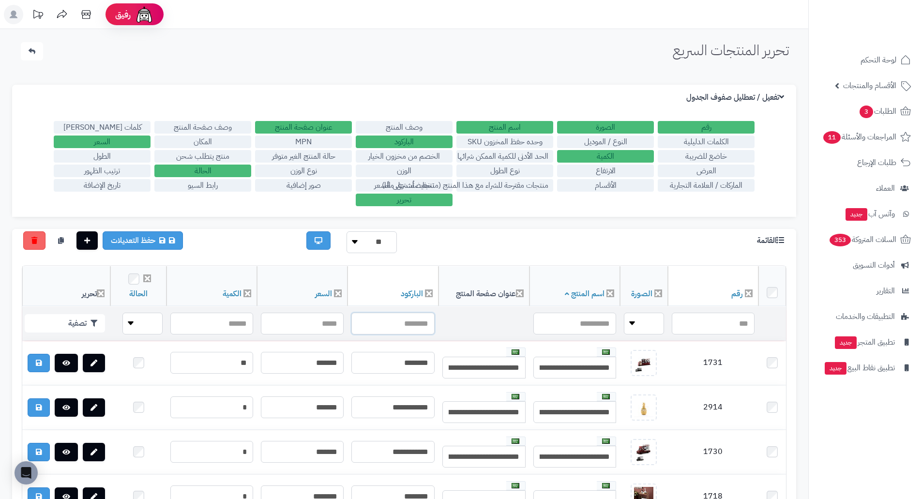
click at [406, 322] on input "text" at bounding box center [392, 324] width 83 height 22
paste input "**********"
type input "**********"
click at [71, 326] on button "تصفية" at bounding box center [65, 323] width 80 height 18
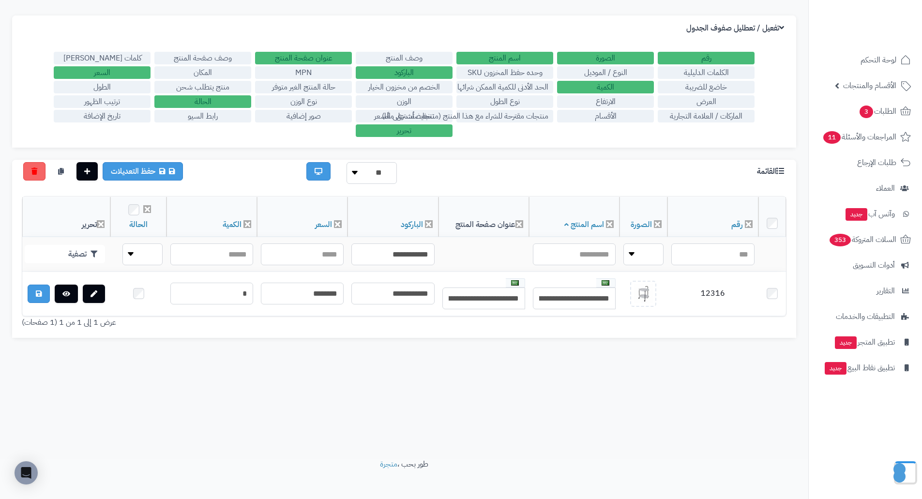
scroll to position [77, 0]
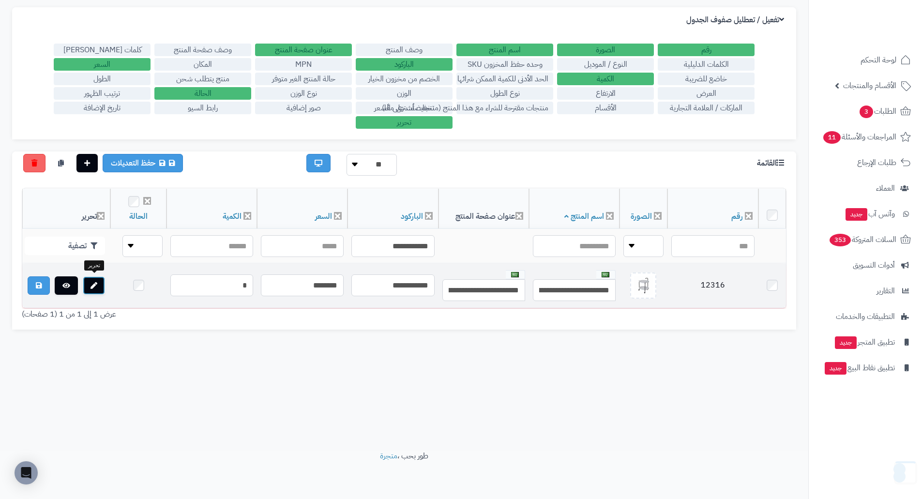
click at [100, 288] on link at bounding box center [94, 285] width 22 height 18
click at [703, 285] on td "12316" at bounding box center [712, 286] width 91 height 44
copy td "12316"
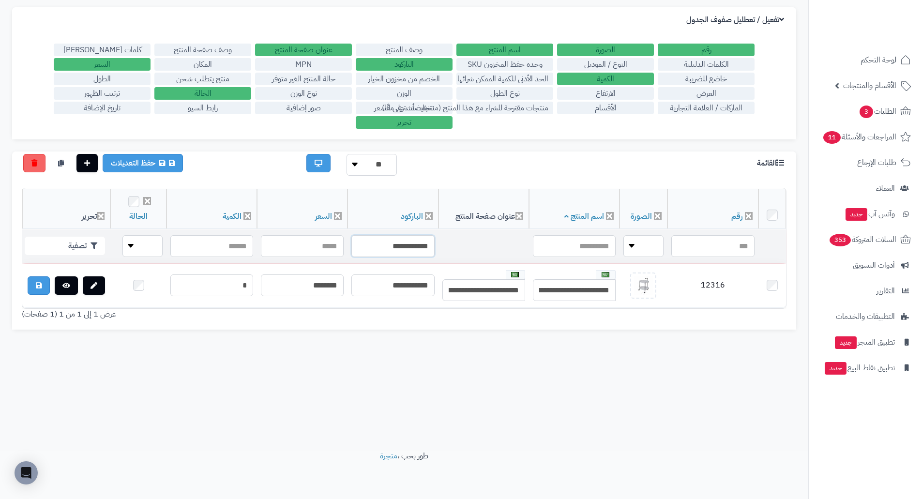
click at [392, 242] on input "**********" at bounding box center [392, 246] width 83 height 22
paste input "text"
type input "**********"
click at [73, 241] on button "تصفية" at bounding box center [65, 245] width 80 height 18
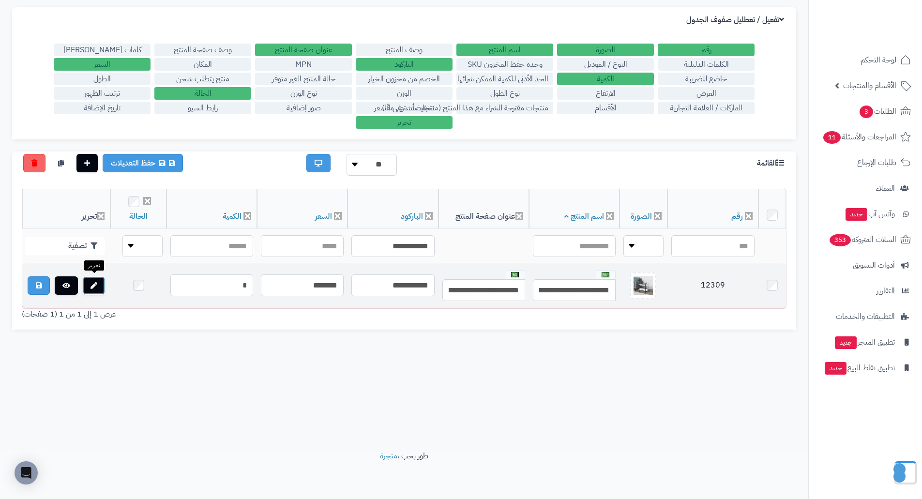
click at [91, 285] on icon at bounding box center [93, 285] width 7 height 7
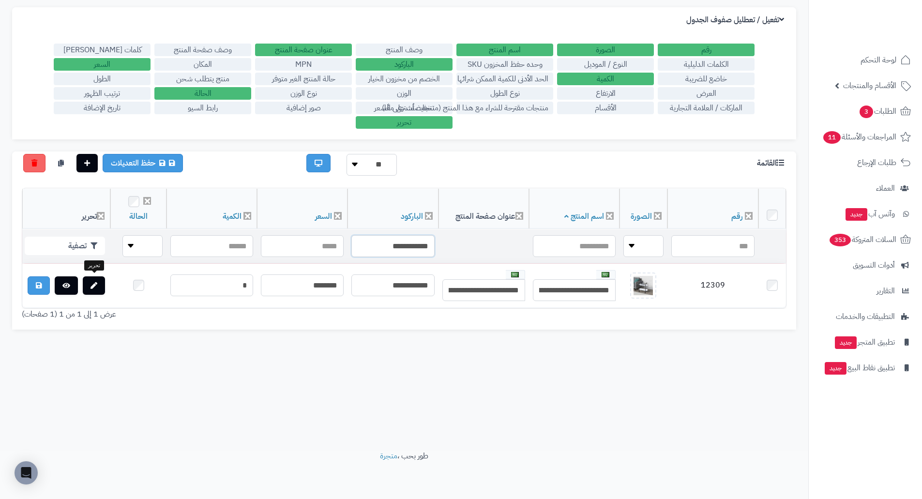
click at [375, 236] on input "**********" at bounding box center [392, 246] width 83 height 22
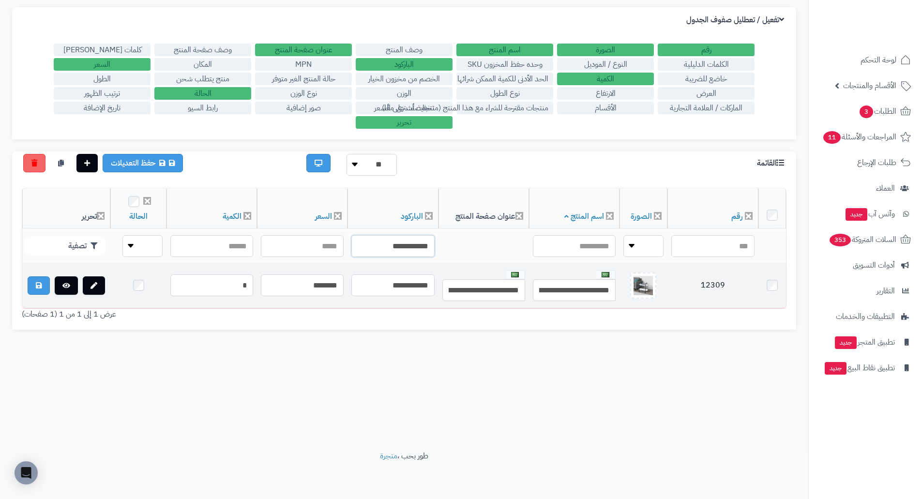
paste input "text"
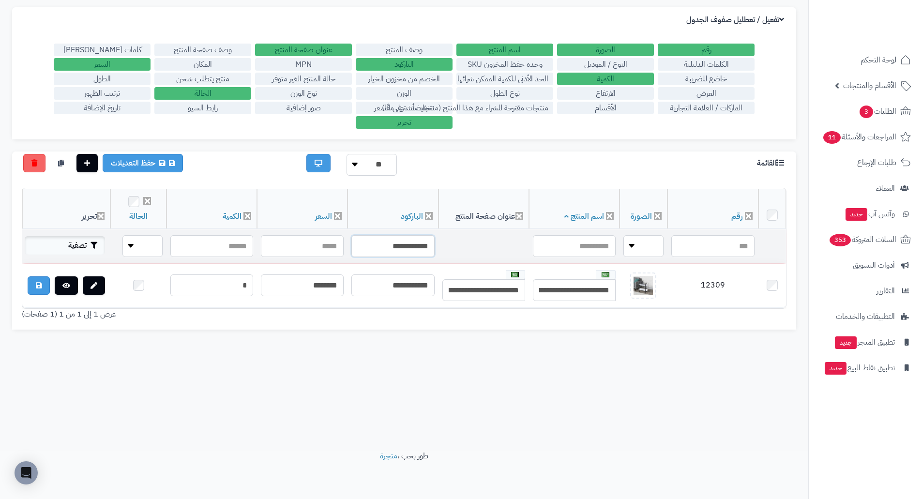
type input "**********"
click at [86, 239] on button "تصفية" at bounding box center [65, 245] width 80 height 18
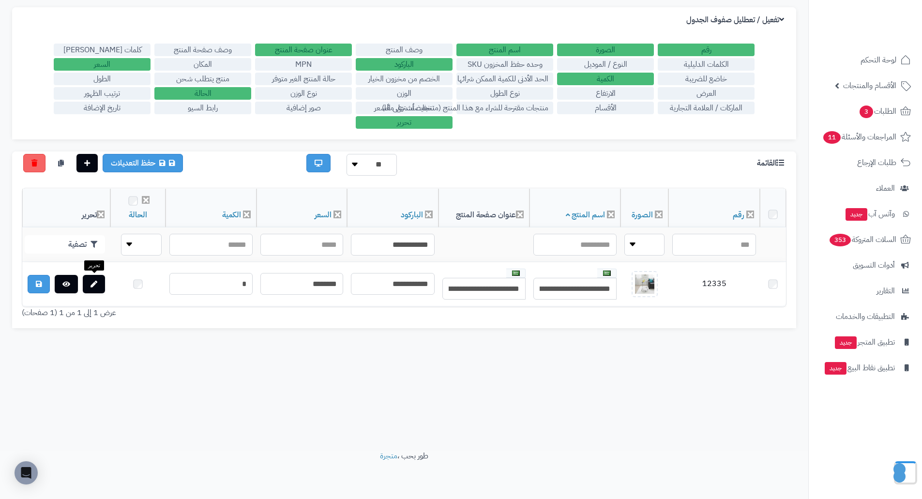
click at [103, 285] on link at bounding box center [94, 284] width 22 height 18
click at [398, 245] on input "**********" at bounding box center [392, 246] width 83 height 22
paste input "text"
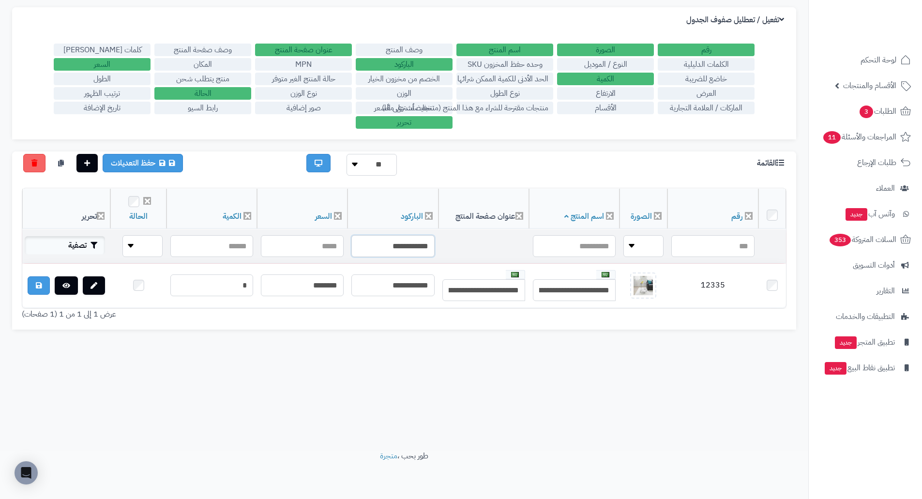
type input "**********"
click at [79, 238] on button "تصفية" at bounding box center [65, 245] width 80 height 18
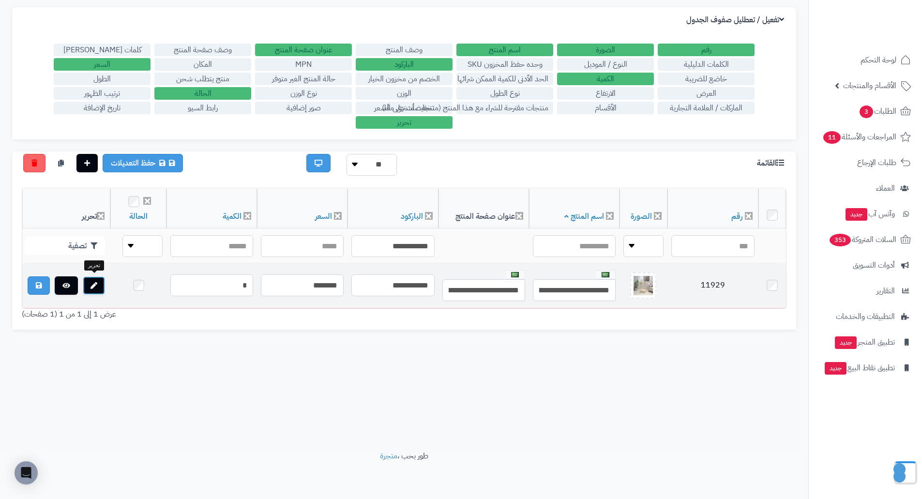
click at [94, 282] on icon at bounding box center [93, 285] width 7 height 7
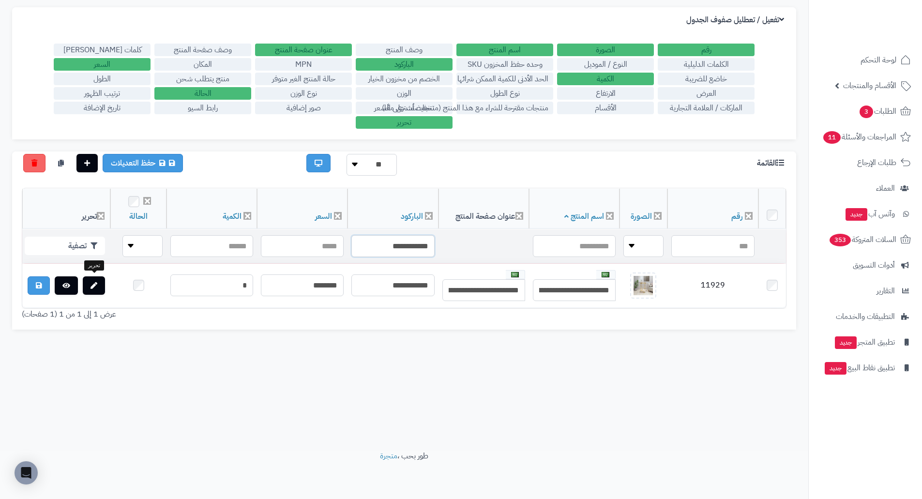
click at [390, 243] on input "**********" at bounding box center [392, 246] width 83 height 22
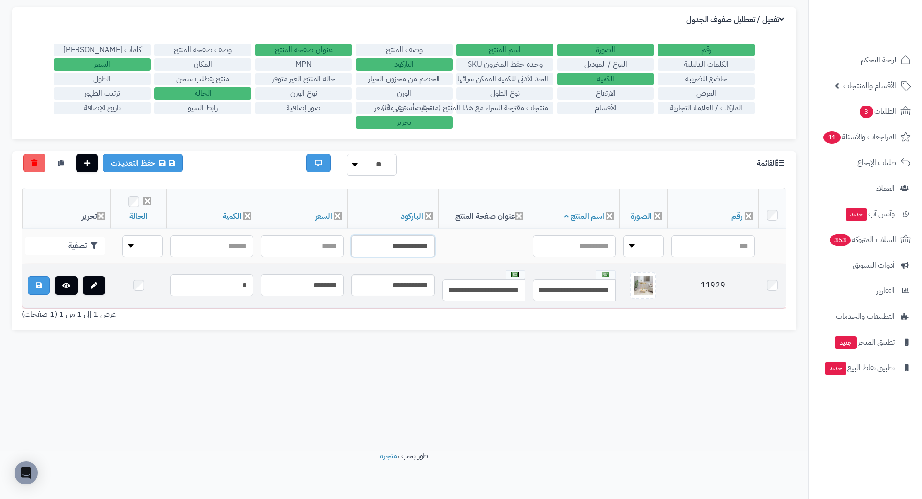
paste input "text"
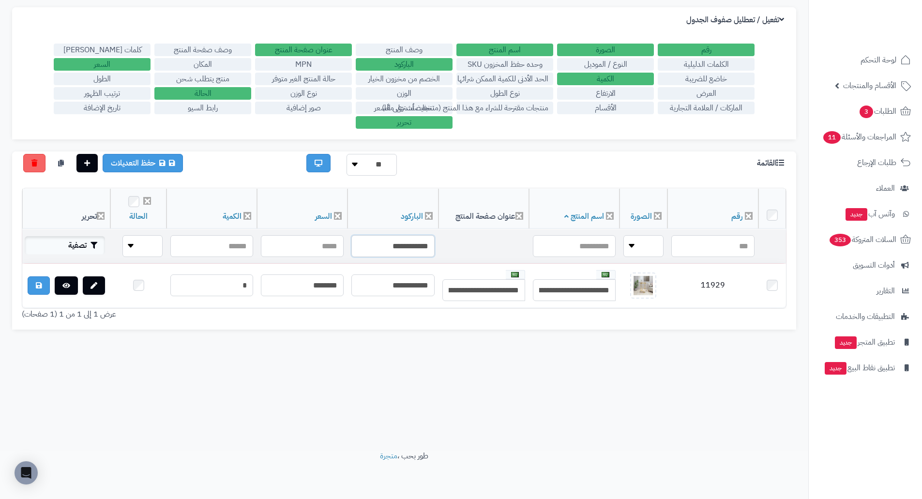
type input "**********"
click at [79, 241] on button "تصفية" at bounding box center [65, 245] width 80 height 18
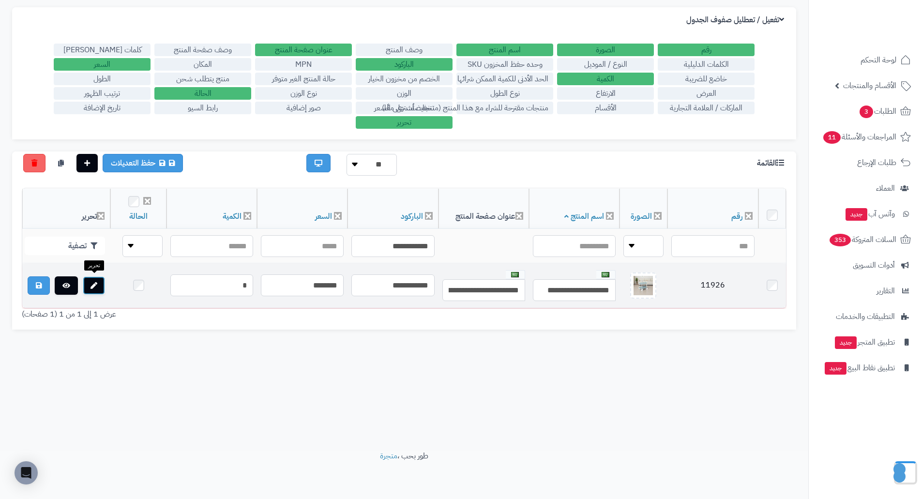
click at [95, 282] on icon at bounding box center [93, 285] width 7 height 7
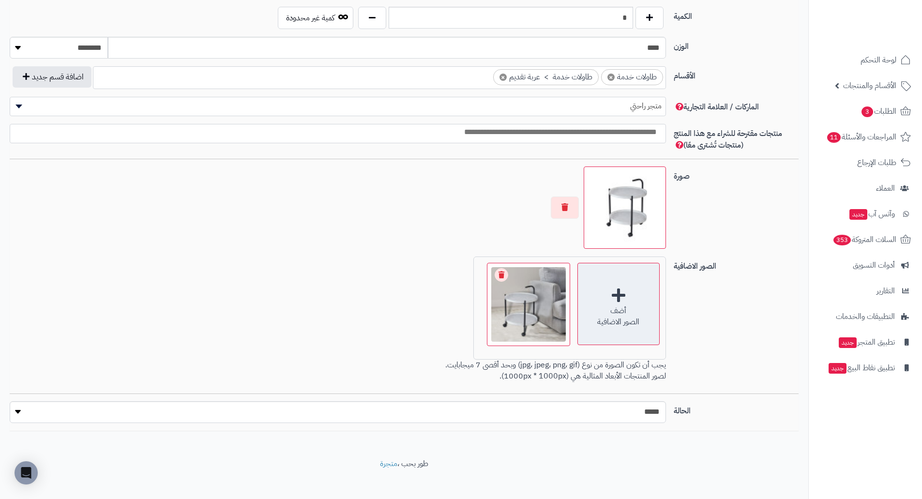
scroll to position [500, 0]
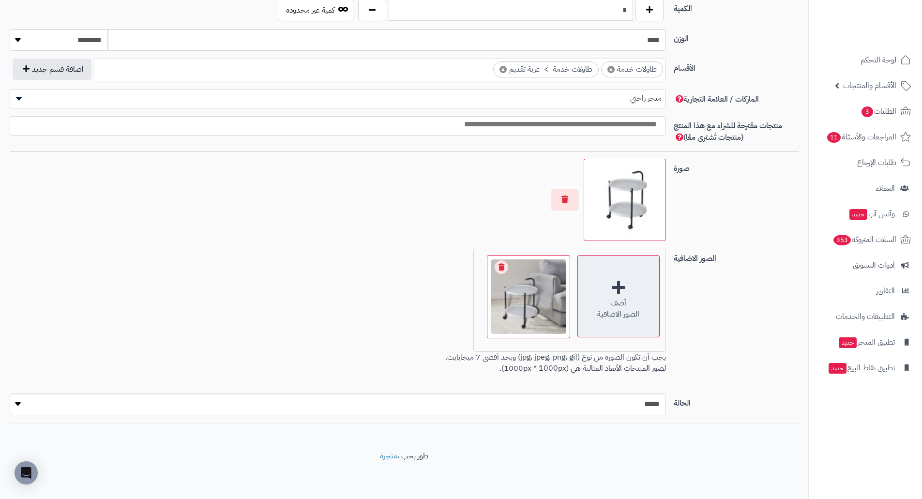
click at [606, 290] on div "أضف الصور الاضافية" at bounding box center [618, 296] width 82 height 82
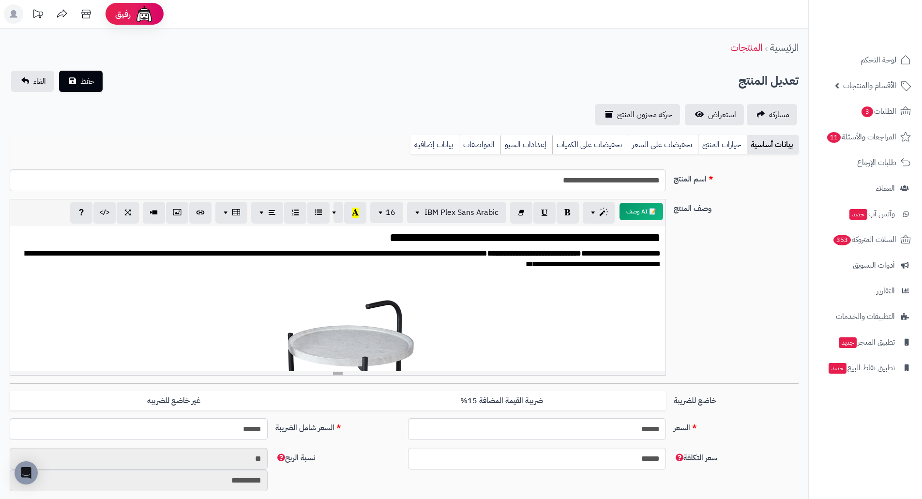
scroll to position [0, 0]
click at [80, 80] on span "حفظ" at bounding box center [87, 81] width 15 height 12
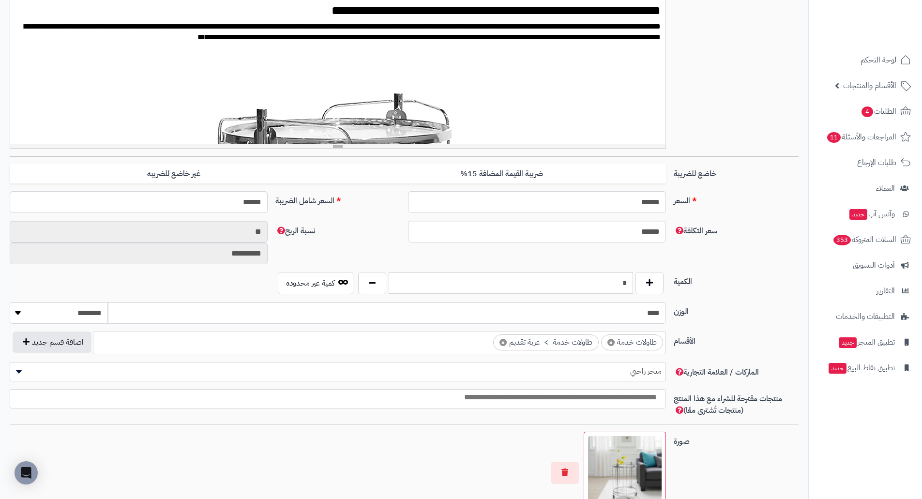
scroll to position [210, 0]
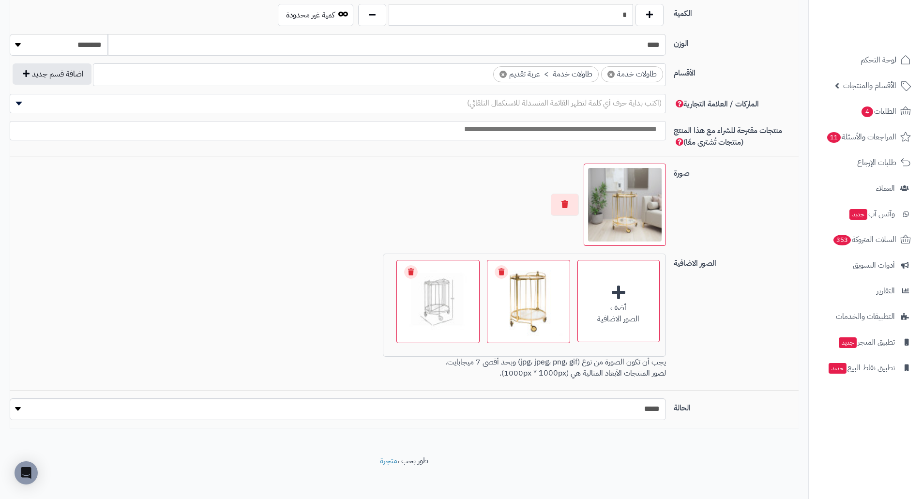
scroll to position [500, 0]
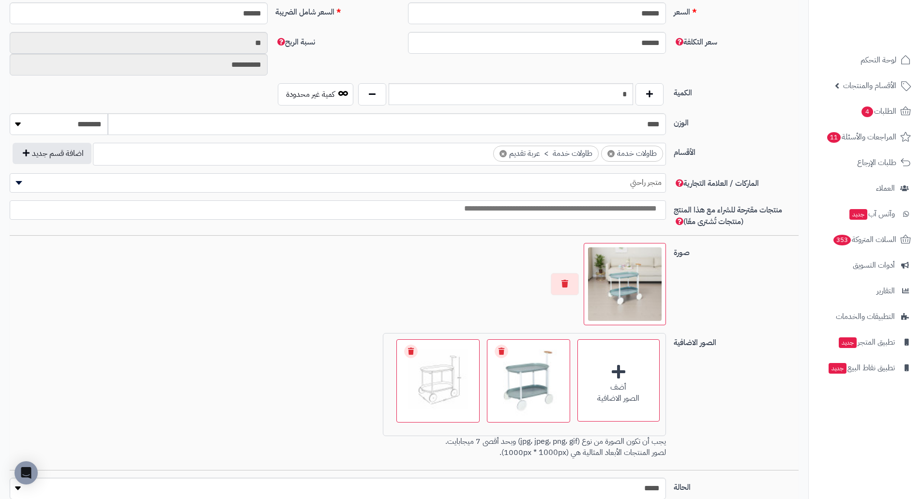
scroll to position [436, 0]
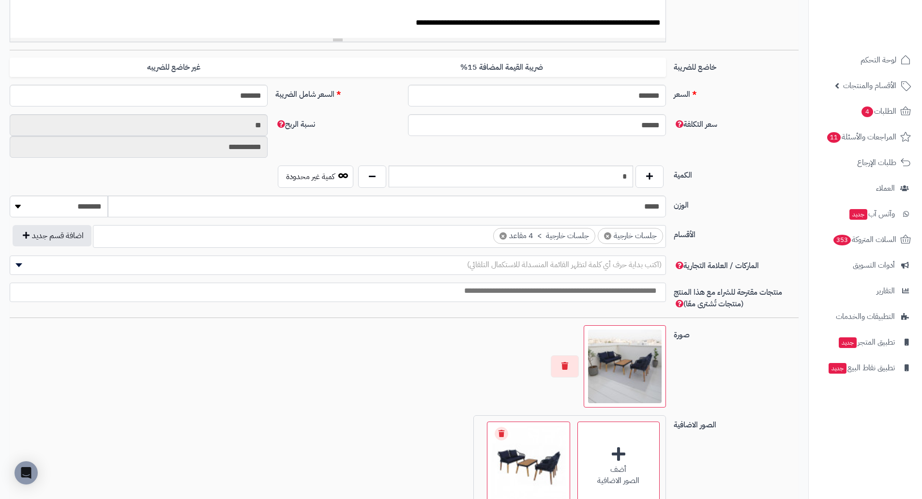
scroll to position [484, 0]
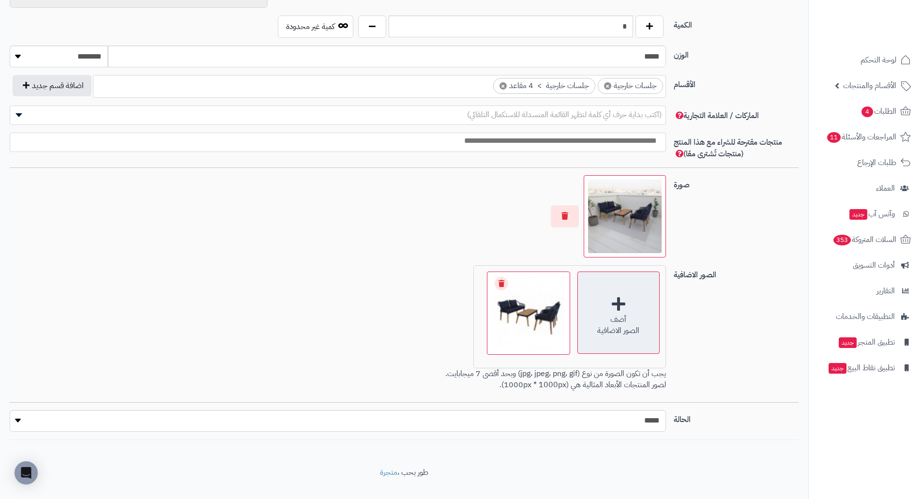
click at [636, 286] on div "أضف الصور الاضافية" at bounding box center [618, 312] width 82 height 82
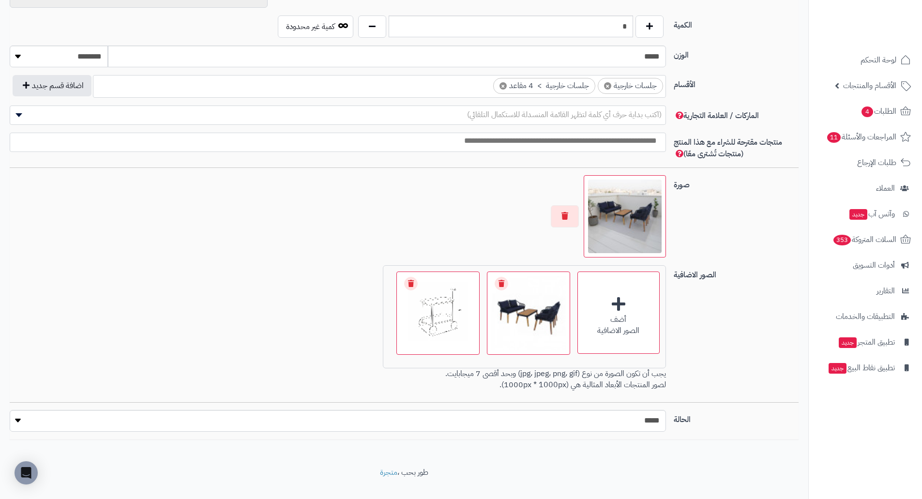
click at [412, 284] on link "Remove file" at bounding box center [411, 284] width 14 height 14
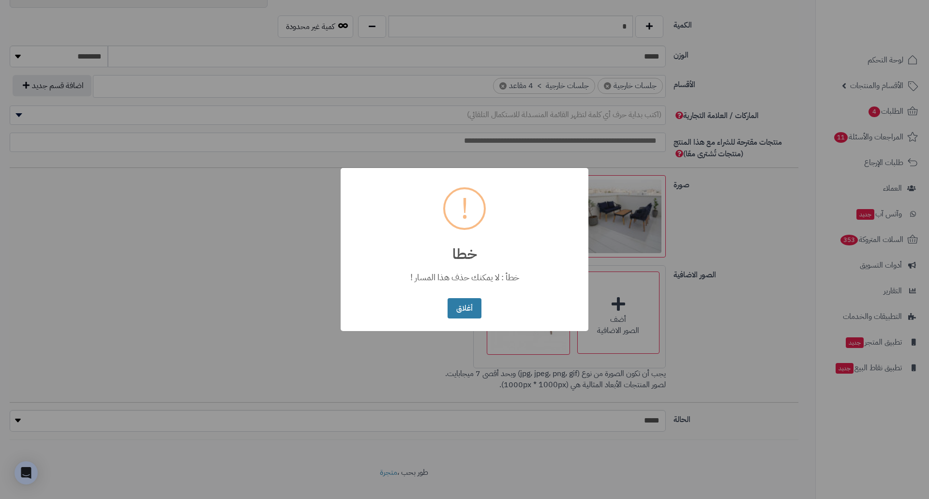
click at [467, 304] on button "أغلاق" at bounding box center [464, 308] width 33 height 21
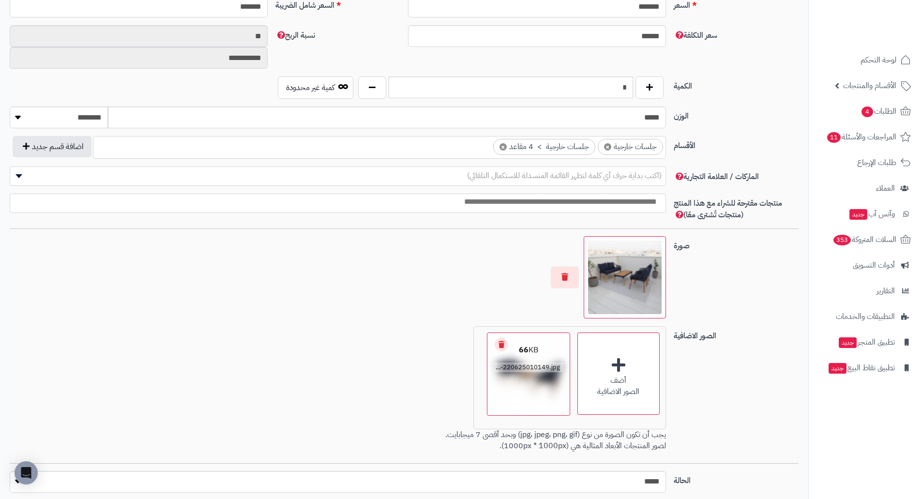
scroll to position [436, 0]
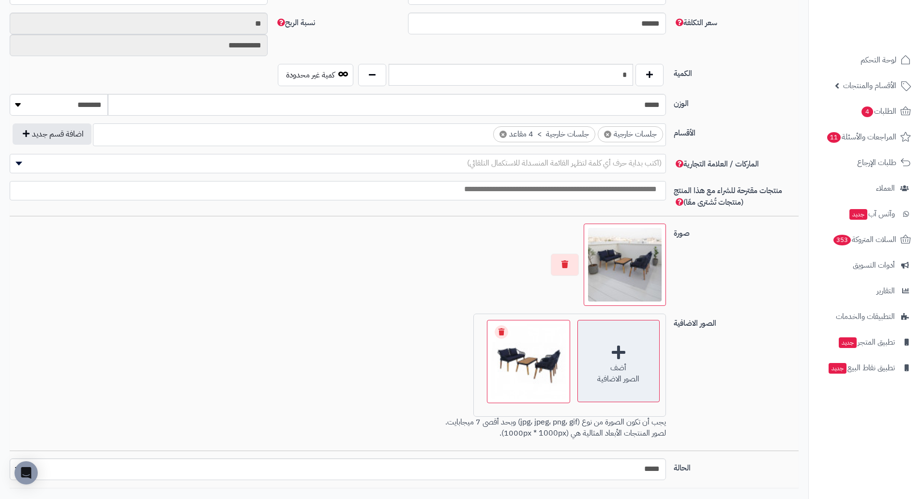
click at [592, 362] on div "أضف" at bounding box center [618, 367] width 81 height 11
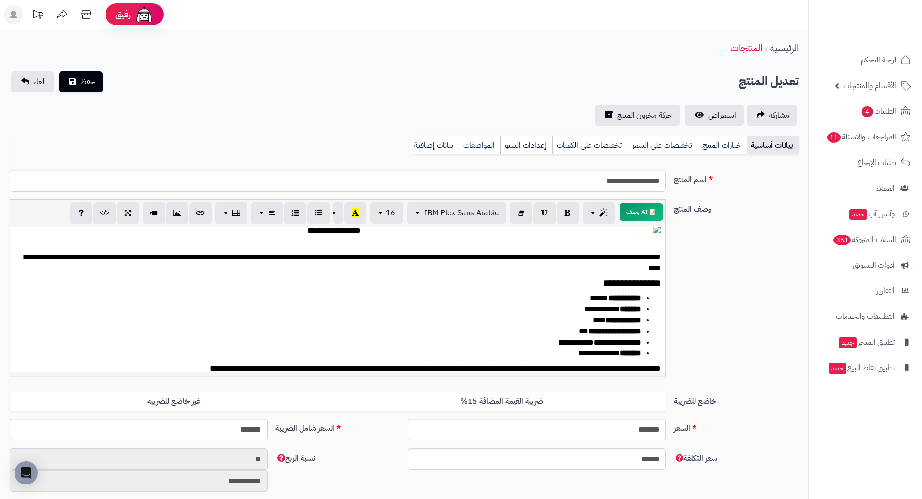
scroll to position [0, 0]
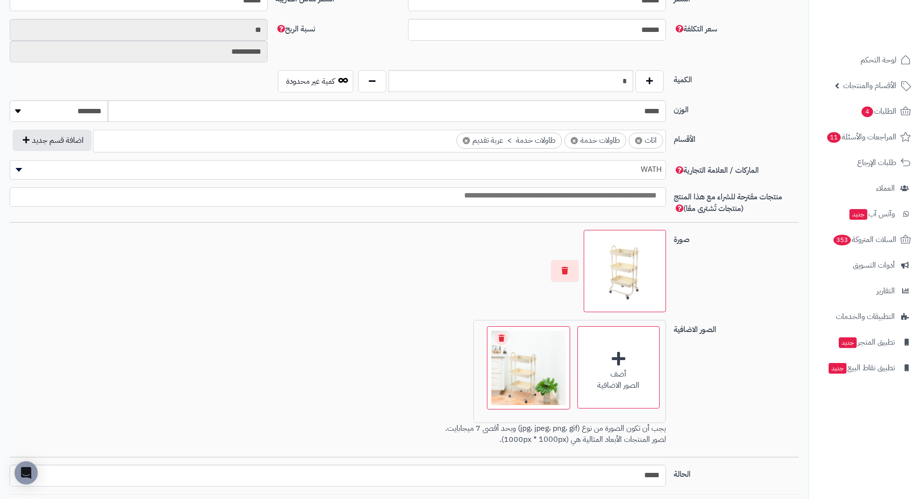
scroll to position [500, 0]
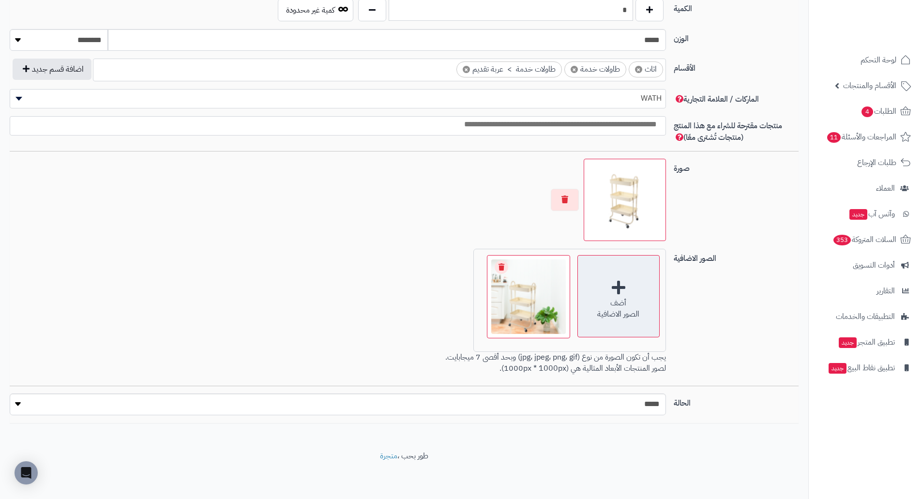
click at [639, 296] on div "أضف الصور الاضافية" at bounding box center [618, 296] width 82 height 82
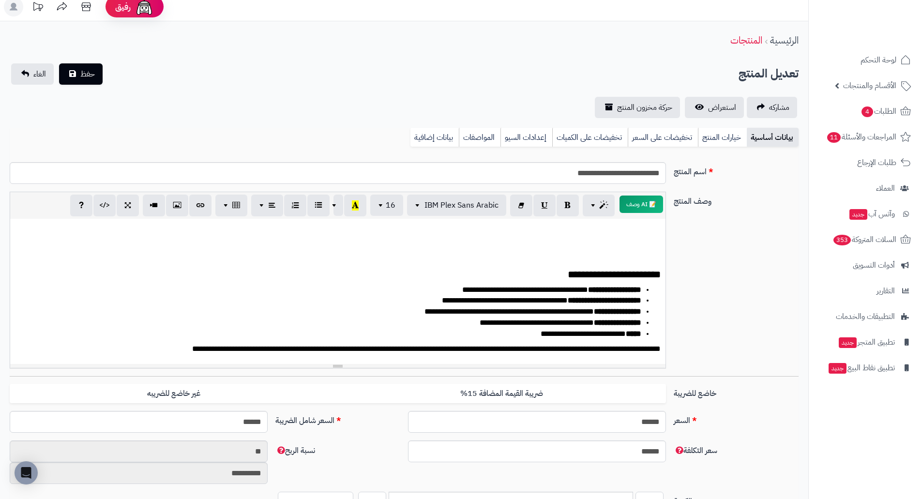
scroll to position [0, 0]
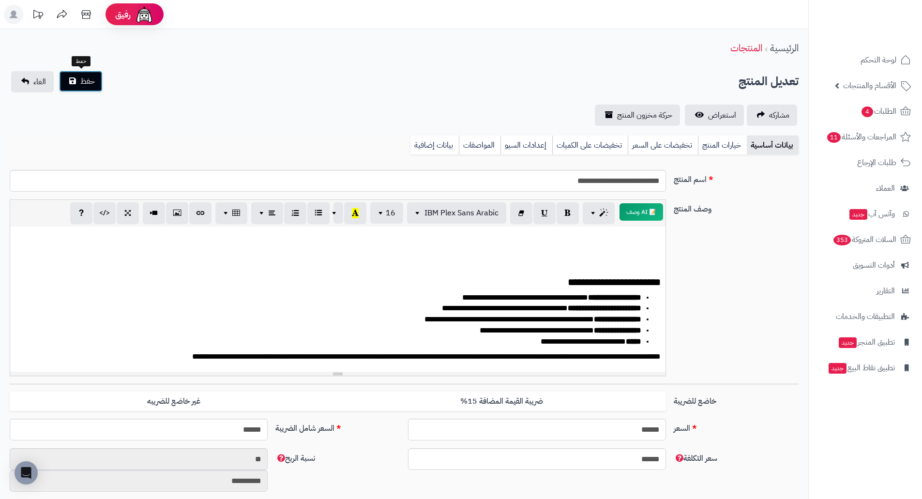
click at [81, 80] on span "حفظ" at bounding box center [87, 81] width 15 height 12
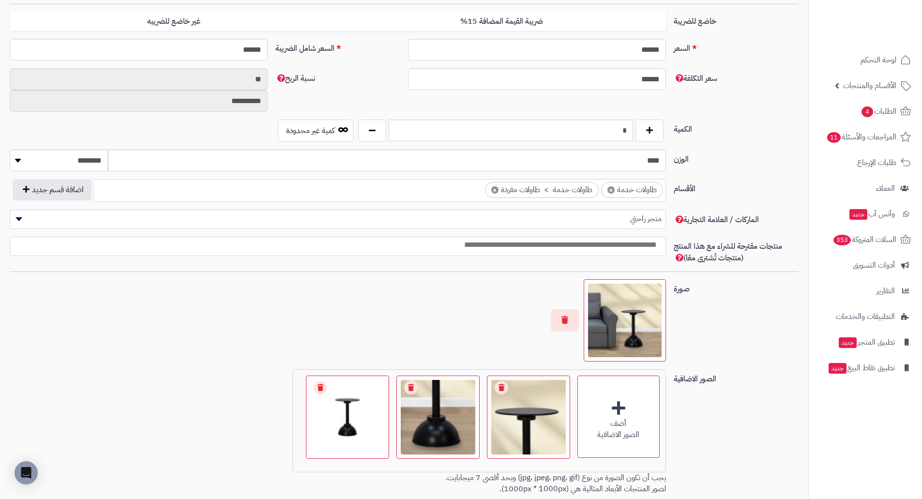
scroll to position [500, 0]
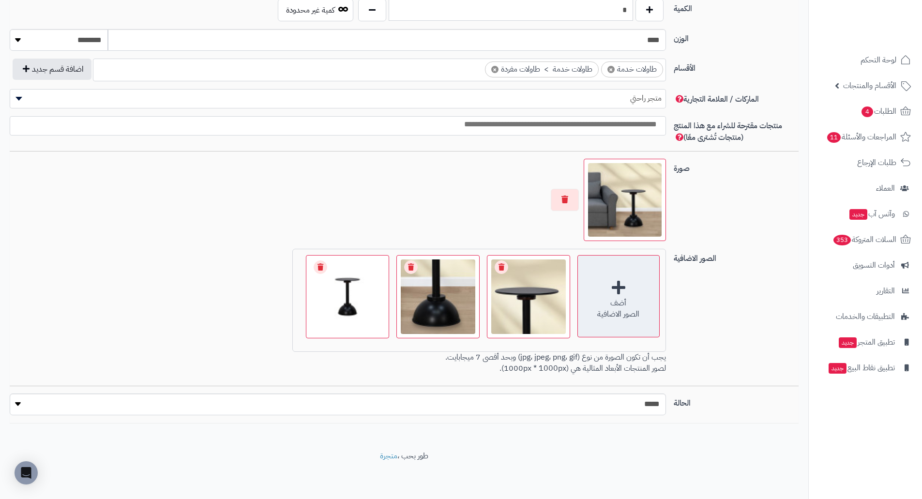
click at [588, 303] on div "أضف" at bounding box center [618, 303] width 81 height 11
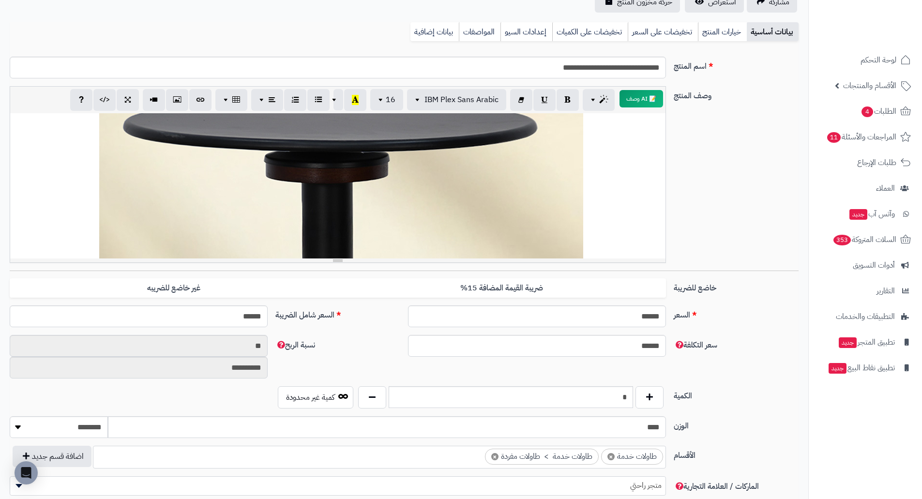
scroll to position [0, 0]
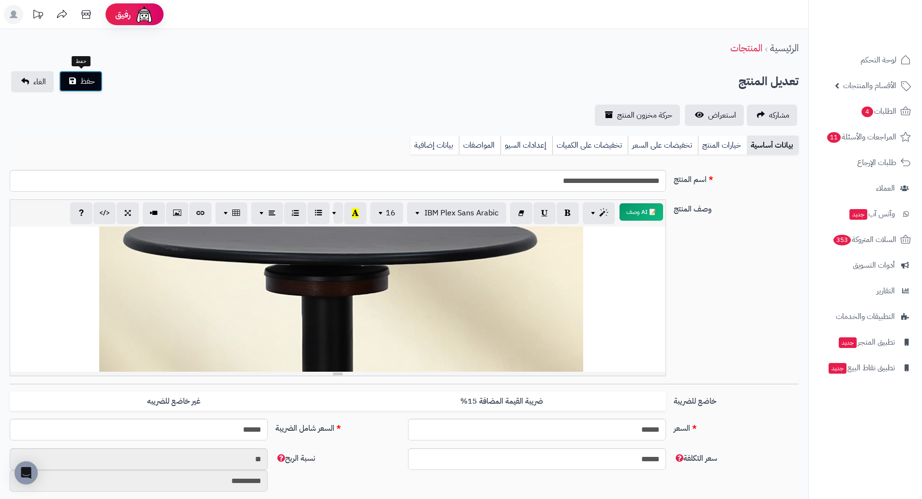
click at [89, 82] on span "حفظ" at bounding box center [87, 81] width 15 height 12
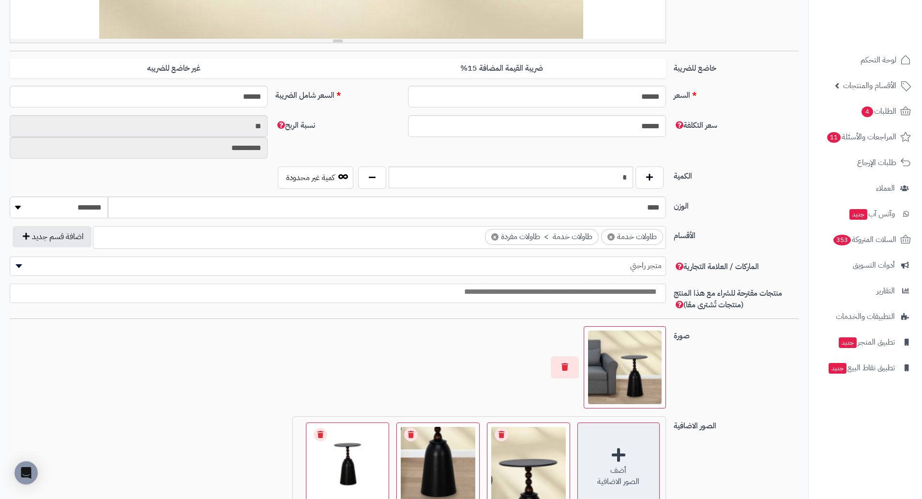
scroll to position [484, 0]
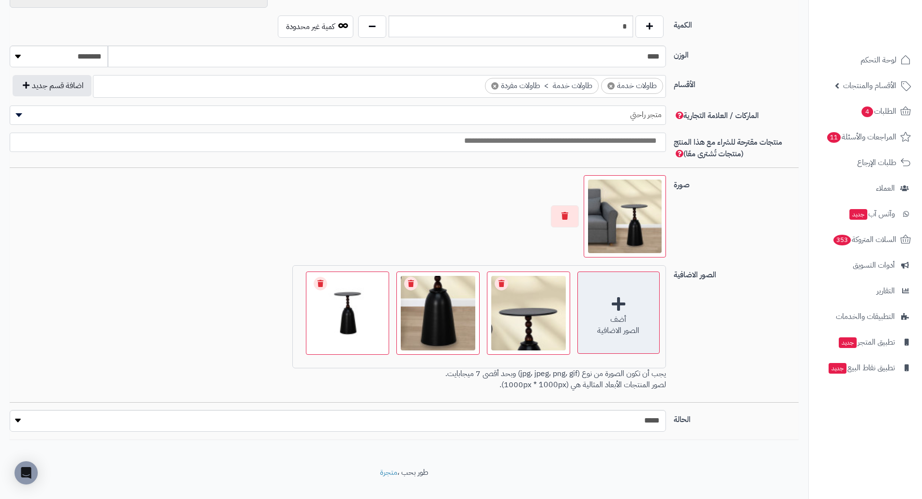
click at [606, 319] on div "أضف" at bounding box center [618, 319] width 81 height 11
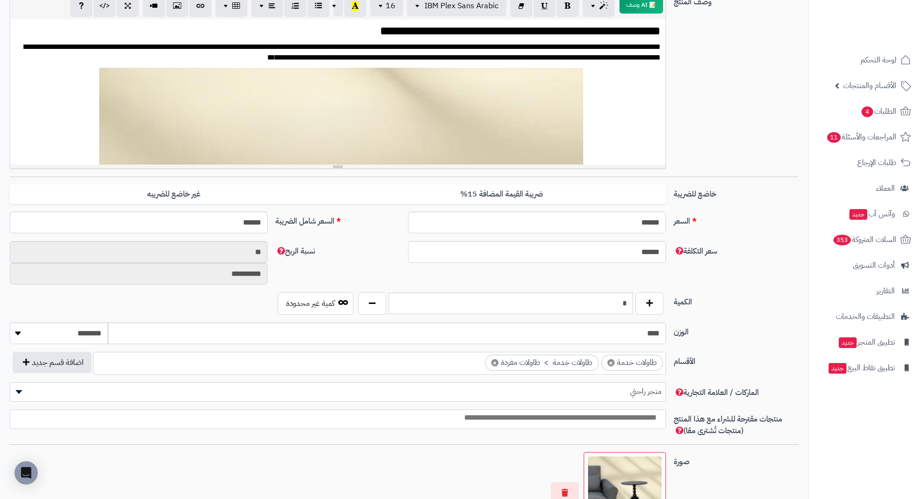
scroll to position [48, 0]
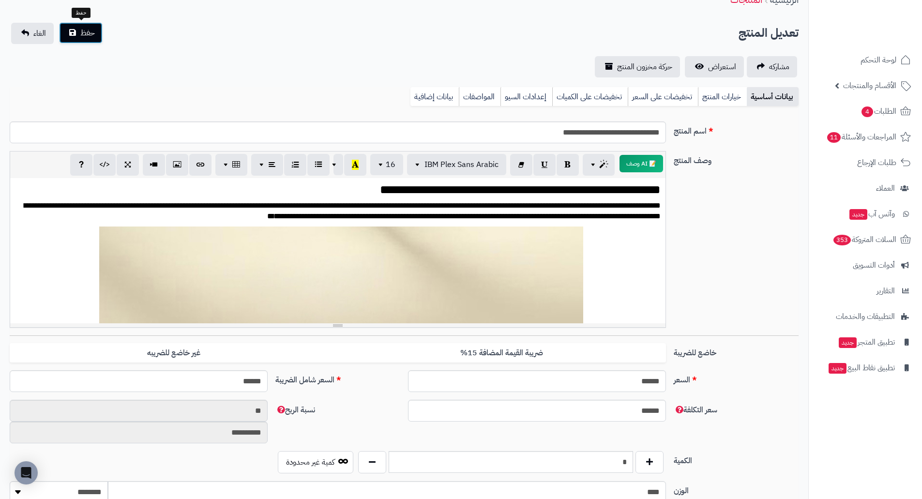
click at [87, 35] on span "حفظ" at bounding box center [87, 33] width 15 height 12
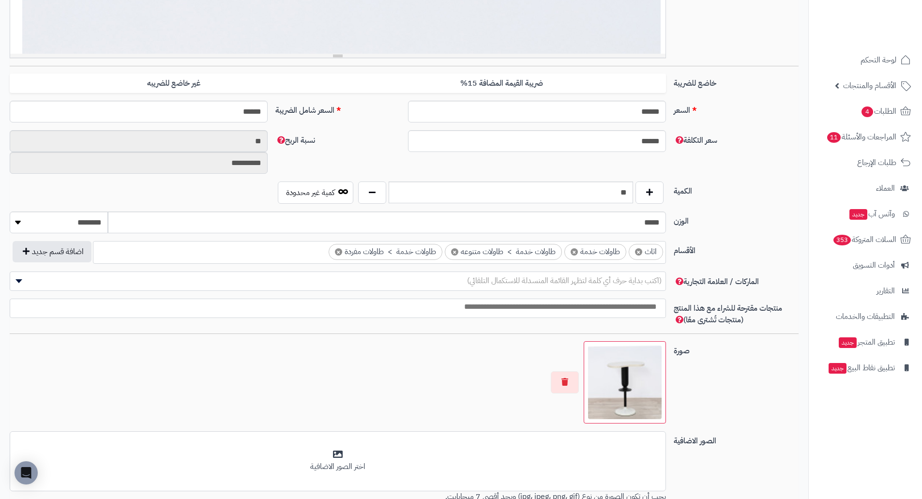
scroll to position [457, 0]
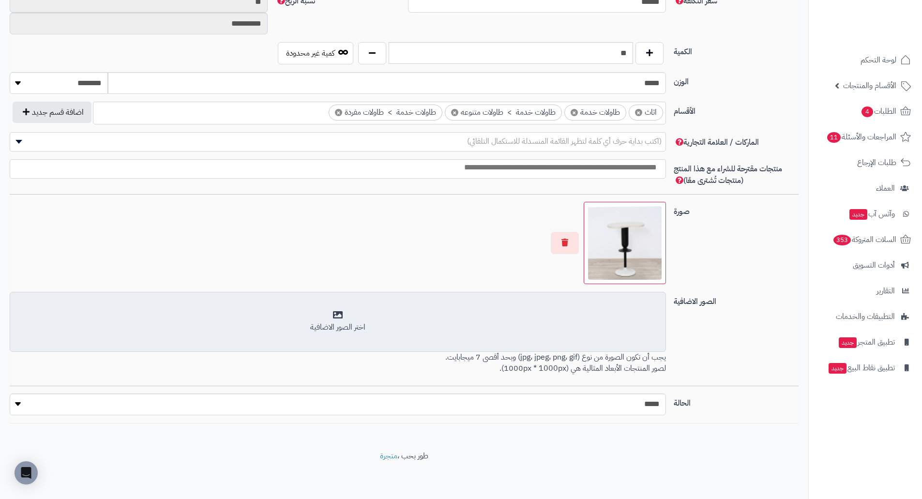
click at [615, 319] on div "اختر الصور الاضافية" at bounding box center [338, 321] width 644 height 23
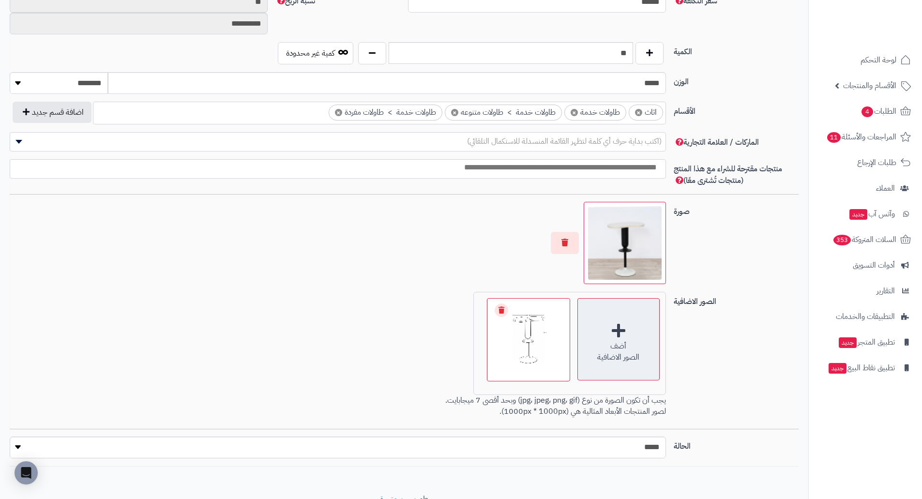
click at [612, 332] on div "أضف الصور الاضافية" at bounding box center [618, 339] width 82 height 82
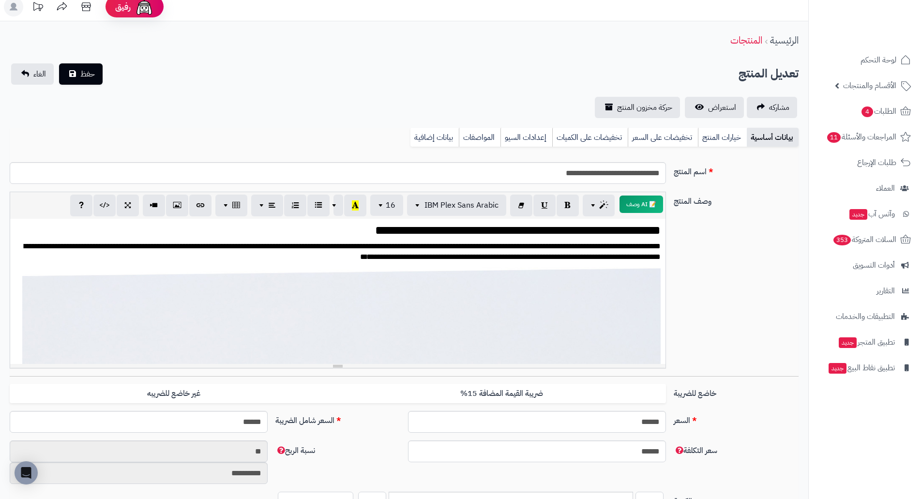
scroll to position [0, 0]
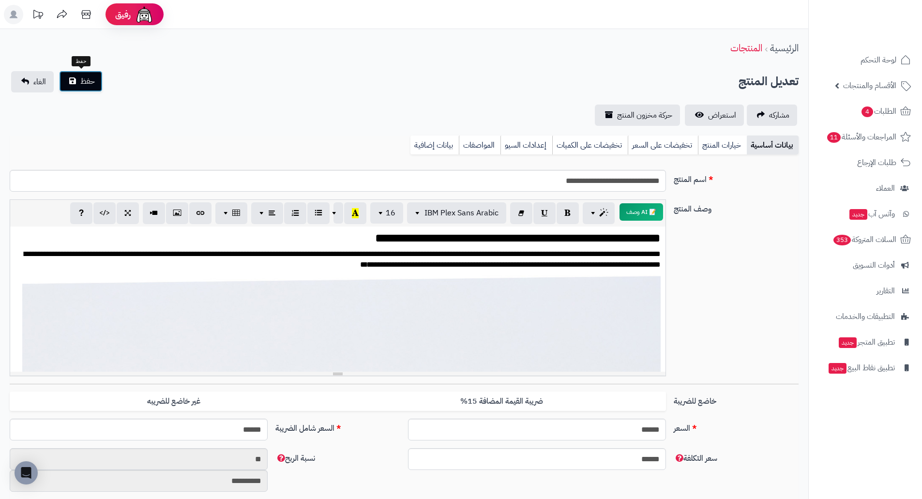
click at [67, 81] on button "حفظ" at bounding box center [81, 81] width 44 height 21
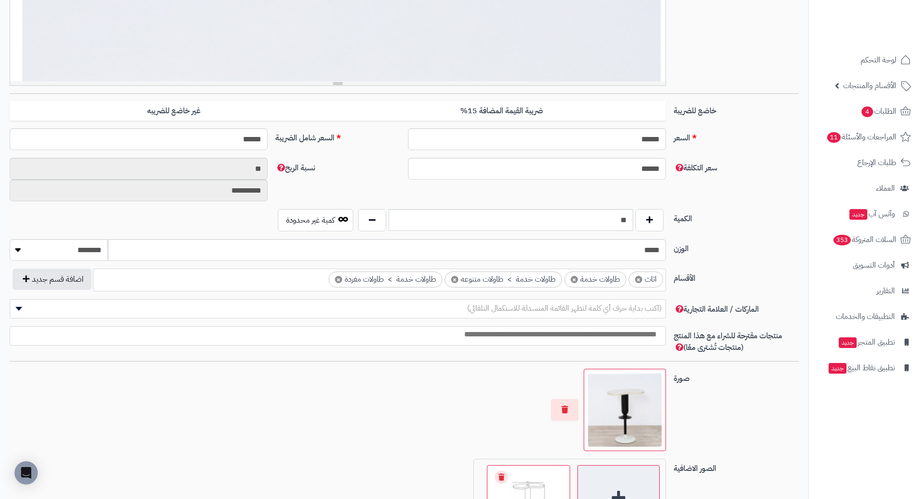
scroll to position [500, 0]
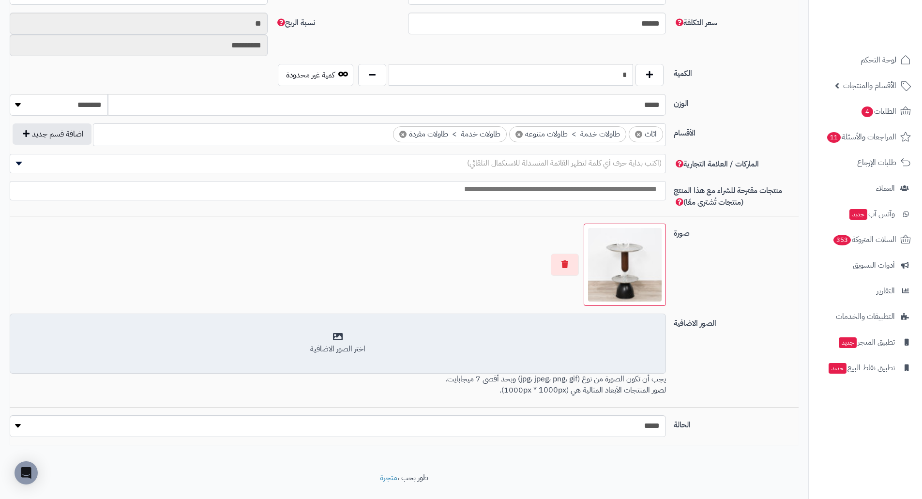
scroll to position [457, 0]
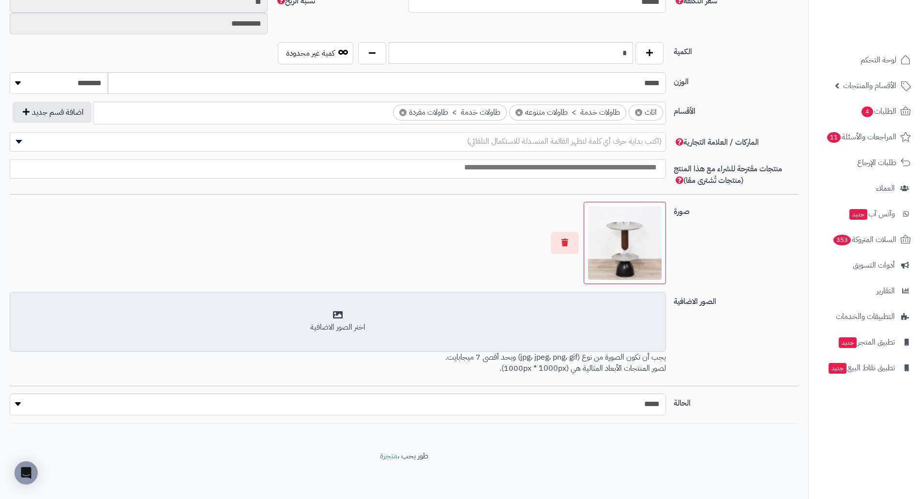
click at [637, 310] on div "اختر الصور الاضافية" at bounding box center [338, 321] width 644 height 23
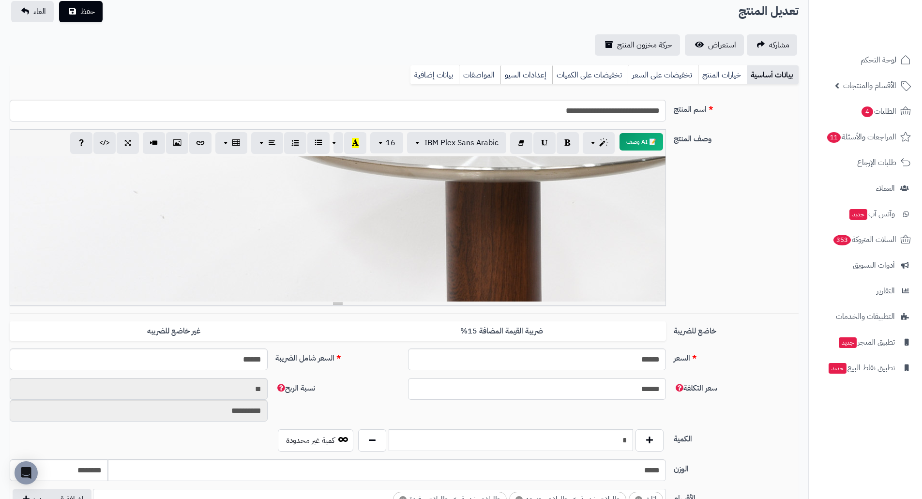
scroll to position [0, 0]
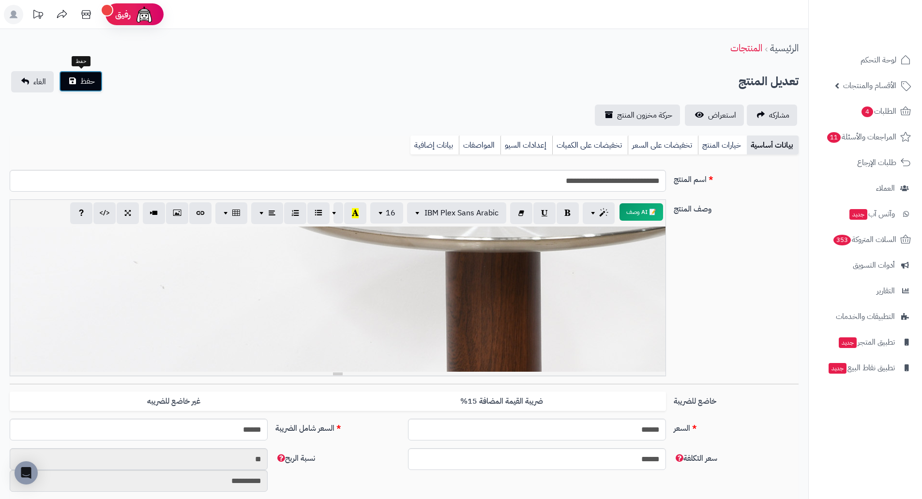
click at [75, 73] on button "حفظ" at bounding box center [81, 81] width 44 height 21
